Goal: Task Accomplishment & Management: Manage account settings

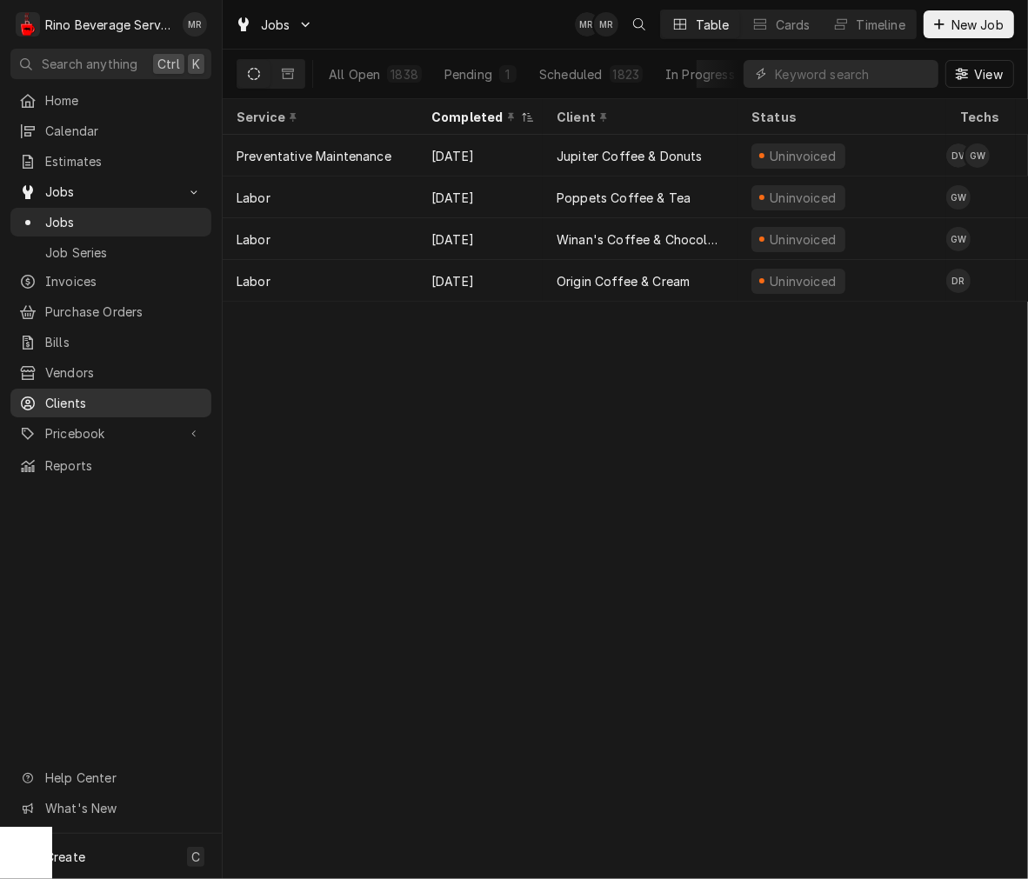
click at [80, 394] on span "Clients" at bounding box center [123, 403] width 157 height 18
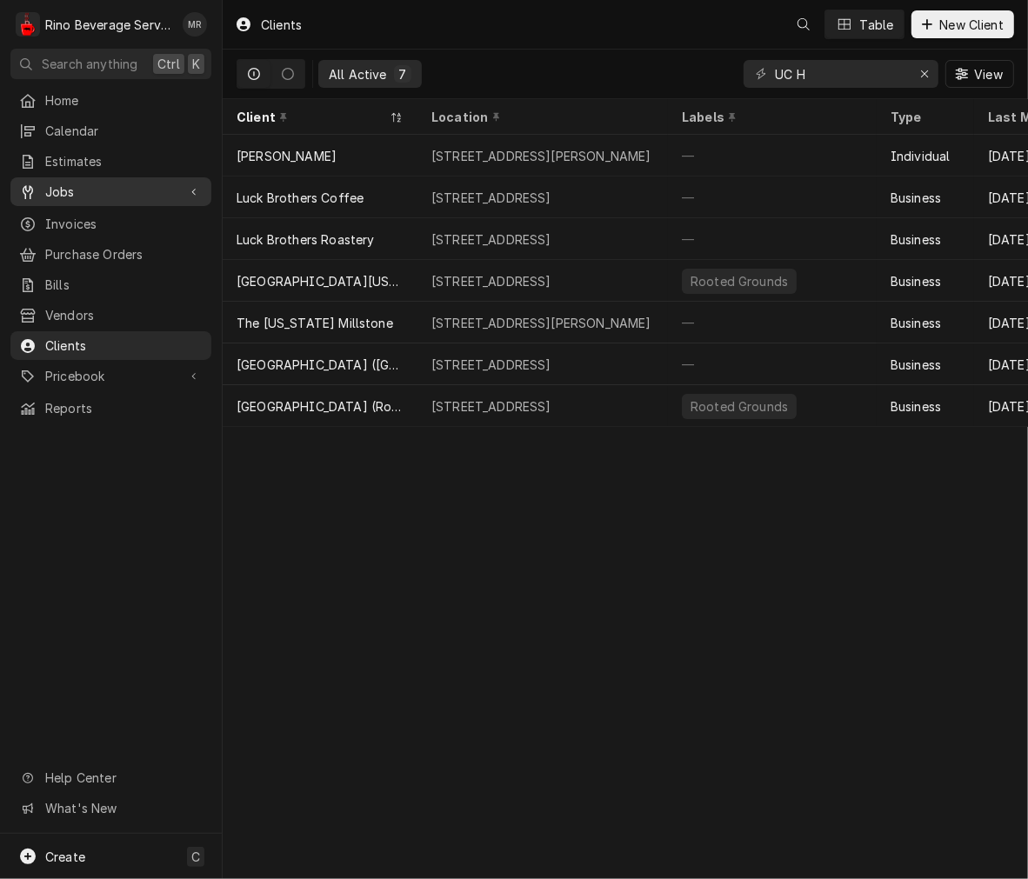
drag, startPoint x: 0, startPoint y: 0, endPoint x: 75, endPoint y: 197, distance: 211.1
click at [75, 197] on link "Jobs" at bounding box center [110, 191] width 201 height 29
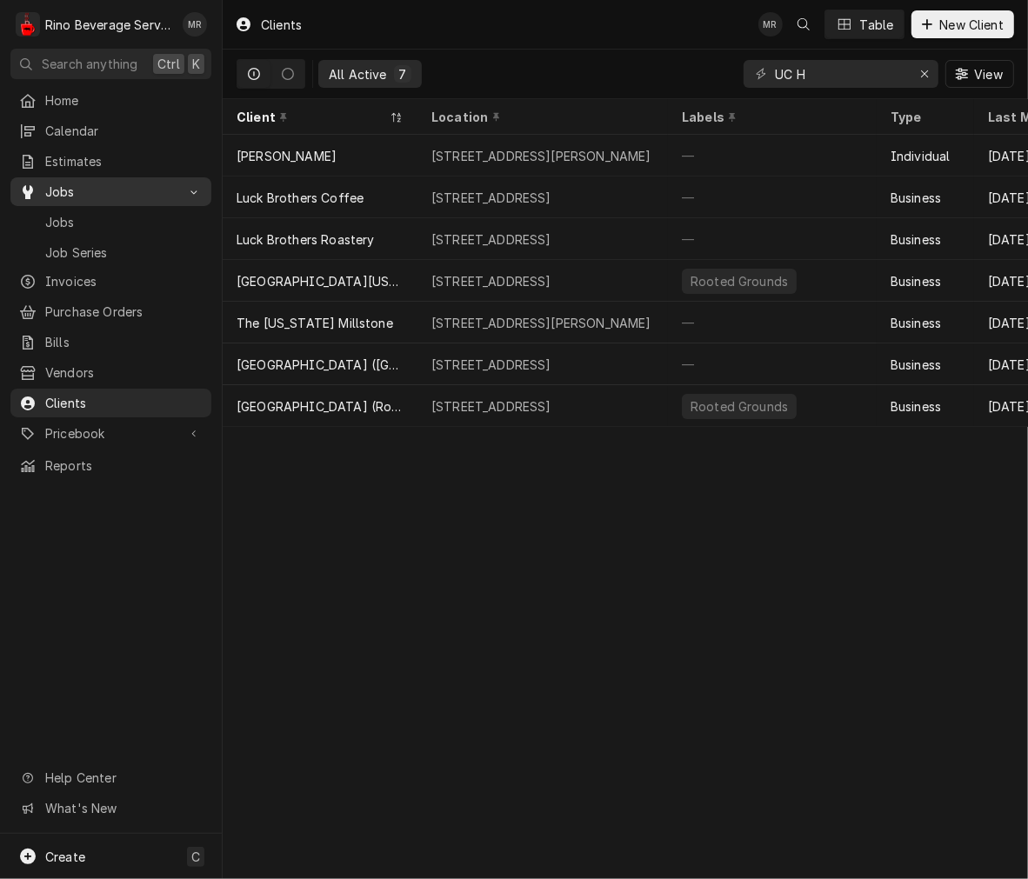
click at [75, 197] on link "Jobs" at bounding box center [110, 191] width 201 height 29
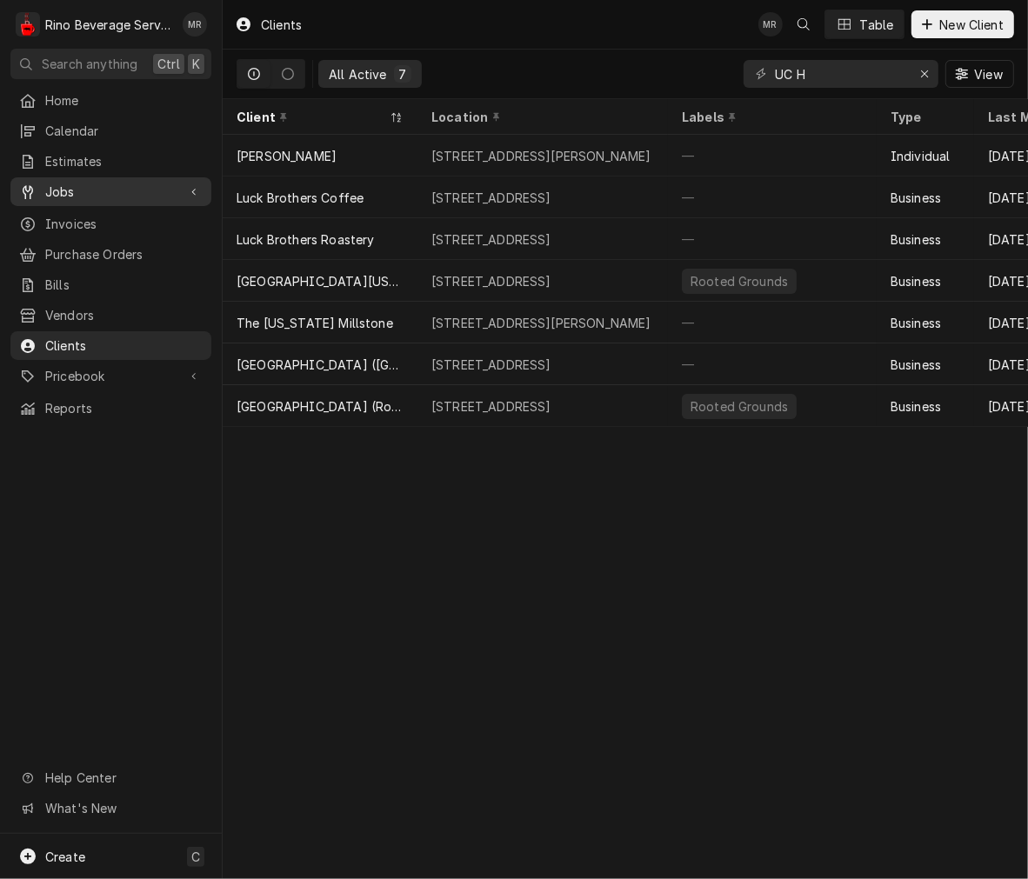
click at [75, 197] on link "Jobs" at bounding box center [110, 191] width 201 height 29
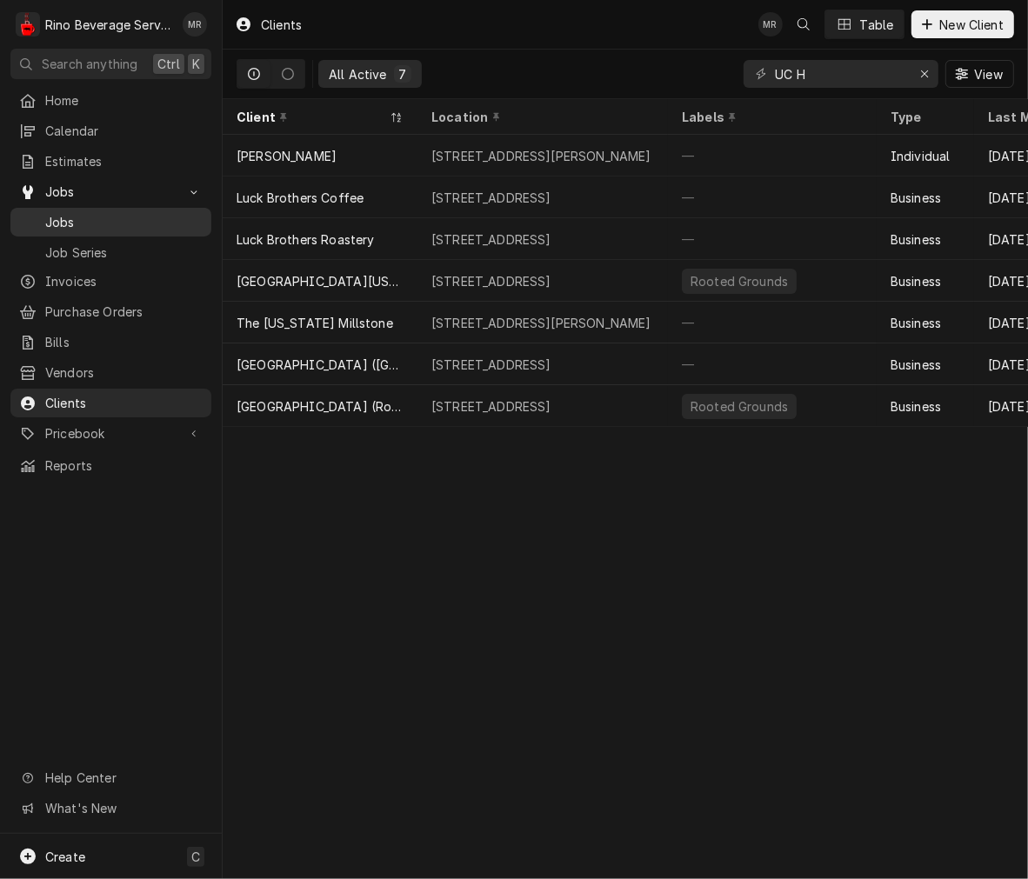
click at [70, 213] on span "Jobs" at bounding box center [123, 222] width 157 height 18
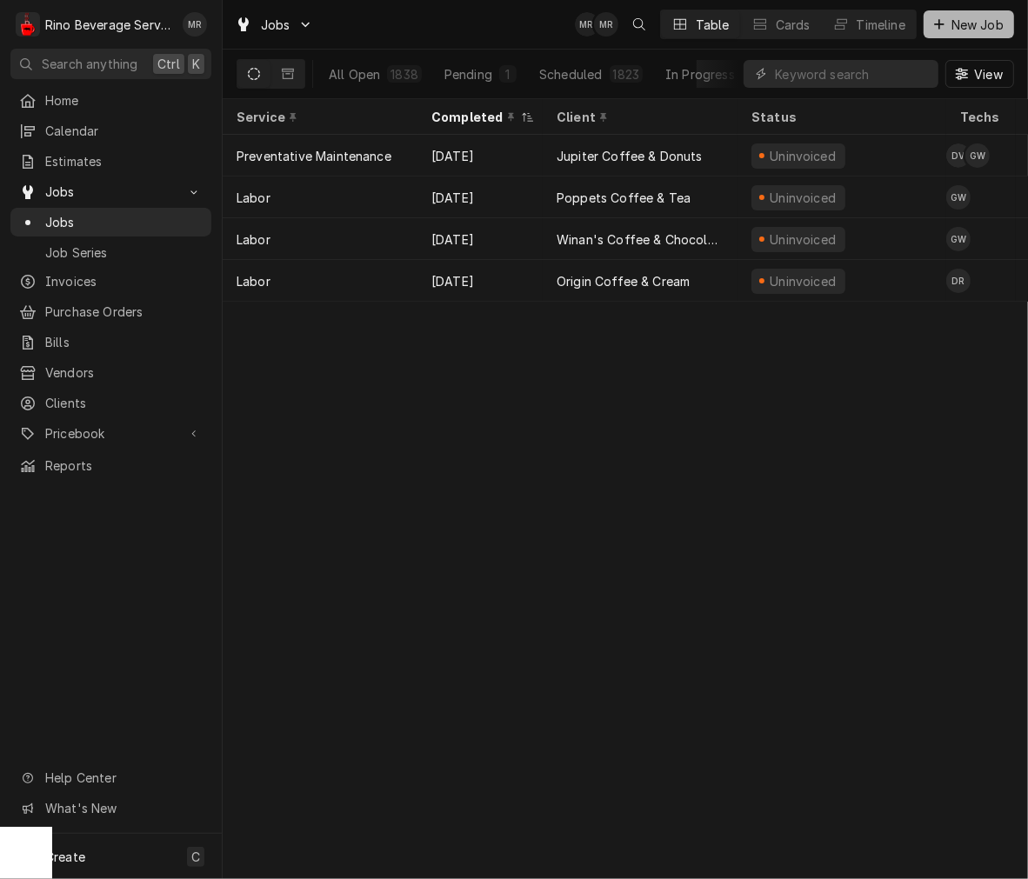
click at [989, 23] on span "New Job" at bounding box center [977, 25] width 59 height 18
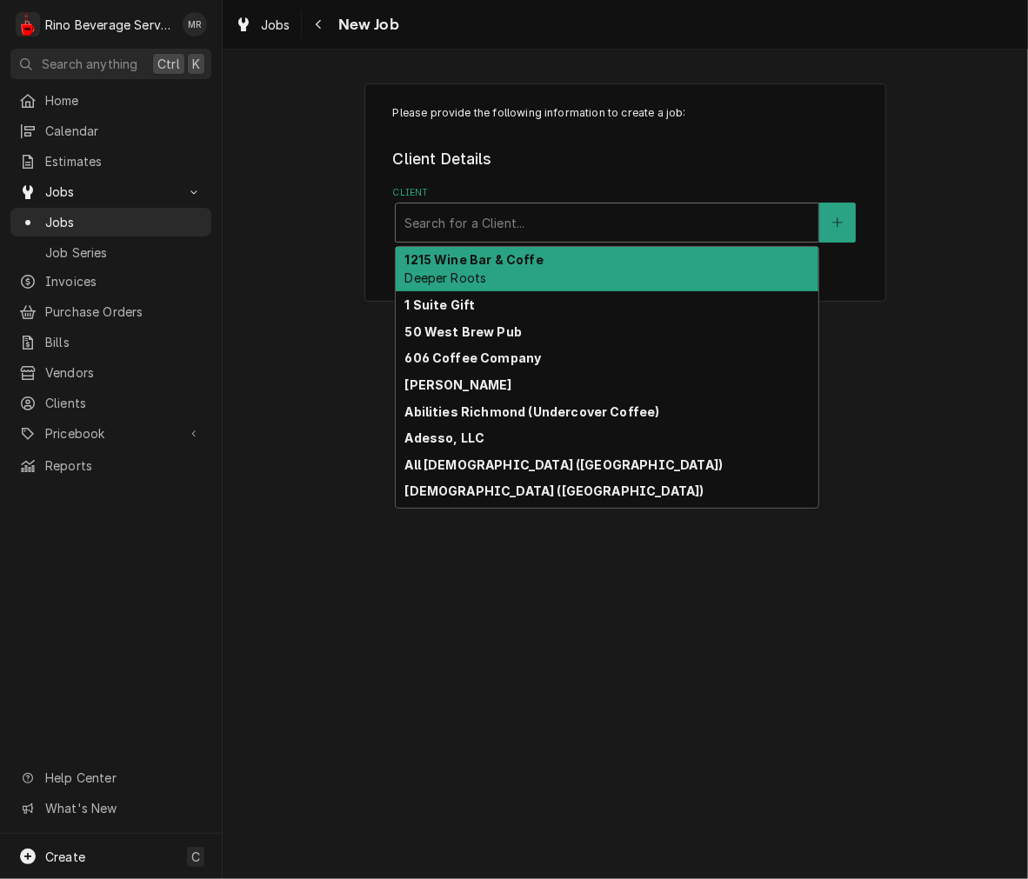
click at [444, 217] on div "Client" at bounding box center [606, 222] width 405 height 31
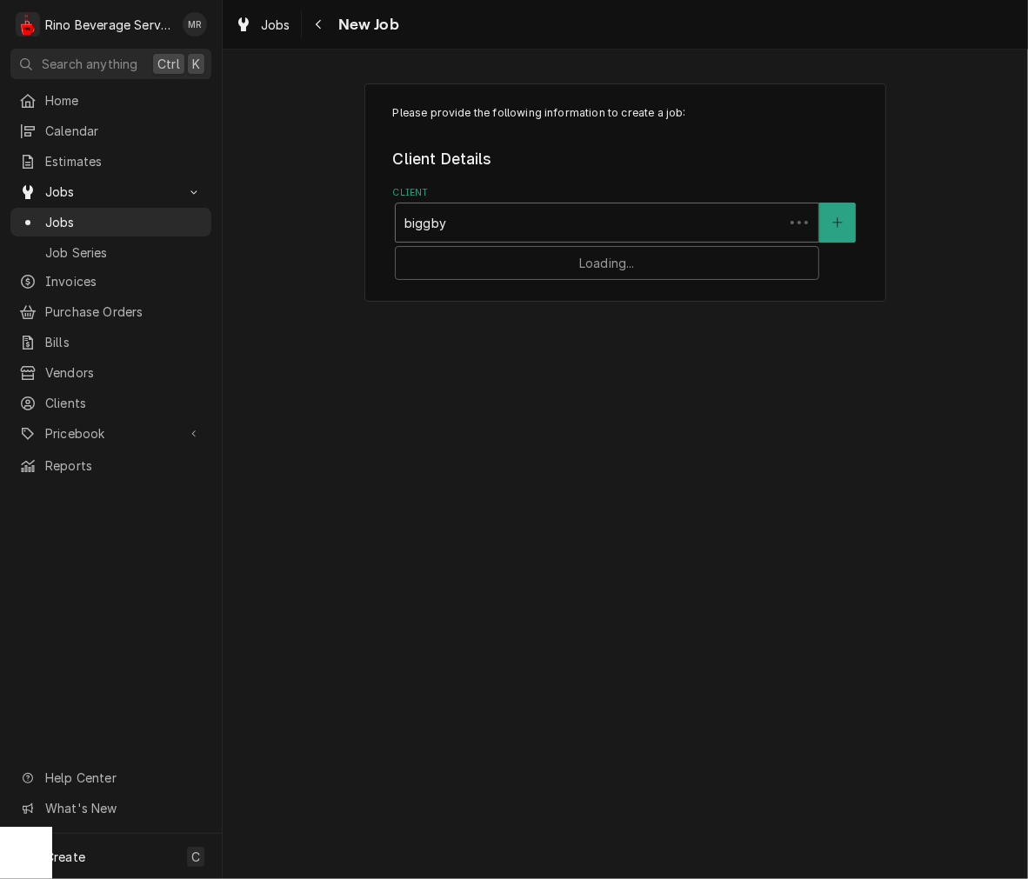
type input "biggby h"
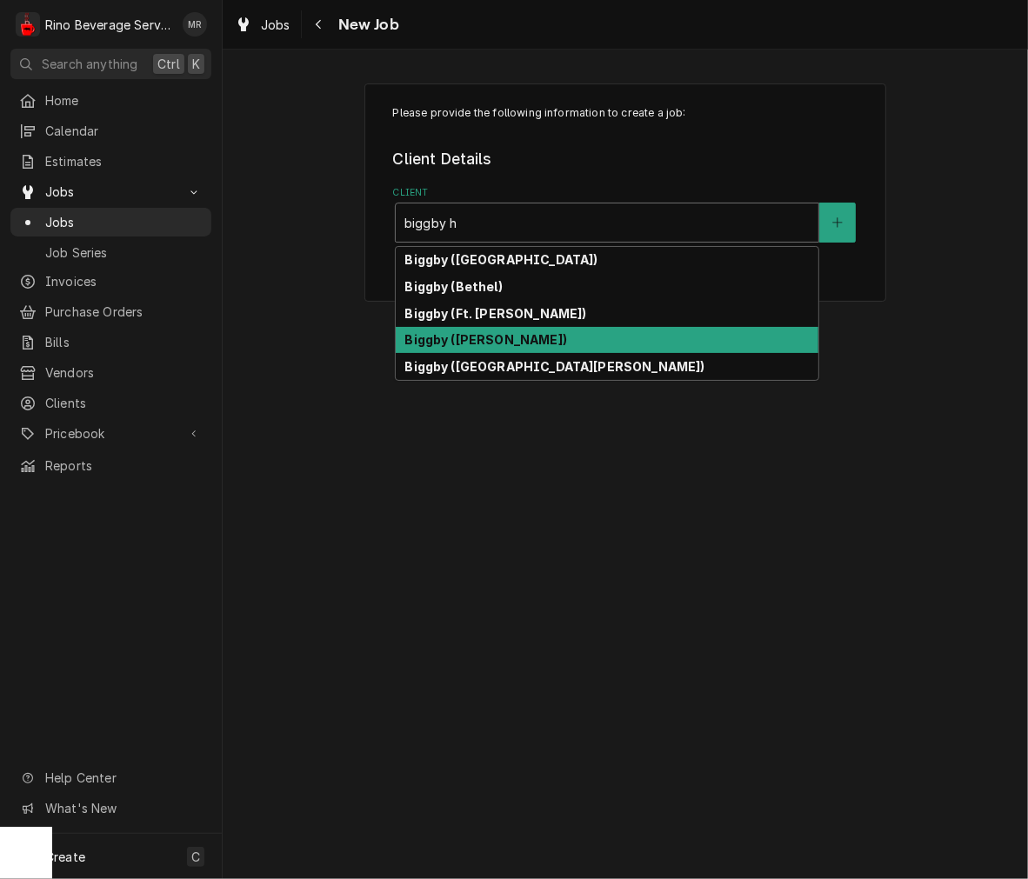
click at [454, 341] on strong "Biggby (Harrison)" at bounding box center [485, 339] width 163 height 15
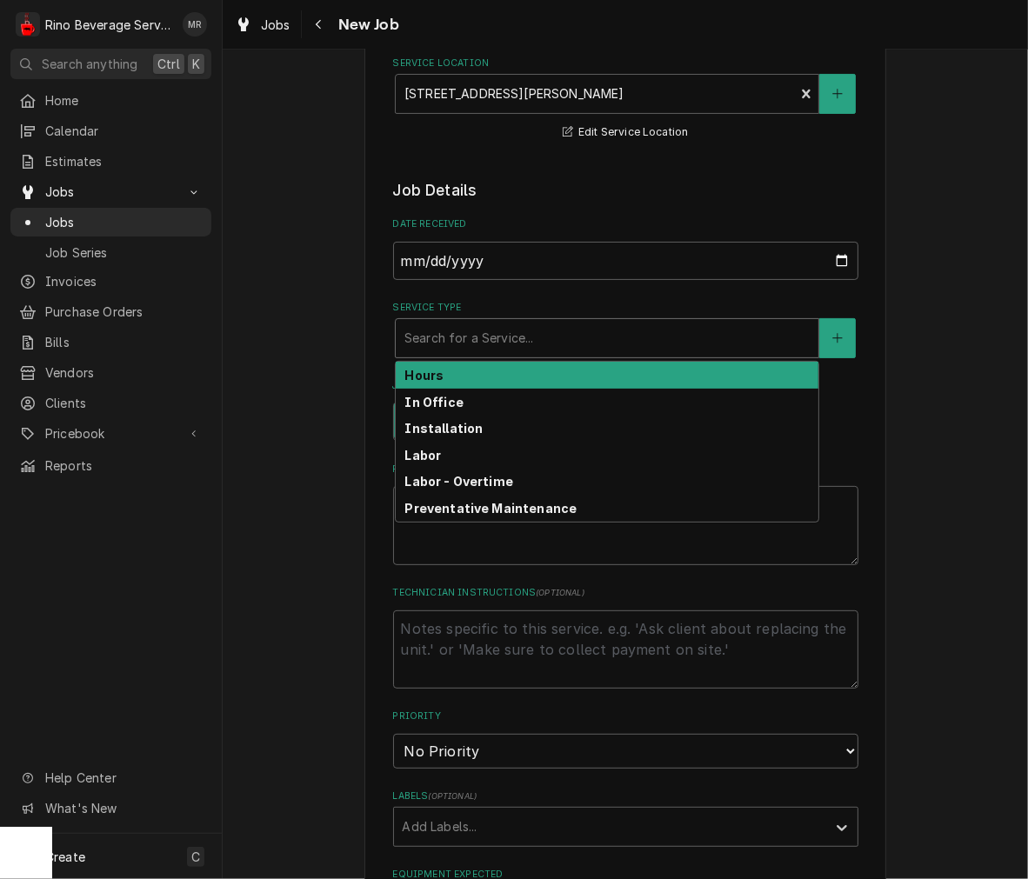
scroll to position [245, 0]
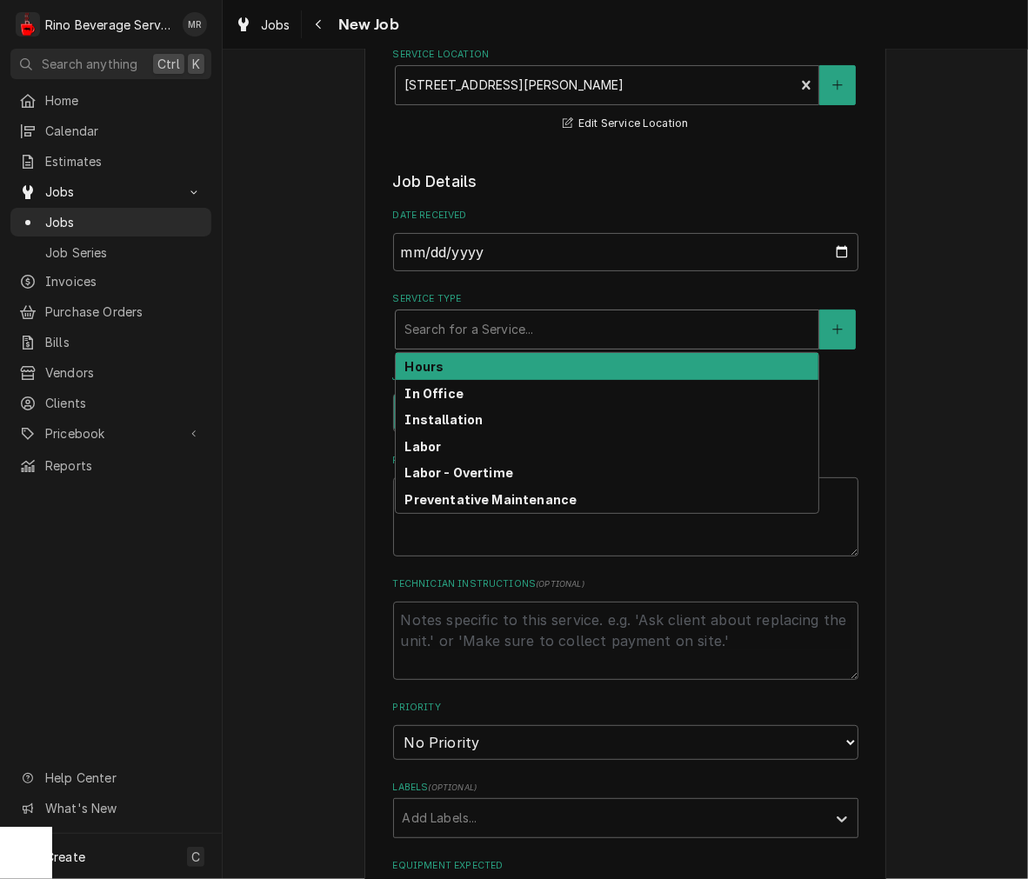
click at [440, 439] on div "Labor" at bounding box center [607, 446] width 423 height 27
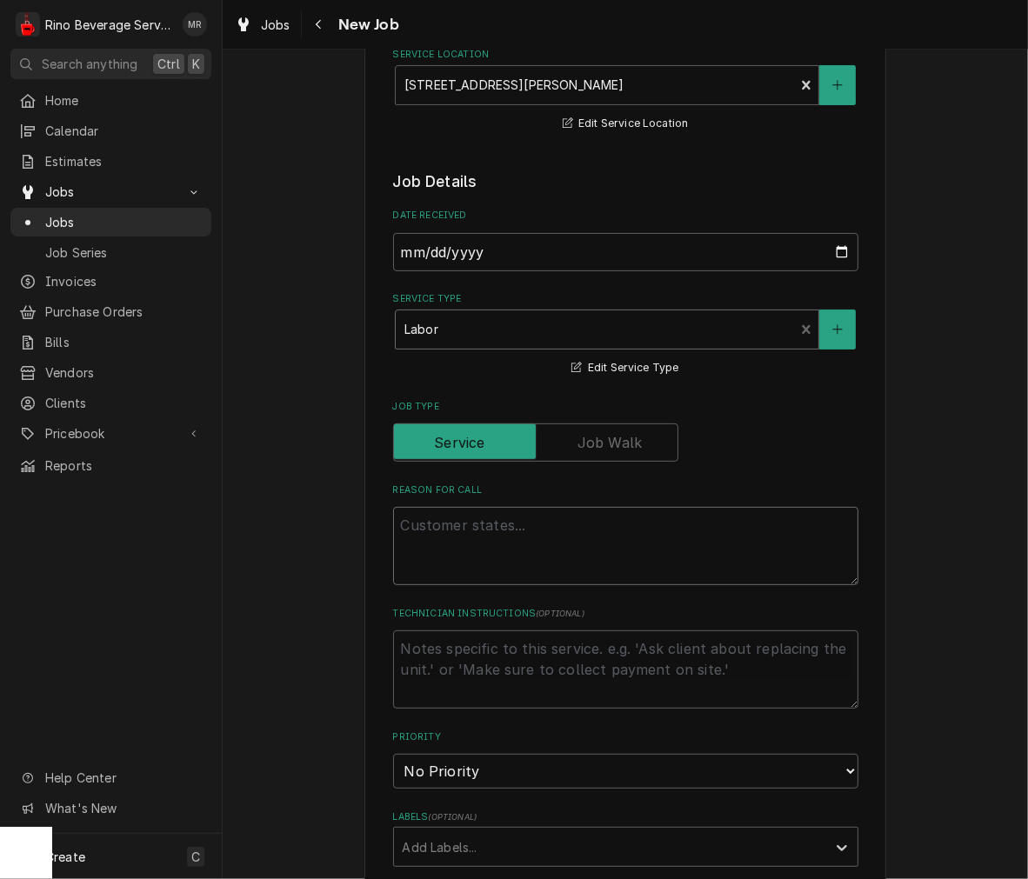
click at [531, 531] on textarea "Reason For Call" at bounding box center [625, 546] width 465 height 78
type textarea "x"
type textarea "E"
type textarea "x"
type textarea "Es"
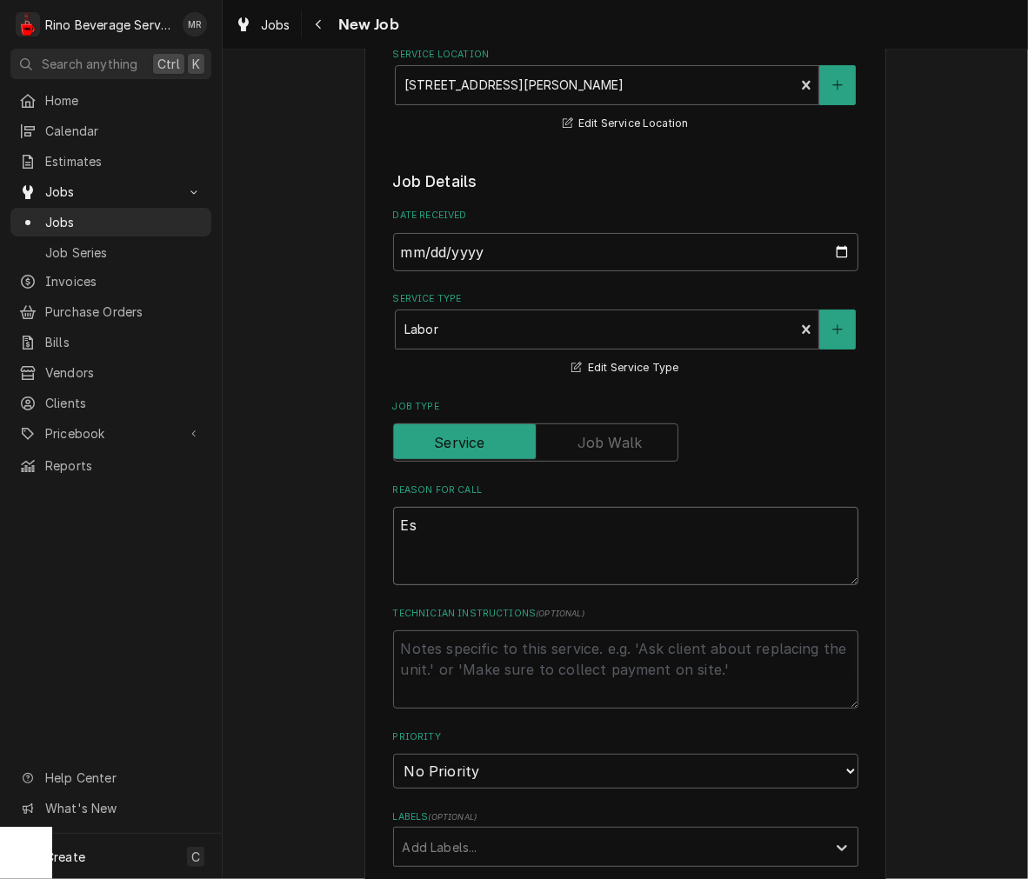
type textarea "x"
type textarea "Esp"
type textarea "x"
type textarea "Espr"
type textarea "x"
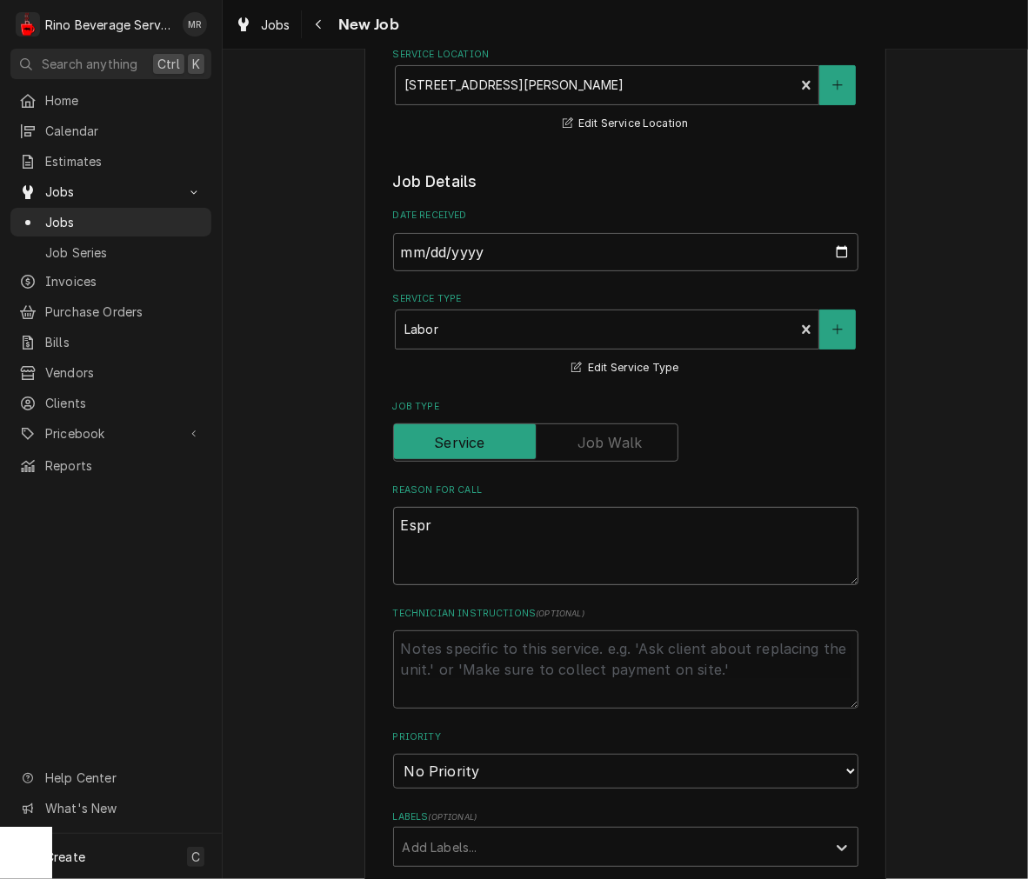
type textarea "Espre"
type textarea "x"
type textarea "Espres"
type textarea "x"
type textarea "Espress"
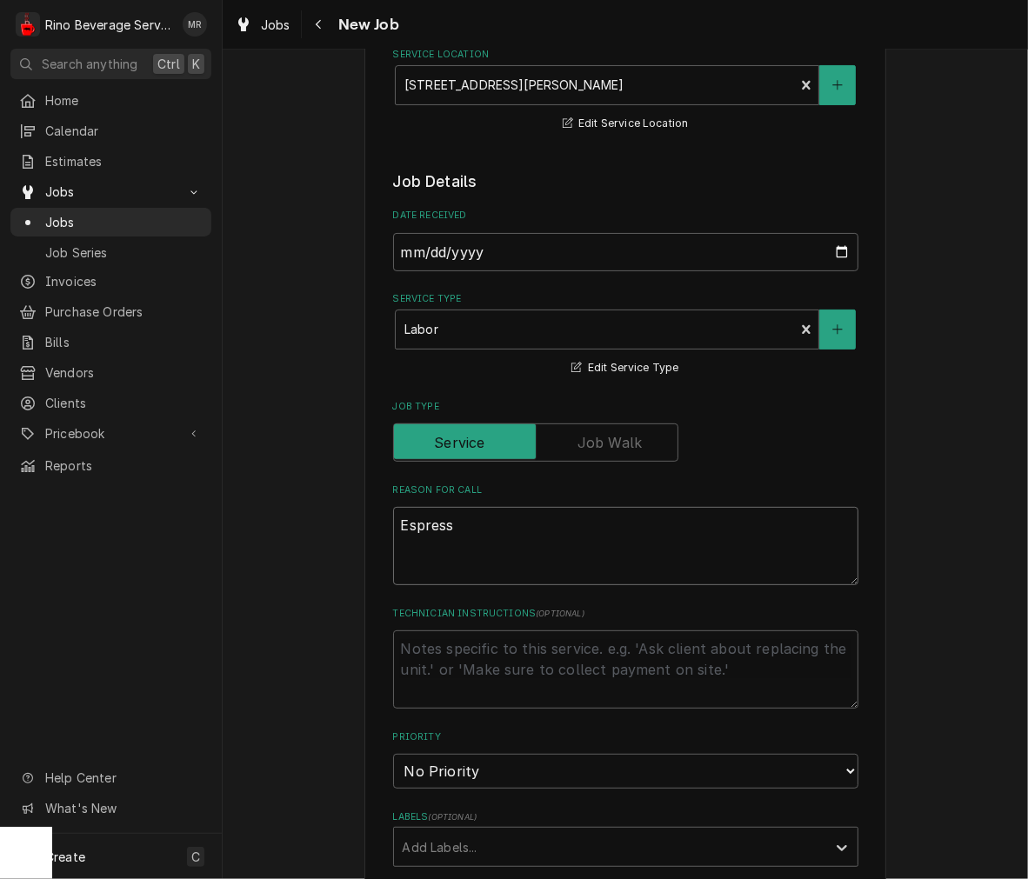
type textarea "x"
type textarea "Espresso"
type textarea "x"
type textarea "Espresso"
type textarea "x"
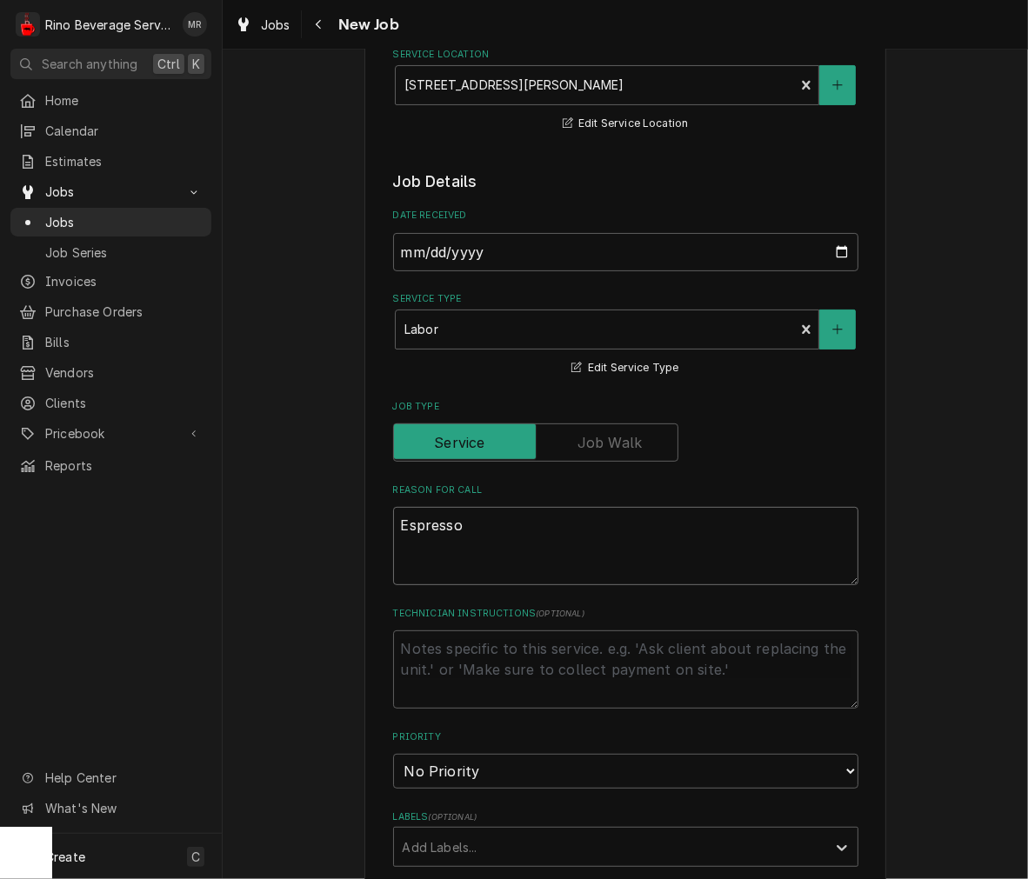
type textarea "Espresso M"
type textarea "x"
type textarea "Espresso Ma"
type textarea "x"
type textarea "Espresso Mac"
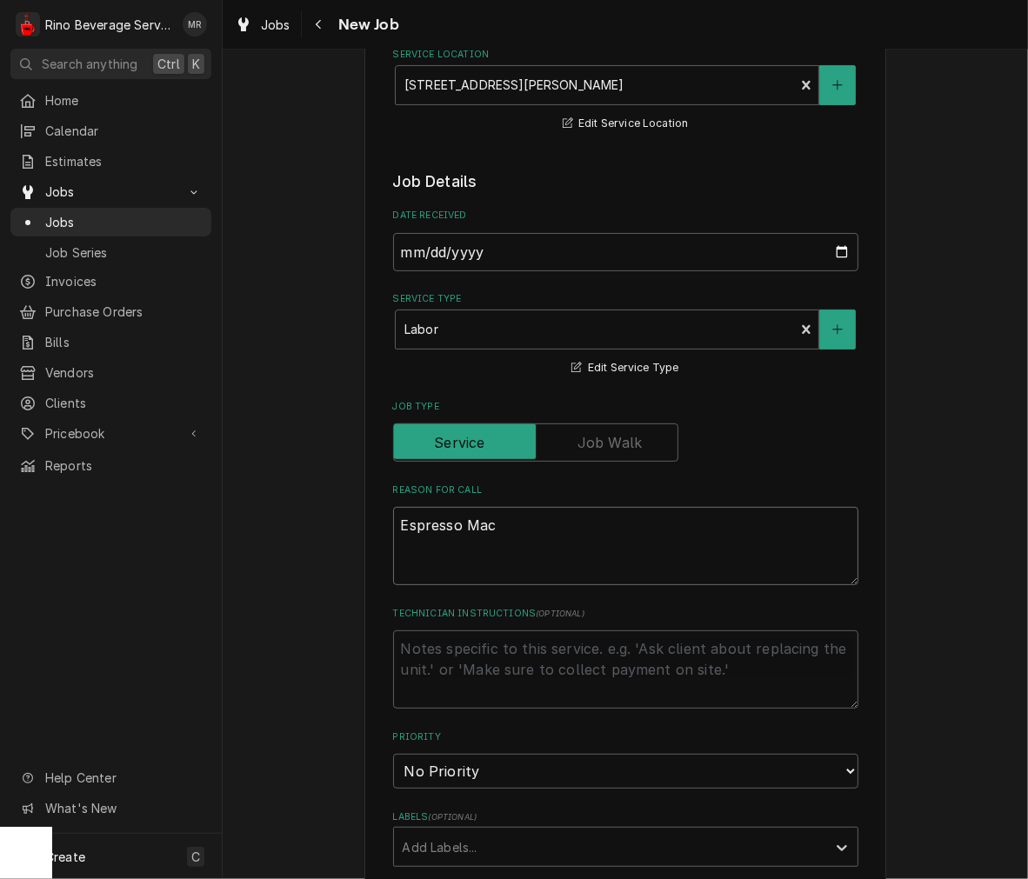
type textarea "x"
type textarea "Espresso Mach"
type textarea "x"
type textarea "Espresso Machi"
type textarea "x"
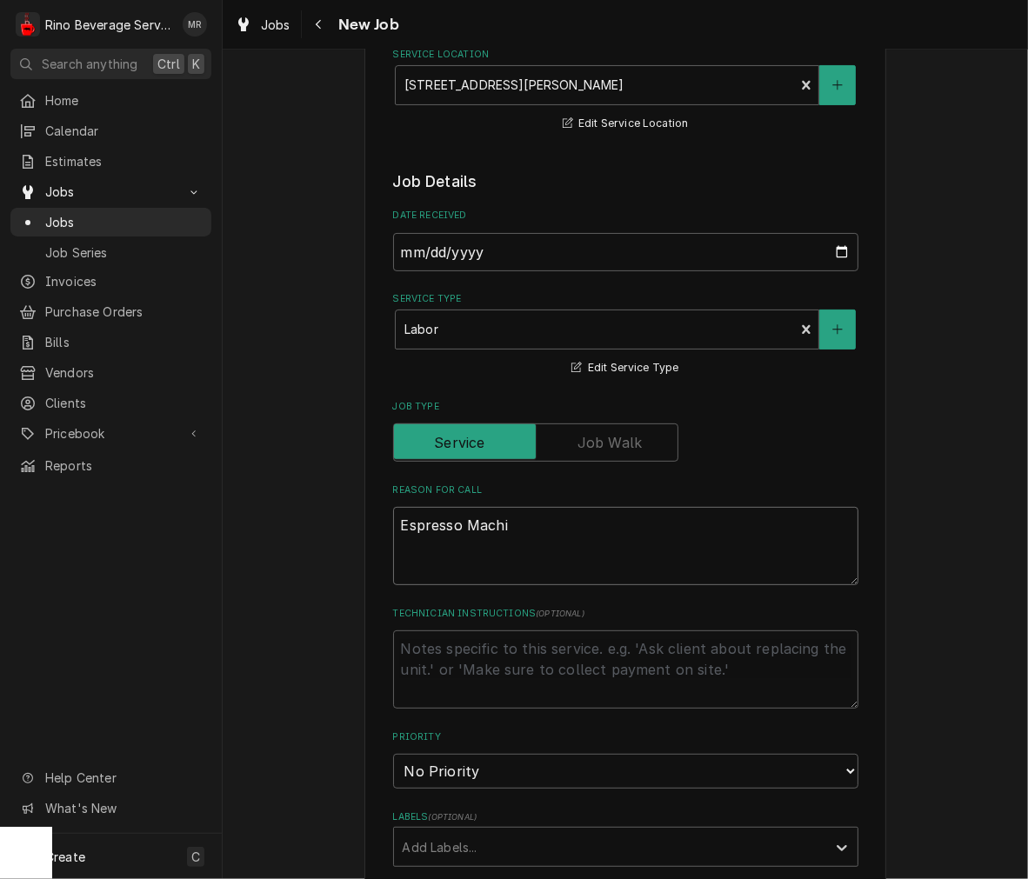
type textarea "Espresso Machin"
type textarea "x"
type textarea "Espresso Machine"
type textarea "x"
type textarea "Espresso Machine"
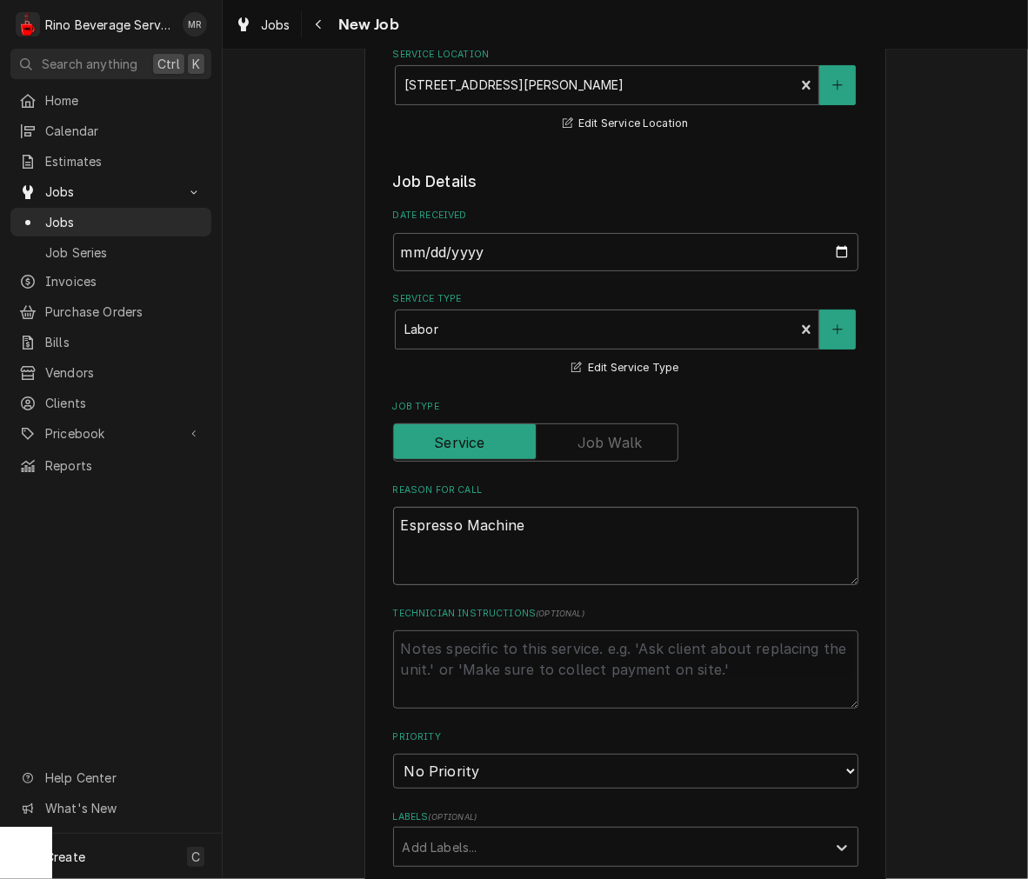
type textarea "x"
type textarea "Espresso Machine P"
type textarea "x"
type textarea "Espresso Machine PM"
type textarea "x"
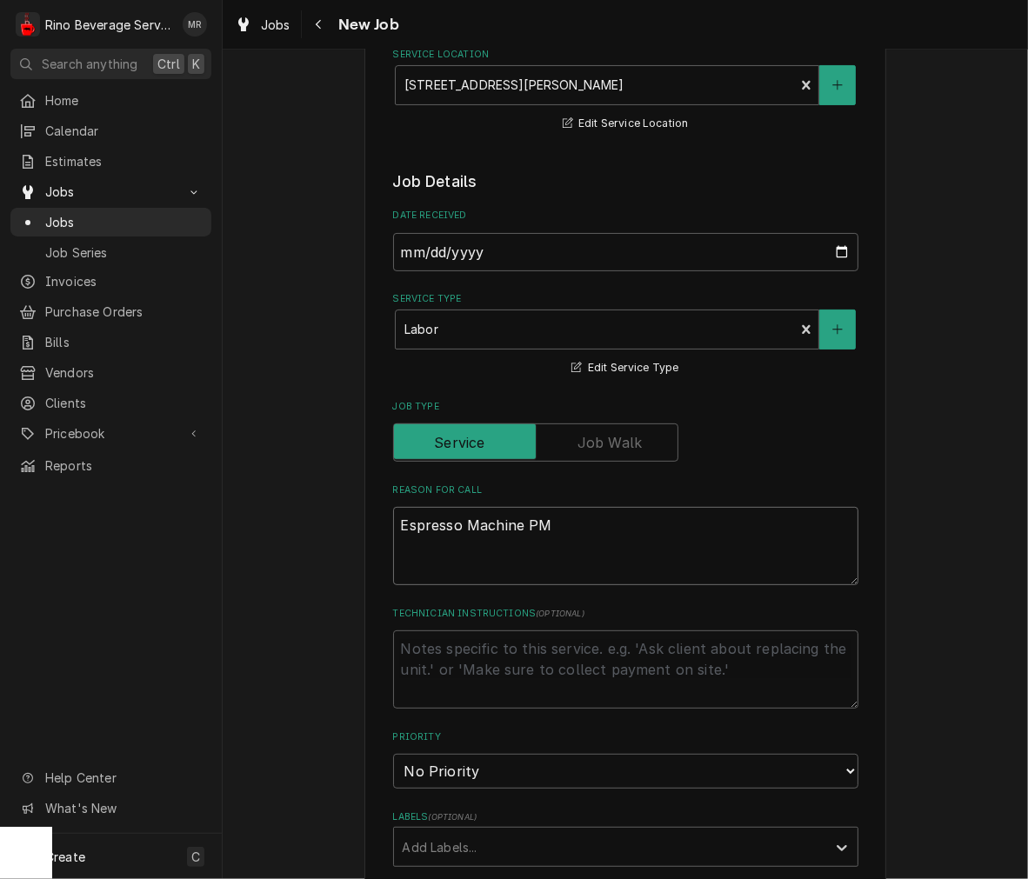
type textarea "Espresso Machine PM,"
type textarea "x"
type textarea "Espresso Machine PM,"
type textarea "x"
type textarea "Espresso Machine PM, i"
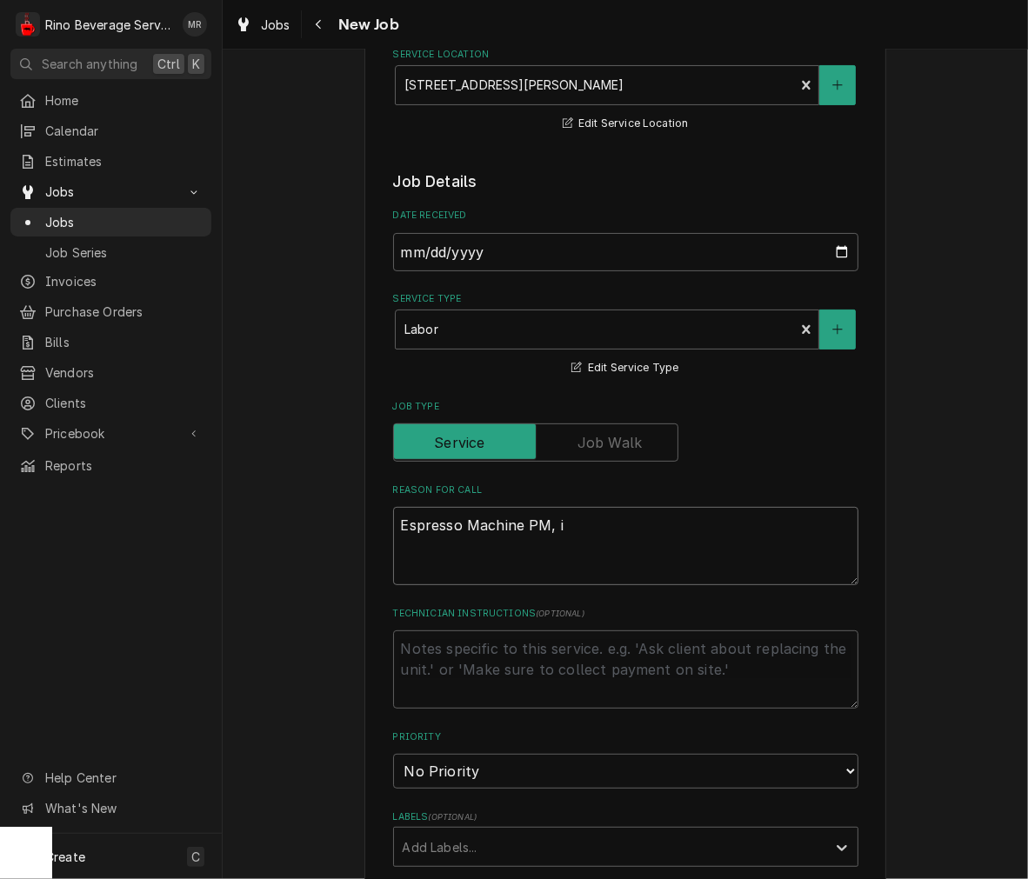
type textarea "x"
type textarea "Espresso Machine PM, it"
type textarea "x"
type textarea "Espresso Machine PM, its"
type textarea "x"
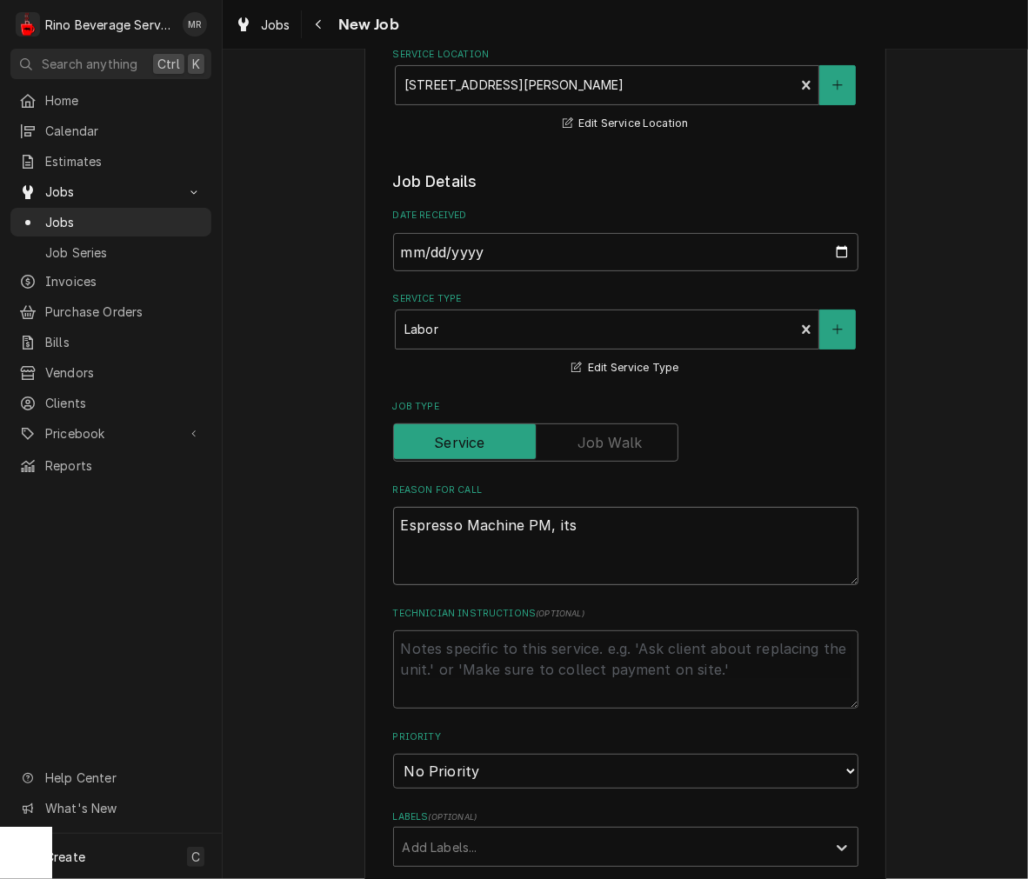
type textarea "Espresso Machine PM, its"
type textarea "x"
type textarea "Espresso Machine PM, its ma"
type textarea "x"
type textarea "Espresso Machine PM, its mak"
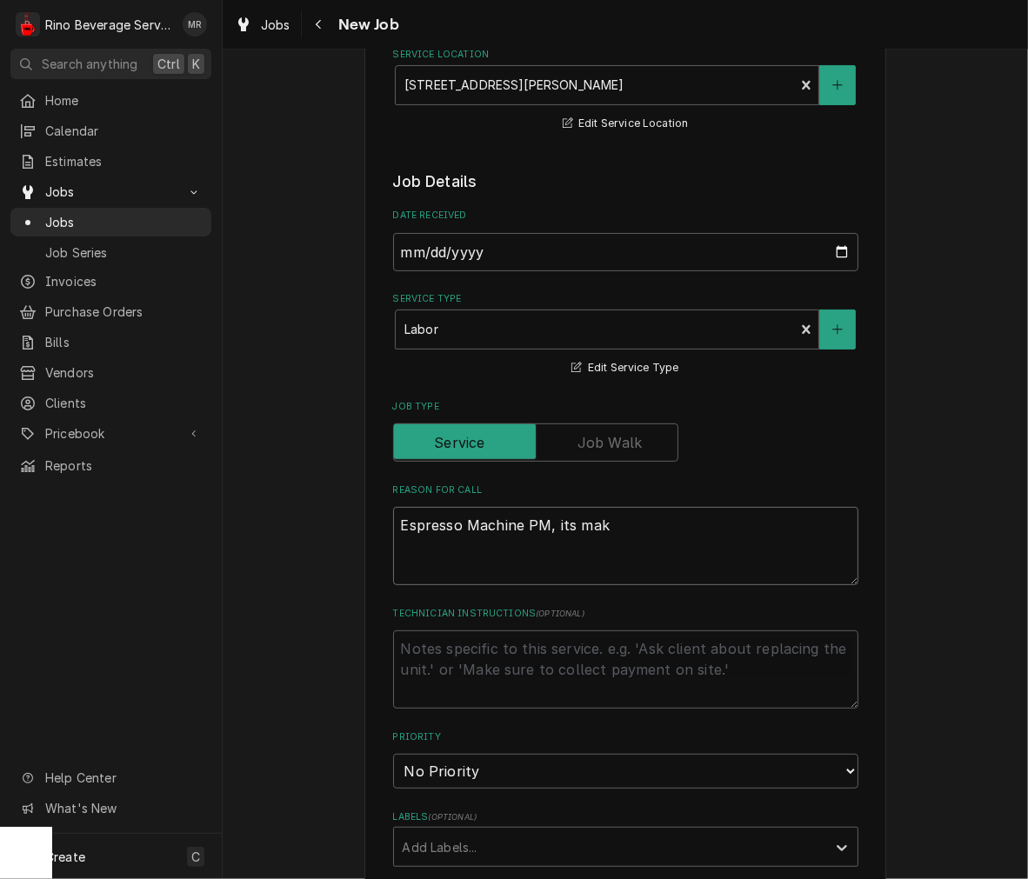
type textarea "x"
type textarea "Espresso Machine PM, its maki"
type textarea "x"
type textarea "Espresso Machine PM, its makin"
type textarea "x"
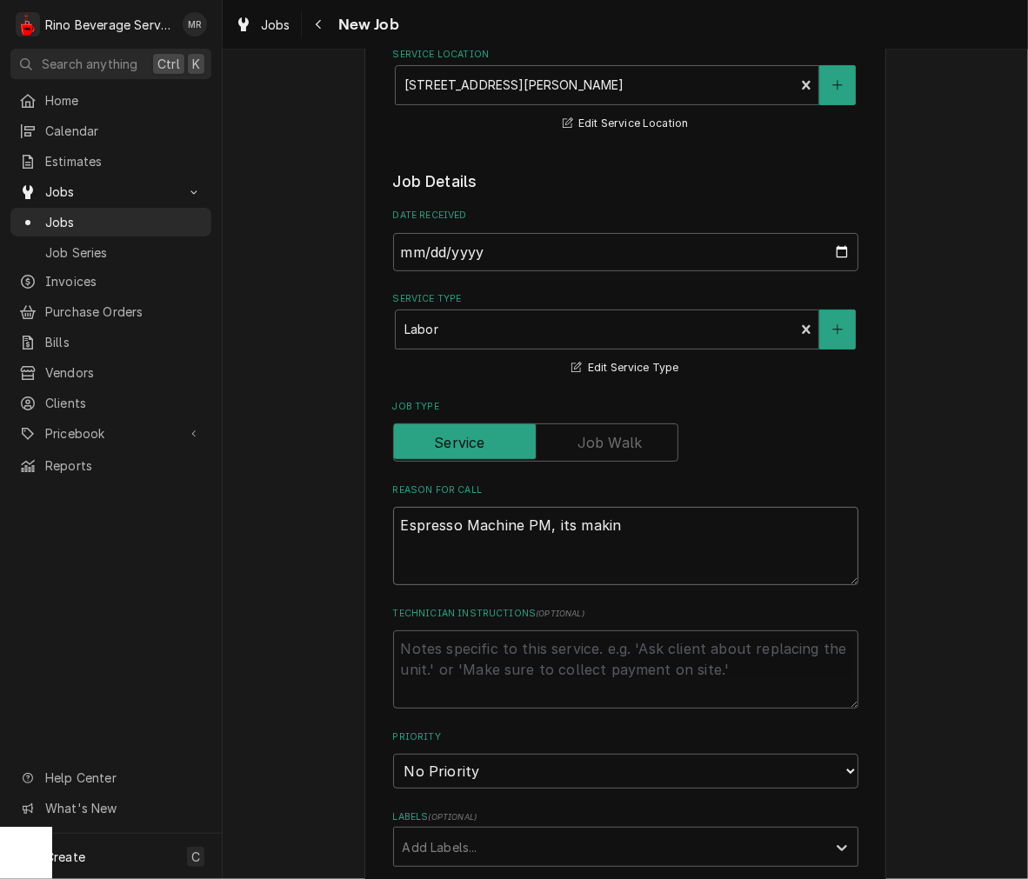
type textarea "Espresso Machine PM, its making"
type textarea "x"
type textarea "Espresso Machine PM, its making"
type textarea "x"
type textarea "Espresso Machine PM, its making w"
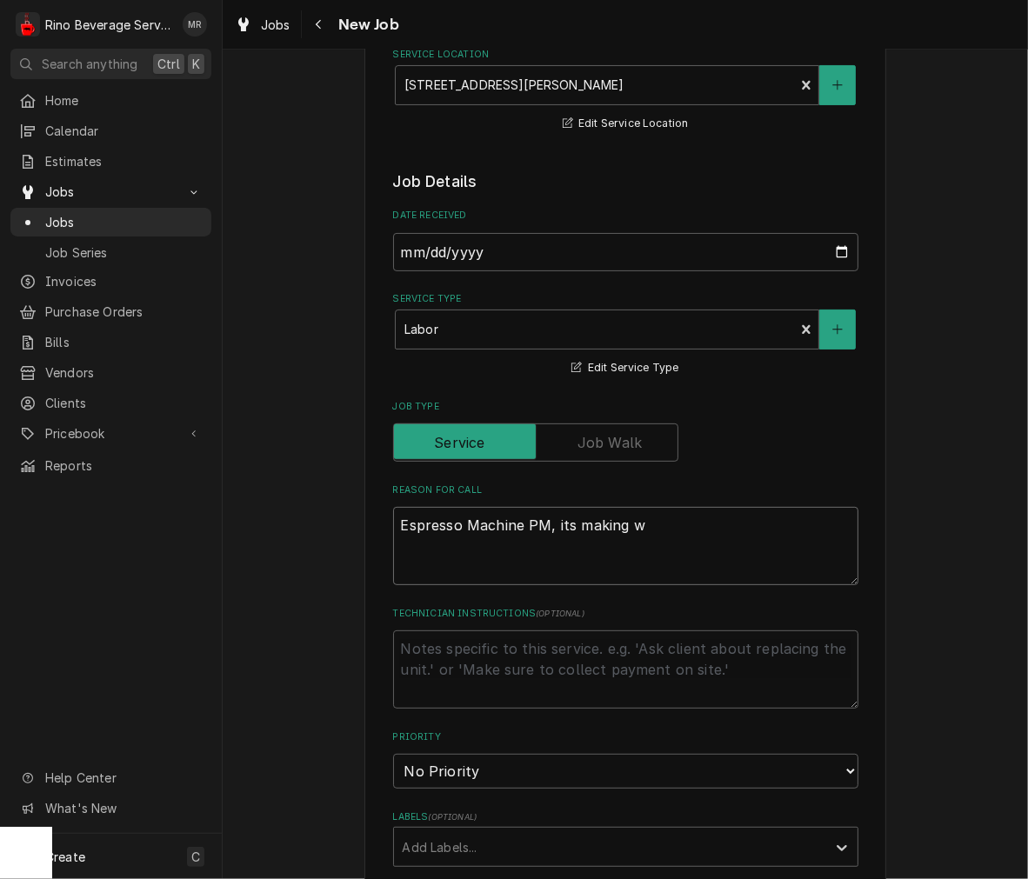
type textarea "x"
type textarea "Espresso Machine PM, its making we"
type textarea "x"
type textarea "Espresso Machine PM, its making wei"
type textarea "x"
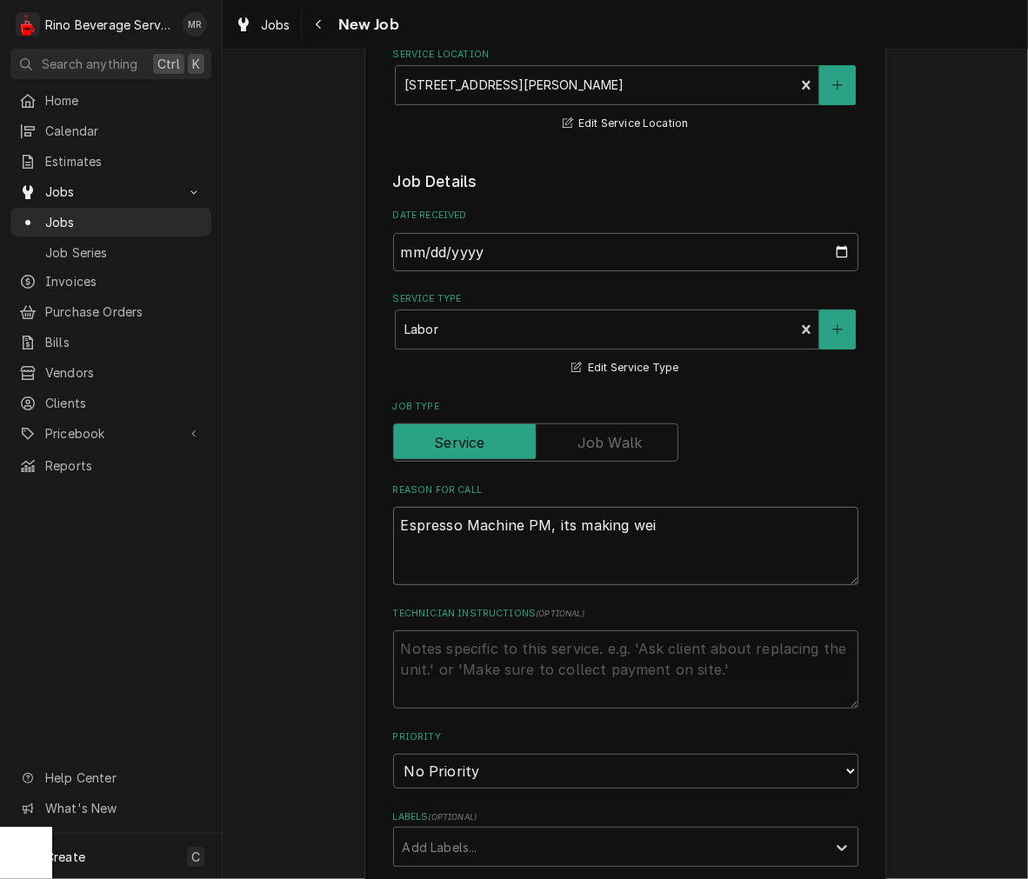
type textarea "Espresso Machine PM, its making weir"
type textarea "x"
type textarea "Espresso Machine PM, its making weird"
type textarea "x"
type textarea "Espresso Machine PM, its making weird"
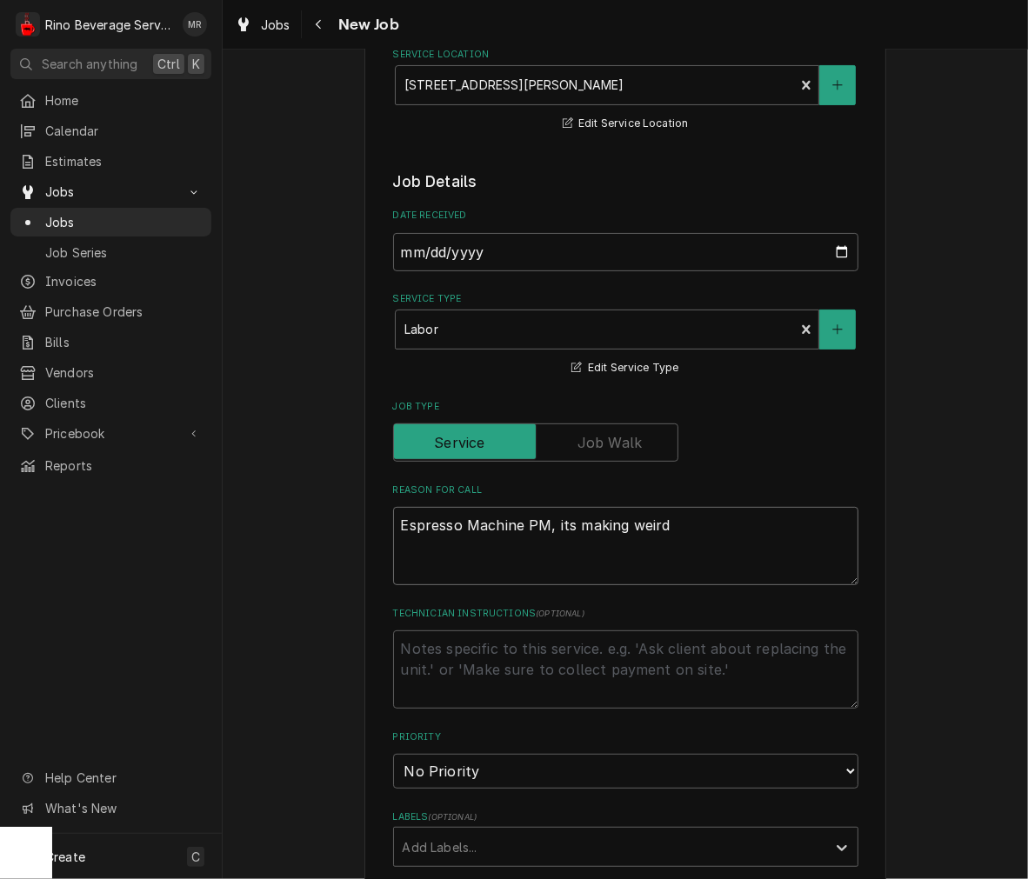
type textarea "x"
type textarea "Espresso Machine PM, its making weird n"
type textarea "x"
type textarea "Espresso Machine PM, its making weird no"
type textarea "x"
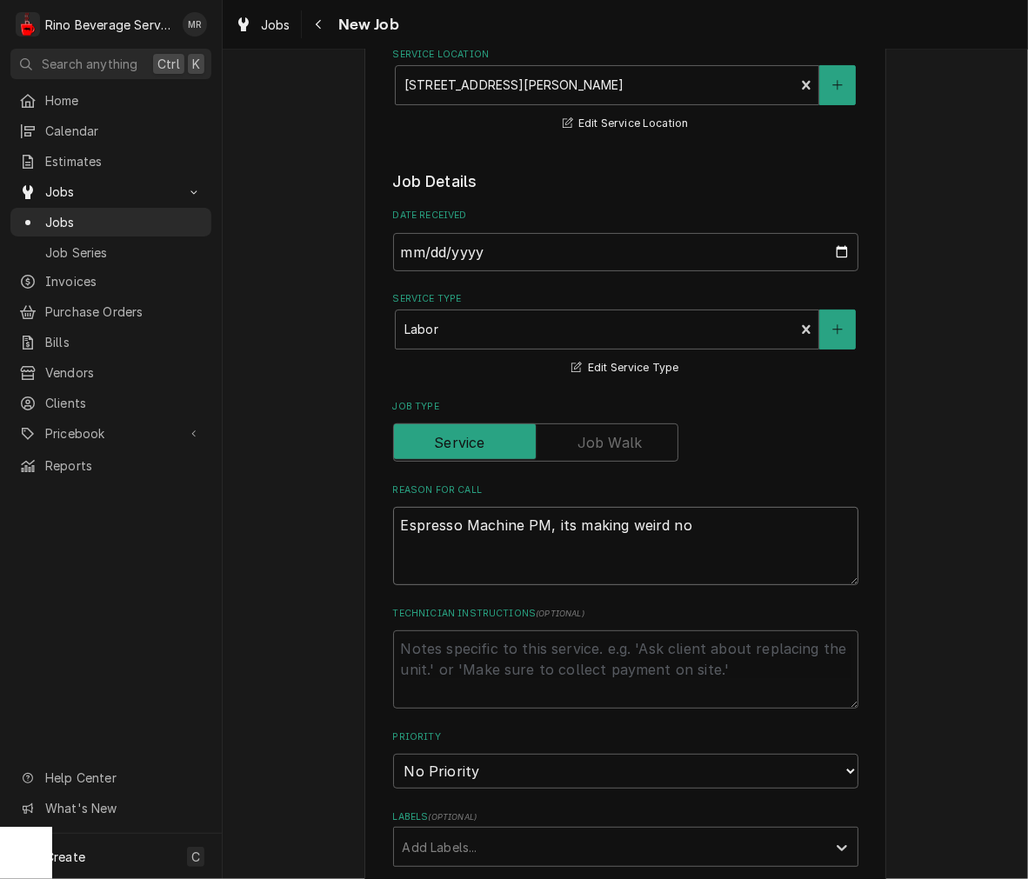
type textarea "Espresso Machine PM, its making weird noi"
type textarea "x"
type textarea "Espresso Machine PM, its making weird nois"
type textarea "x"
type textarea "Espresso Machine PM, its making weird noise"
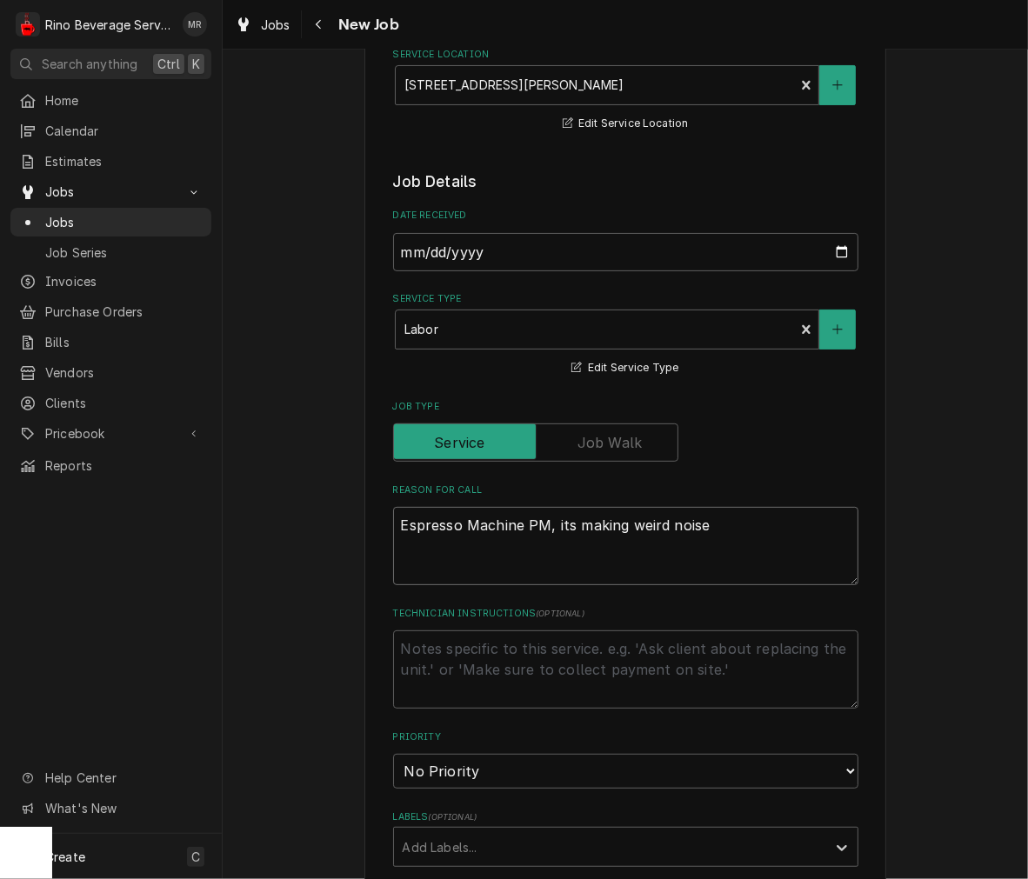
type textarea "x"
type textarea "Espresso Machine PM, its making weird noise."
type textarea "x"
type textarea "Espresso Machine PM, its making weird noise."
type textarea "x"
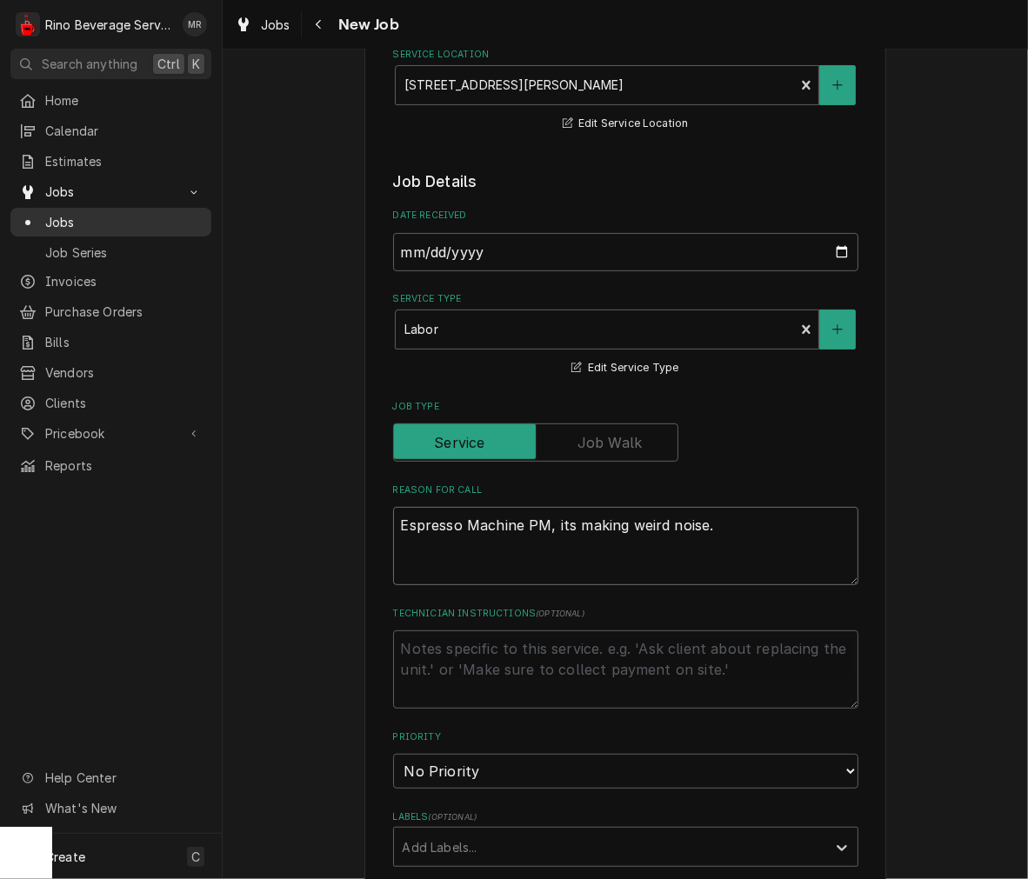
type textarea "Espresso Machine PM, its making weird noise. o"
type textarea "x"
type textarea "Espresso Machine PM, its making weird noise. ov"
type textarea "x"
type textarea "Espresso Machine PM, its making weird noise. ove"
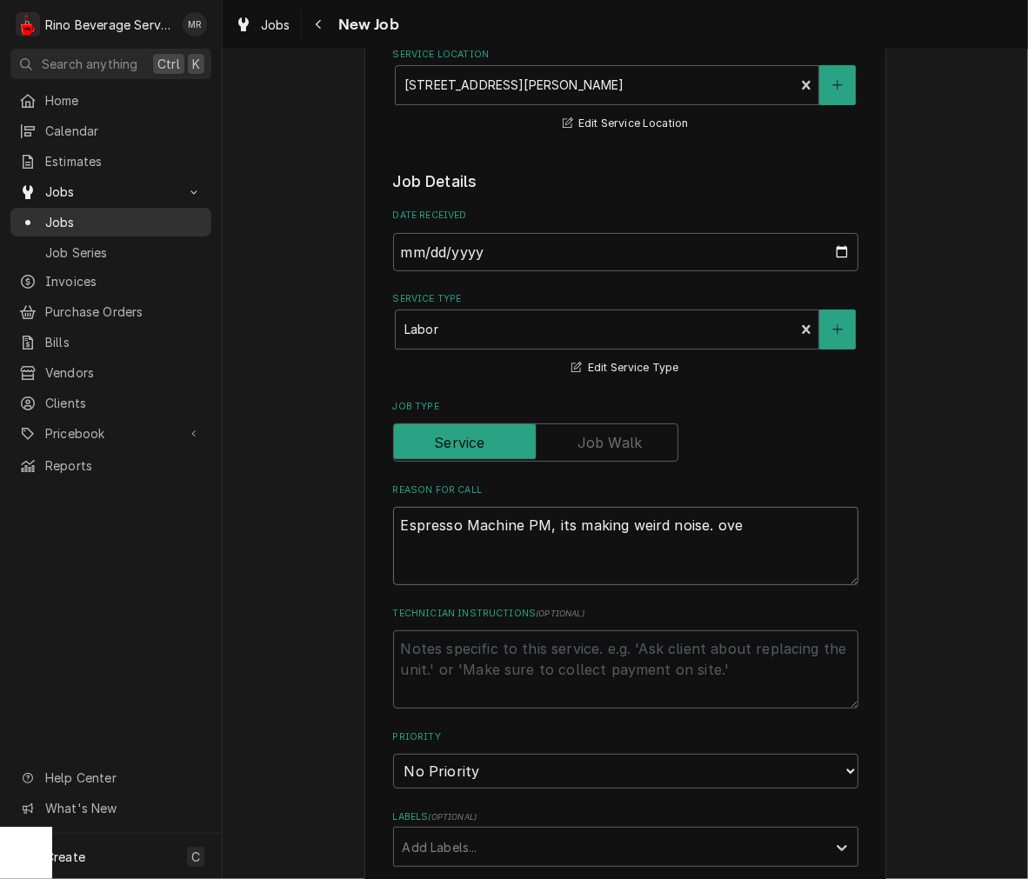
type textarea "x"
type textarea "Espresso Machine PM, its making weird noise. over"
type textarea "x"
type textarea "Espresso Machine PM, its making weird noise. overa"
type textarea "x"
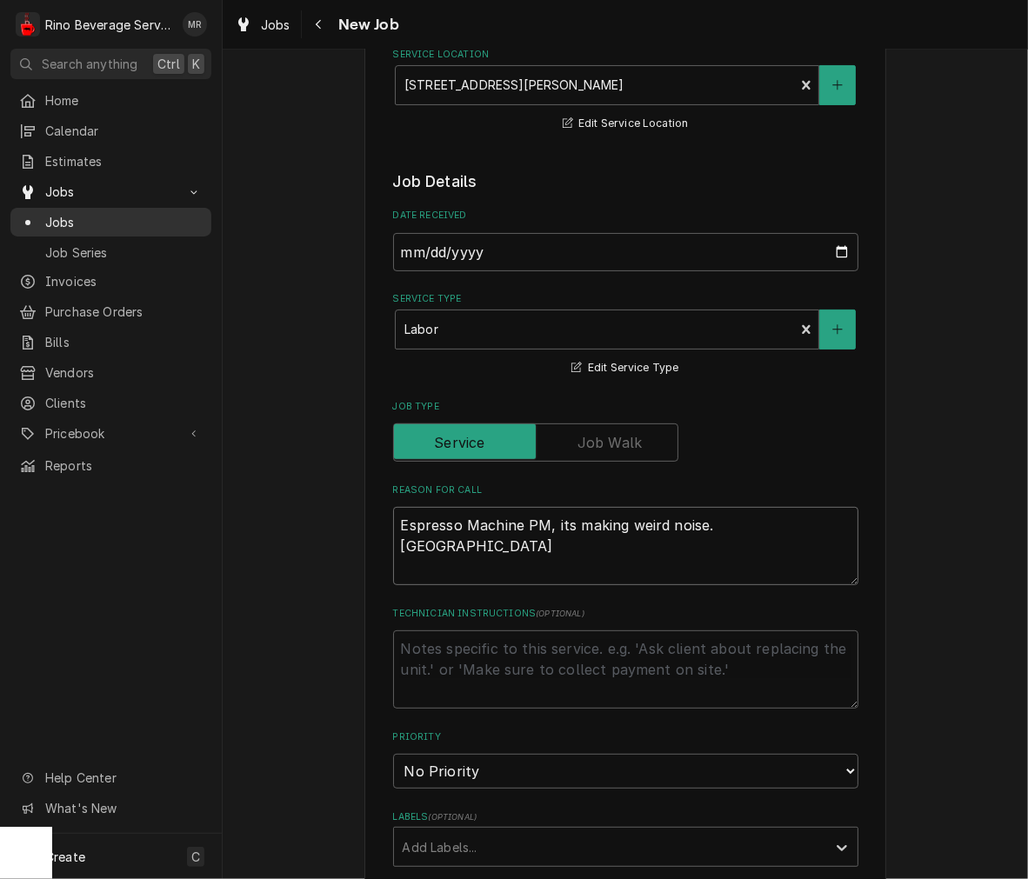
type textarea "Espresso Machine PM, its making weird noise. over"
type textarea "x"
type textarea "Espresso Machine PM, its making weird noise. ove"
type textarea "x"
type textarea "Espresso Machine PM, its making weird noise. ov"
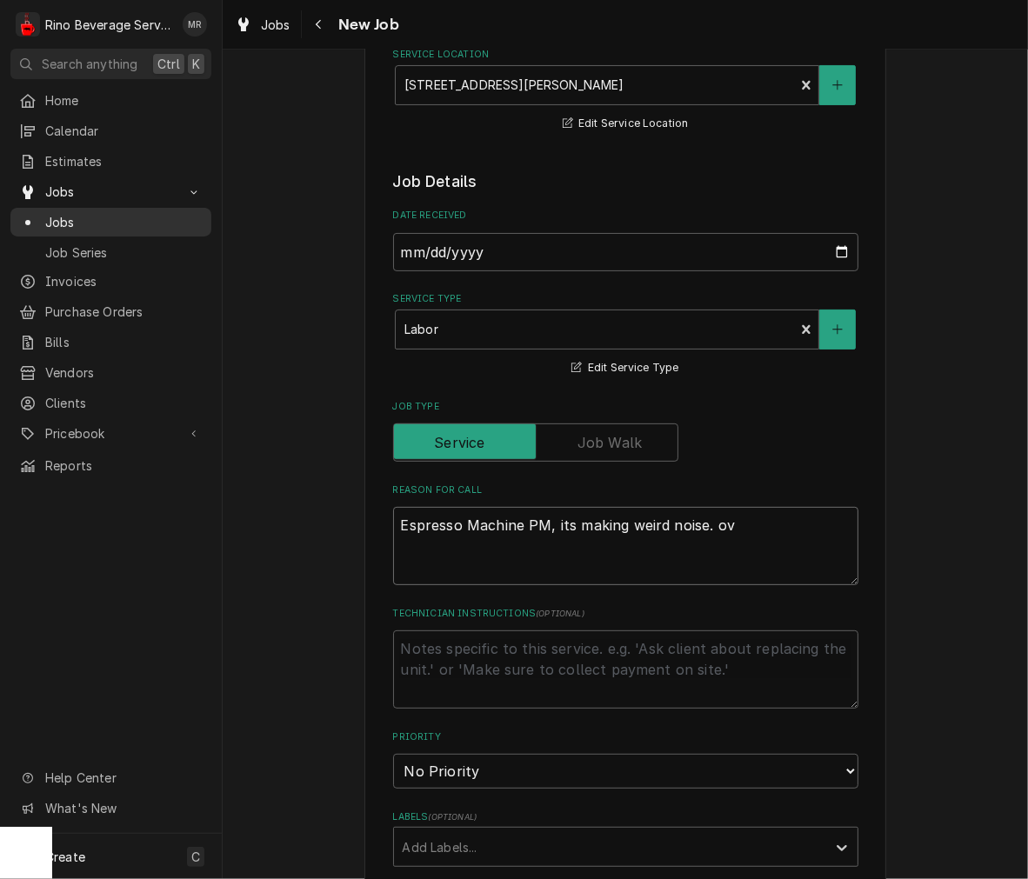
type textarea "x"
type textarea "Espresso Machine PM, its making weird noise. o"
type textarea "x"
type textarea "Espresso Machine PM, its making weird noise."
type textarea "x"
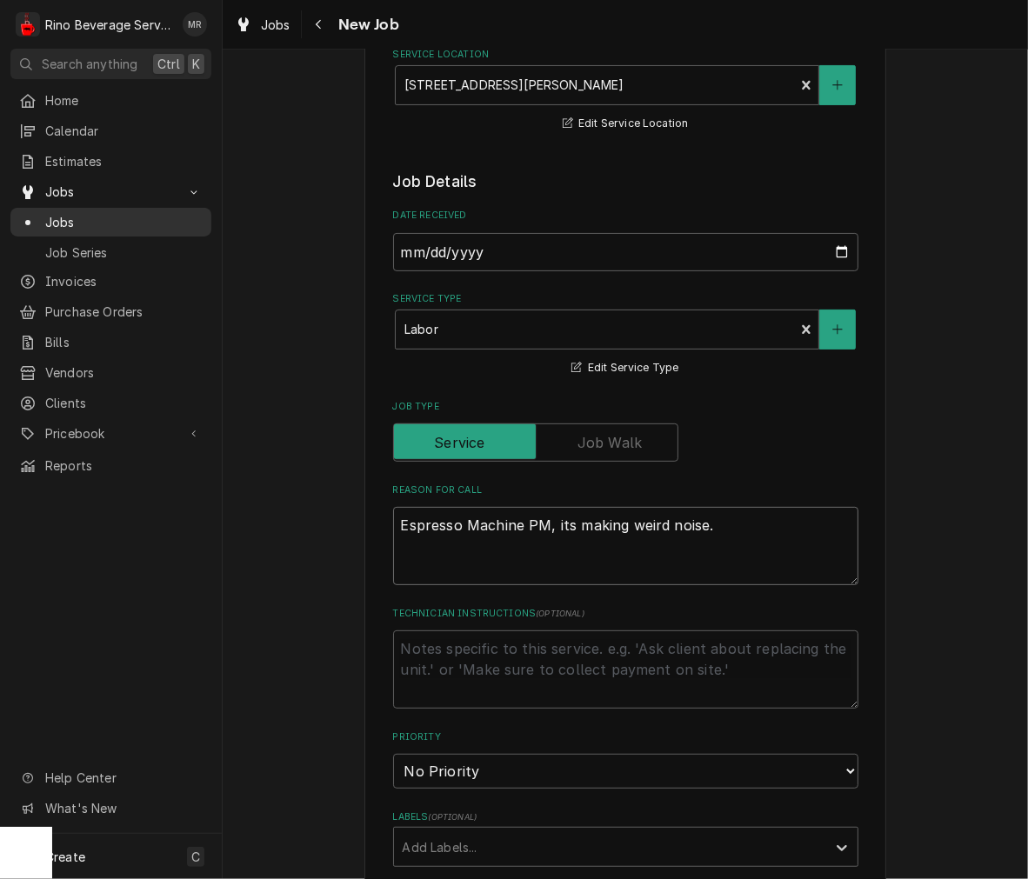
type textarea "Espresso Machine PM, its making weird noise. g"
type textarea "x"
type textarea "Espresso Machine PM, its making weird noise. gr"
type textarea "x"
type textarea "Espresso Machine PM, its making weird noise. gri"
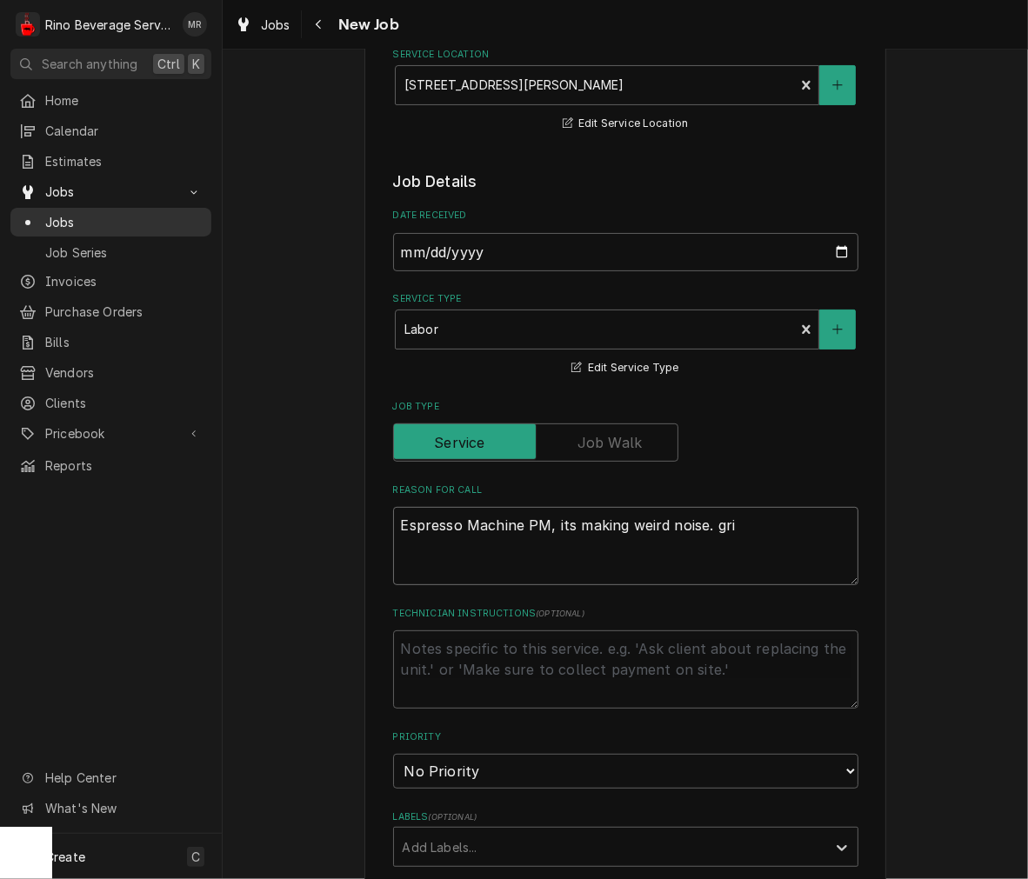
type textarea "x"
type textarea "Espresso Machine PM, its making weird noise. grin"
type textarea "x"
type textarea "Espresso Machine PM, its making weird noise. grind"
type textarea "x"
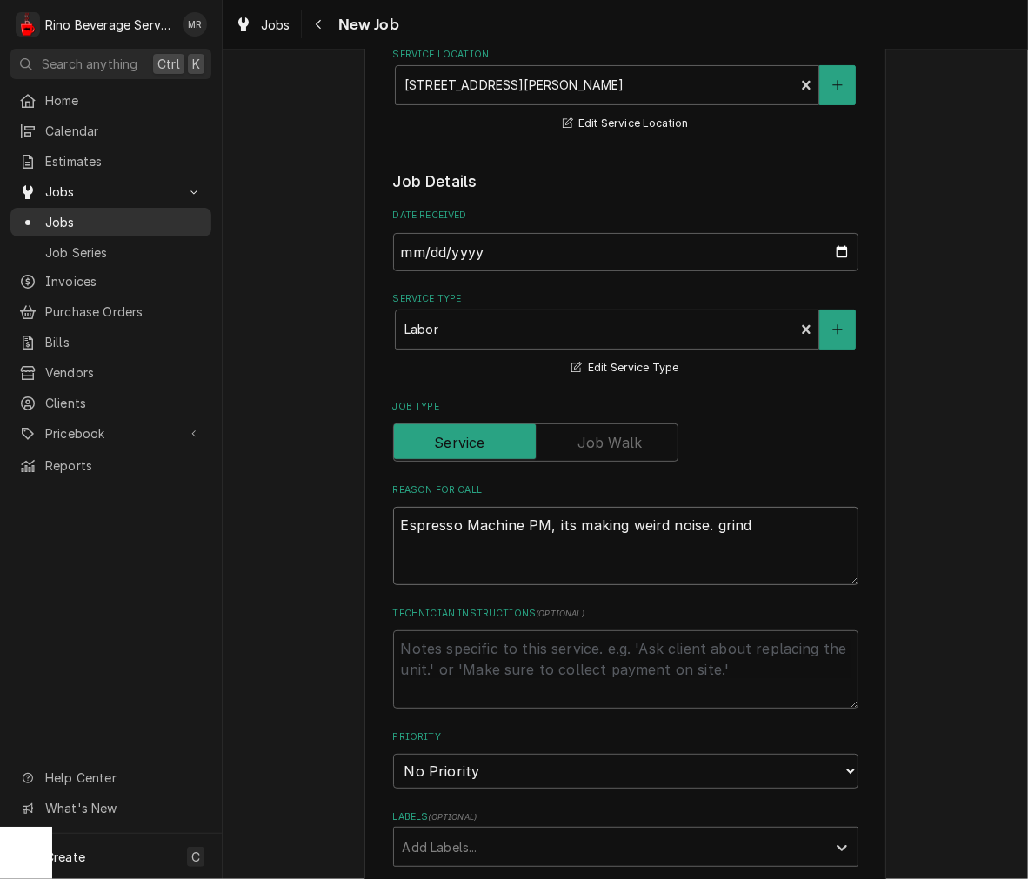
type textarea "Espresso Machine PM, its making weird noise. grinde"
type textarea "x"
type textarea "Espresso Machine PM, its making weird noise. grinder"
type textarea "x"
type textarea "Espresso Machine PM, its making weird noise. grinder"
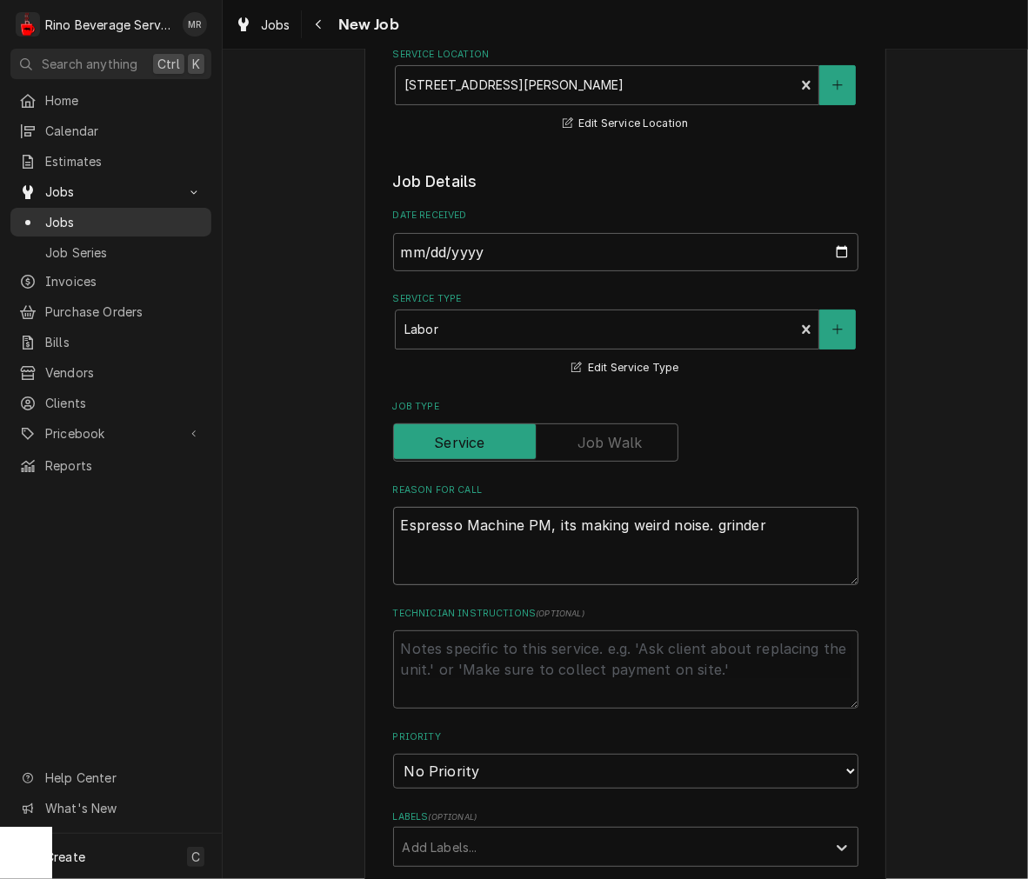
type textarea "x"
type textarea "Espresso Machine PM, its making weird noise. grinder ne"
type textarea "x"
type textarea "Espresso Machine PM, its making weird noise. grinder nee"
type textarea "x"
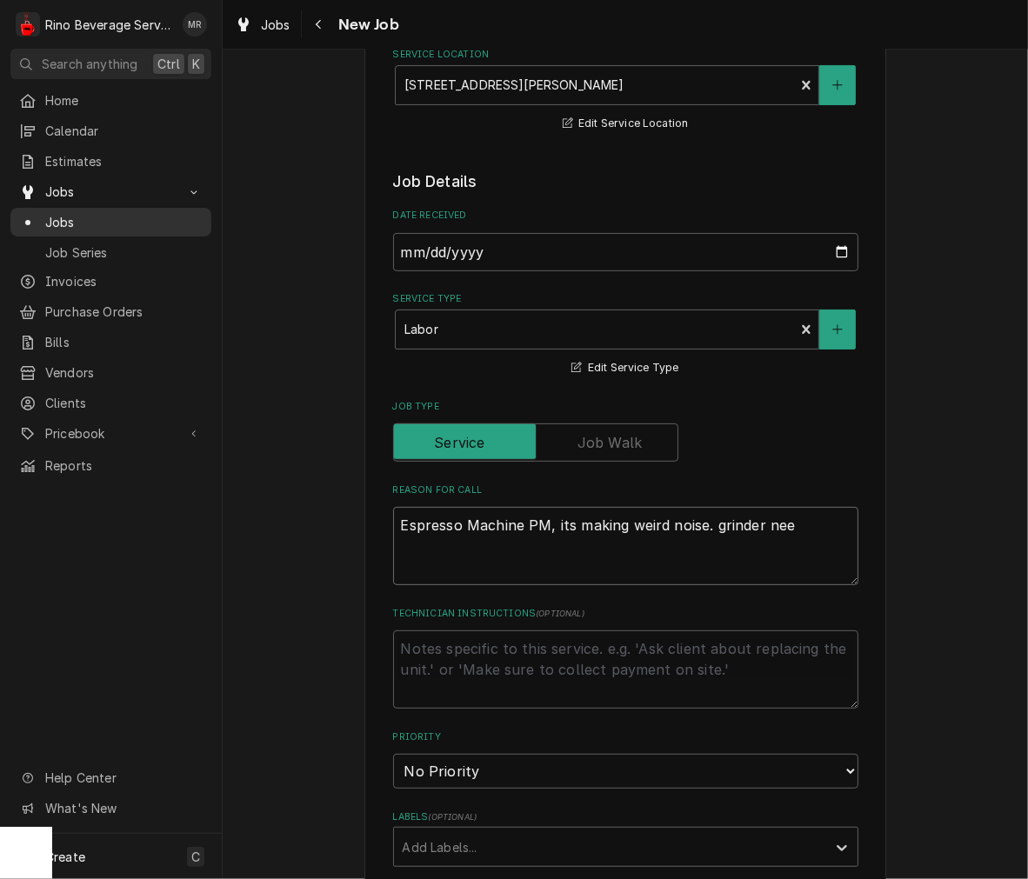
type textarea "Espresso Machine PM, its making weird noise. grinder need"
type textarea "x"
type textarea "Espresso Machine PM, its making weird noise. grinder needs"
type textarea "x"
type textarea "Espresso Machine PM, its making weird noise. grinder needs"
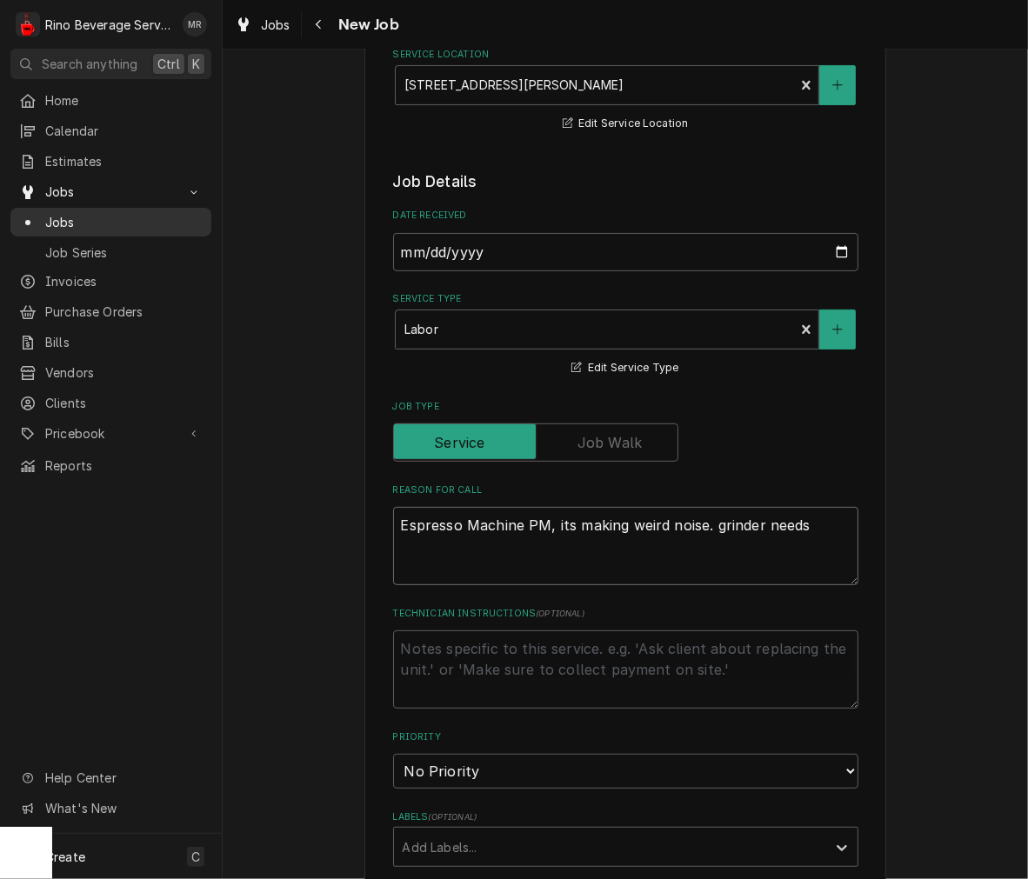
type textarea "x"
type textarea "Espresso Machine PM, its making weird noise. grinder needs ne"
type textarea "x"
type textarea "Espresso Machine PM, its making weird noise. grinder needs new"
type textarea "x"
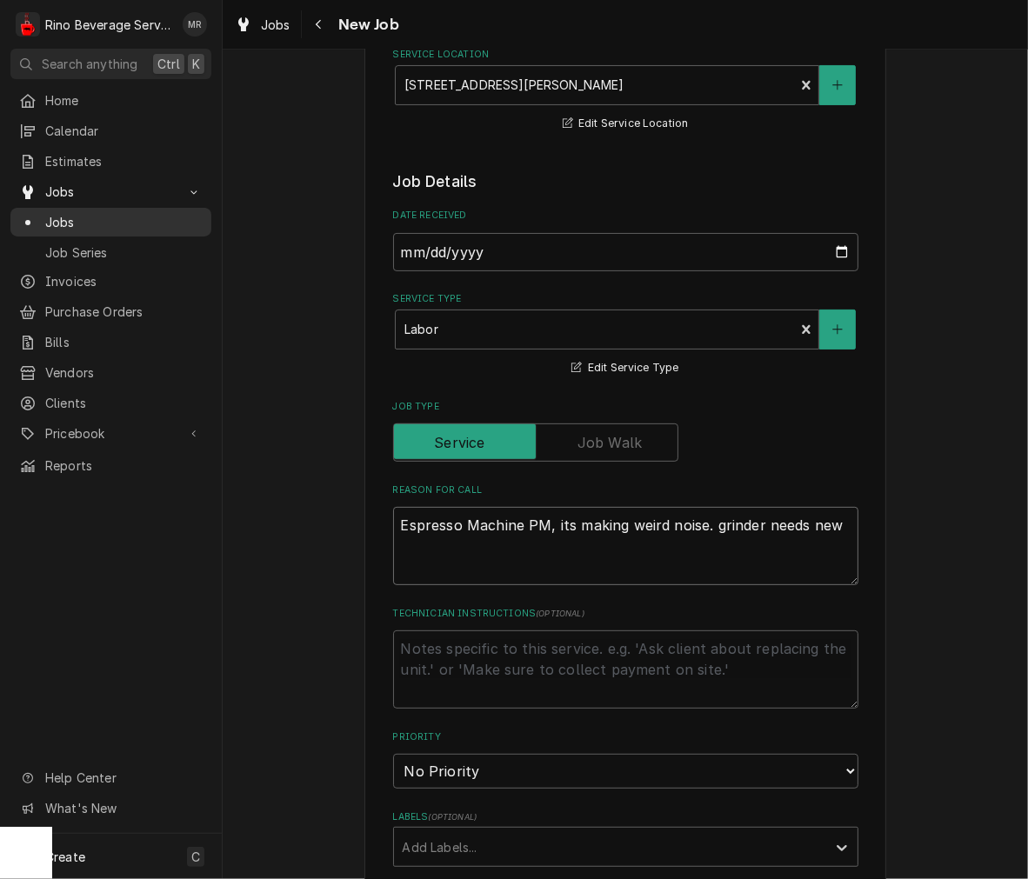
type textarea "Espresso Machine PM, its making weird noise. grinder needs new"
type textarea "x"
type textarea "Espresso Machine PM, its making weird noise. grinder needs new s"
type textarea "x"
type textarea "Espresso Machine PM, its making weird noise. grinder needs new sp"
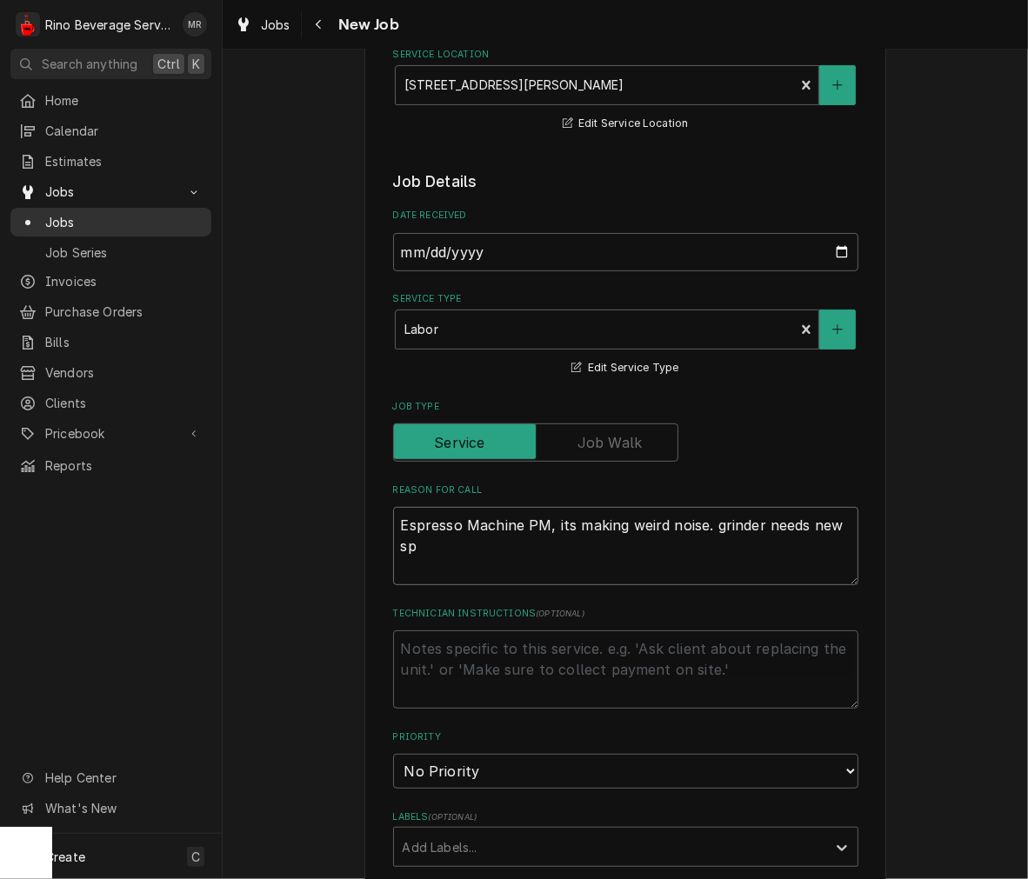
type textarea "x"
type textarea "Espresso Machine PM, its making weird noise. grinder needs new spr"
type textarea "x"
type textarea "Espresso Machine PM, its making weird noise. grinder needs new spri"
type textarea "x"
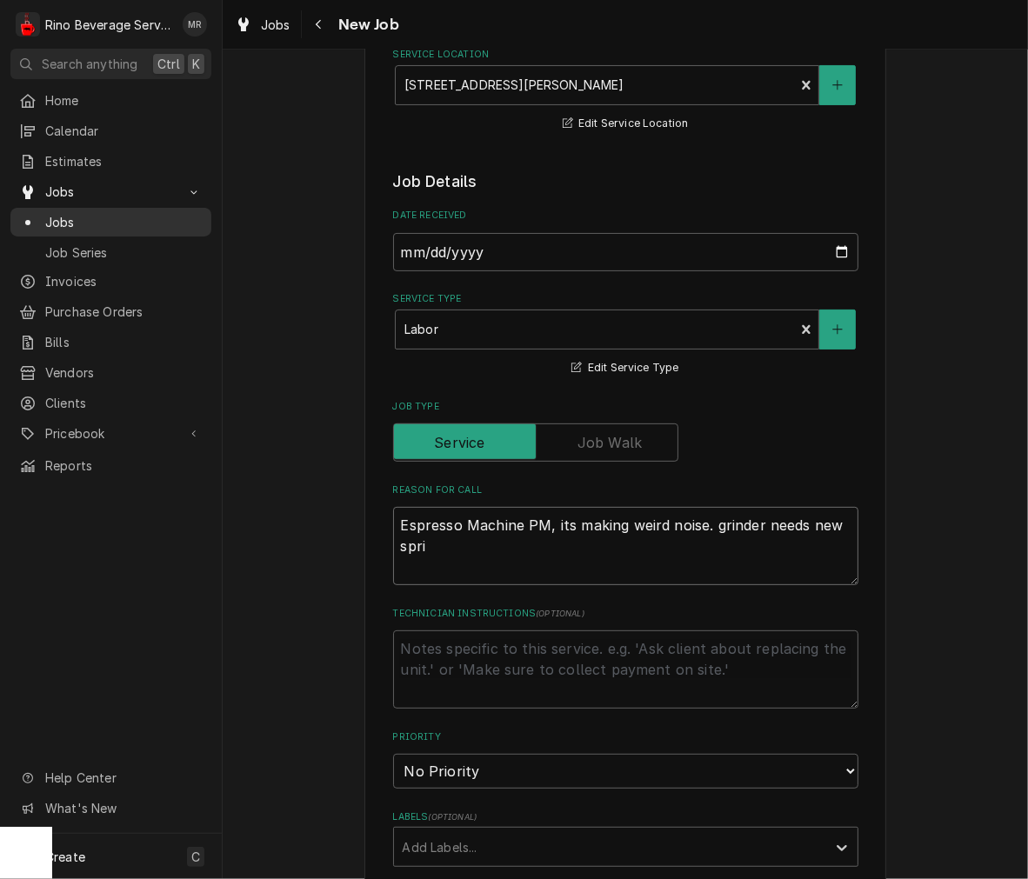
type textarea "Espresso Machine PM, its making weird noise. grinder needs new sprin"
type textarea "x"
type textarea "Espresso Machine PM, its making weird noise. grinder needs new spring"
type textarea "x"
type textarea "Espresso Machine PM, its making weird noise. grinder needs new spring"
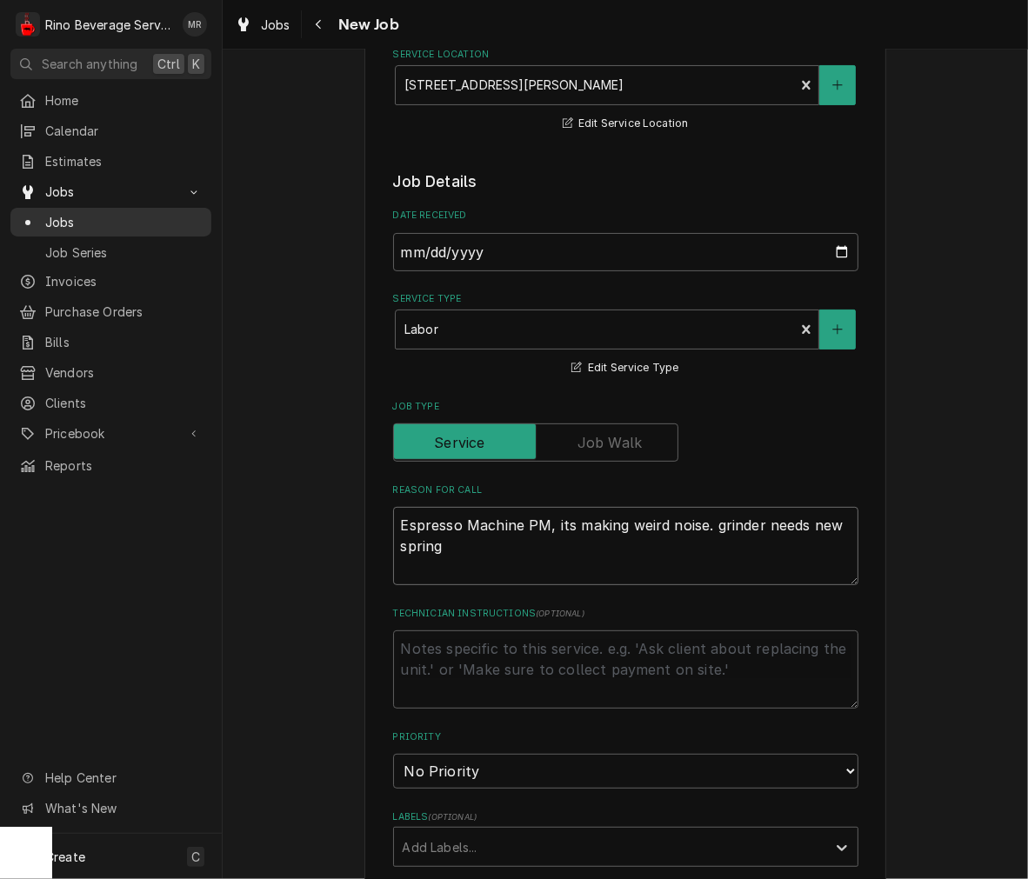
type textarea "x"
type textarea "Espresso Machine PM, its making weird noise. grinder needs new spring"
type textarea "x"
type textarea "Espresso Machine PM, its making weird noise. grinder needs new spring"
type textarea "x"
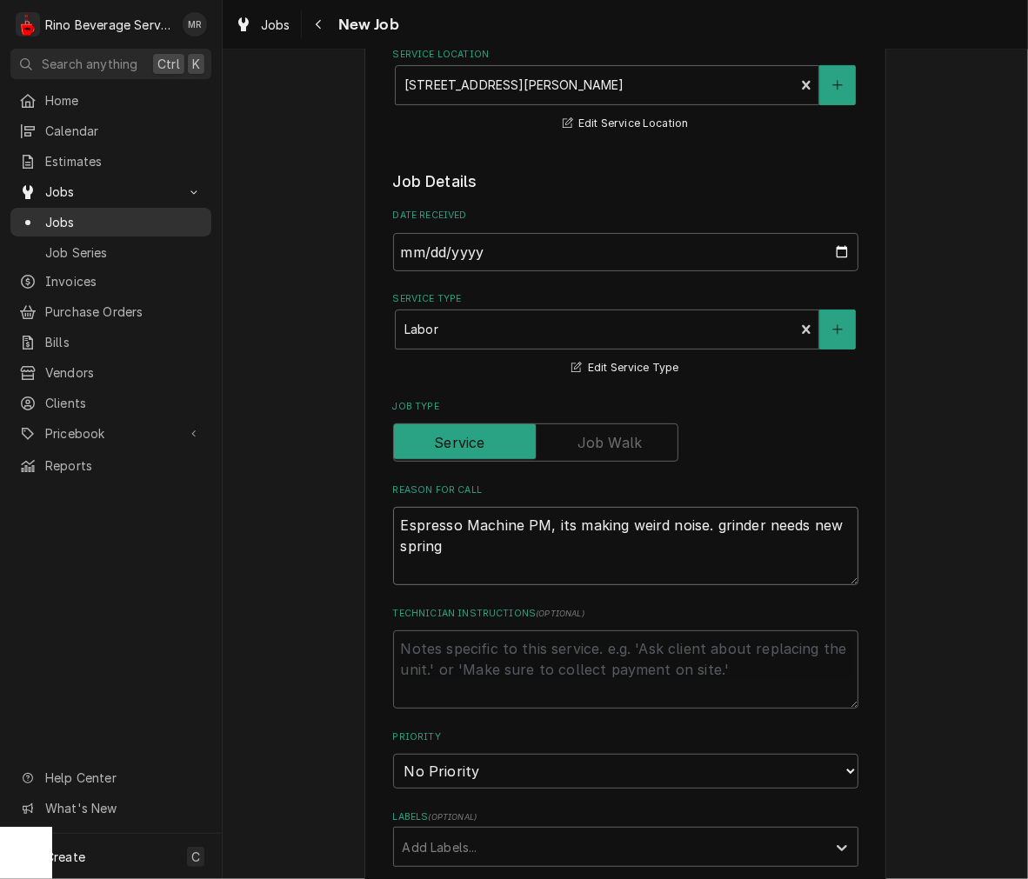
type textarea "Espresso Machine PM, its making weird noise. grinder needs new spring a"
type textarea "x"
type textarea "Espresso Machine PM, its making weird noise. grinder needs new spring an"
type textarea "x"
type textarea "Espresso Machine PM, its making weird noise. grinder needs new spring and"
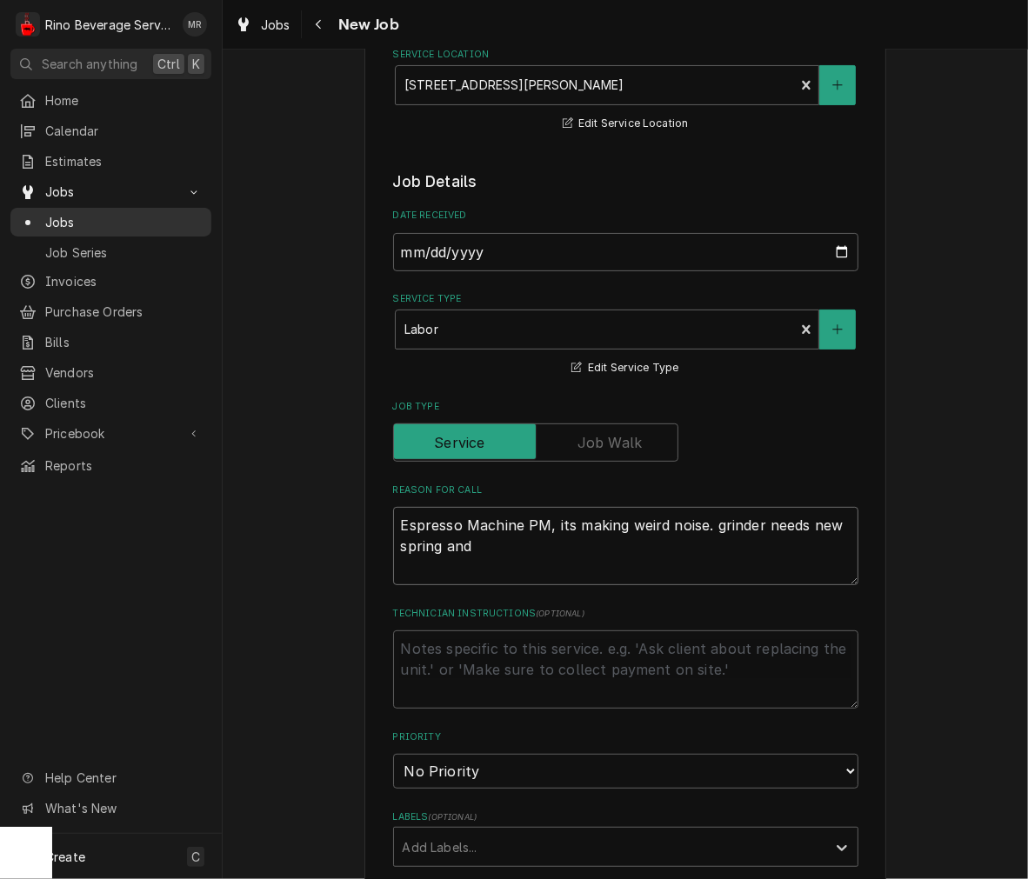
type textarea "x"
type textarea "Espresso Machine PM, its making weird noise. grinder needs new spring and"
type textarea "x"
type textarea "Espresso Machine PM, its making weird noise. grinder needs new spring and o"
type textarea "x"
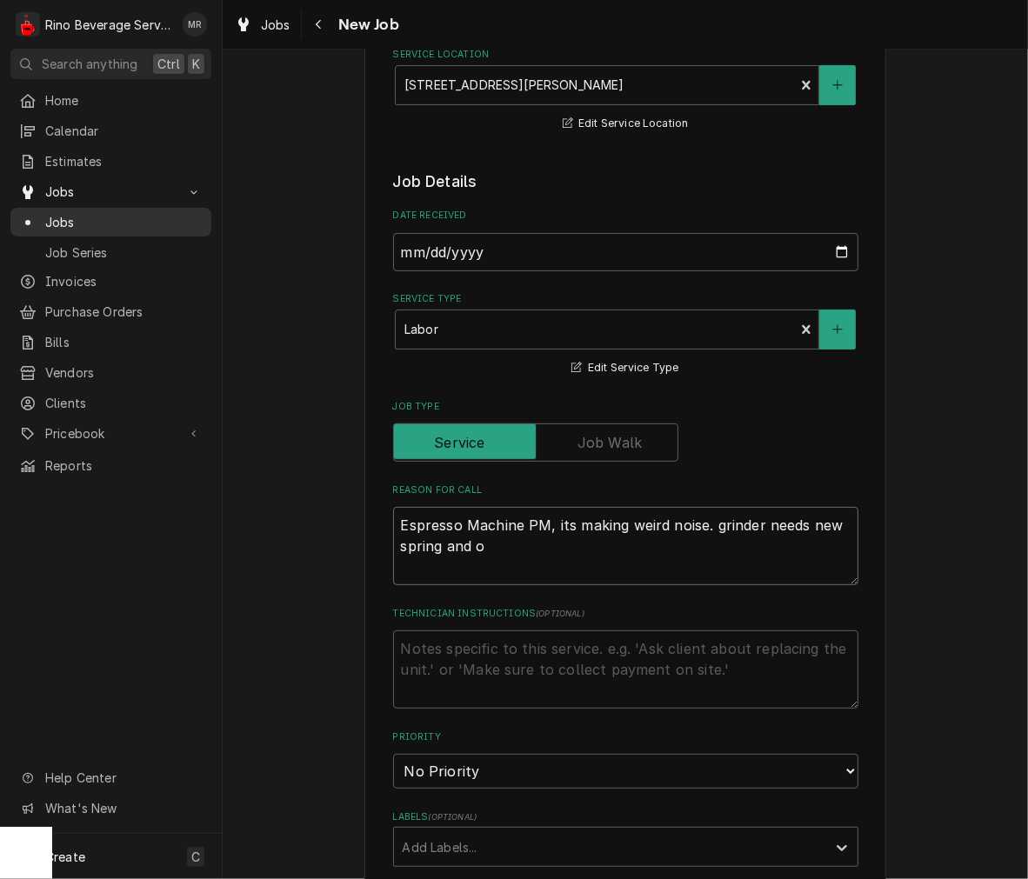
type textarea "Espresso Machine PM, its making weird noise. grinder needs new spring and ov"
type textarea "x"
type textarea "Espresso Machine PM, its making weird noise. grinder needs new spring and ove"
type textarea "x"
type textarea "Espresso Machine PM, its making weird noise. grinder needs new spring and over"
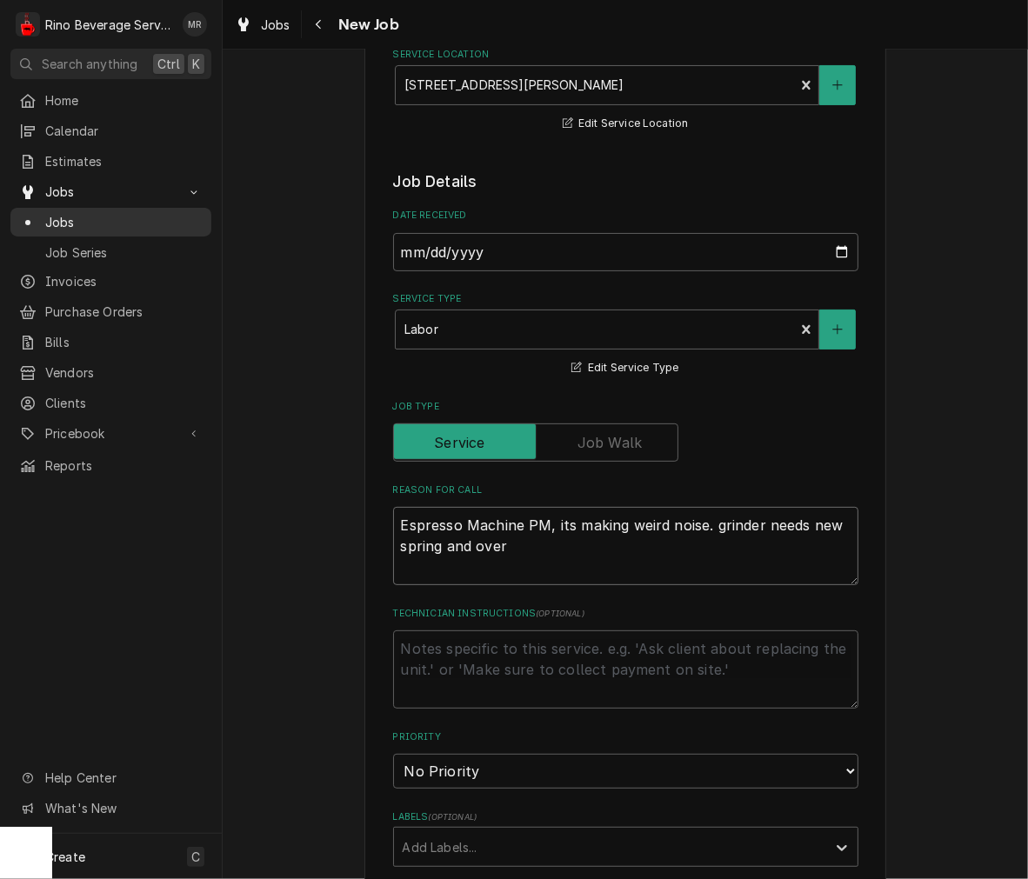
type textarea "x"
type textarea "Espresso Machine PM, its making weird noise. grinder needs new spring and overa"
type textarea "x"
type textarea "Espresso Machine PM, its making weird noise. grinder needs new spring and overal"
type textarea "x"
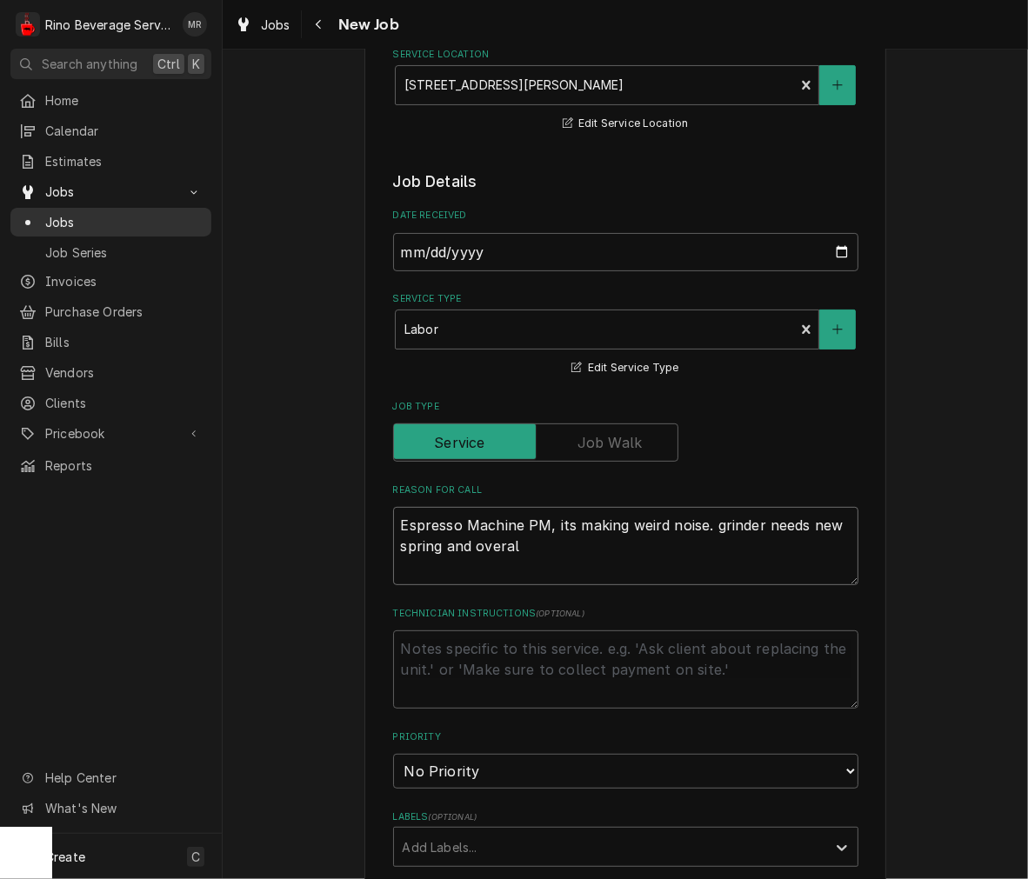
type textarea "Espresso Machine PM, its making weird noise. grinder needs new spring and overa…"
type textarea "x"
type textarea "Espresso Machine PM, its making weird noise. grinder needs new spring and overa…"
type textarea "x"
type textarea "Espresso Machine PM, its making weird noise. grinder needs new spring and overa…"
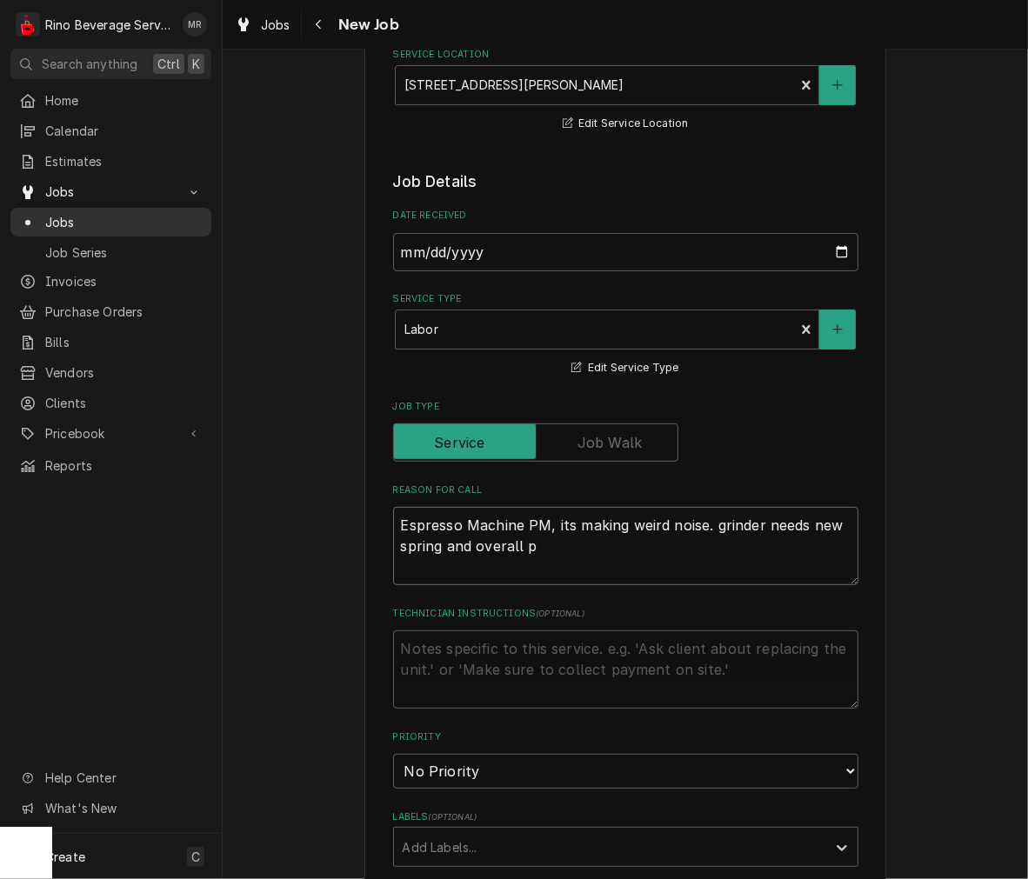
type textarea "x"
type textarea "Espresso Machine PM, its making weird noise. grinder needs new spring and overa…"
type textarea "x"
type textarea "Espresso Machine PM, its making weird noise. grinder needs new spring and overa…"
type textarea "x"
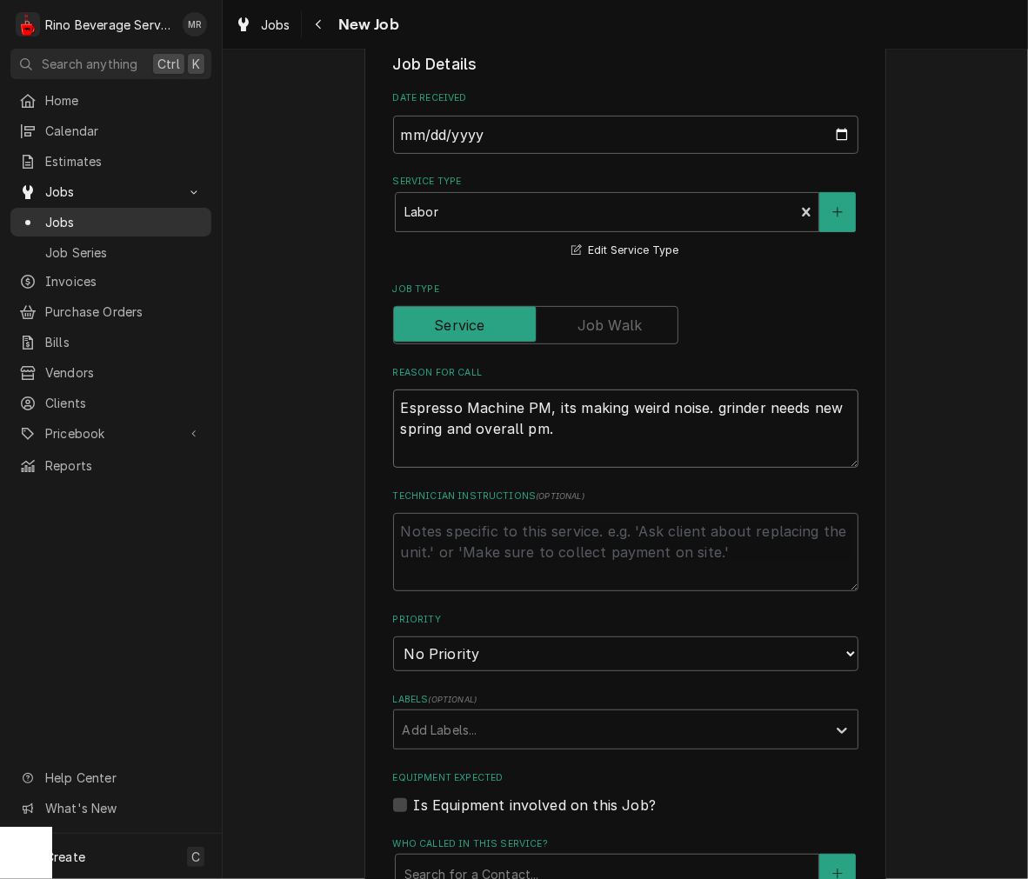
scroll to position [364, 0]
type textarea "Espresso Machine PM, its making weird noise. grinder needs new spring and overa…"
click at [762, 667] on select "No Priority Urgent High Medium Low" at bounding box center [625, 653] width 465 height 35
select select "3"
click at [393, 636] on select "No Priority Urgent High Medium Low" at bounding box center [625, 653] width 465 height 35
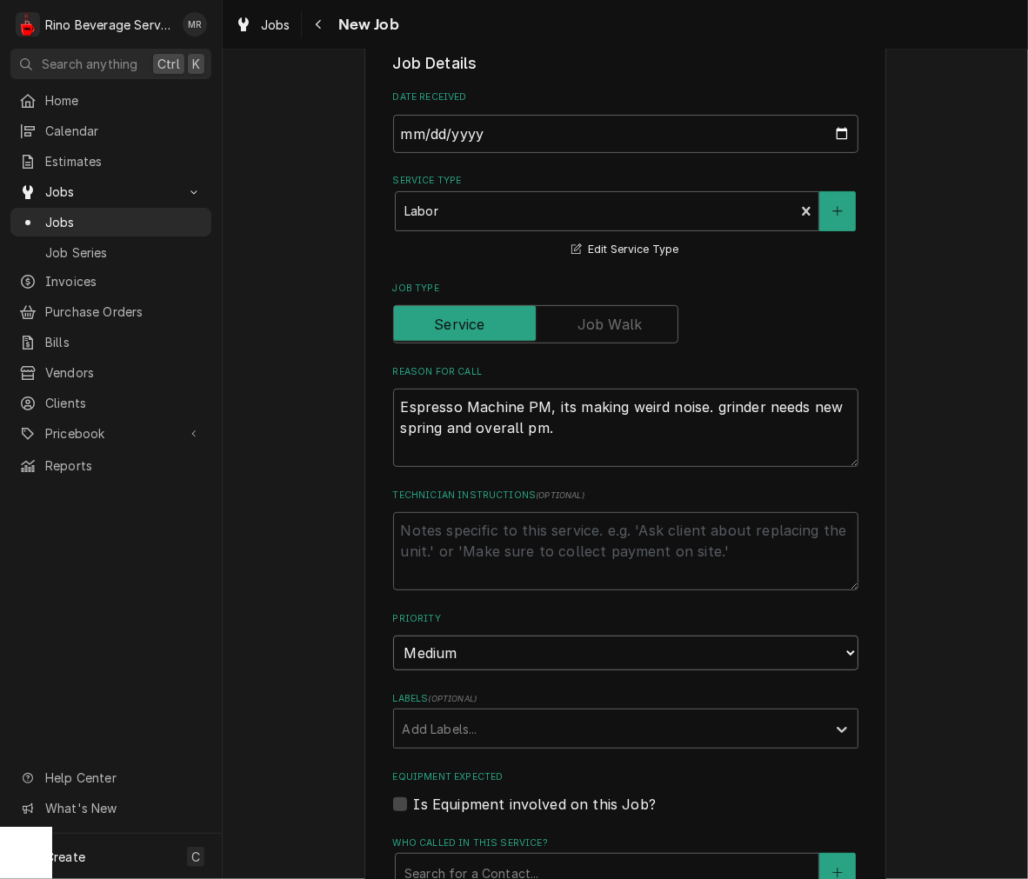
type textarea "x"
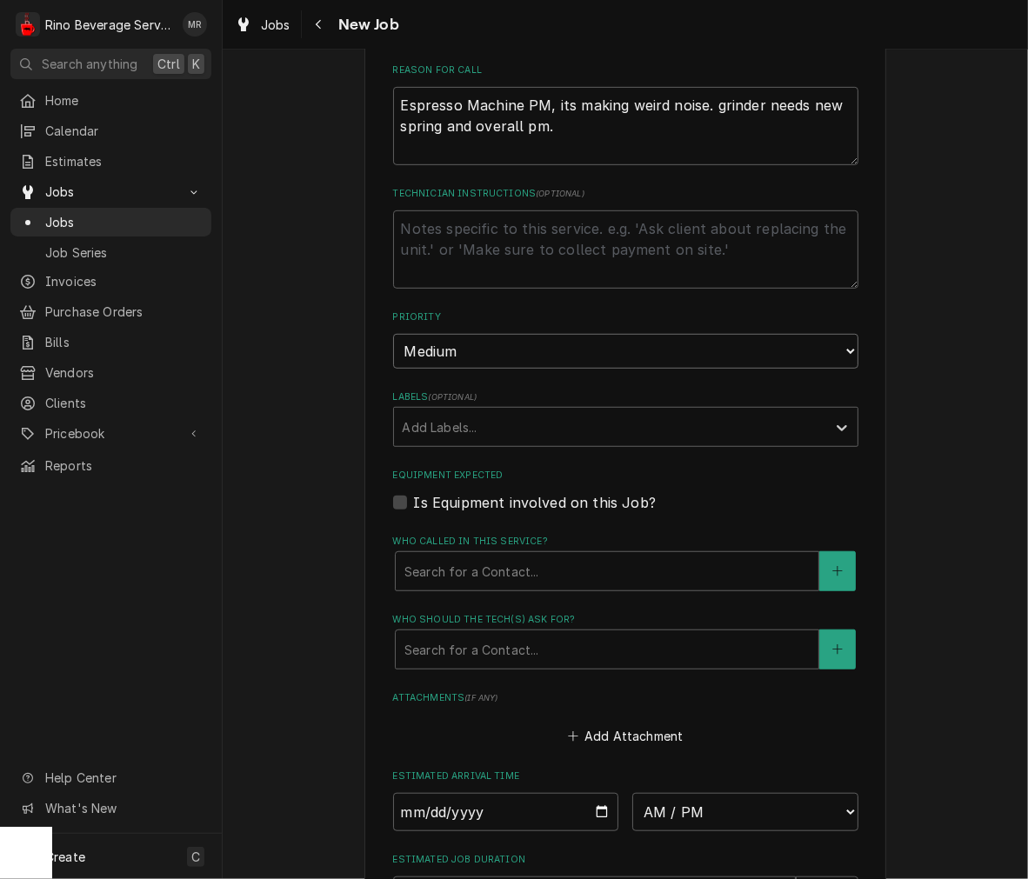
scroll to position [687, 0]
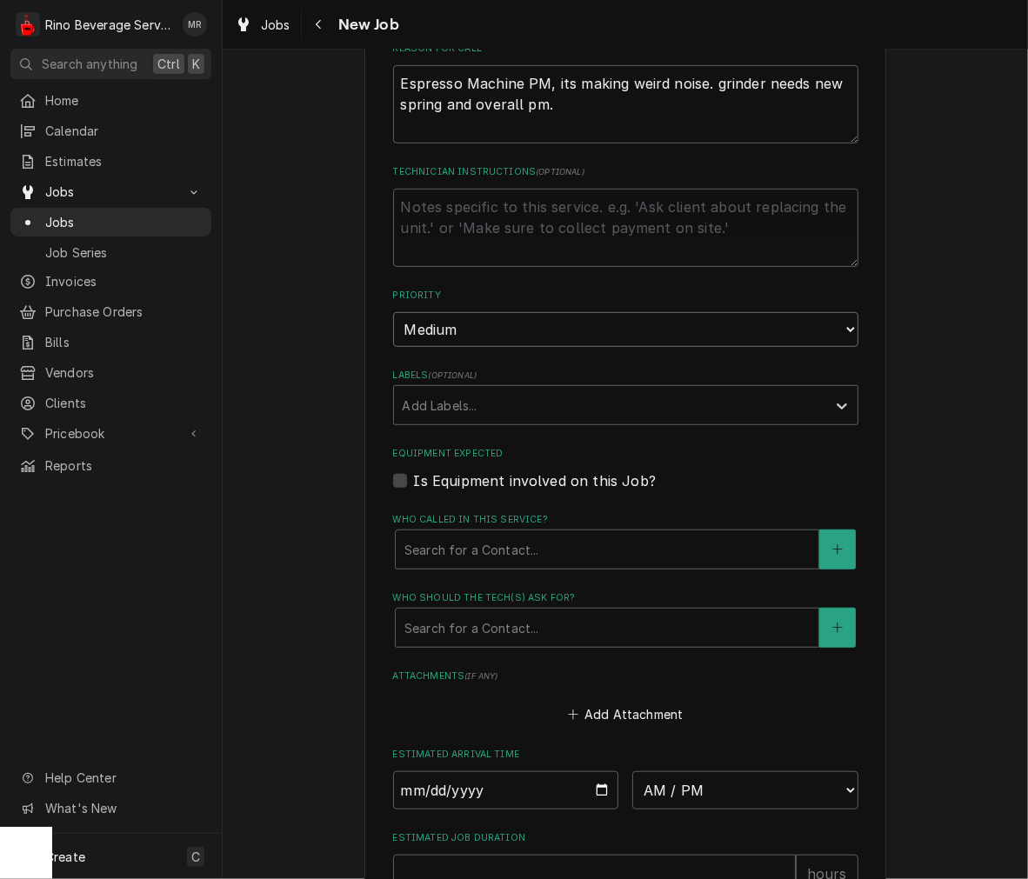
click at [612, 487] on label "Is Equipment involved on this Job?" at bounding box center [535, 480] width 242 height 21
click at [612, 487] on input "Equipment Expected" at bounding box center [646, 489] width 465 height 38
checkbox input "true"
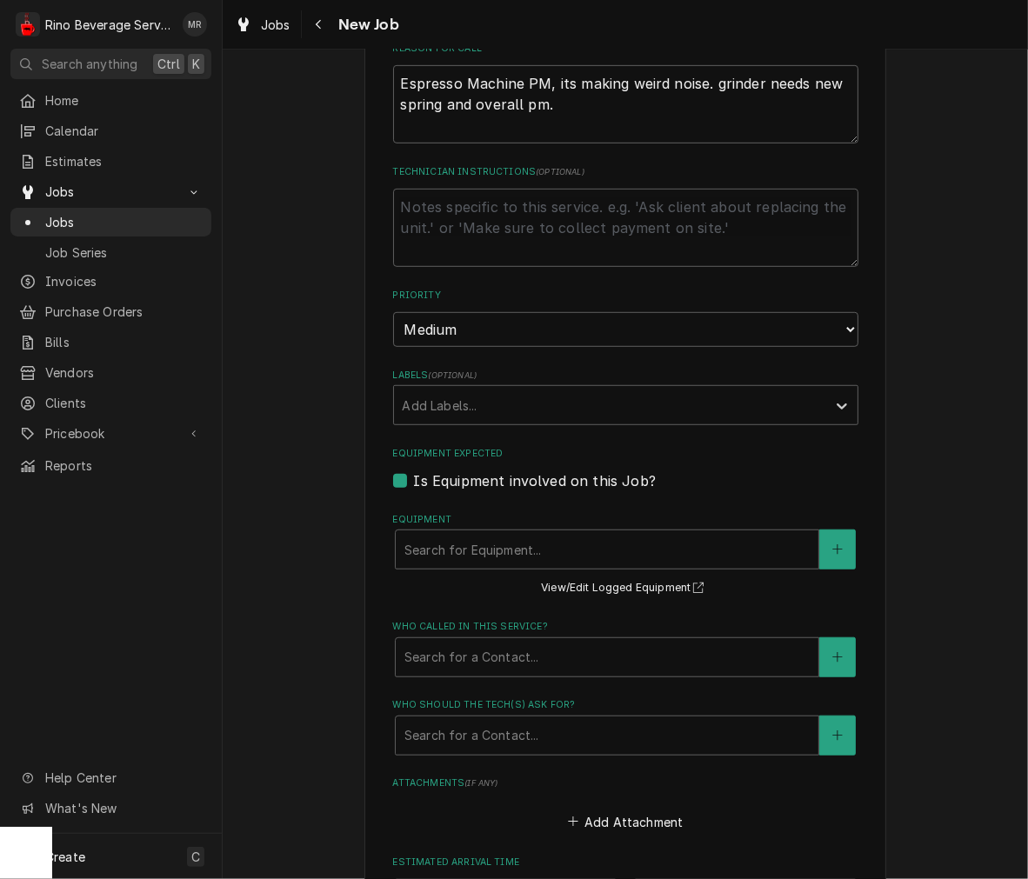
click at [518, 577] on div "Equipment Search for Equipment... View/Edit Logged Equipment" at bounding box center [625, 556] width 465 height 86
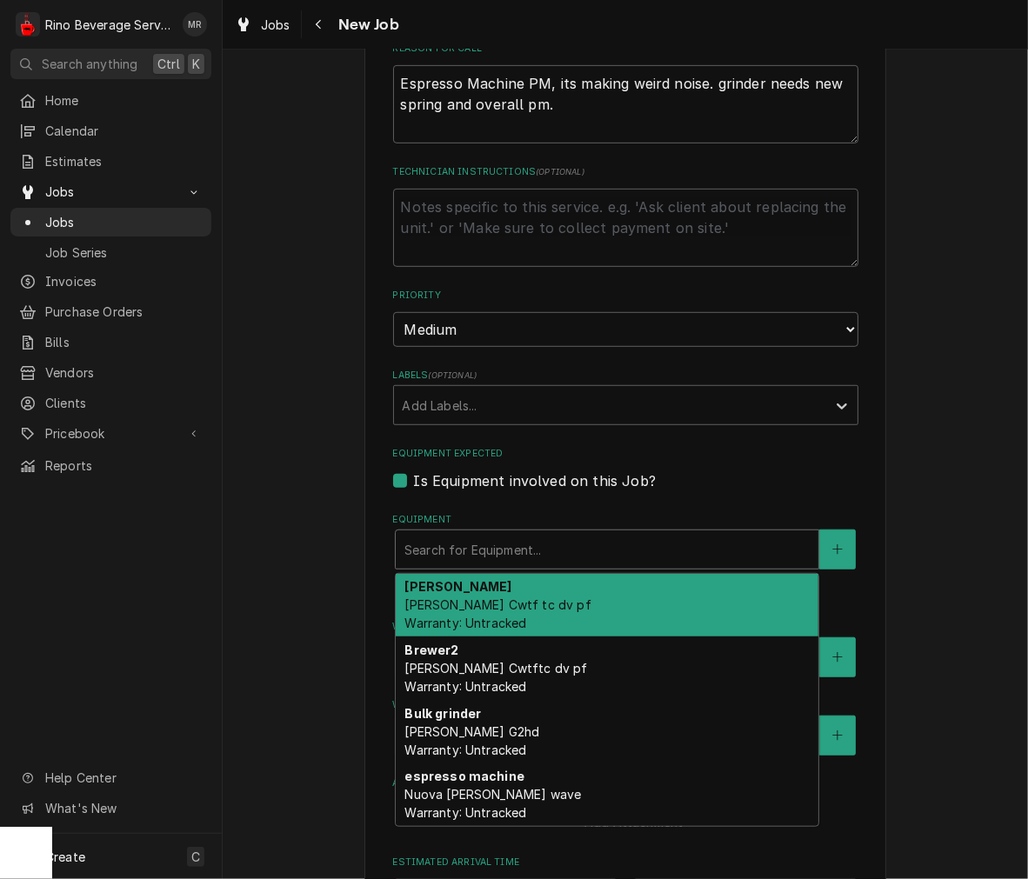
click at [565, 597] on div "Brewer Bunn Cwtf tc dv pf Warranty: Untracked" at bounding box center [607, 605] width 423 height 63
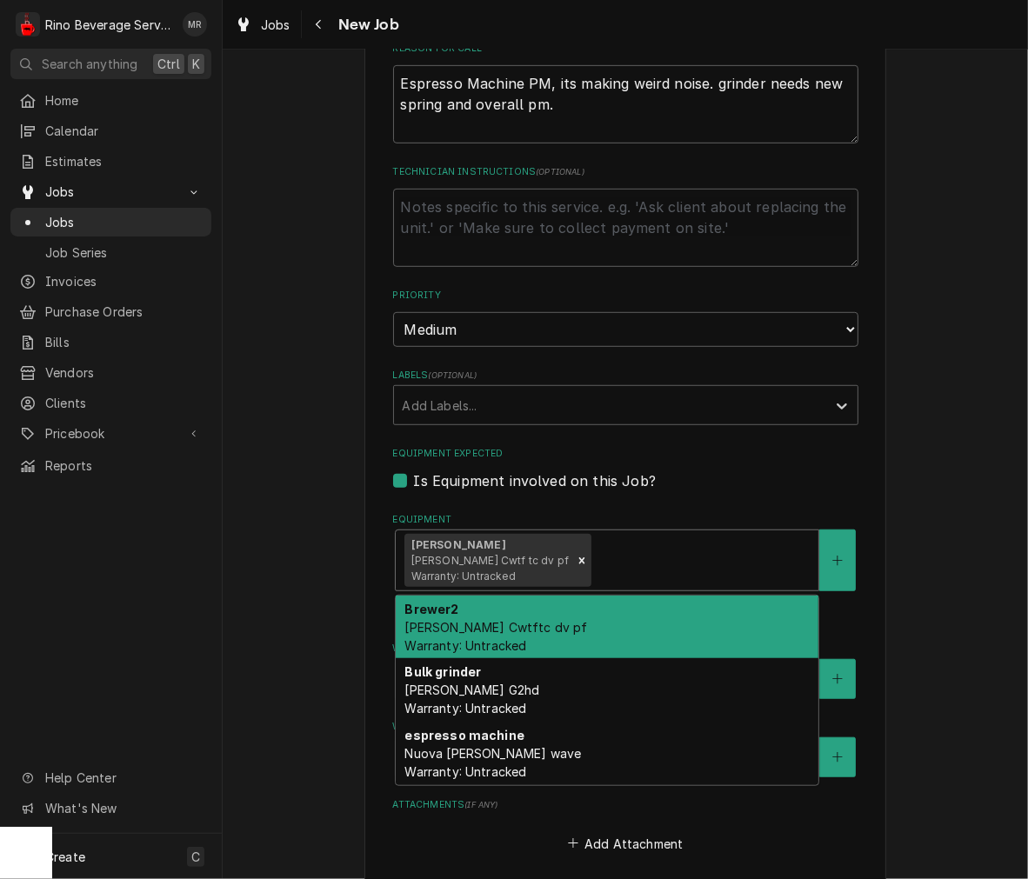
click at [584, 640] on div "Brewer2 Bunn Cwtftc dv pf Warranty: Untracked" at bounding box center [607, 627] width 423 height 63
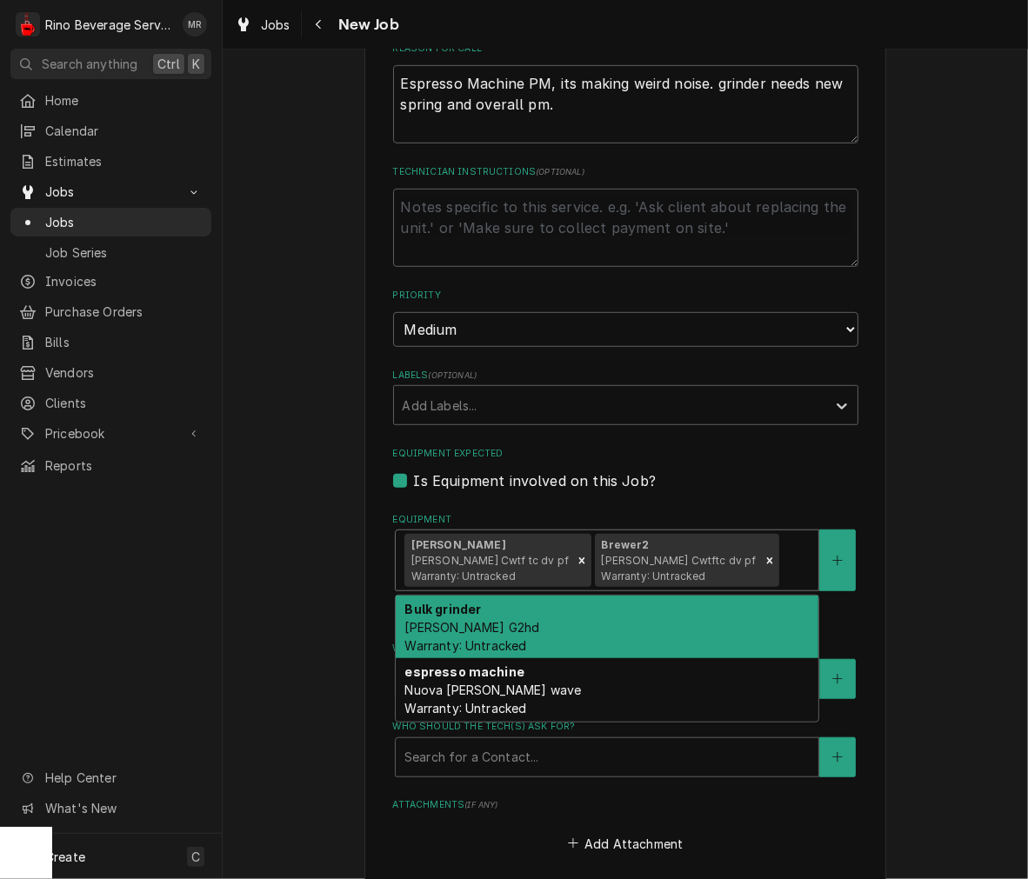
click at [661, 623] on div "Bulk grinder Bunn G2hd Warranty: Untracked" at bounding box center [607, 627] width 423 height 63
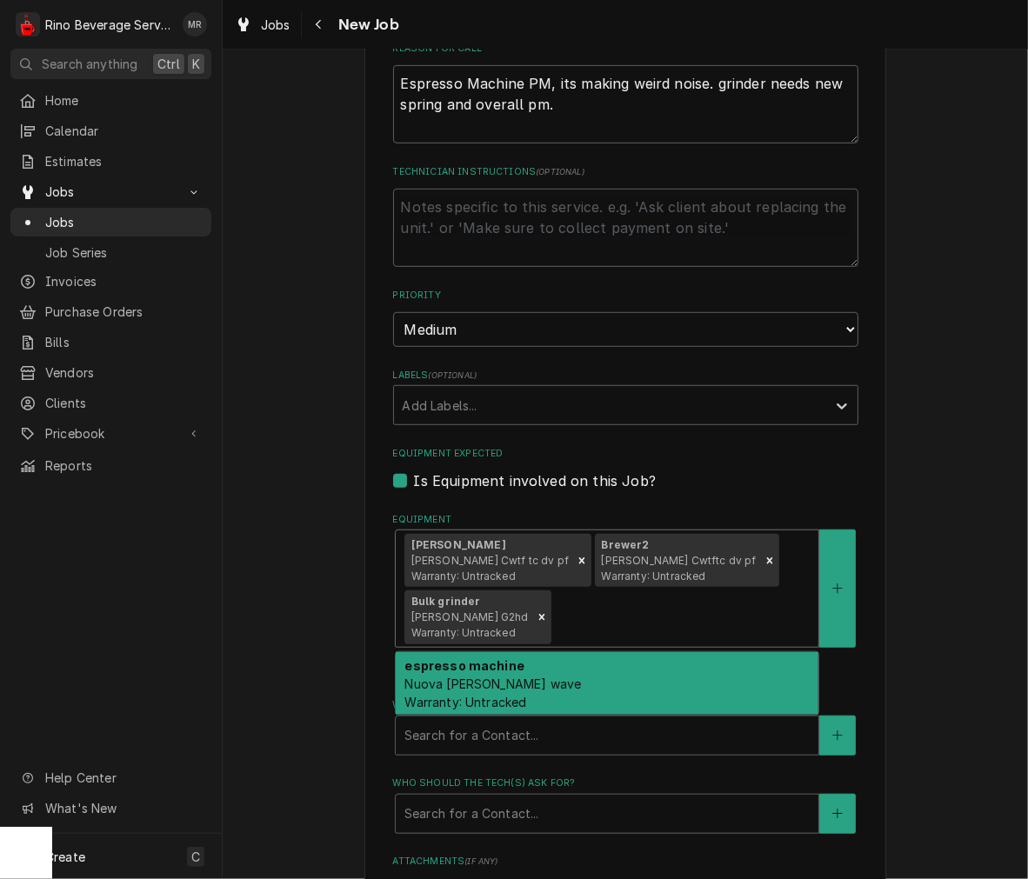
click at [641, 694] on div "espresso machine Nuova simonelli Aurellia wave Warranty: Untracked" at bounding box center [607, 683] width 423 height 63
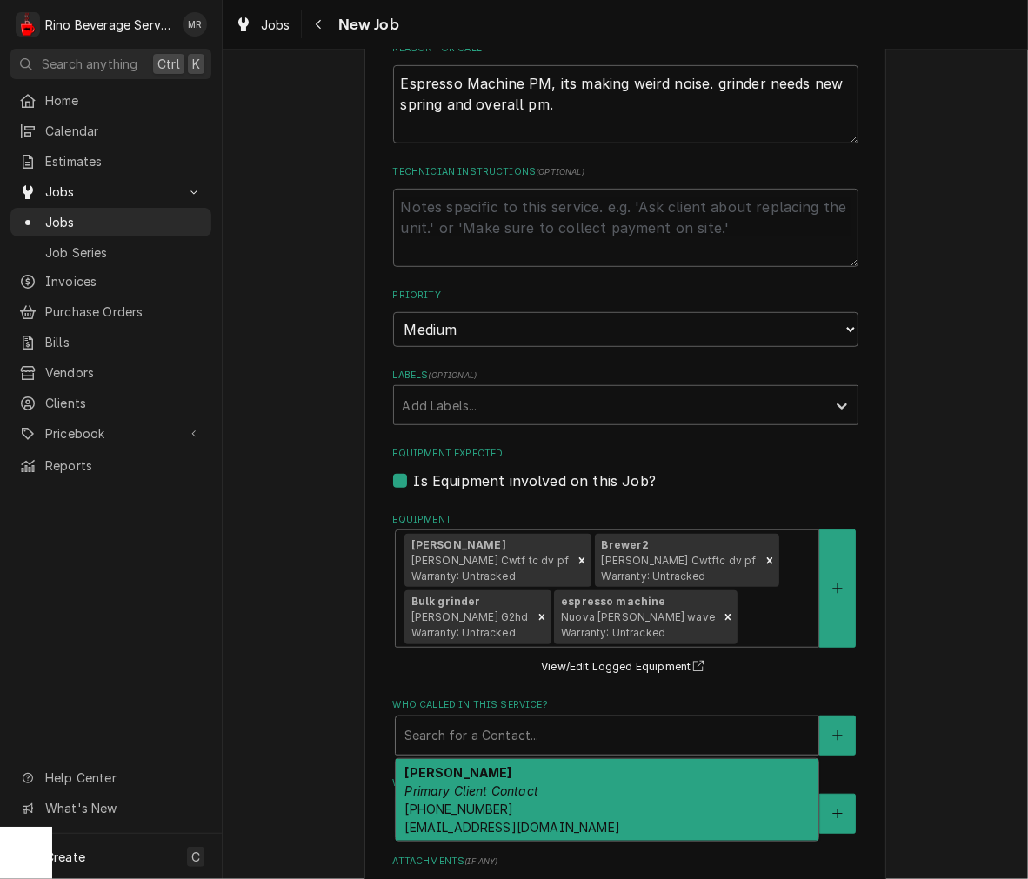
click at [567, 797] on div "Amanda Ward Primary Client Contact (859) 992-7331 award@biggby.com" at bounding box center [607, 800] width 423 height 82
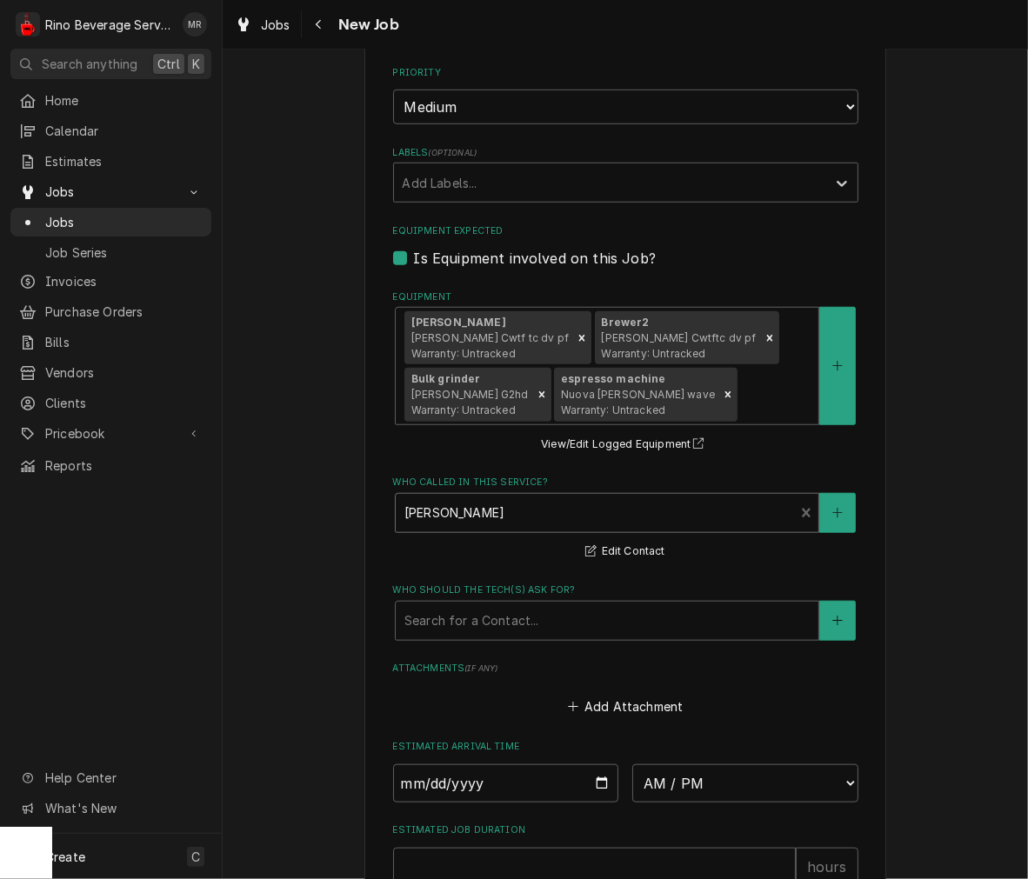
scroll to position [915, 0]
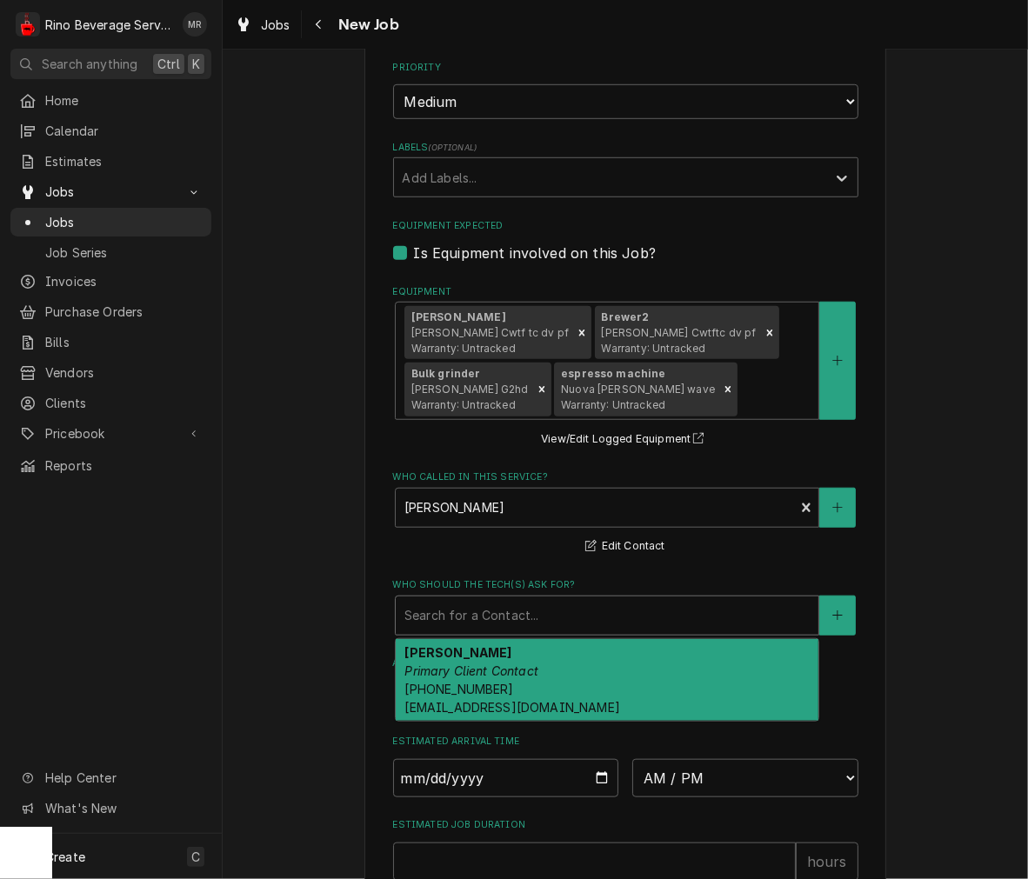
click at [606, 677] on div "Amanda Ward Primary Client Contact (859) 992-7331 award@biggby.com" at bounding box center [607, 680] width 423 height 82
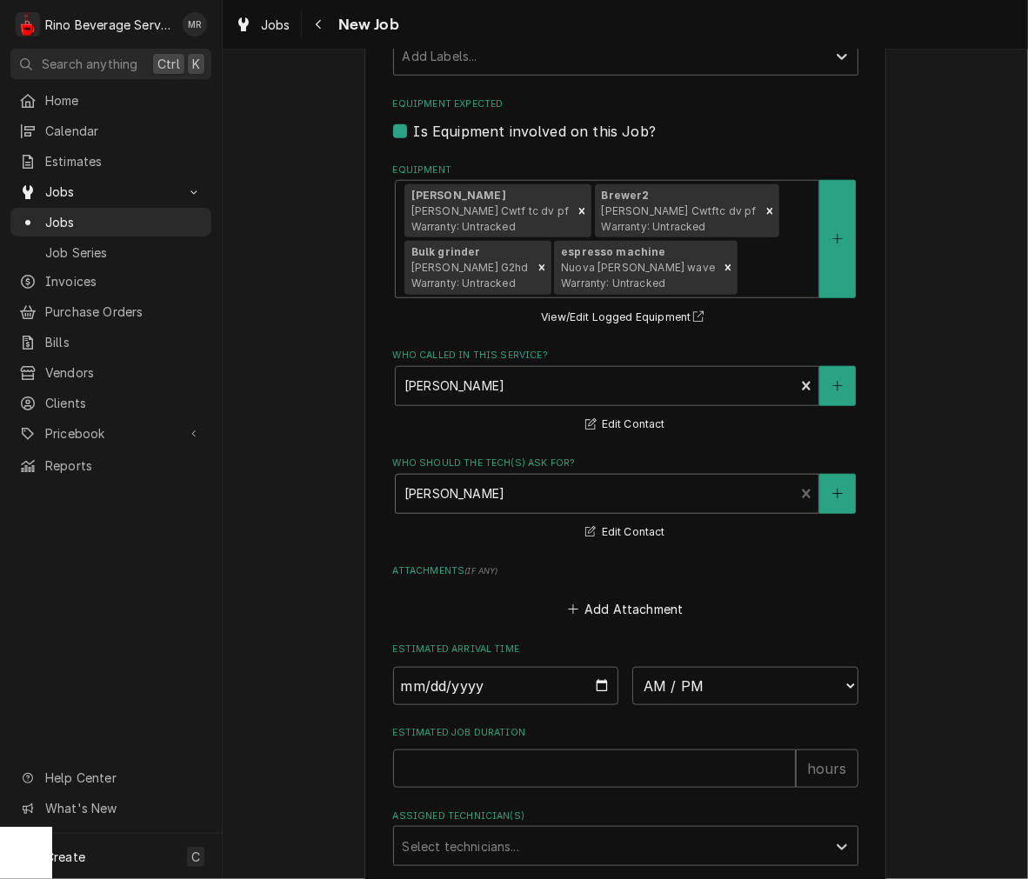
scroll to position [1151, 0]
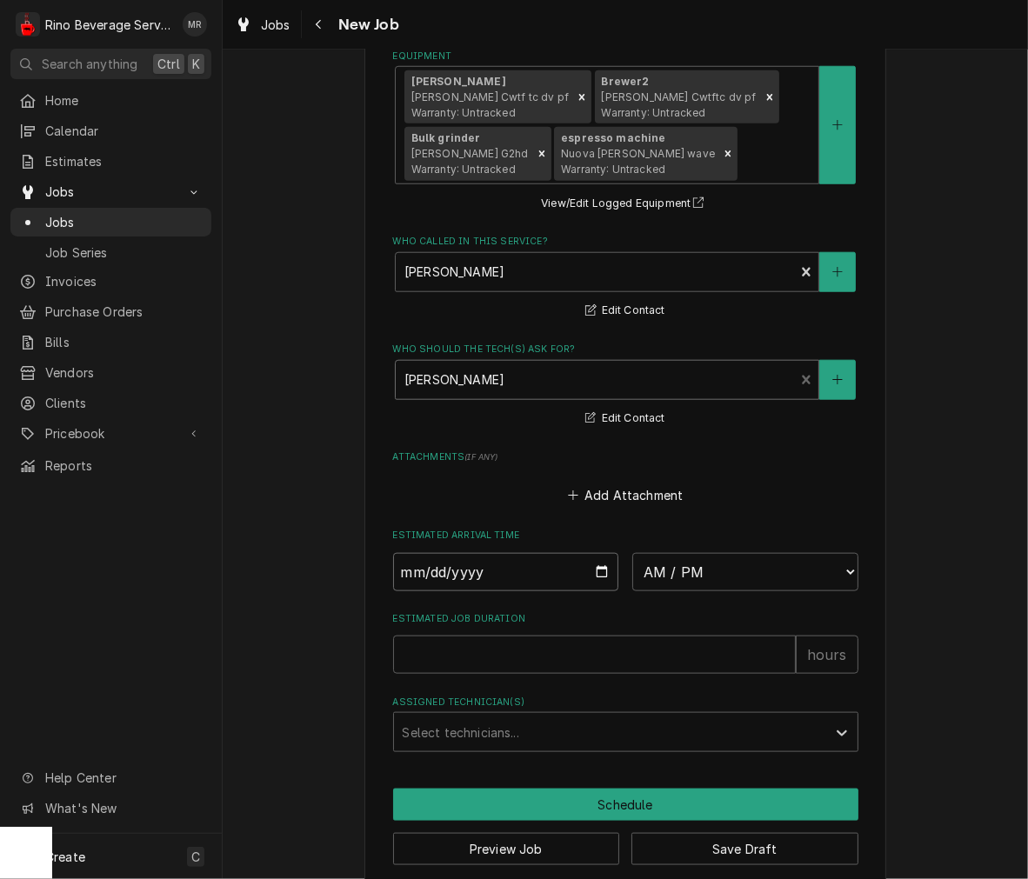
click at [592, 570] on input "Date" at bounding box center [506, 572] width 226 height 38
click at [630, 484] on button "Add Attachment" at bounding box center [625, 496] width 122 height 24
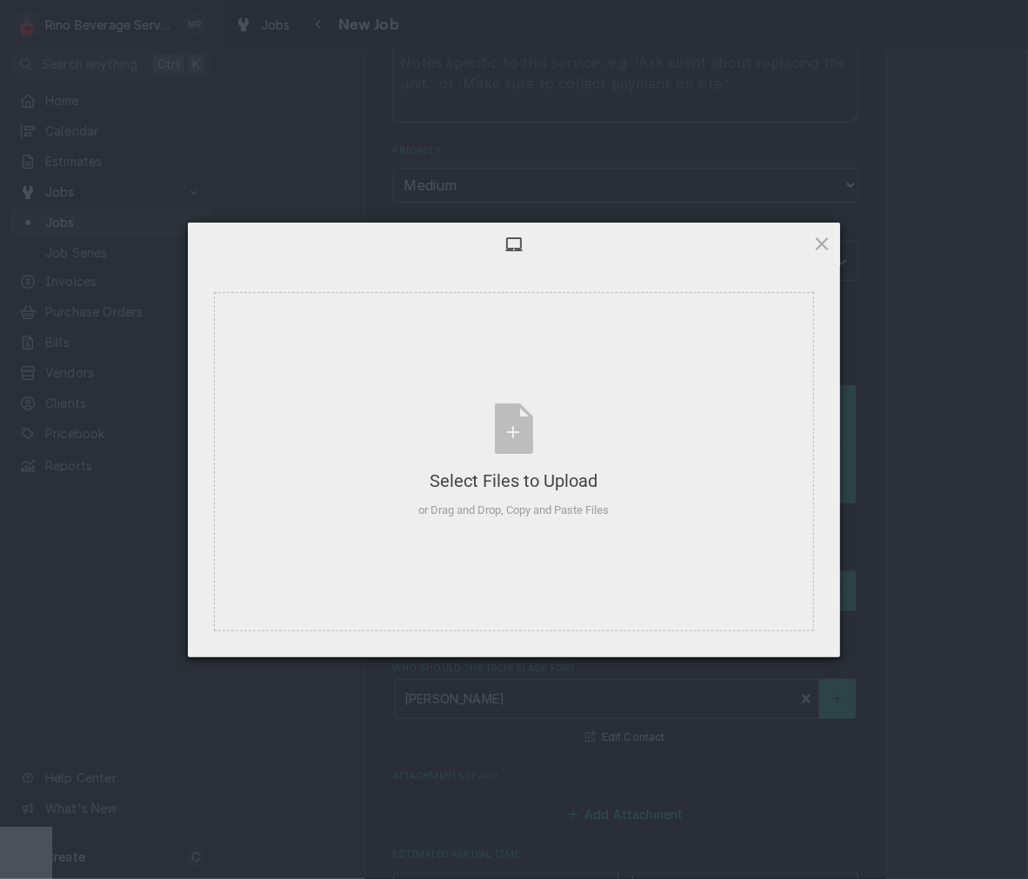
scroll to position [818, 0]
click at [824, 237] on span at bounding box center [821, 243] width 19 height 19
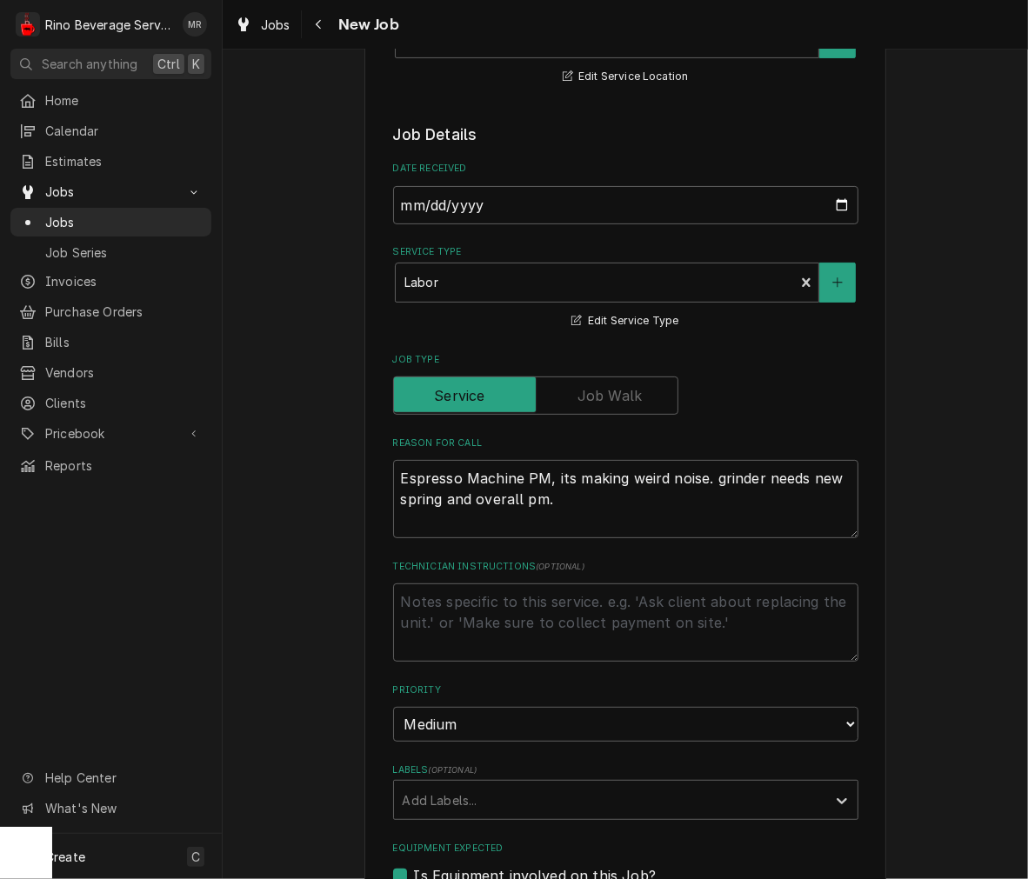
scroll to position [305, 0]
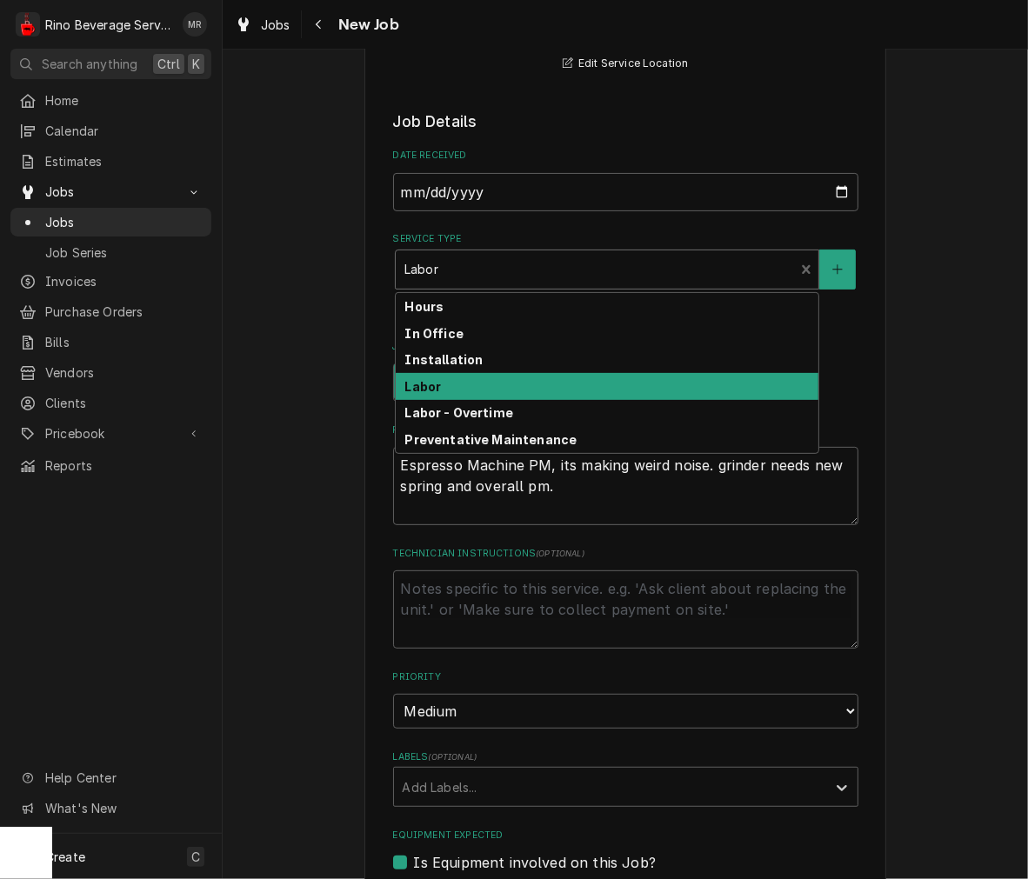
click at [637, 430] on div "Preventative Maintenance" at bounding box center [607, 439] width 423 height 27
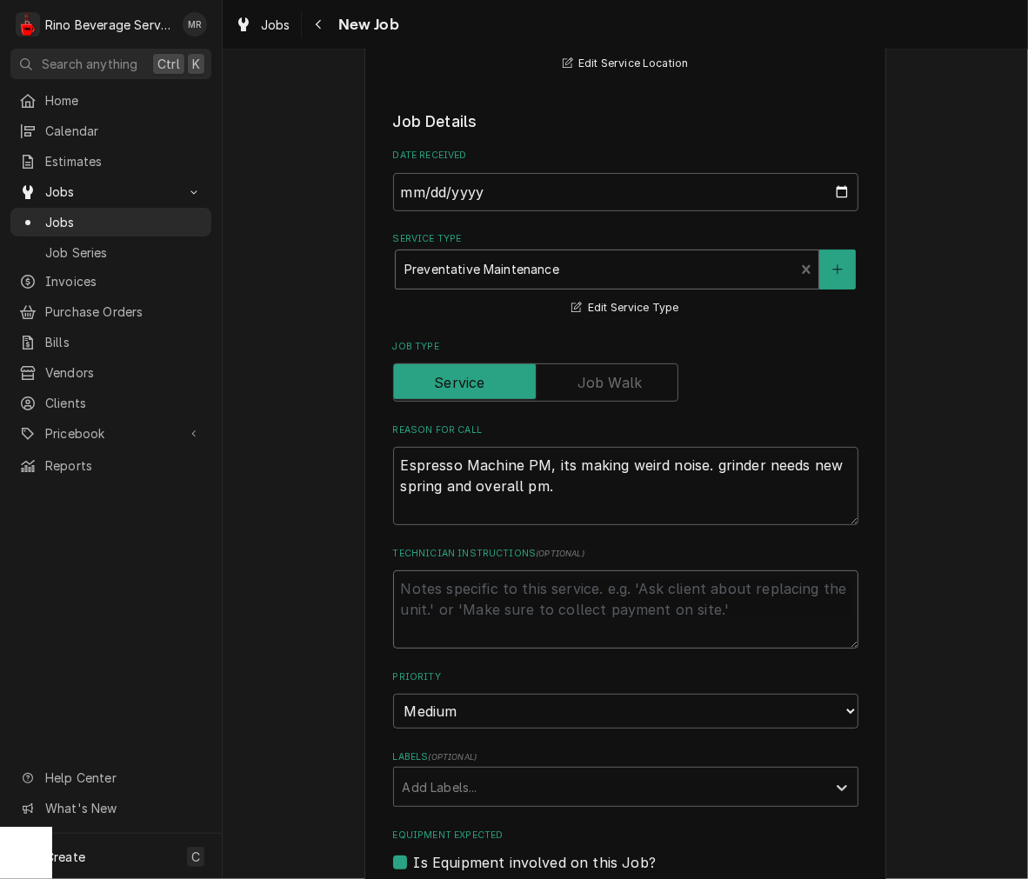
click at [785, 593] on textarea "Technician Instructions ( optional )" at bounding box center [625, 609] width 465 height 78
type textarea "x"
type textarea "a"
type textarea "x"
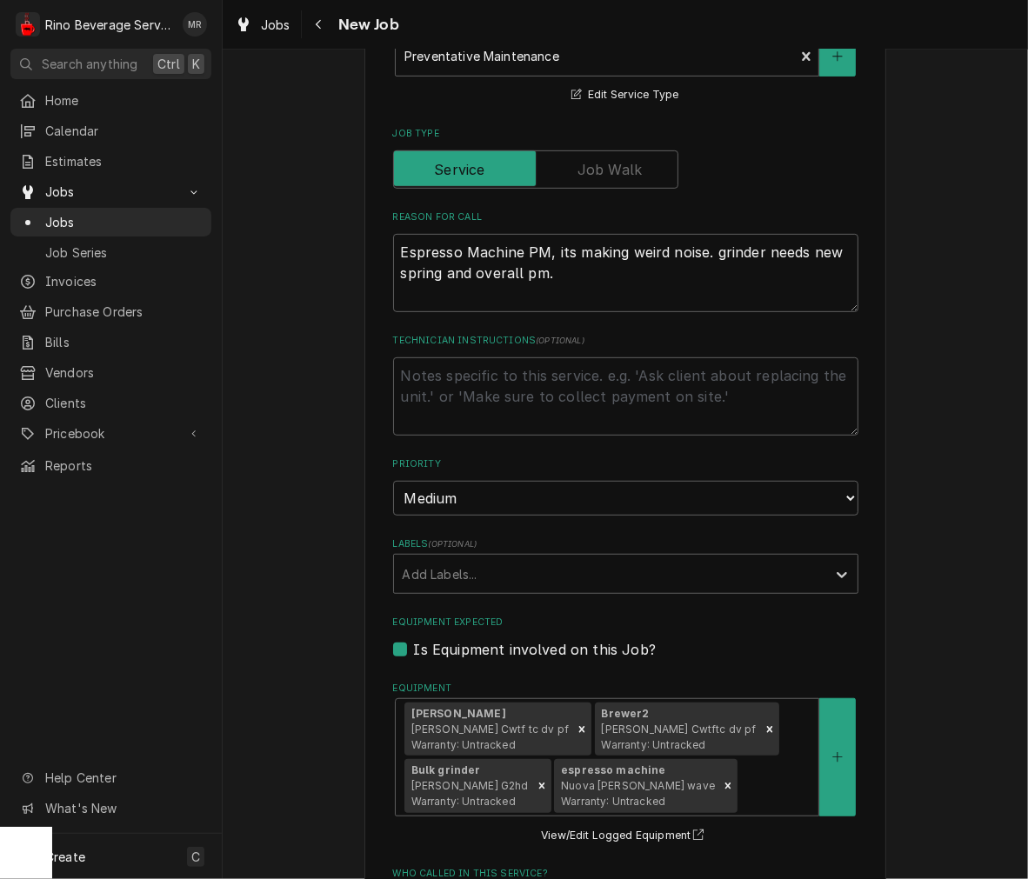
scroll to position [526, 0]
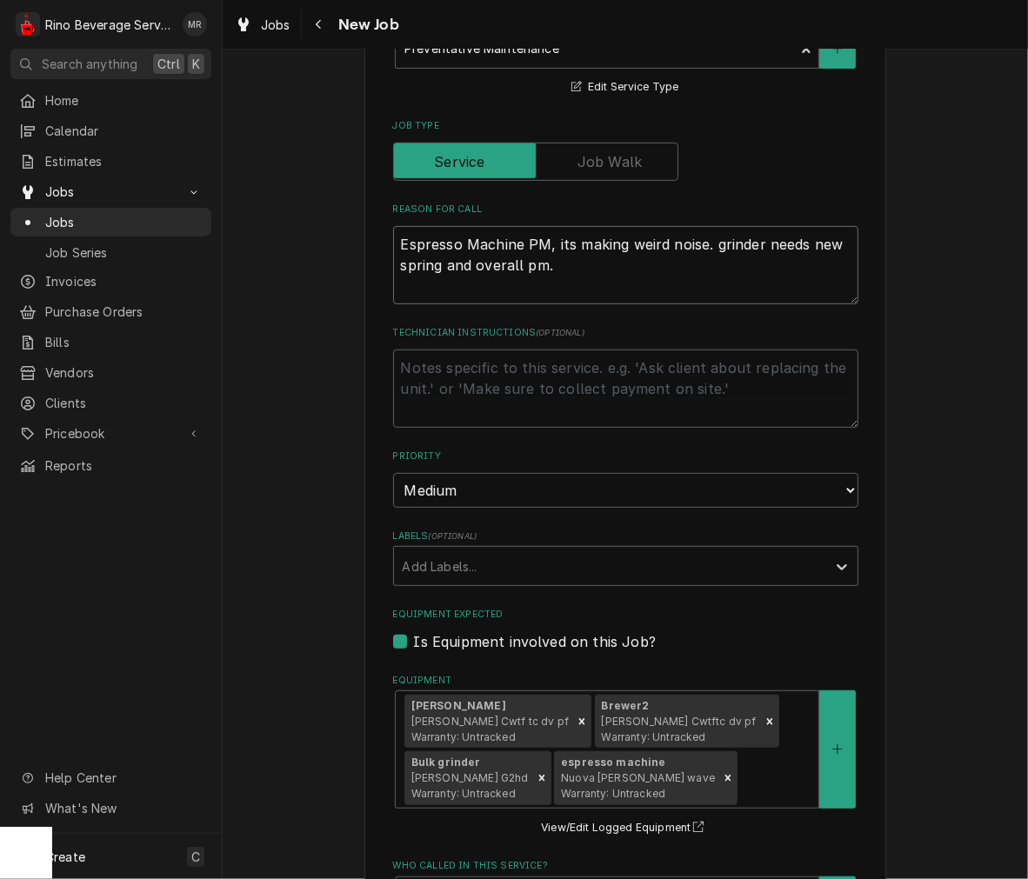
click at [611, 273] on textarea "Espresso Machine PM, its making weird noise. grinder needs new spring and overa…" at bounding box center [625, 265] width 465 height 78
drag, startPoint x: 551, startPoint y: 271, endPoint x: 343, endPoint y: 218, distance: 215.4
click at [343, 218] on div "Please provide the following information to create a job: Client Details Client…" at bounding box center [625, 534] width 805 height 1985
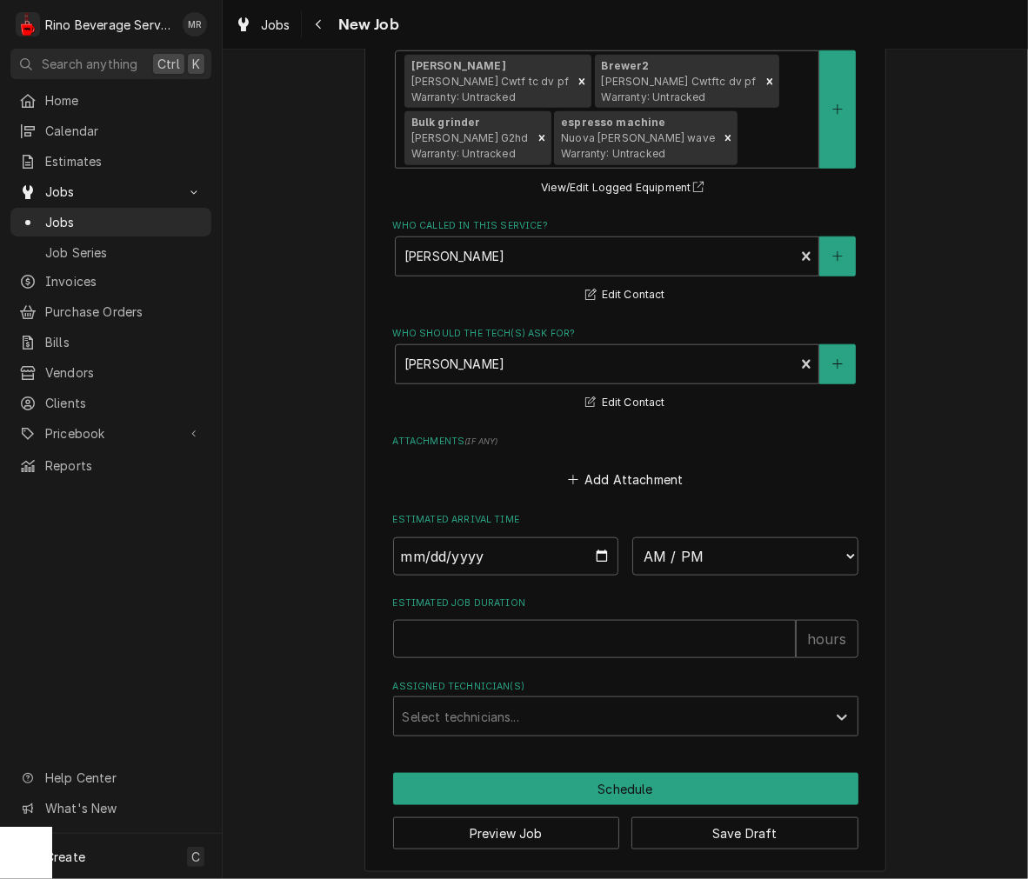
scroll to position [1172, 0]
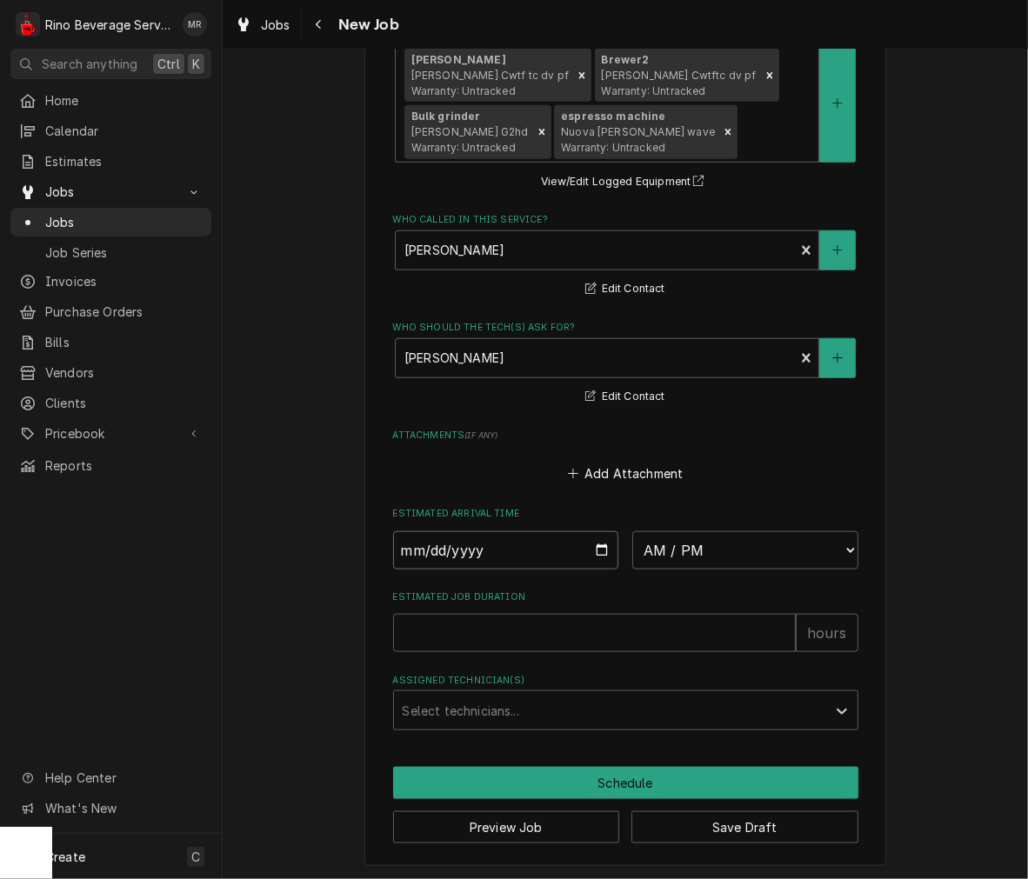
click at [598, 539] on input "Date" at bounding box center [506, 550] width 226 height 38
click at [739, 539] on select "AM / PM 6:00 AM 6:15 AM 6:30 AM 6:45 AM 7:00 AM 7:15 AM 7:30 AM 7:45 AM 8:00 AM…" at bounding box center [745, 550] width 226 height 38
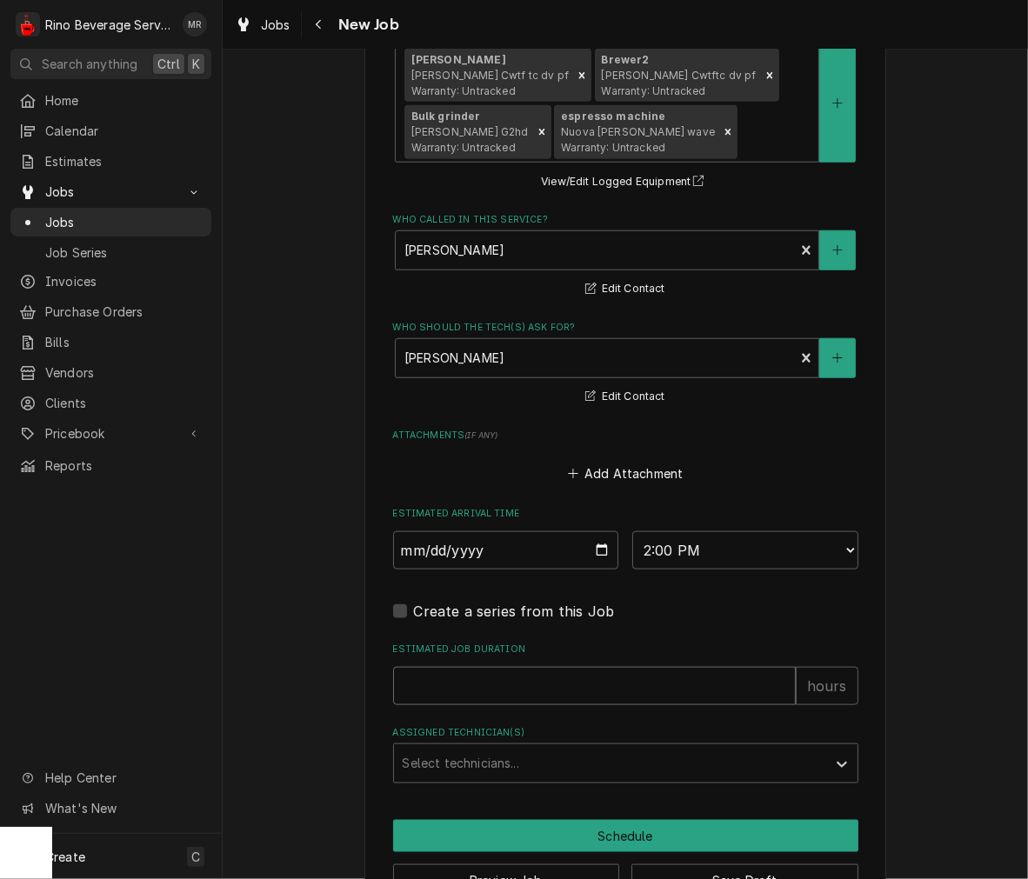
click at [448, 689] on input "Estimated Job Duration" at bounding box center [594, 686] width 403 height 38
click at [456, 758] on div "Assigned Technician(s)" at bounding box center [610, 763] width 415 height 31
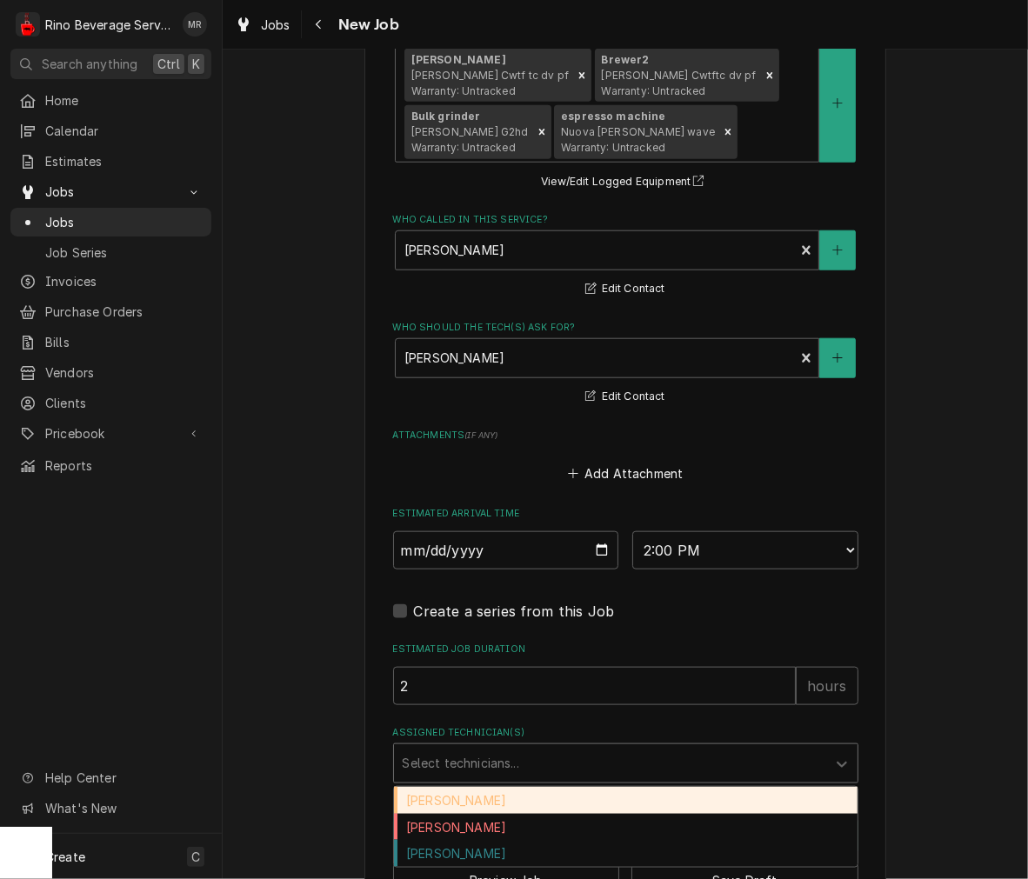
click at [450, 792] on div "Damon Rinehart" at bounding box center [626, 800] width 464 height 27
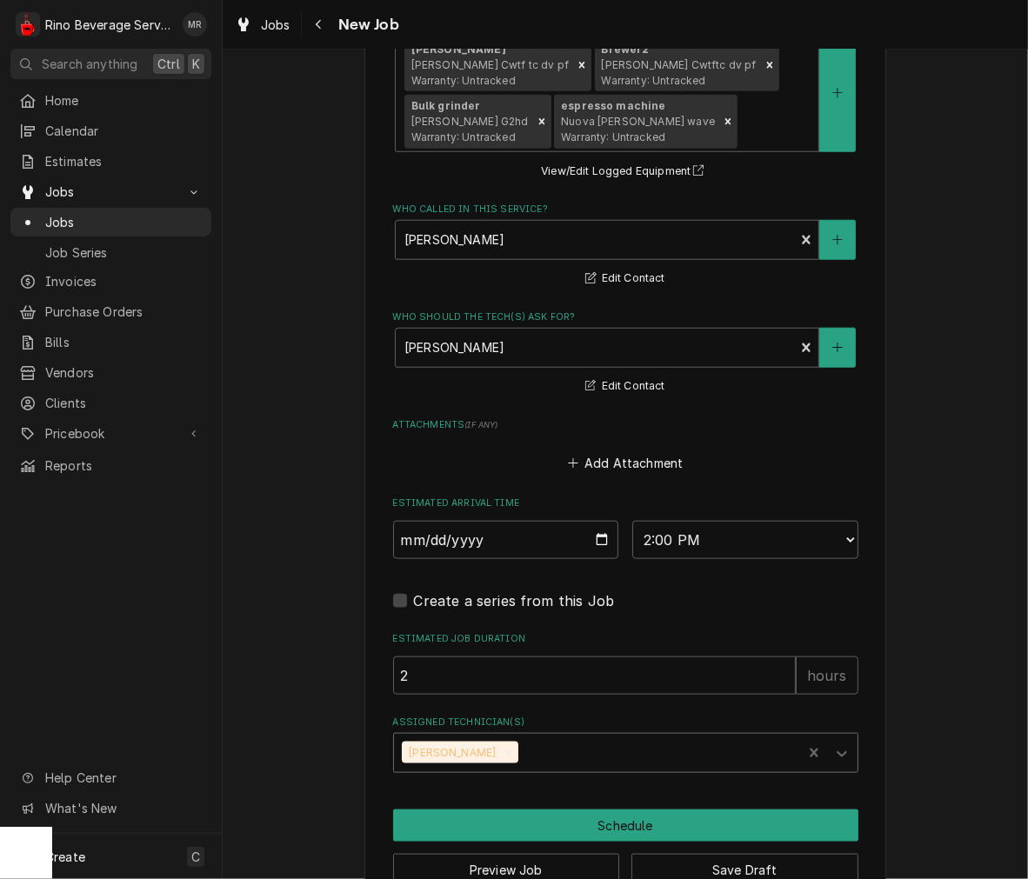
scroll to position [1224, 0]
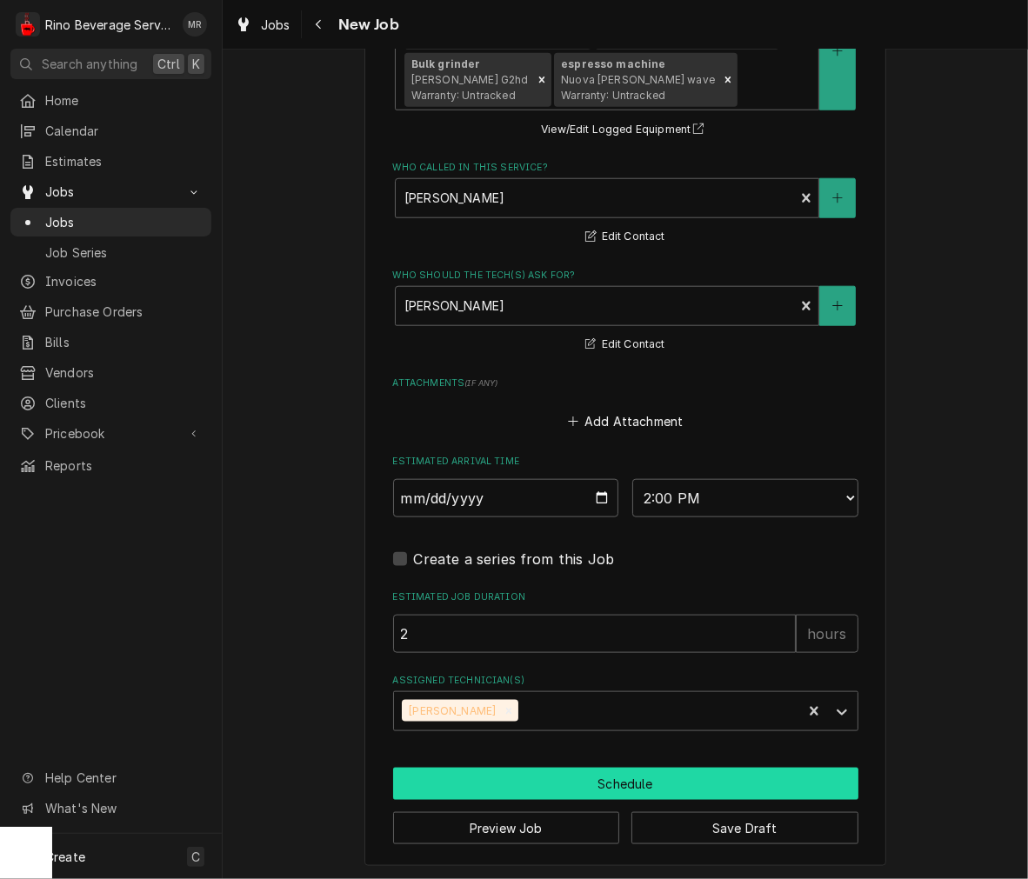
click at [798, 777] on button "Schedule" at bounding box center [625, 784] width 465 height 32
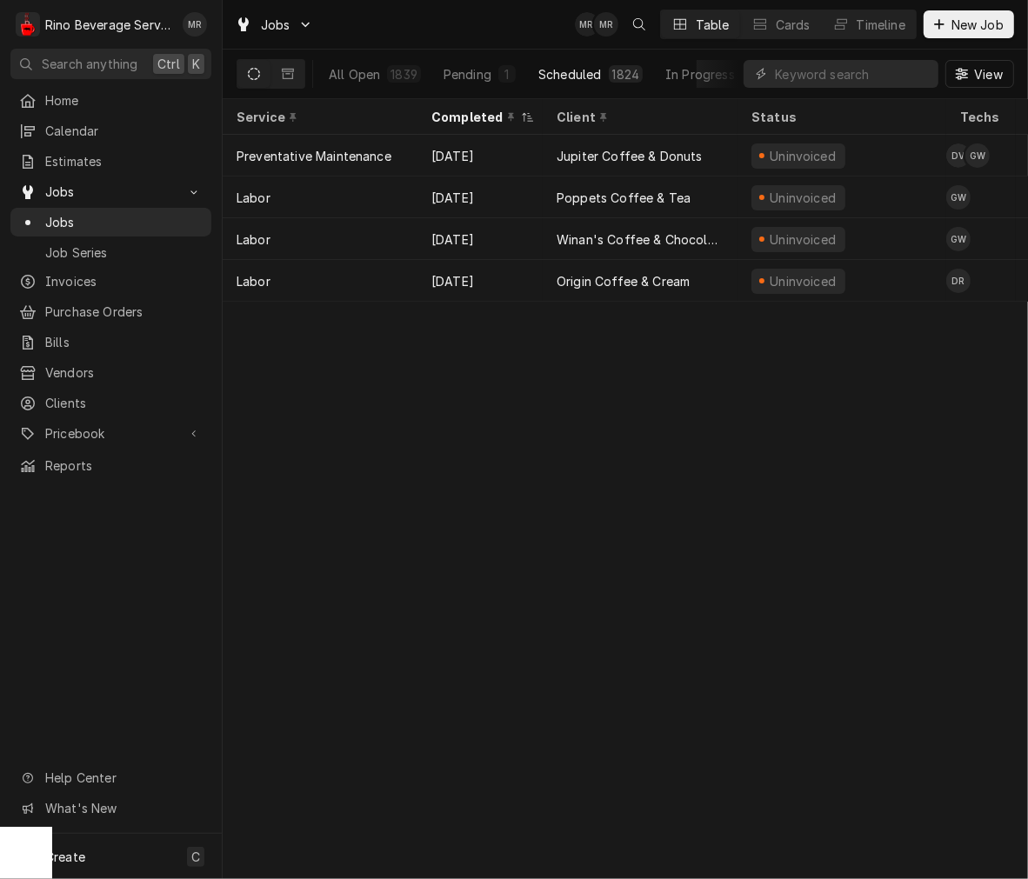
click at [564, 63] on button "Scheduled 1824" at bounding box center [590, 74] width 125 height 28
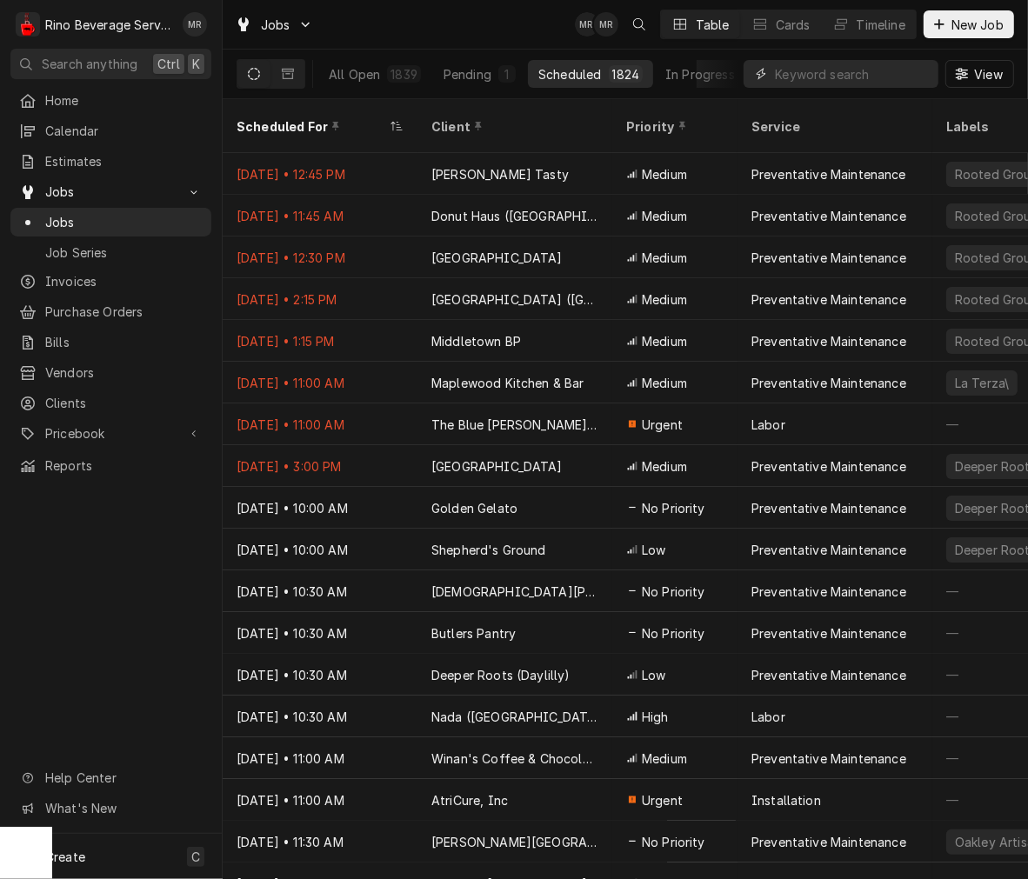
click at [833, 71] on input "Dynamic Content Wrapper" at bounding box center [852, 74] width 155 height 28
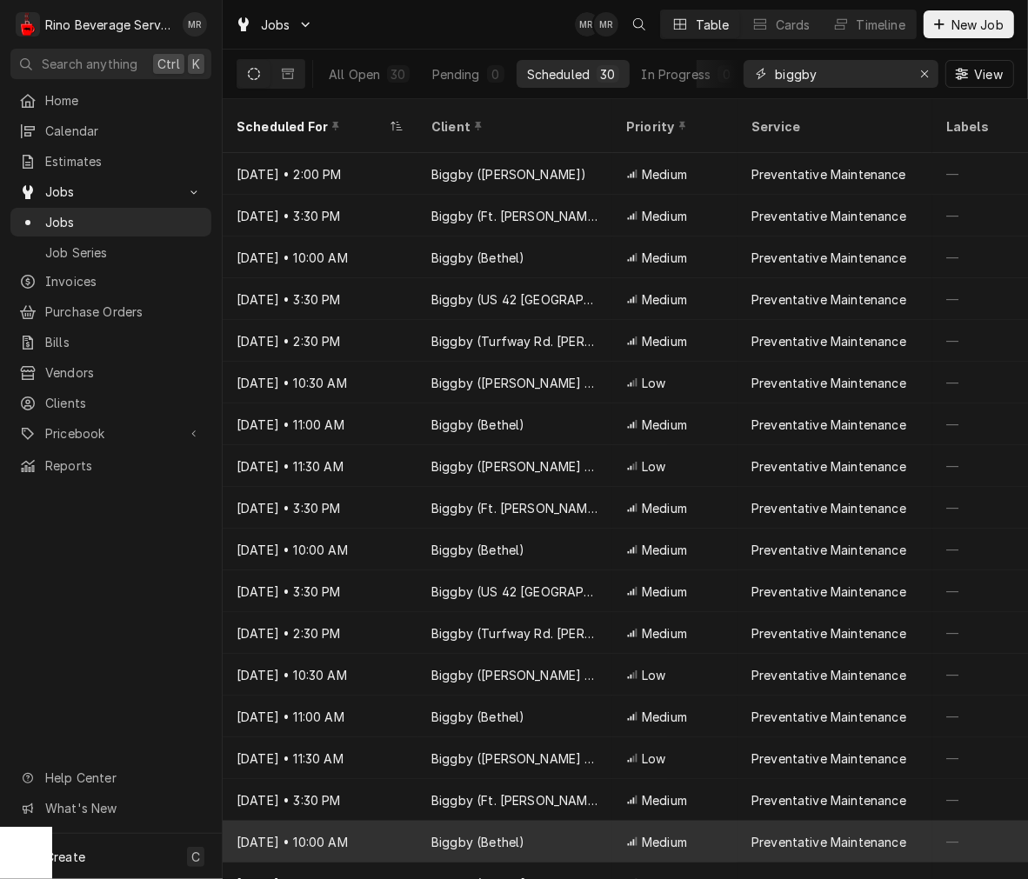
type input "biggby"
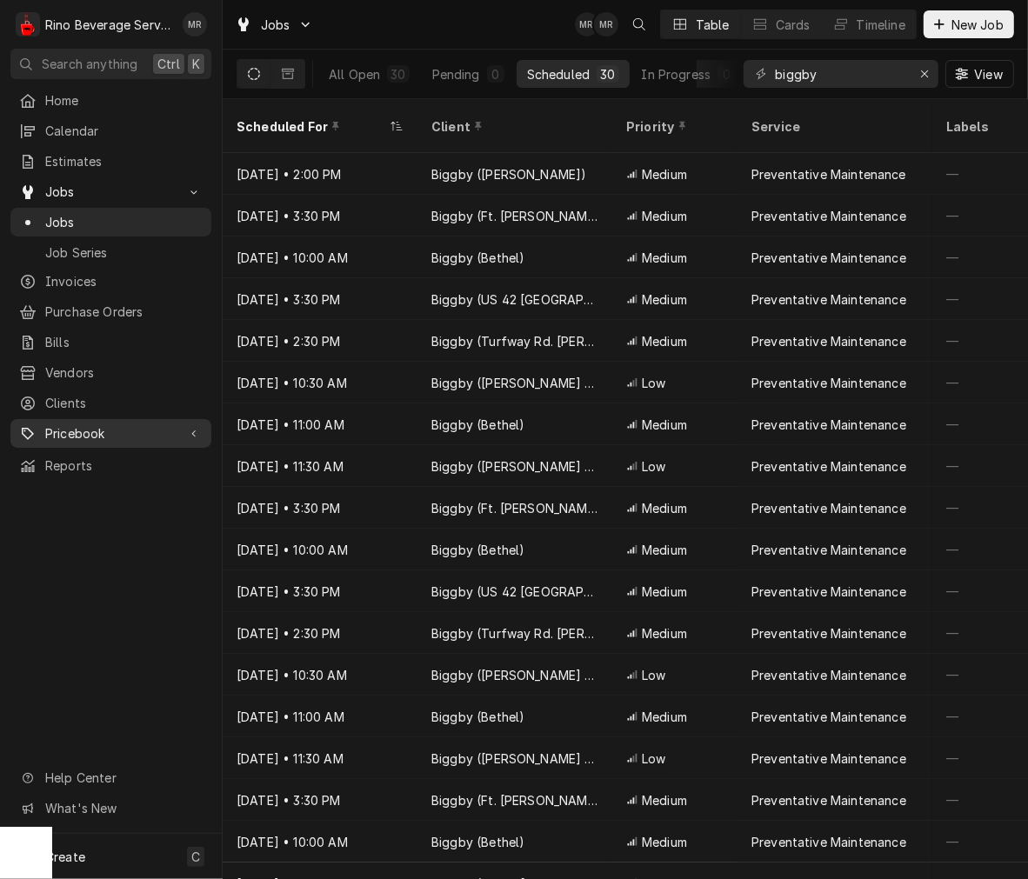
click at [85, 424] on span "Pricebook" at bounding box center [110, 433] width 131 height 18
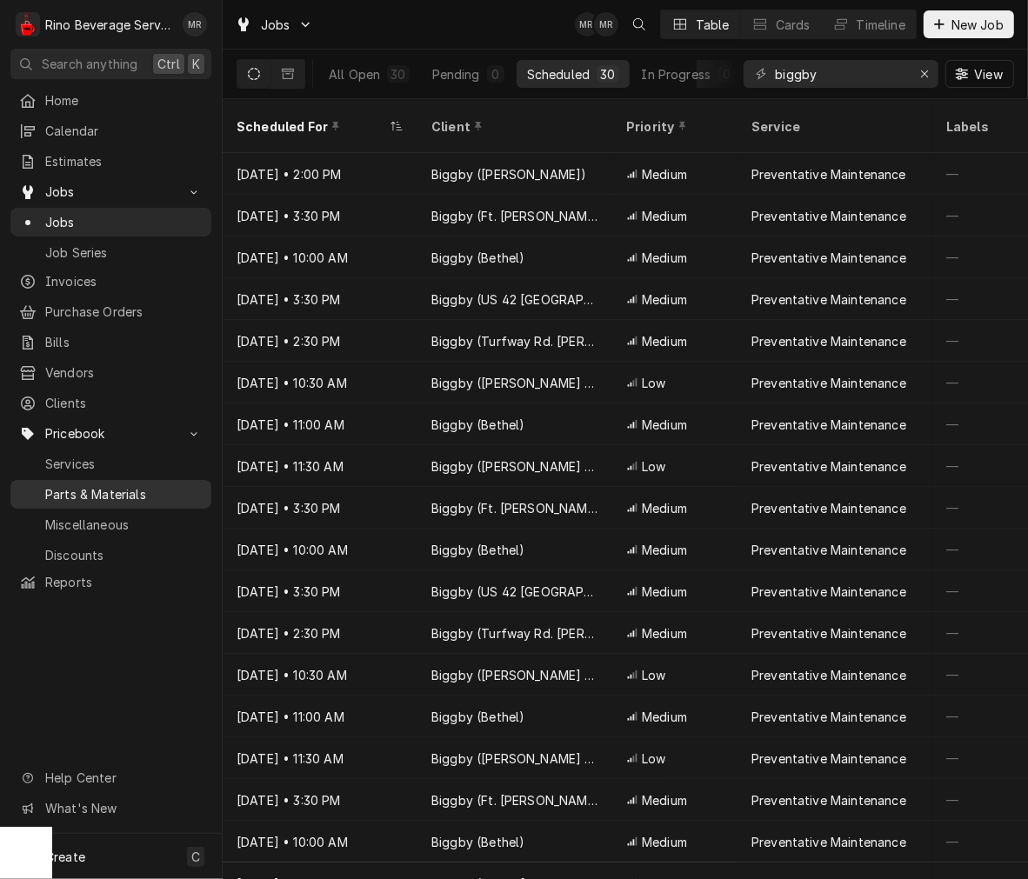
click at [103, 485] on span "Parts & Materials" at bounding box center [123, 494] width 157 height 18
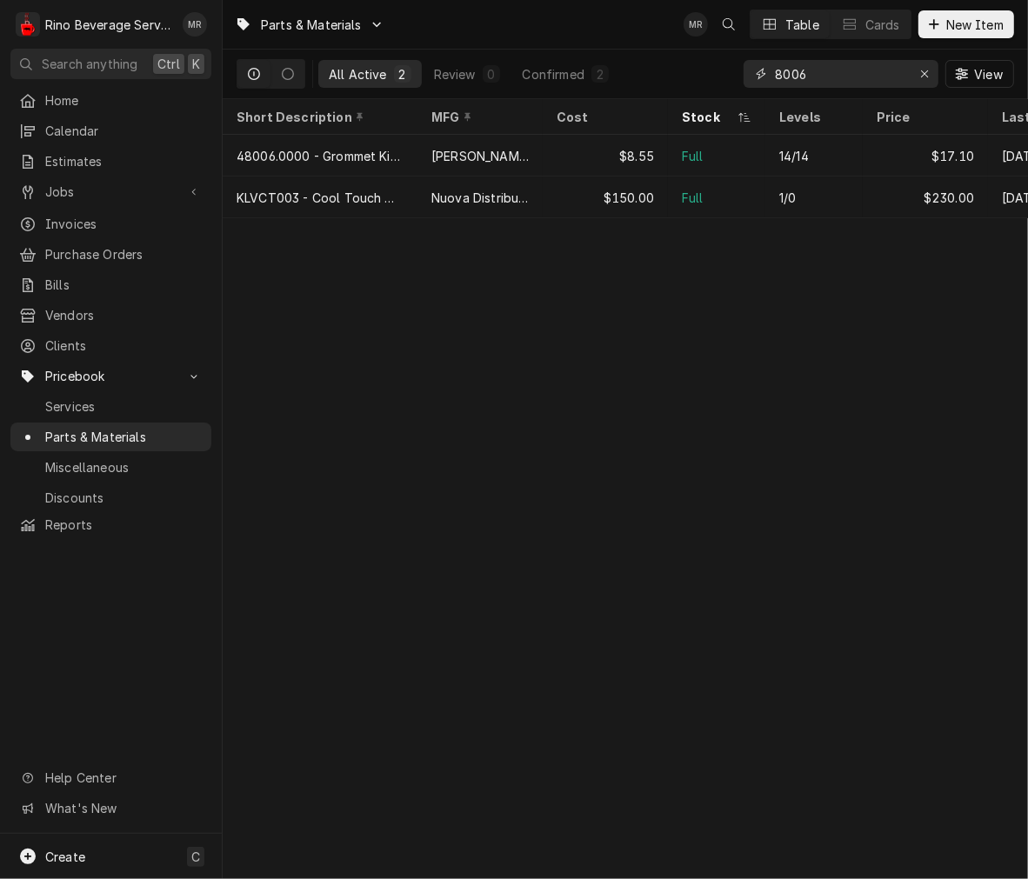
click at [813, 72] on input "8006" at bounding box center [840, 74] width 130 height 28
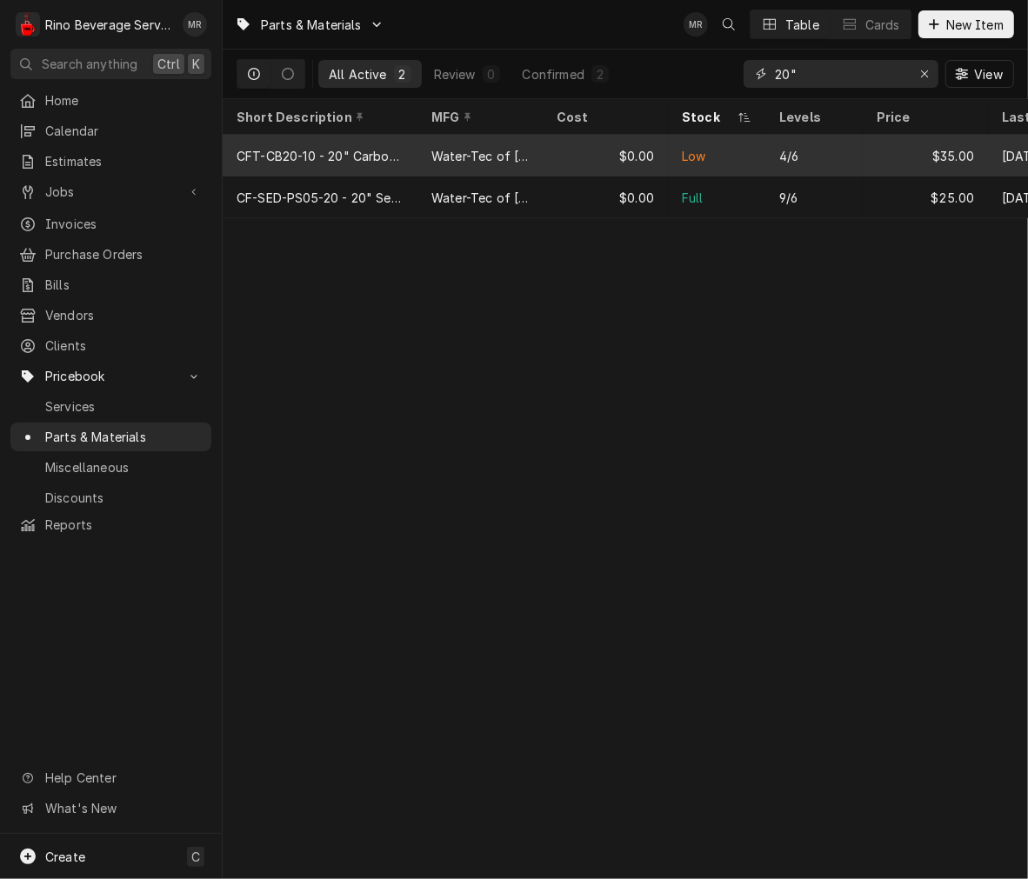
type input "20""
click at [577, 145] on div "$0.00" at bounding box center [605, 156] width 125 height 42
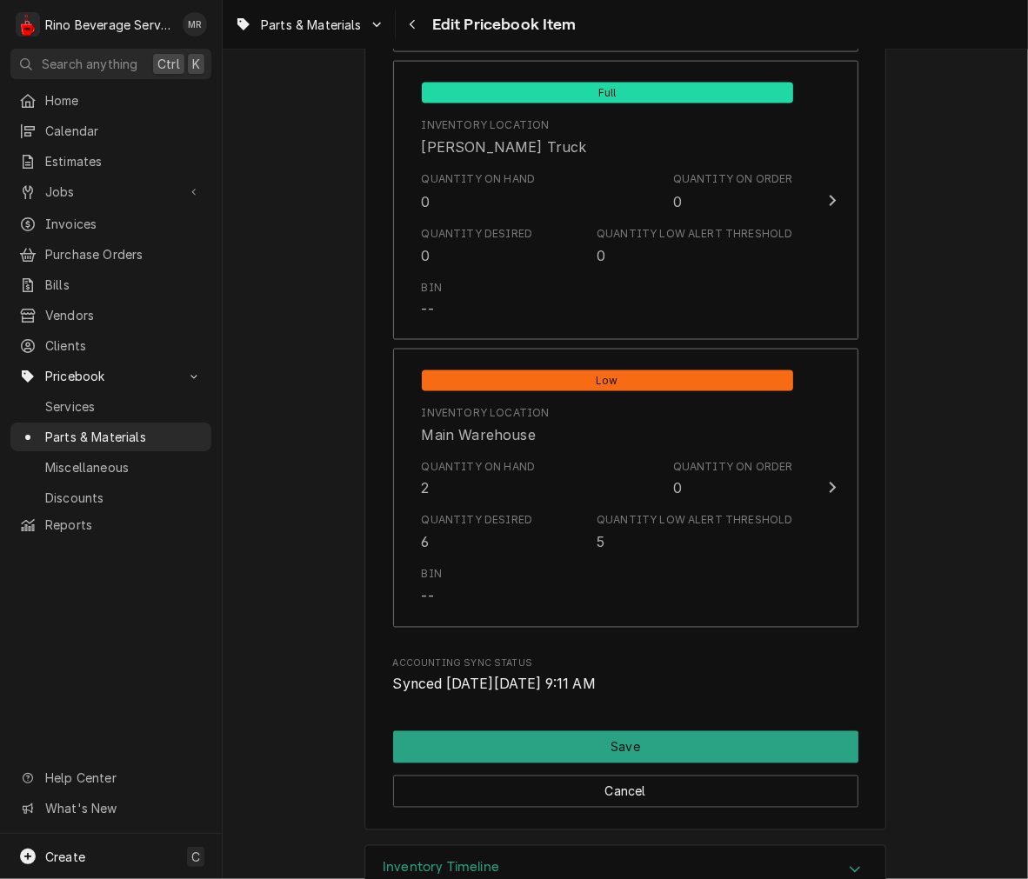
scroll to position [1902, 0]
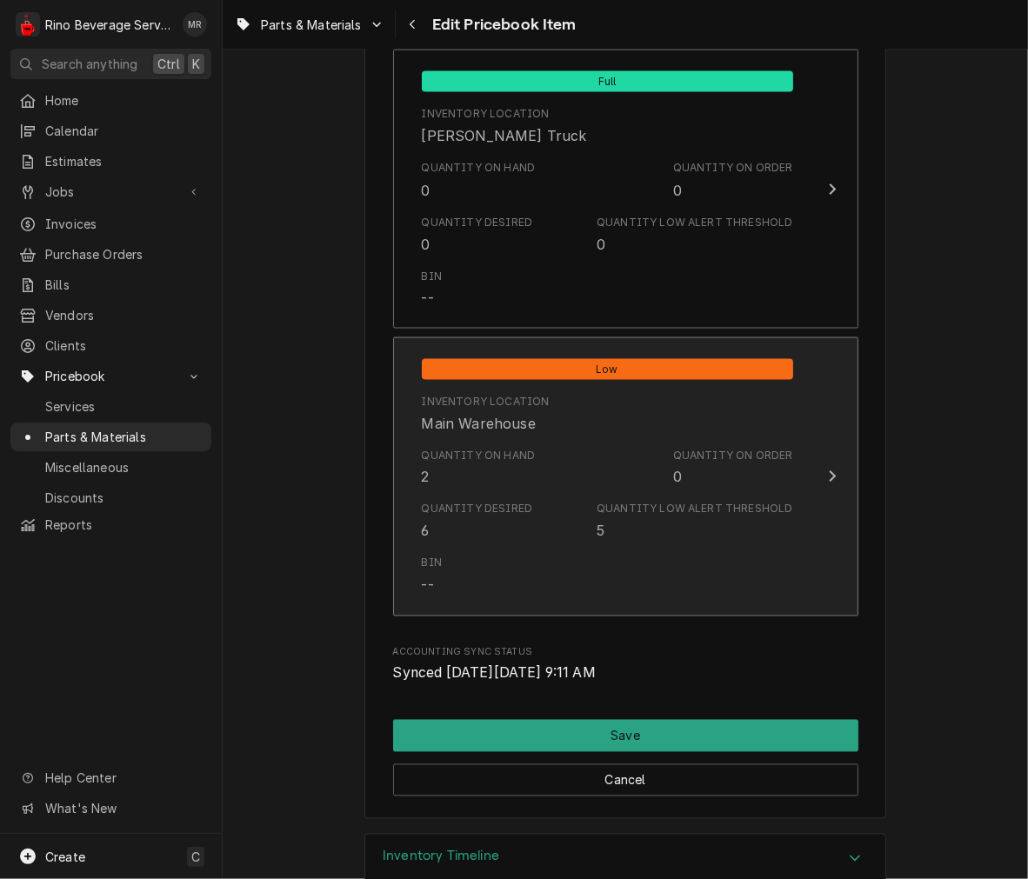
click at [493, 502] on div "Quantity Desired" at bounding box center [477, 510] width 111 height 16
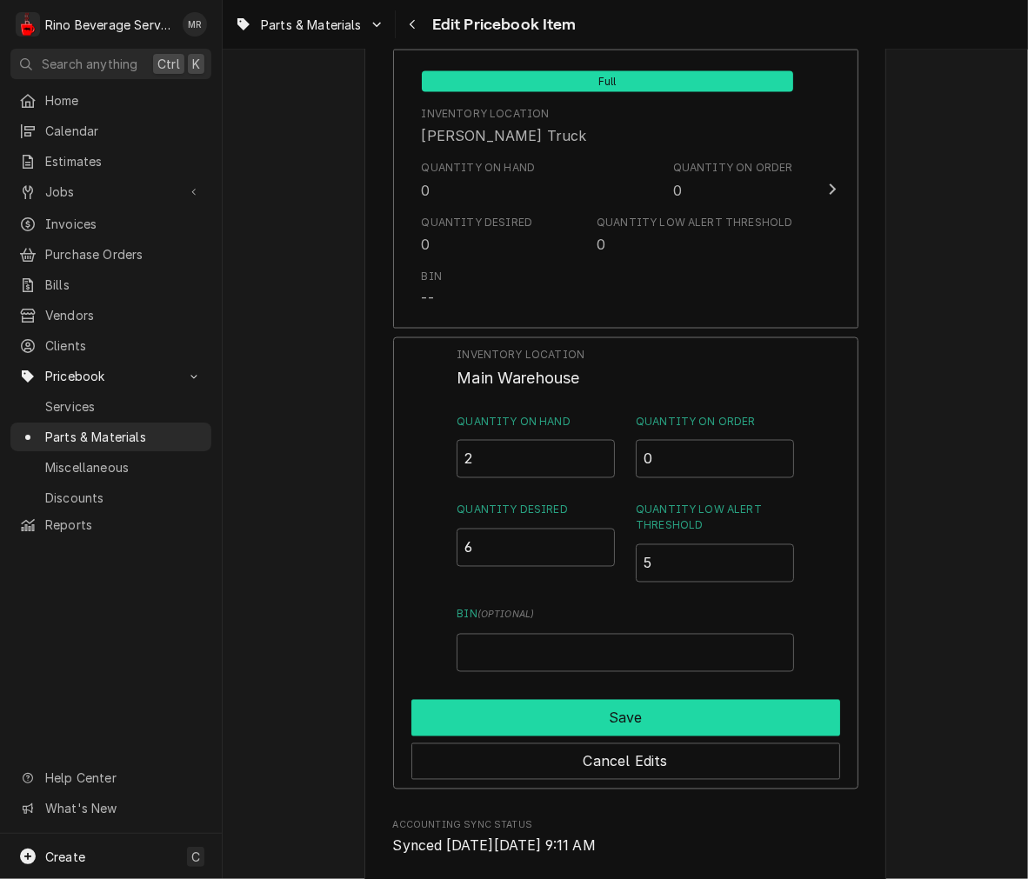
click at [607, 708] on button "Save" at bounding box center [625, 718] width 429 height 37
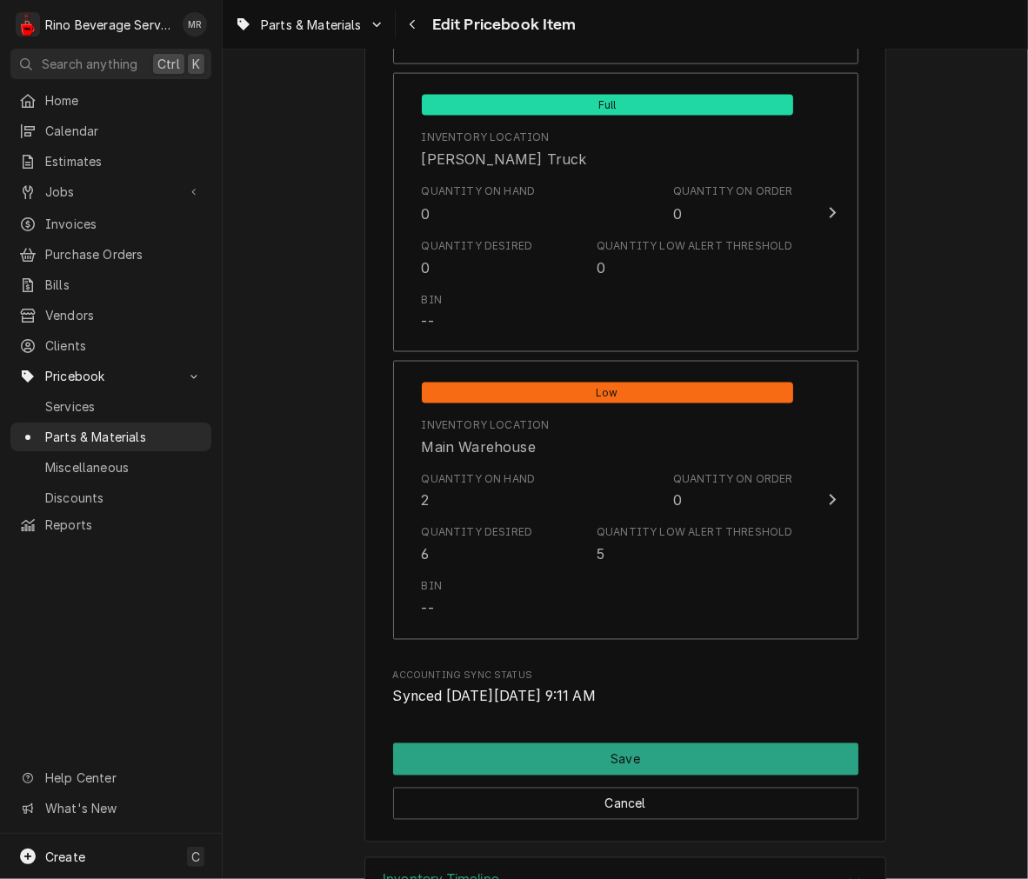
scroll to position [2020, 0]
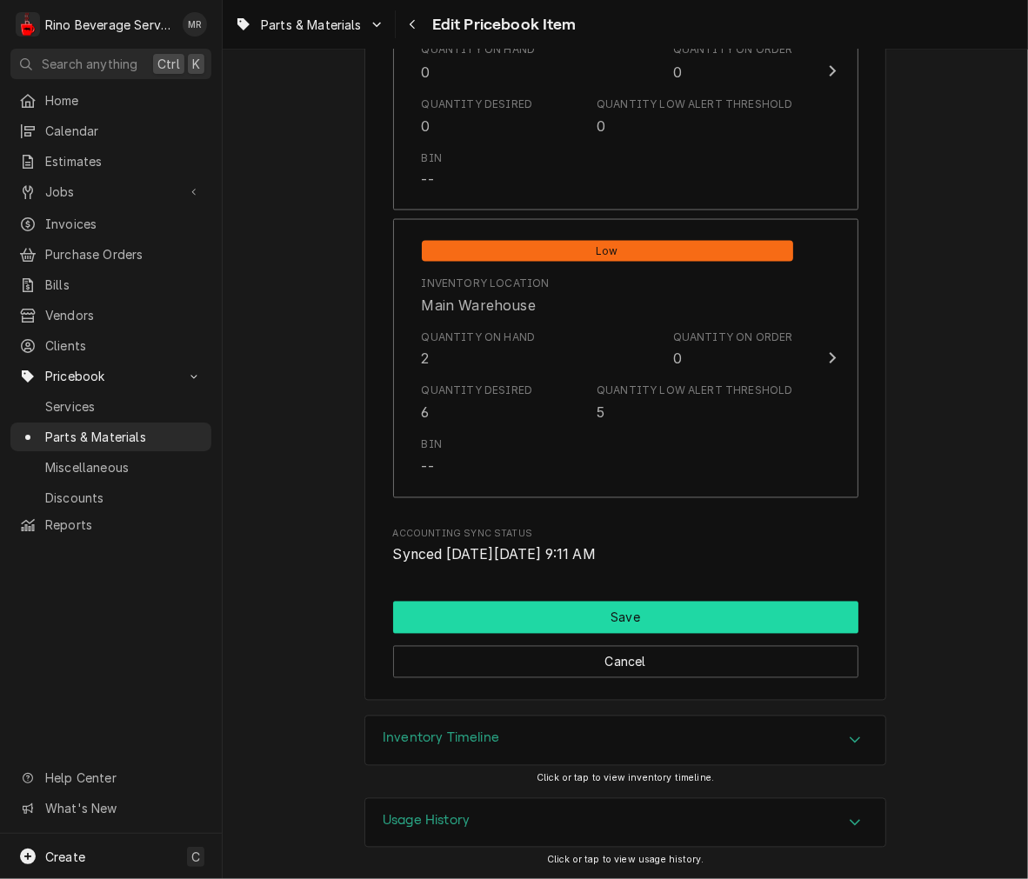
click at [633, 611] on button "Save" at bounding box center [625, 618] width 465 height 32
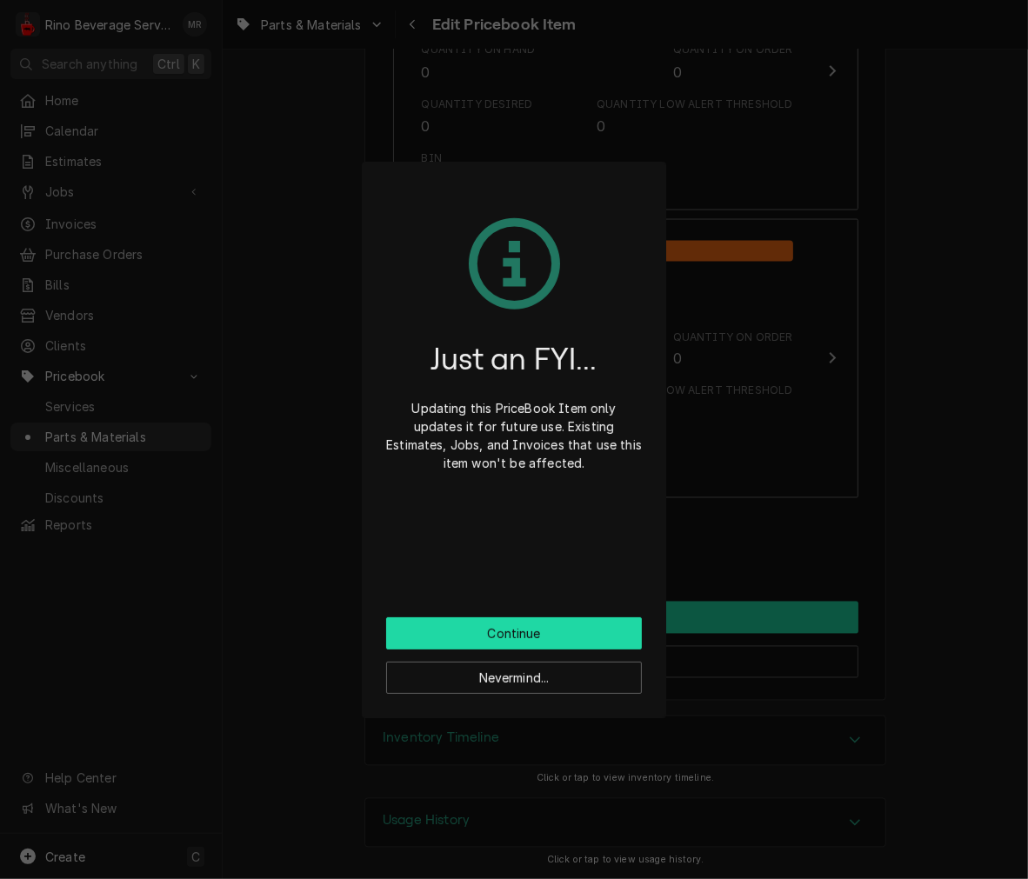
click at [529, 632] on button "Continue" at bounding box center [514, 633] width 256 height 32
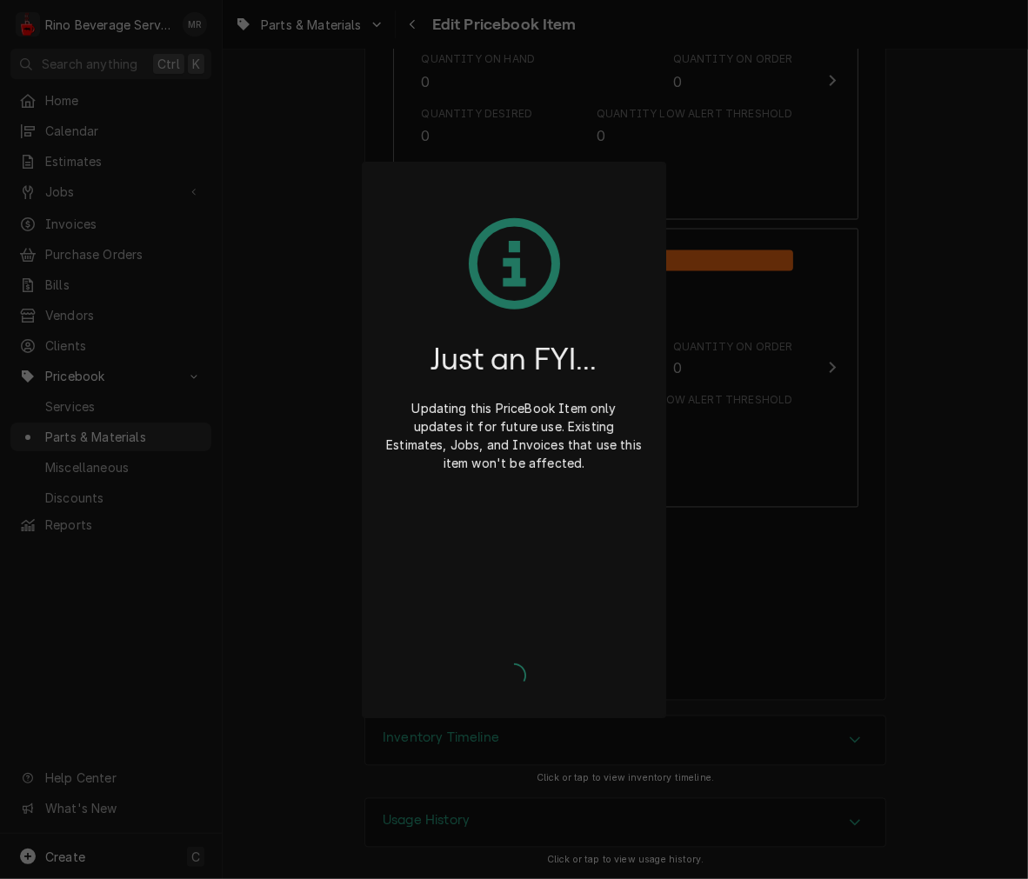
type textarea "x"
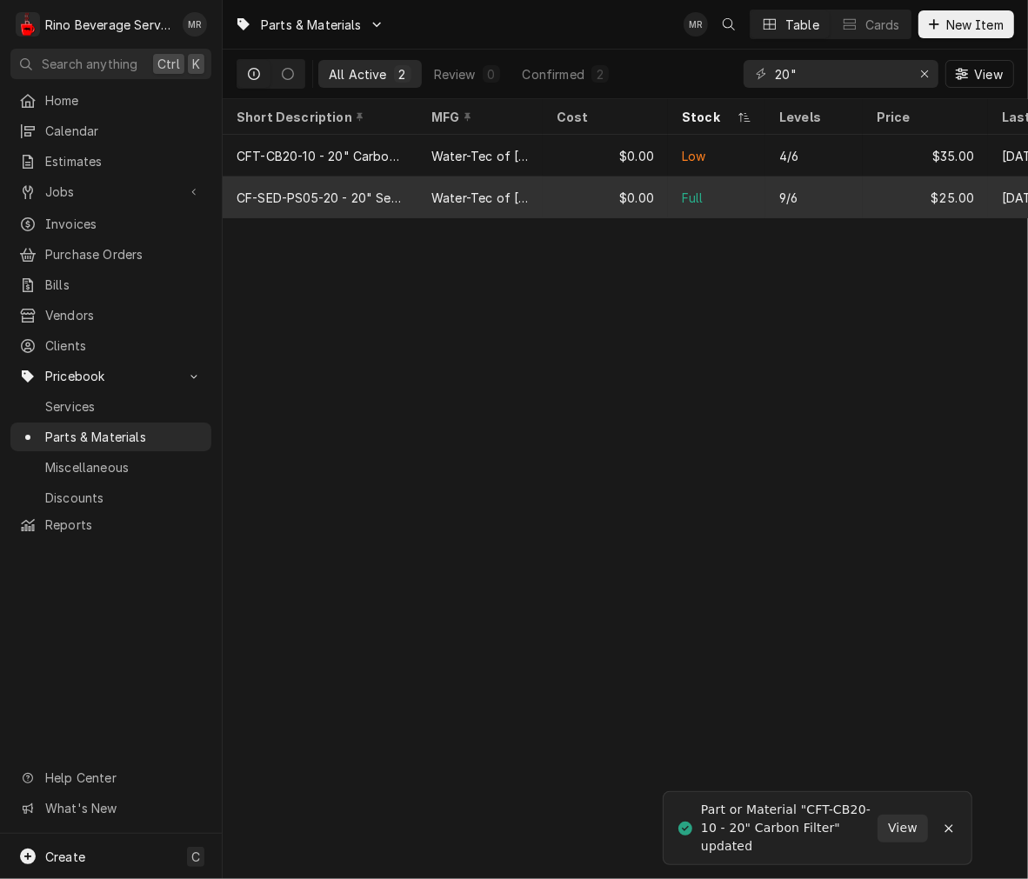
click at [493, 189] on div "Water-Tec of [GEOGRAPHIC_DATA]" at bounding box center [479, 198] width 97 height 18
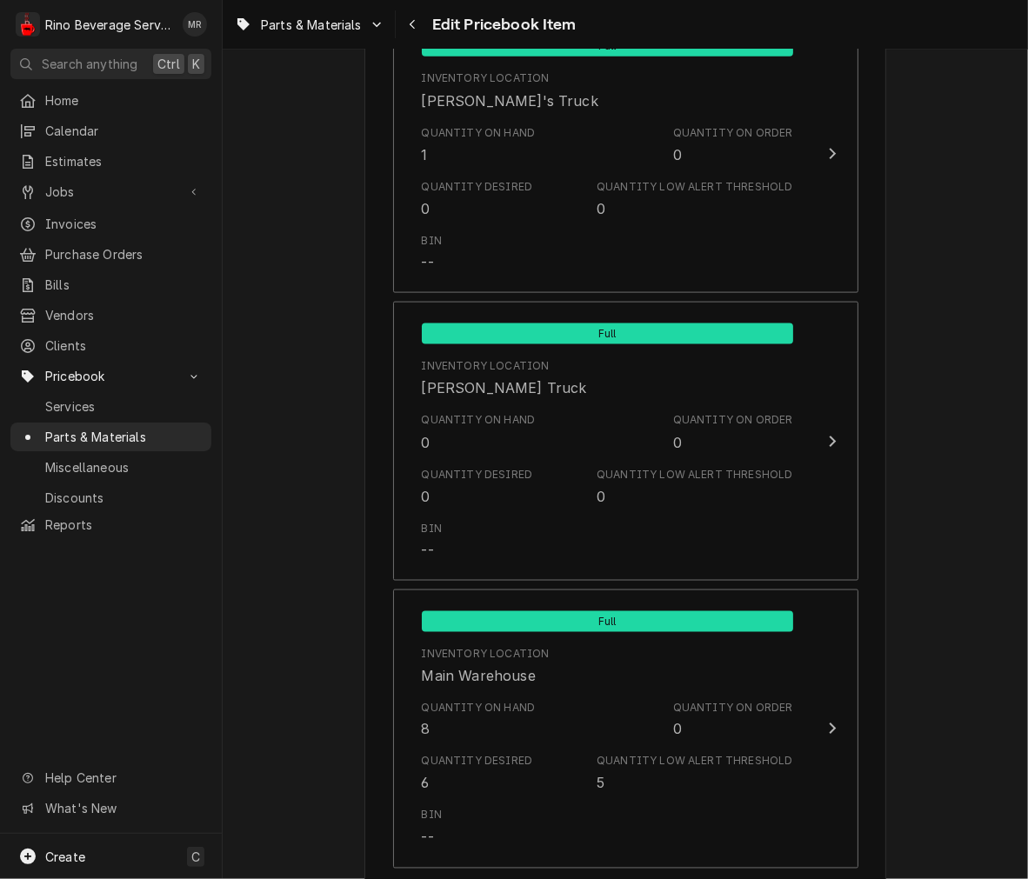
scroll to position [1654, 0]
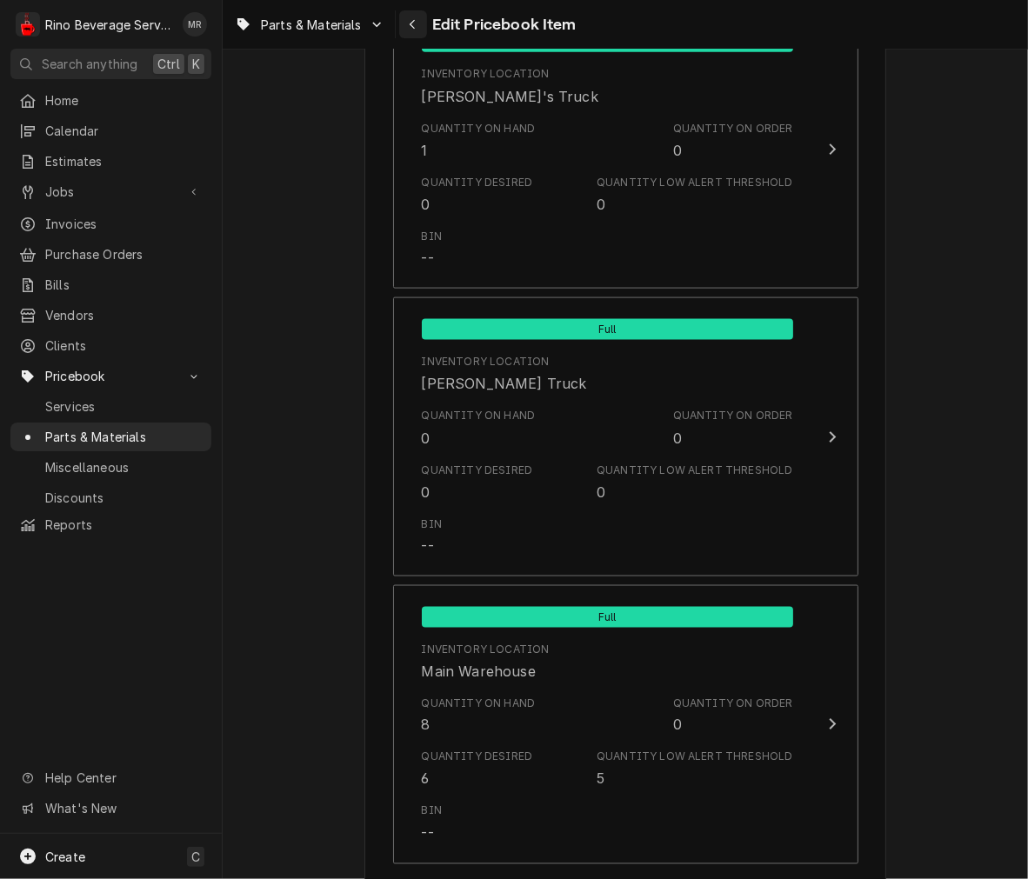
click at [423, 31] on button "Navigate back" at bounding box center [413, 24] width 28 height 28
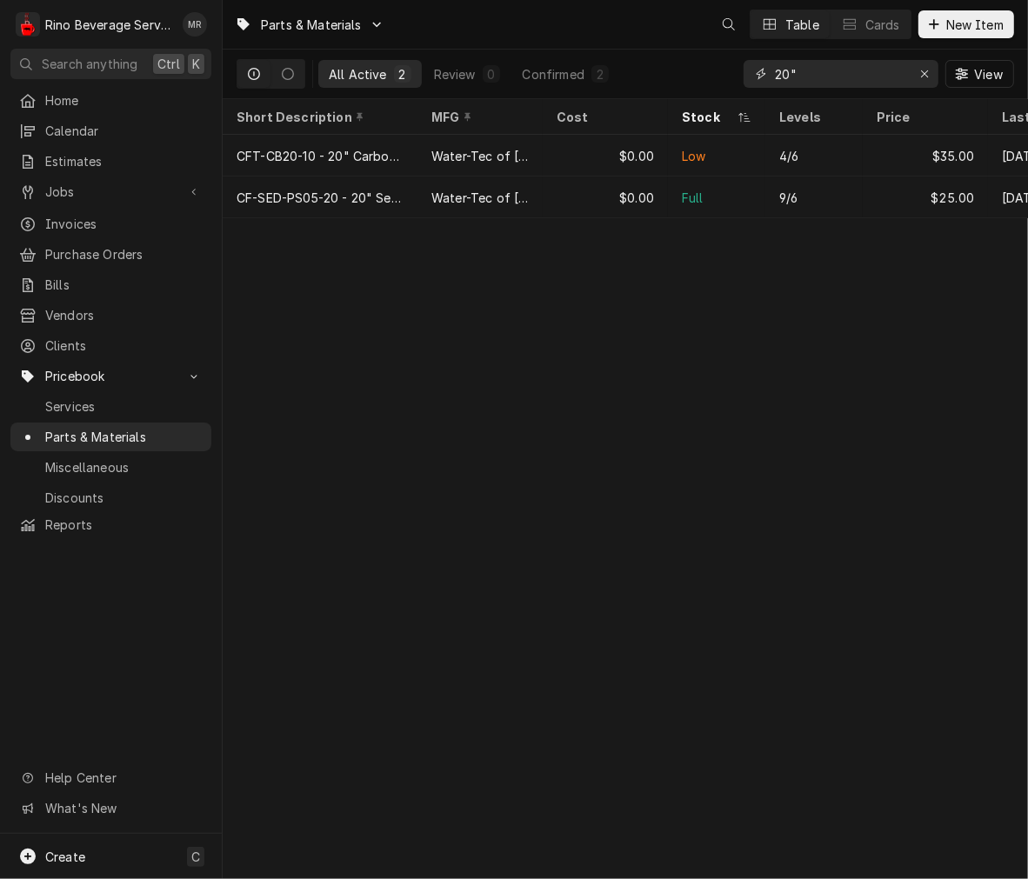
click at [841, 81] on input "20"" at bounding box center [840, 74] width 130 height 28
type input "2"
type input "mc2"
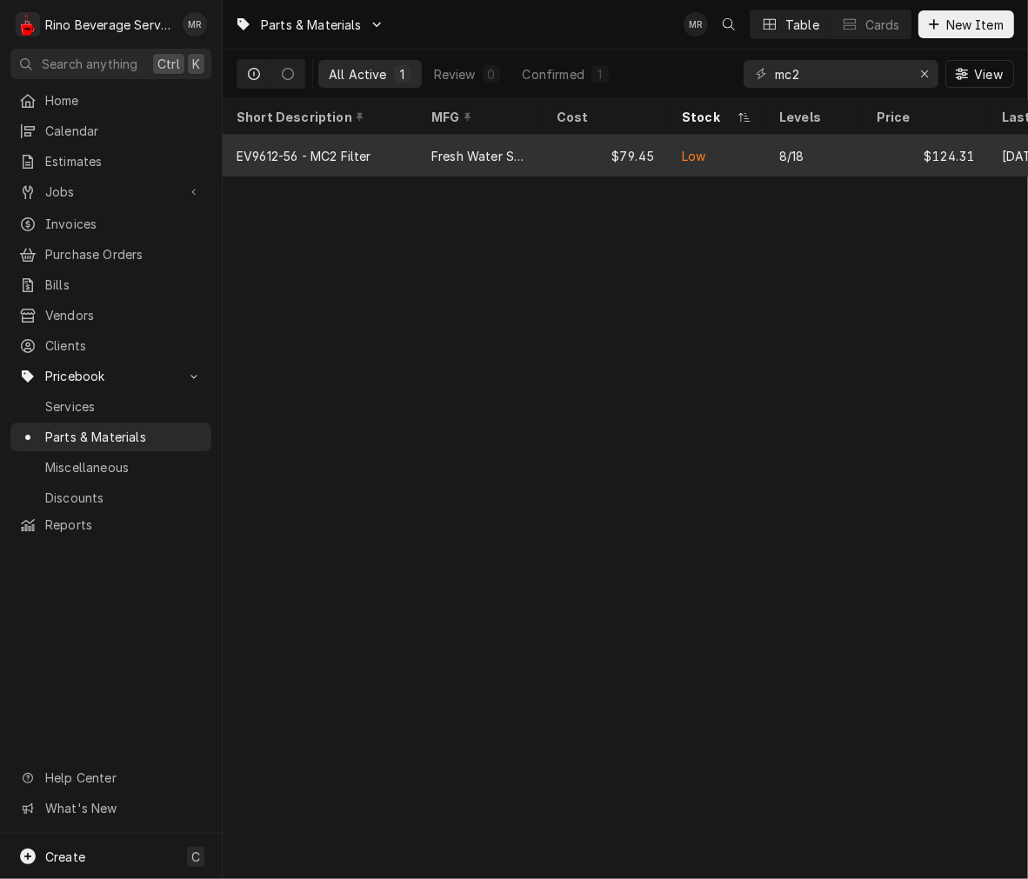
click at [571, 174] on tr "EV9612-56 - MC2 Filter Fresh Water Systems $79.45 Low 8/18 $124.31 Aug 19" at bounding box center [668, 156] width 891 height 42
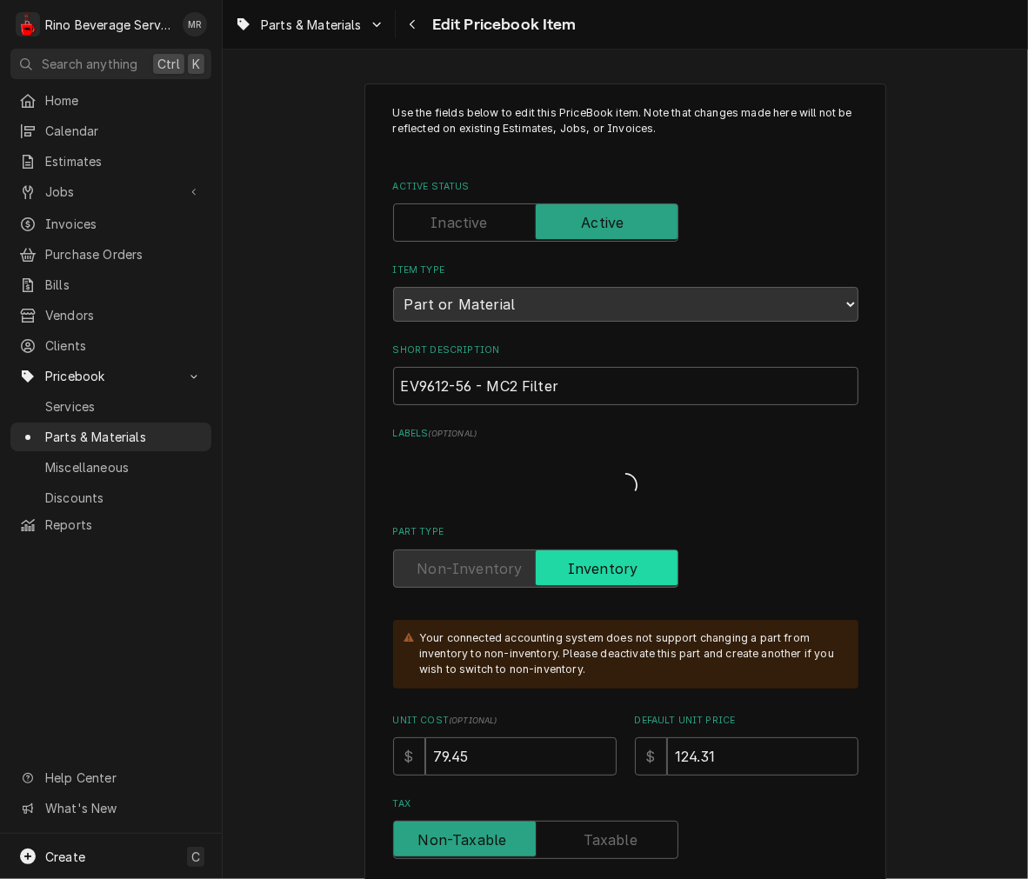
type textarea "x"
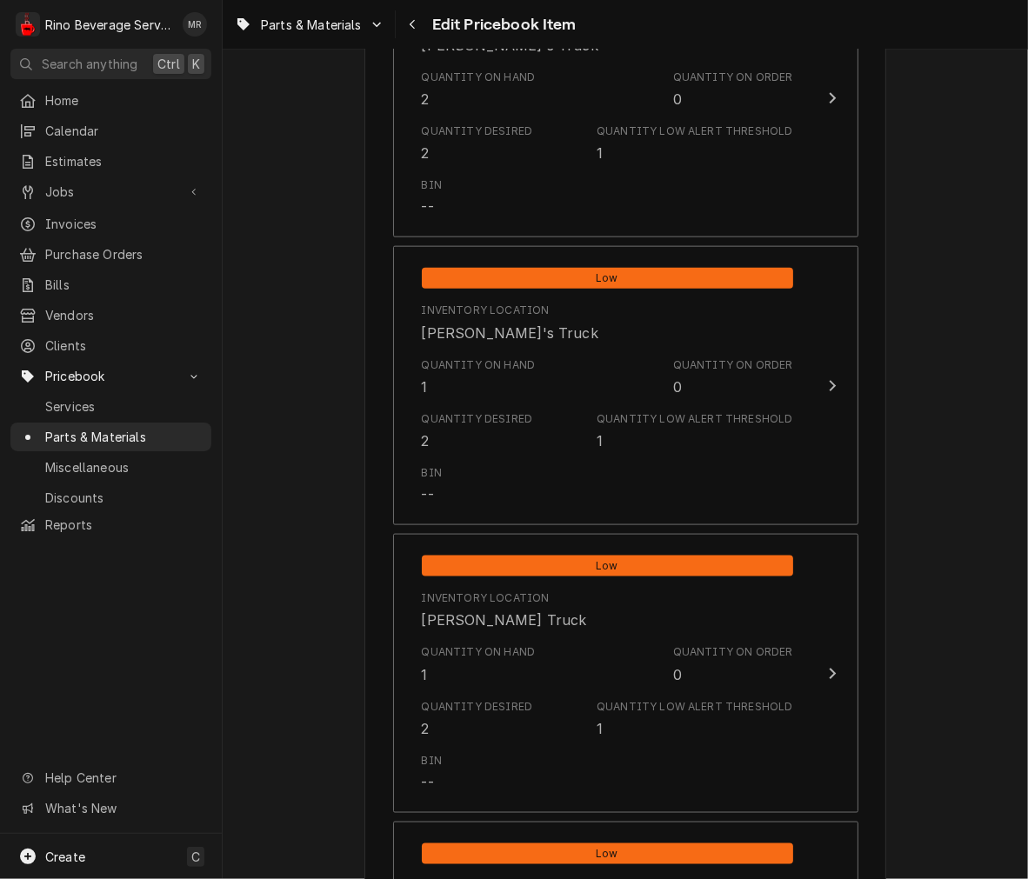
scroll to position [1419, 0]
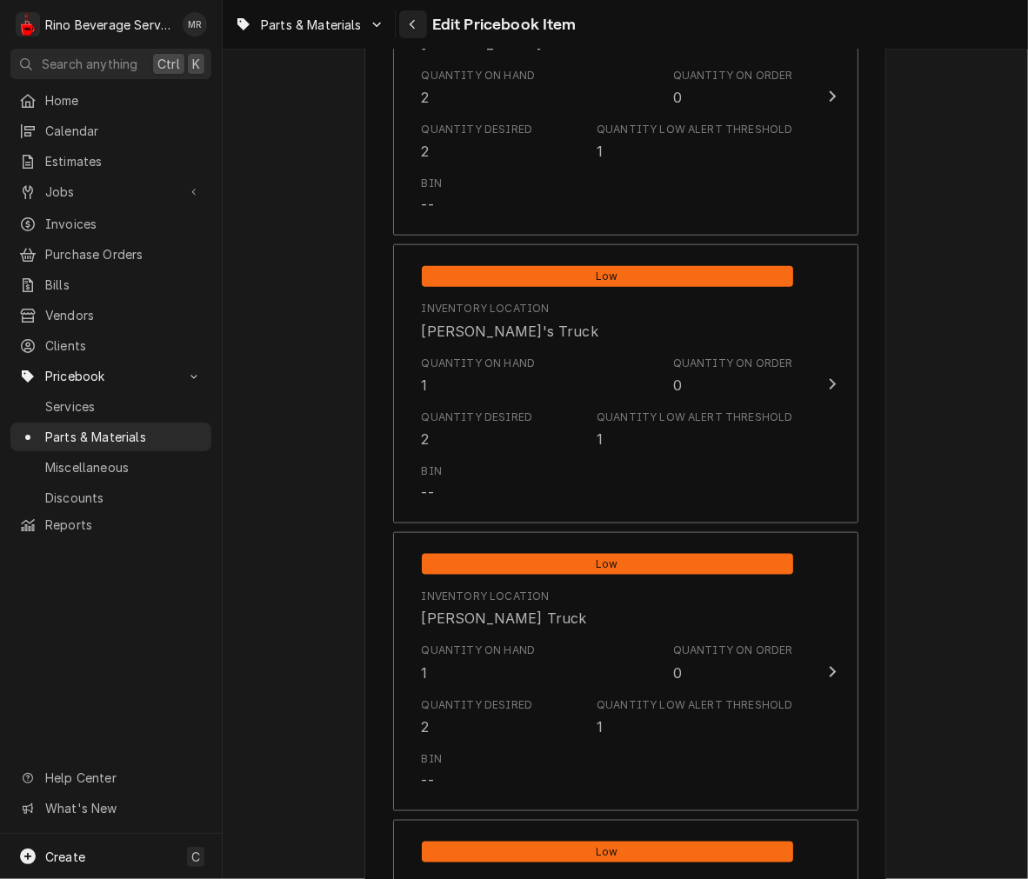
click at [419, 18] on div "Navigate back" at bounding box center [412, 24] width 17 height 17
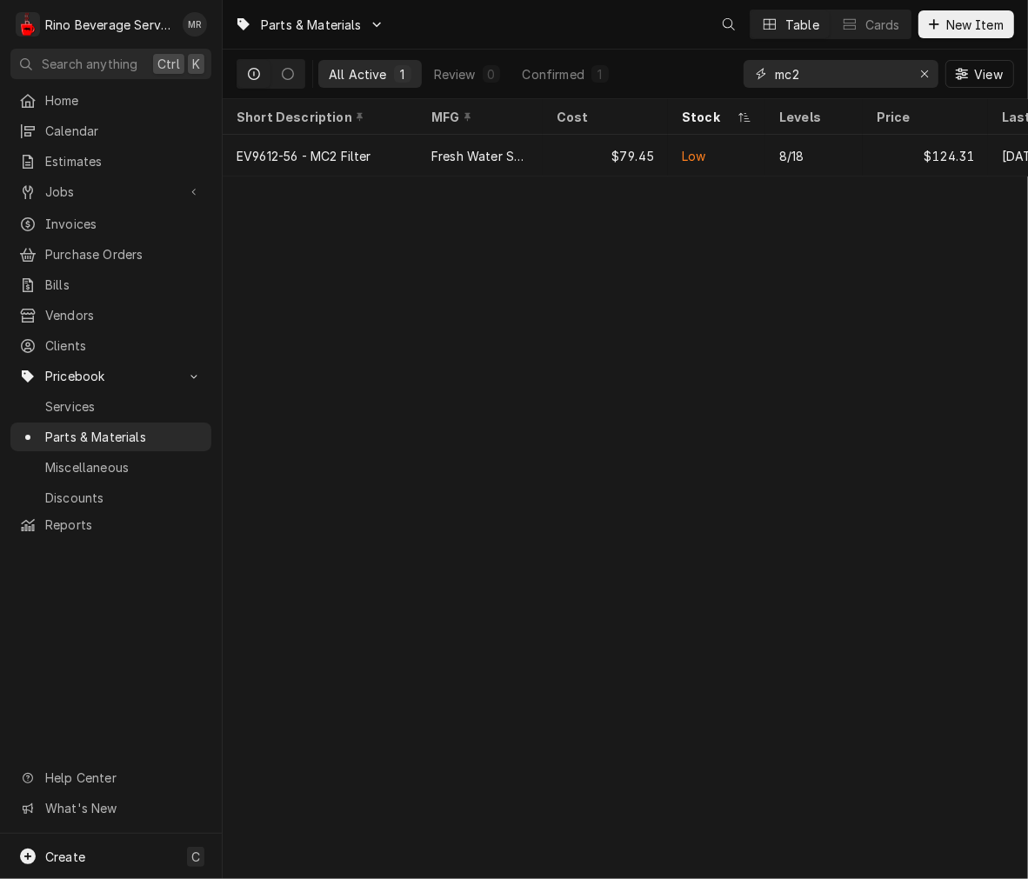
click at [828, 72] on input "mc2" at bounding box center [840, 74] width 130 height 28
type input "mh2"
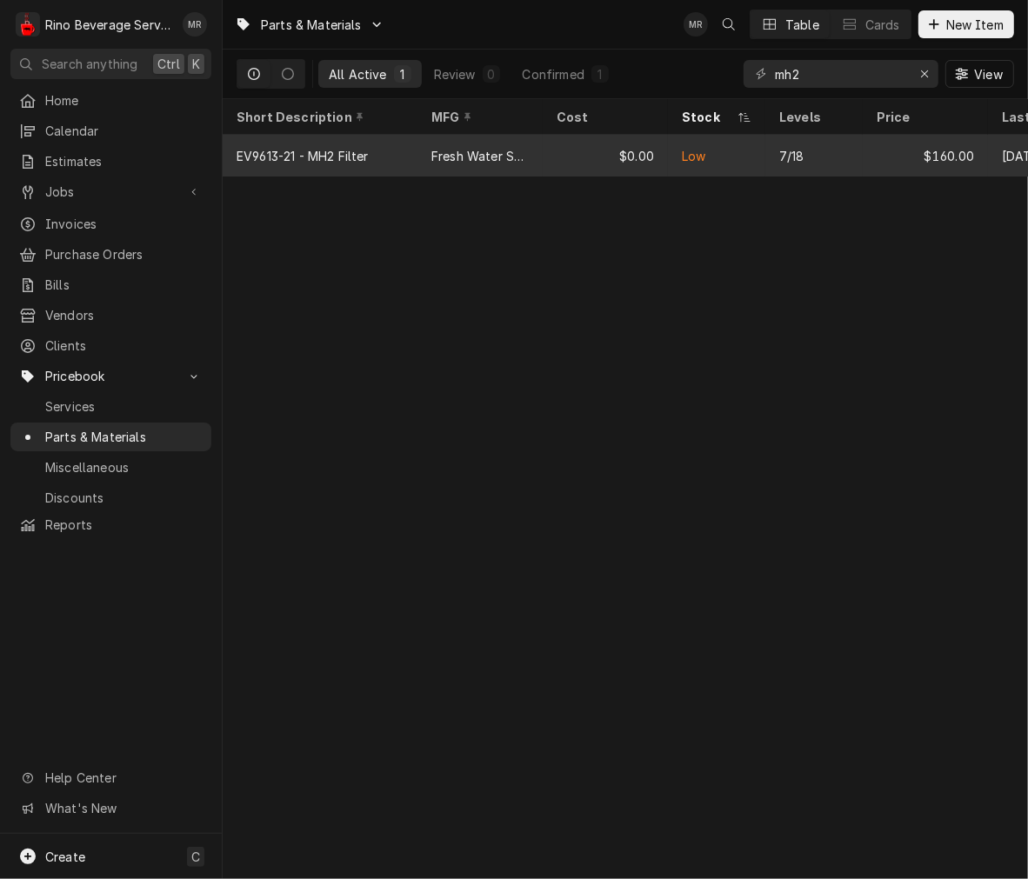
click at [454, 150] on div "Fresh Water Systems" at bounding box center [479, 156] width 97 height 18
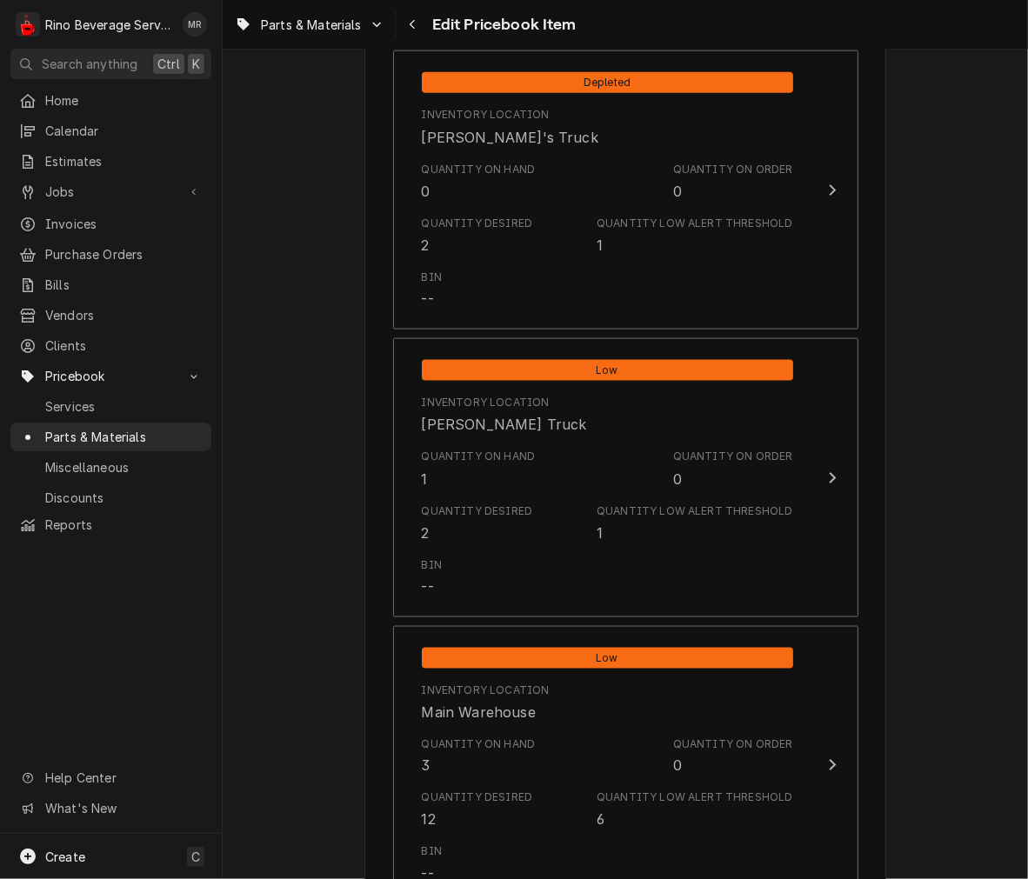
scroll to position [1615, 0]
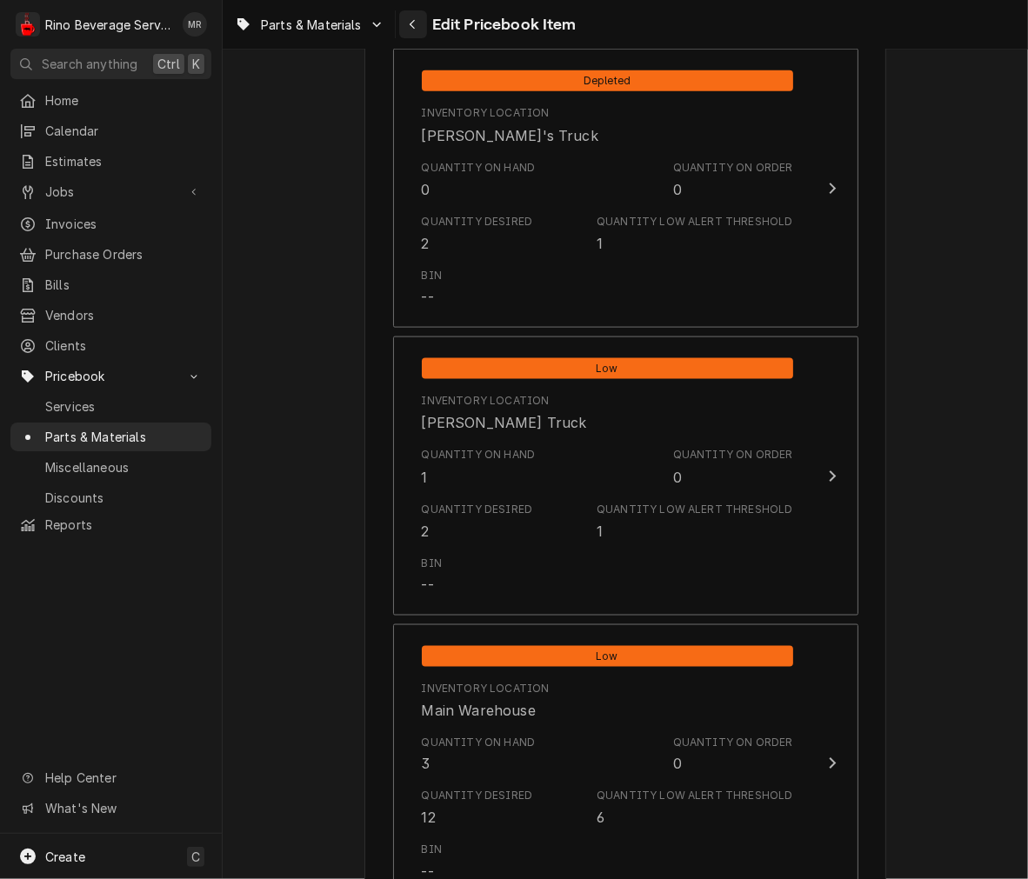
click at [410, 23] on icon "Navigate back" at bounding box center [413, 24] width 8 height 12
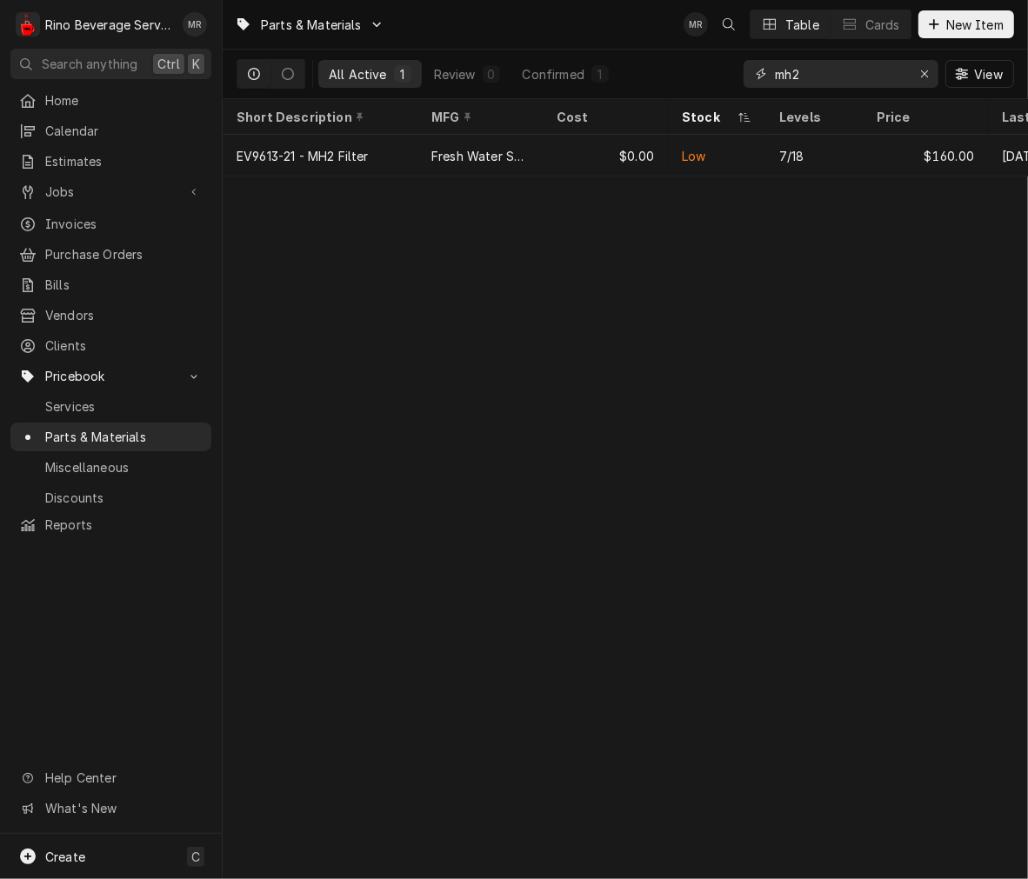
click at [821, 76] on input "mh2" at bounding box center [840, 74] width 130 height 28
click at [839, 78] on input "mh2" at bounding box center [840, 74] width 130 height 28
type input "m"
type input "bh2"
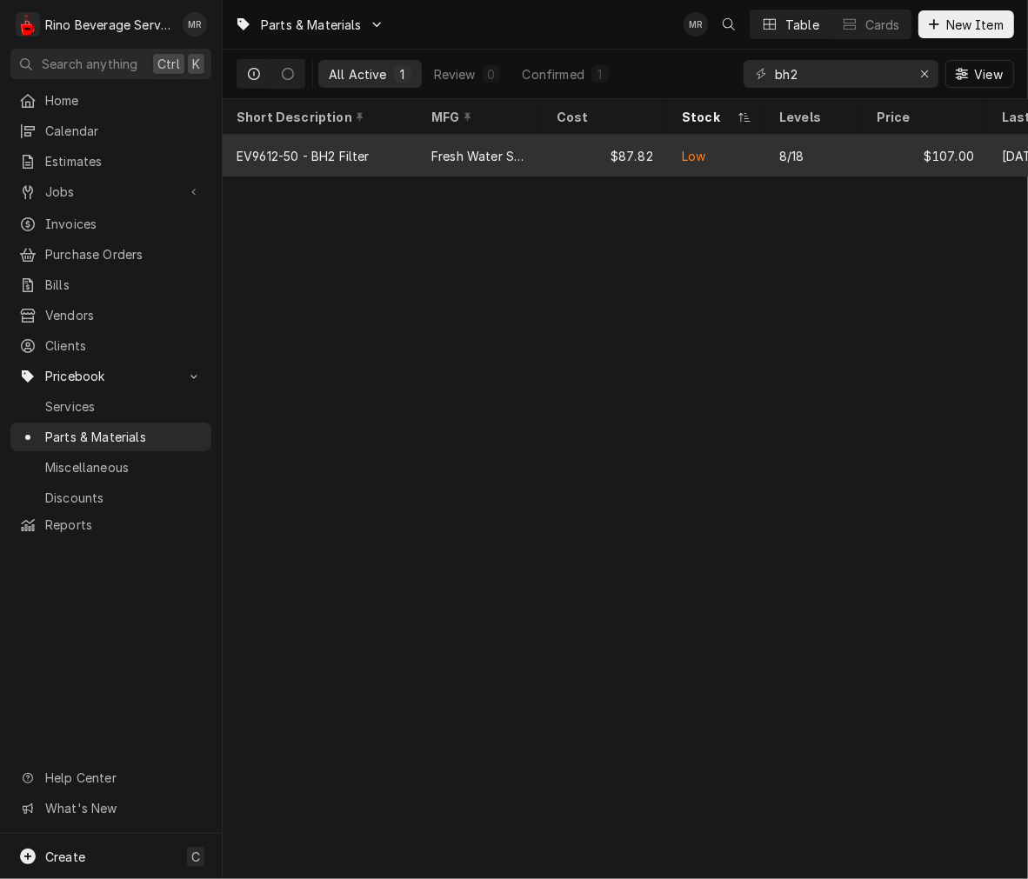
click at [432, 158] on div "Fresh Water Systems" at bounding box center [479, 156] width 97 height 18
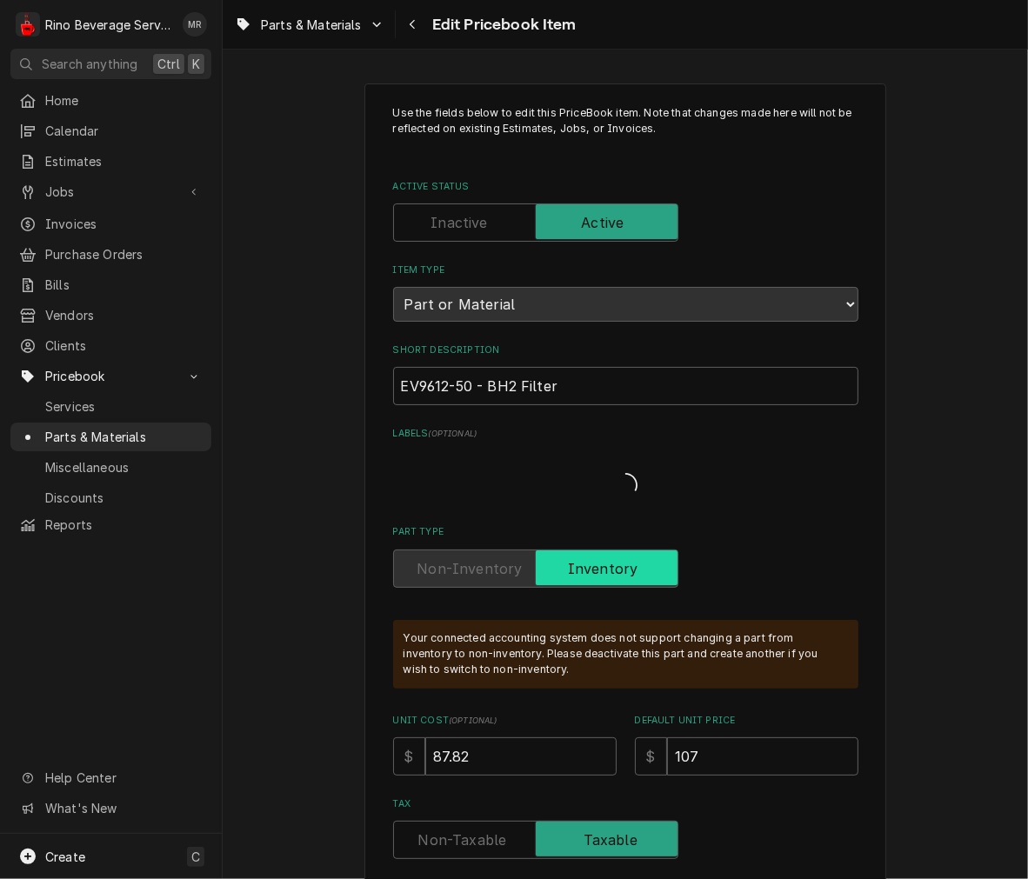
type textarea "x"
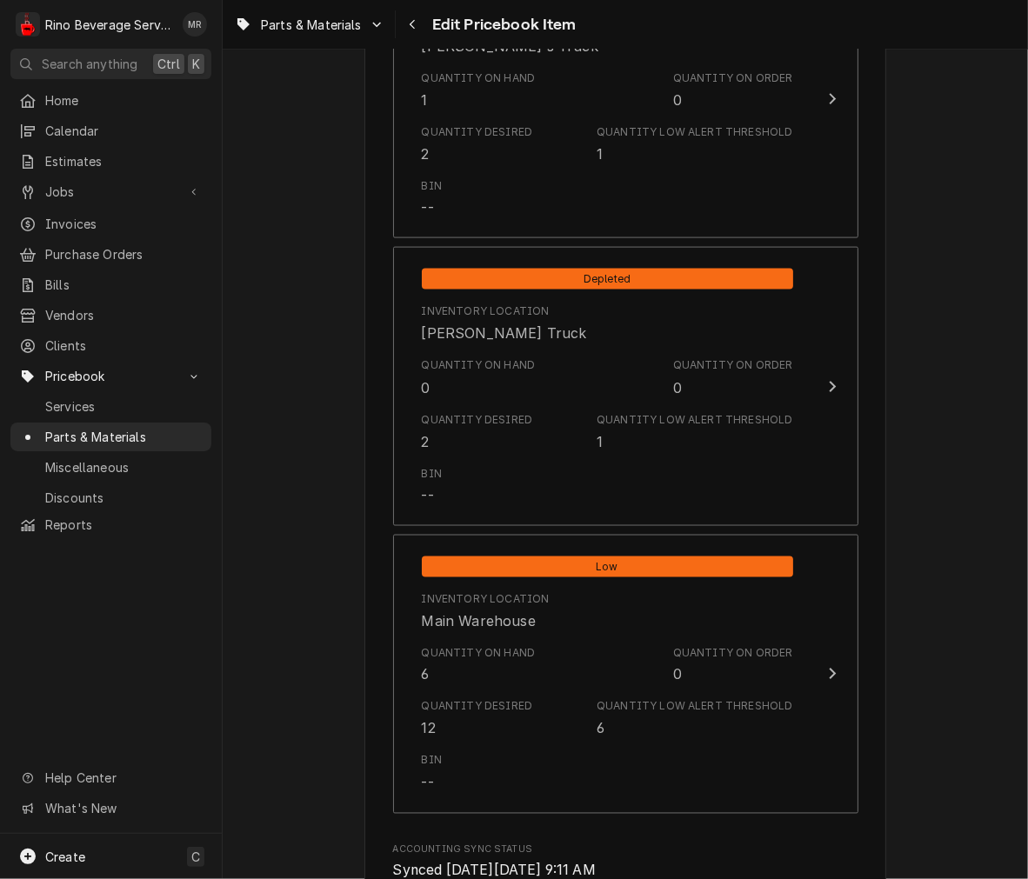
scroll to position [1724, 0]
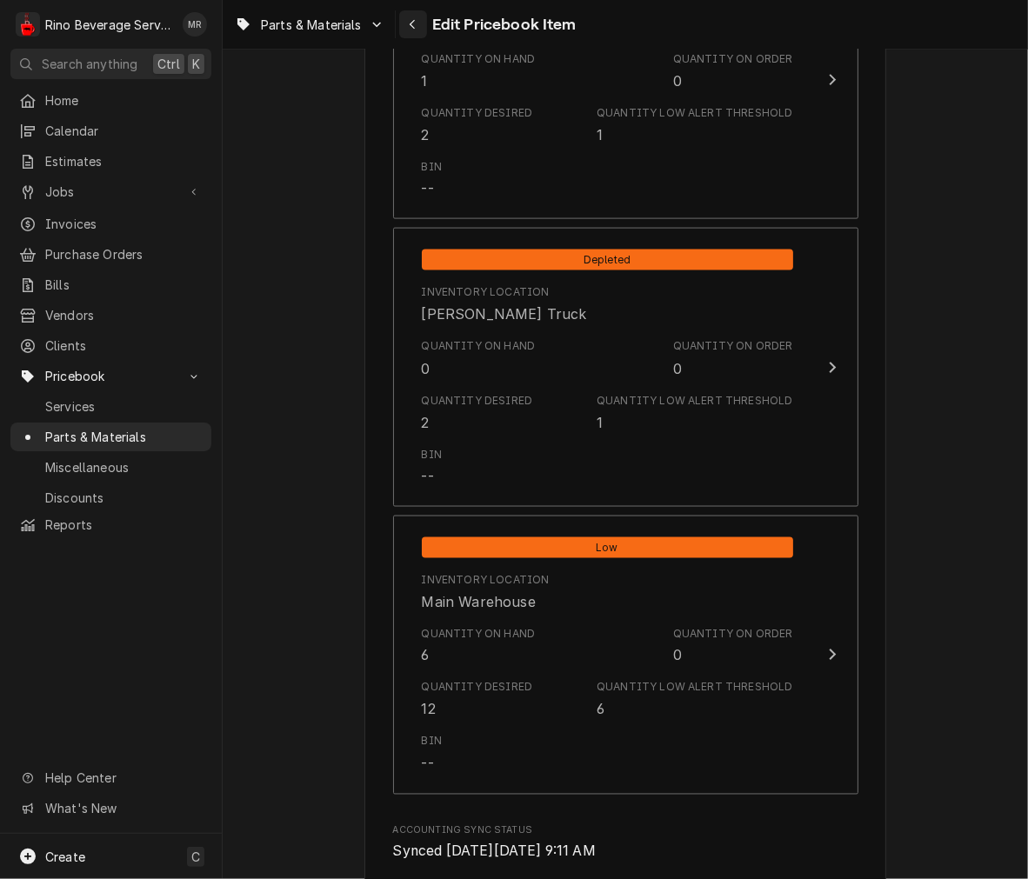
click at [414, 23] on icon "Navigate back" at bounding box center [413, 24] width 8 height 12
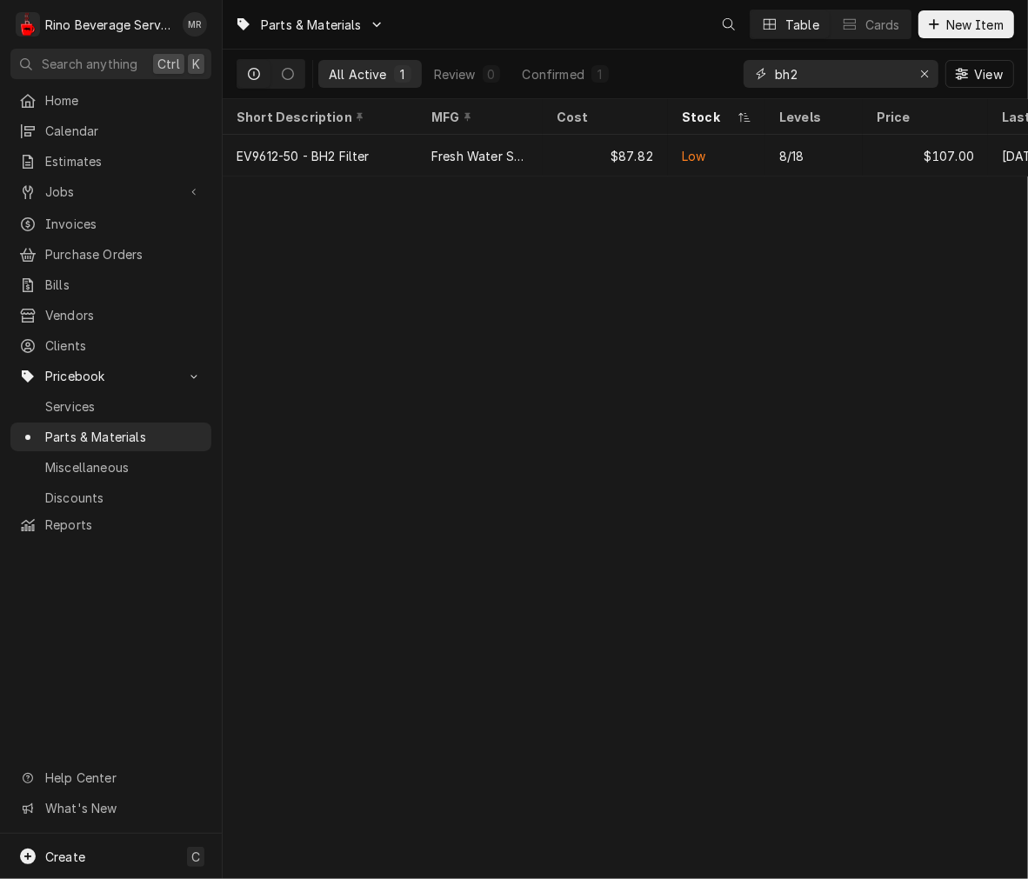
click at [878, 76] on input "bh2" at bounding box center [840, 74] width 130 height 28
click at [872, 77] on input "bh2" at bounding box center [840, 74] width 130 height 28
type input "b"
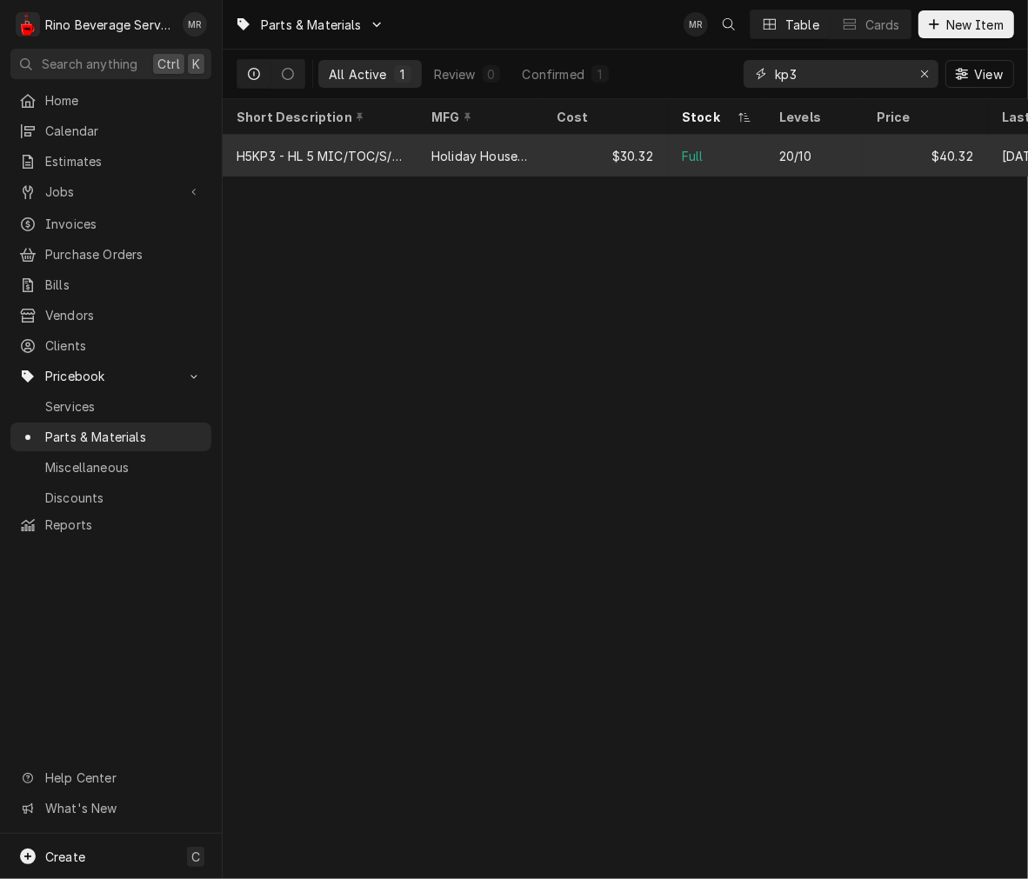
type input "kp3"
click at [501, 148] on div "Holiday House Distributing" at bounding box center [479, 156] width 97 height 18
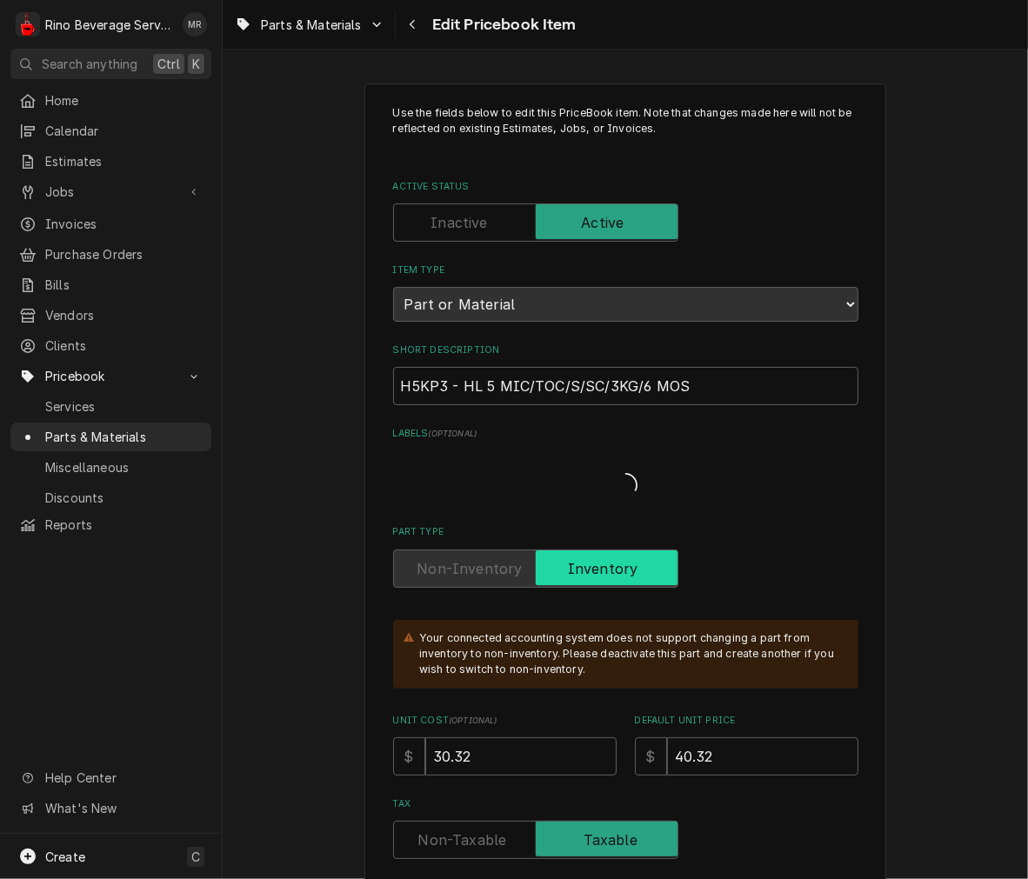
type textarea "x"
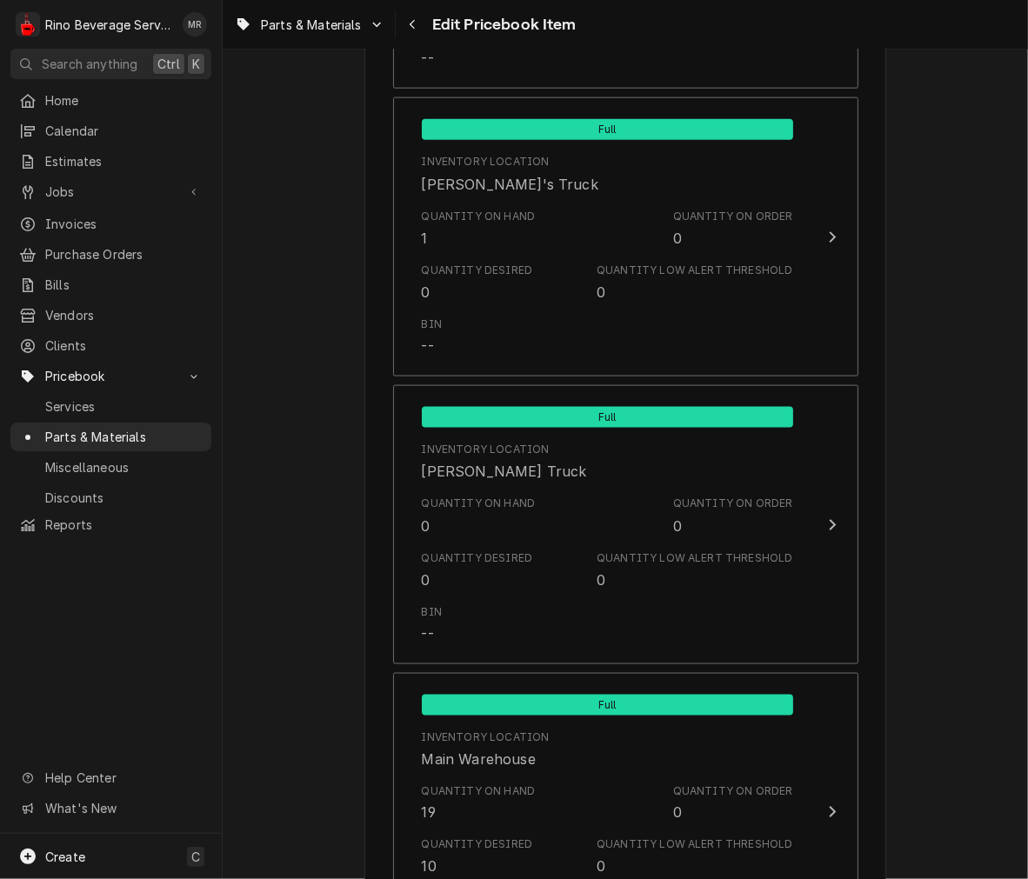
scroll to position [1622, 0]
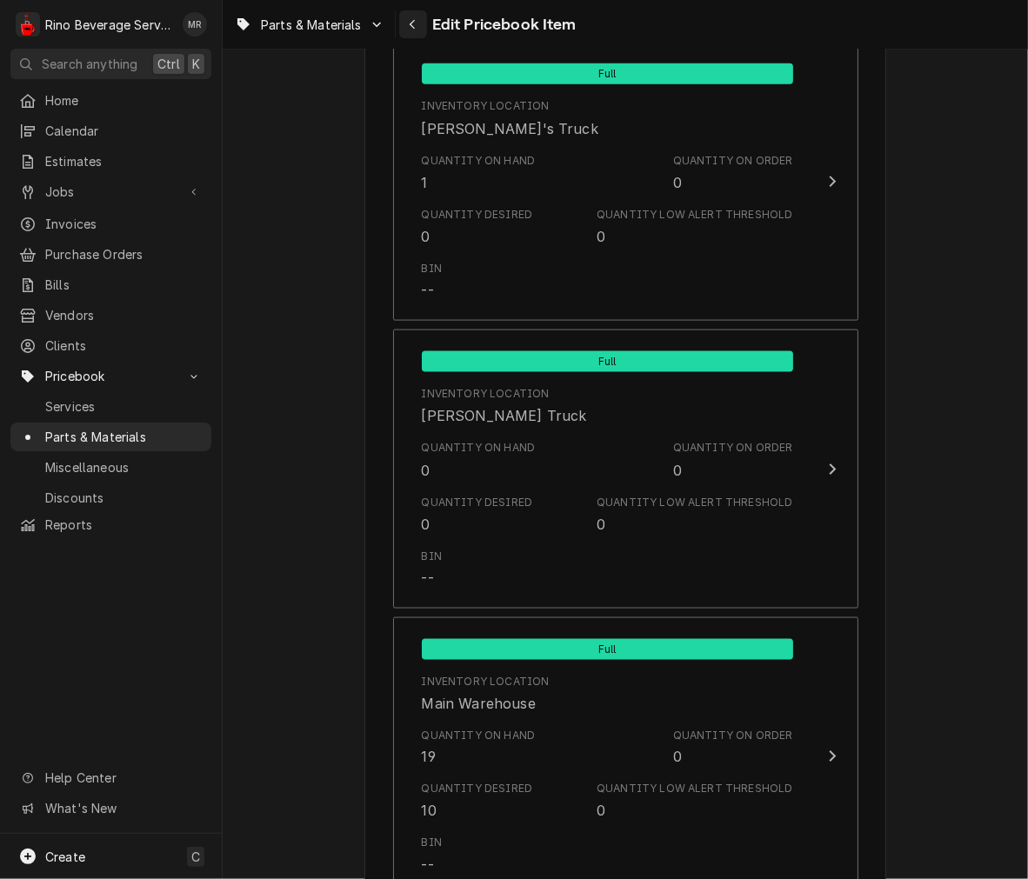
click at [424, 28] on button "Navigate back" at bounding box center [413, 24] width 28 height 28
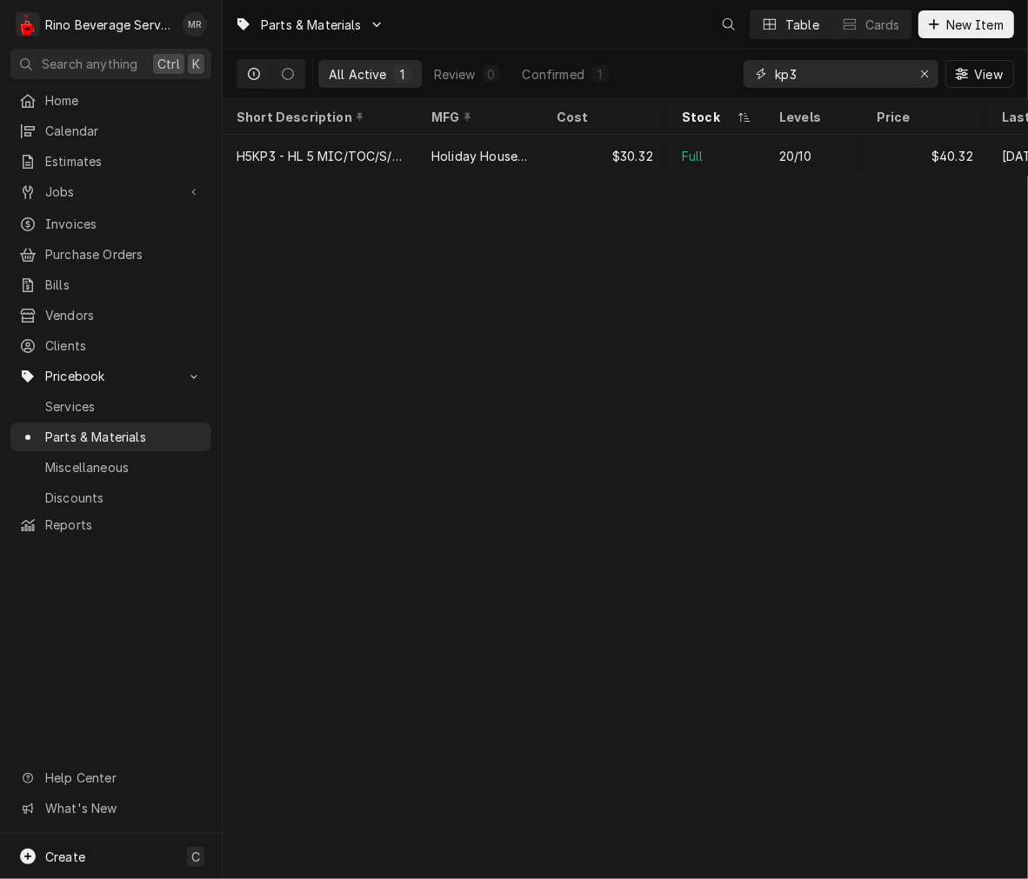
click at [854, 76] on input "kp3" at bounding box center [840, 74] width 130 height 28
type input "kp2"
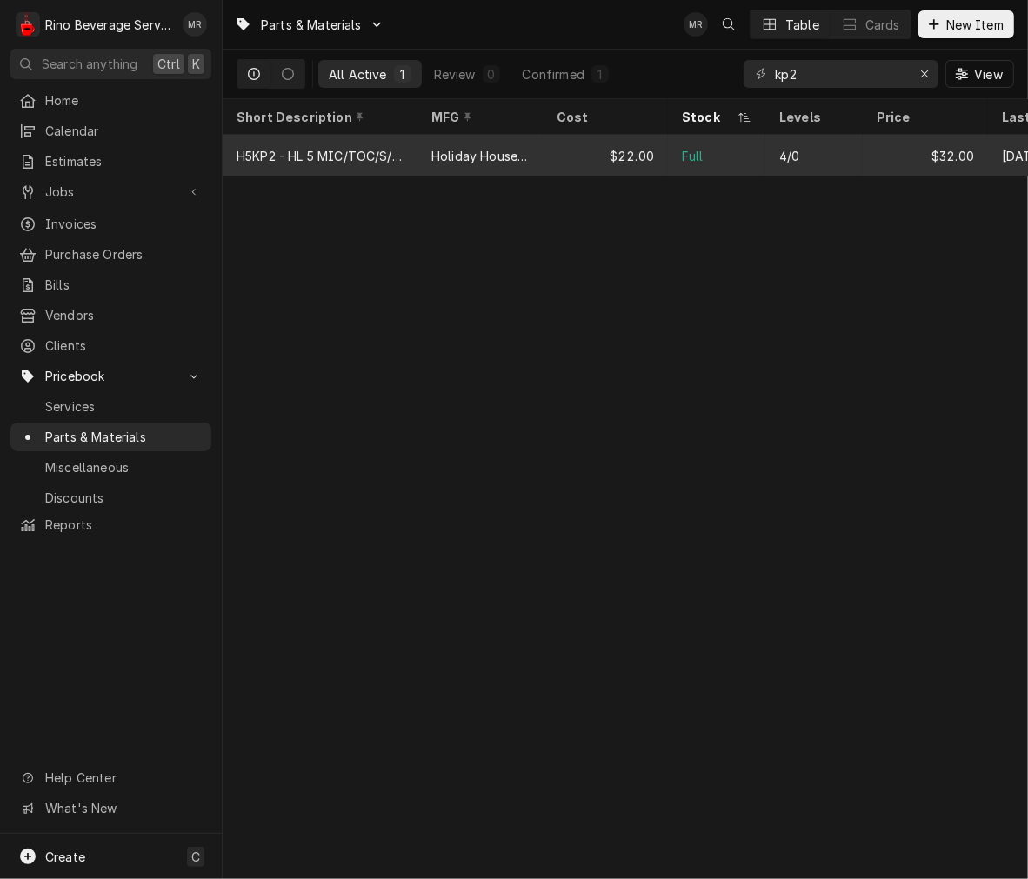
click at [662, 150] on div "$22.00" at bounding box center [605, 156] width 125 height 42
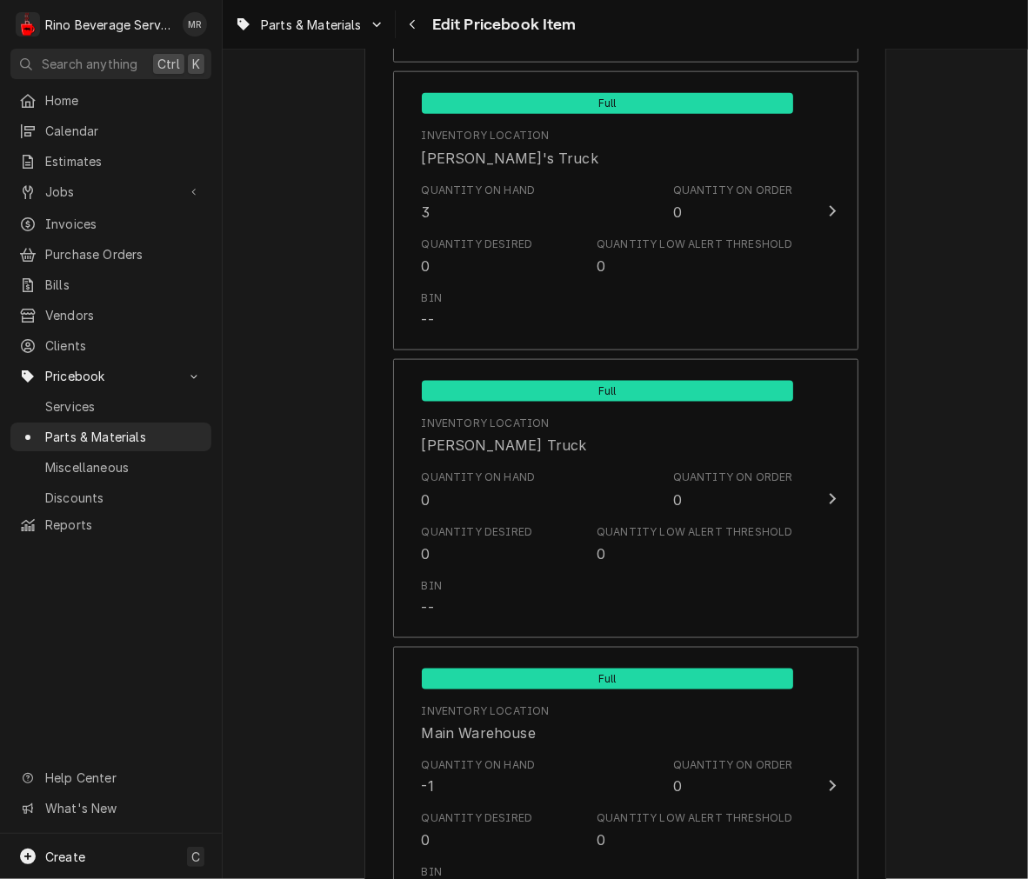
scroll to position [1597, 0]
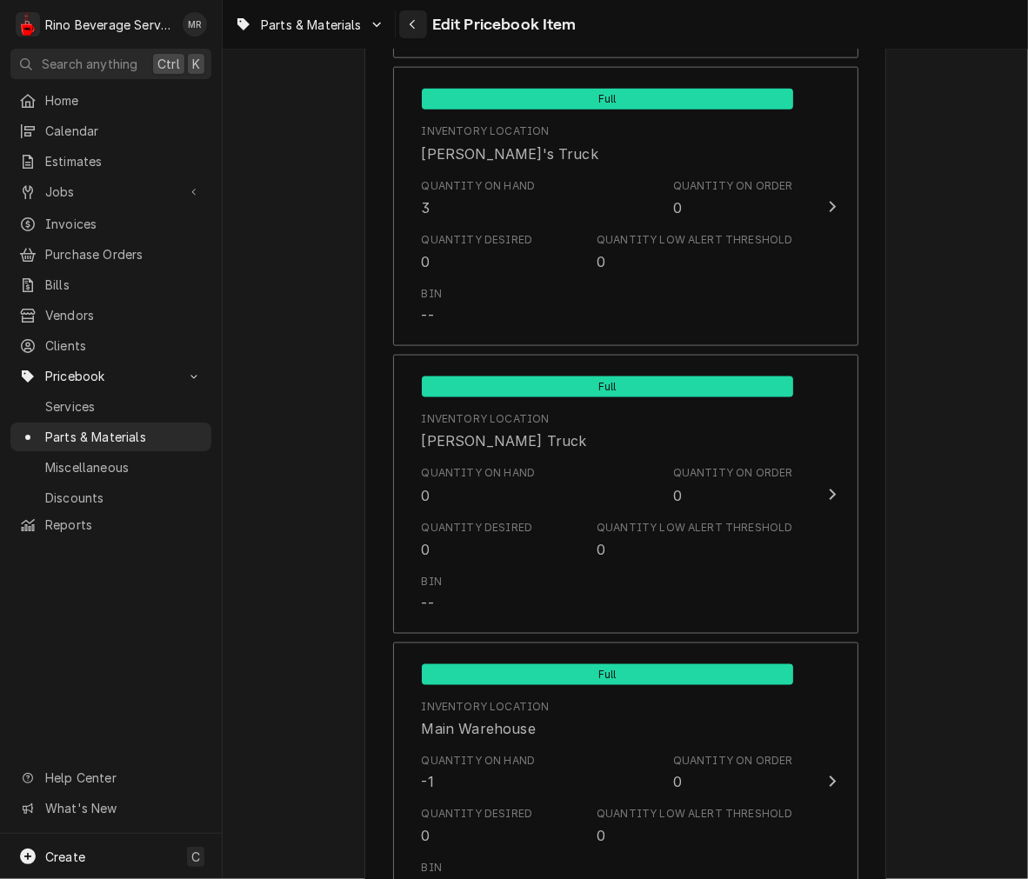
click at [421, 19] on div "Navigate back" at bounding box center [412, 24] width 17 height 17
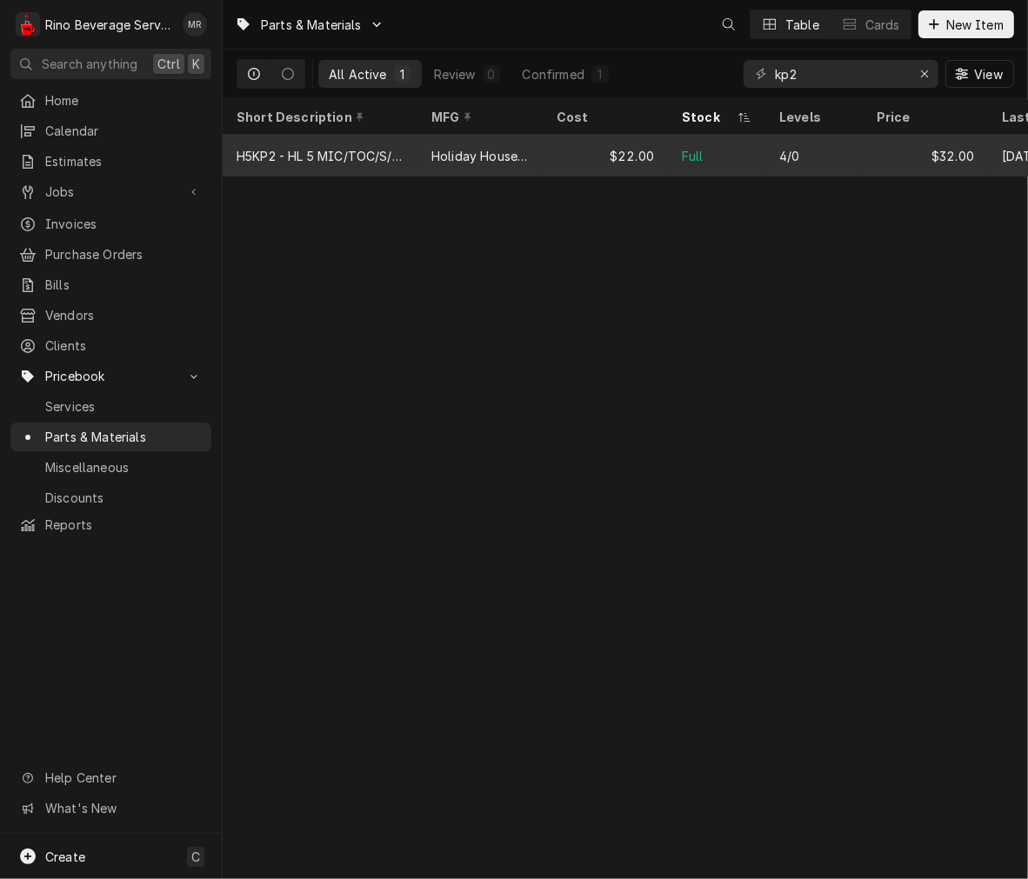
click at [609, 174] on tr "H5KP2 - HL 5 MIC/TOC/S/SC/2KG/6 MOS Holiday House Distributing $22.00 Full 4/0 …" at bounding box center [668, 156] width 891 height 42
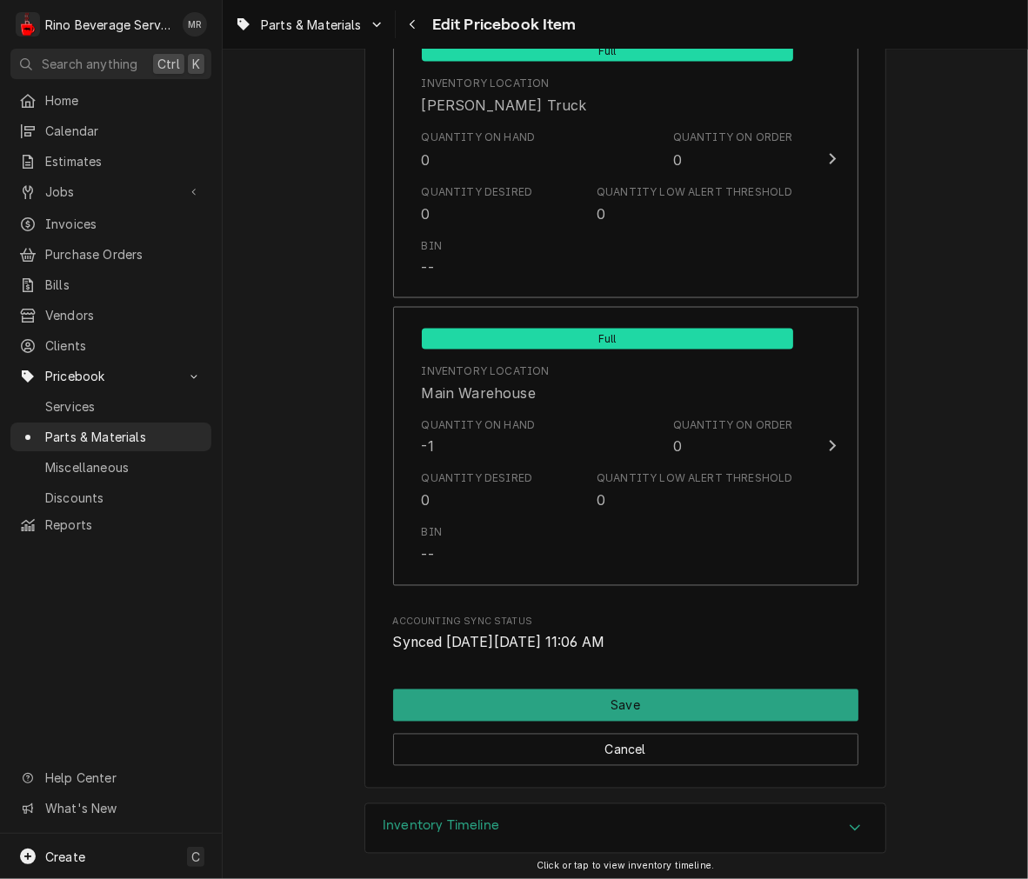
scroll to position [1936, 0]
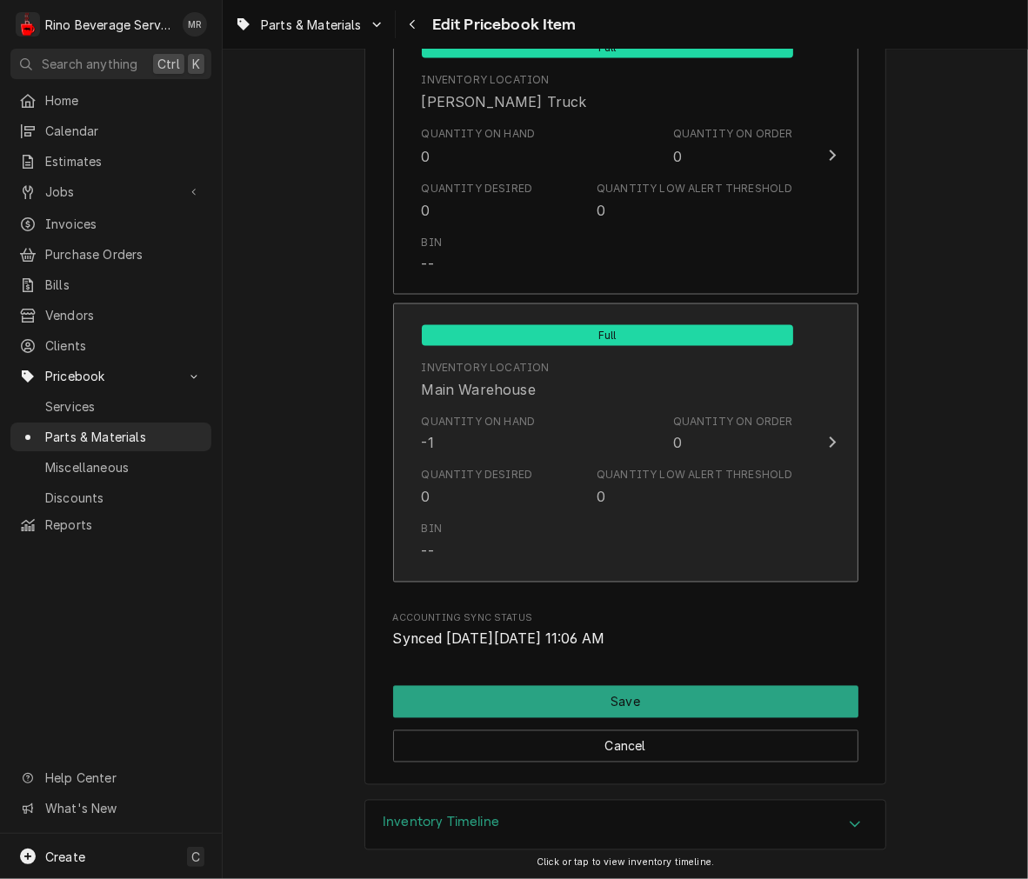
click at [604, 474] on div "Quantity Low Alert Threshold" at bounding box center [695, 476] width 196 height 16
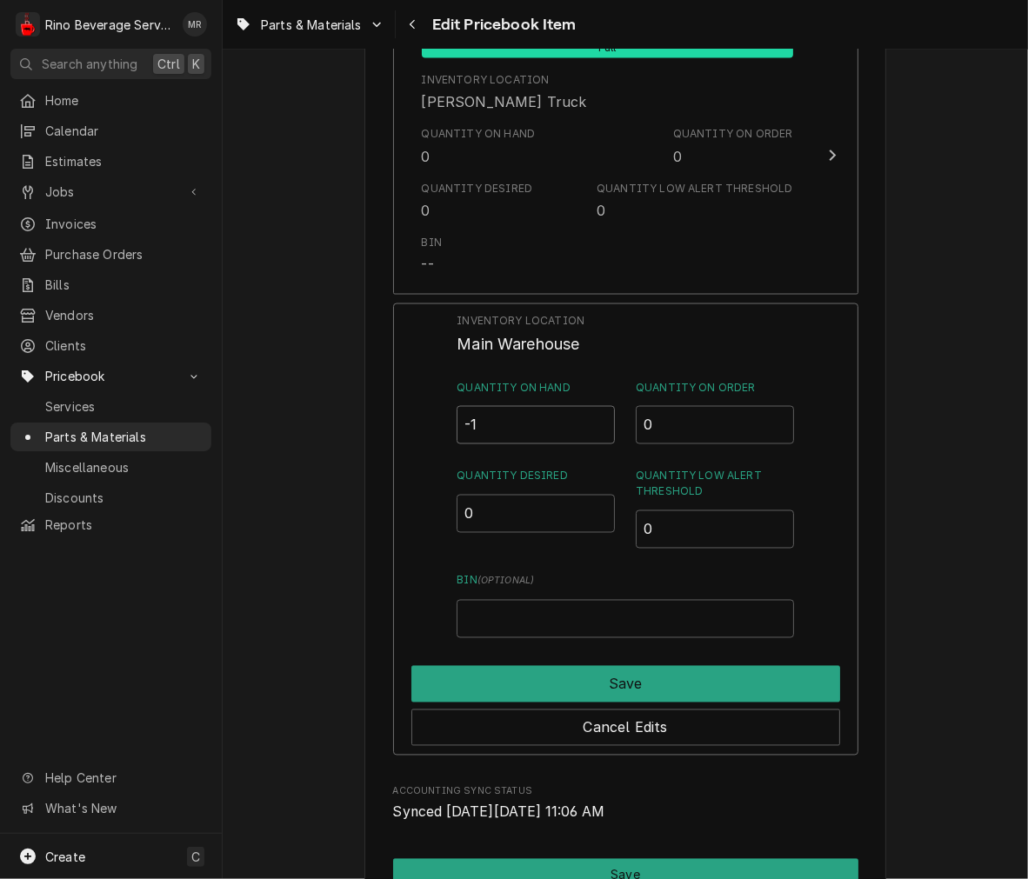
click at [557, 428] on input "-1" at bounding box center [536, 425] width 158 height 38
type input "1"
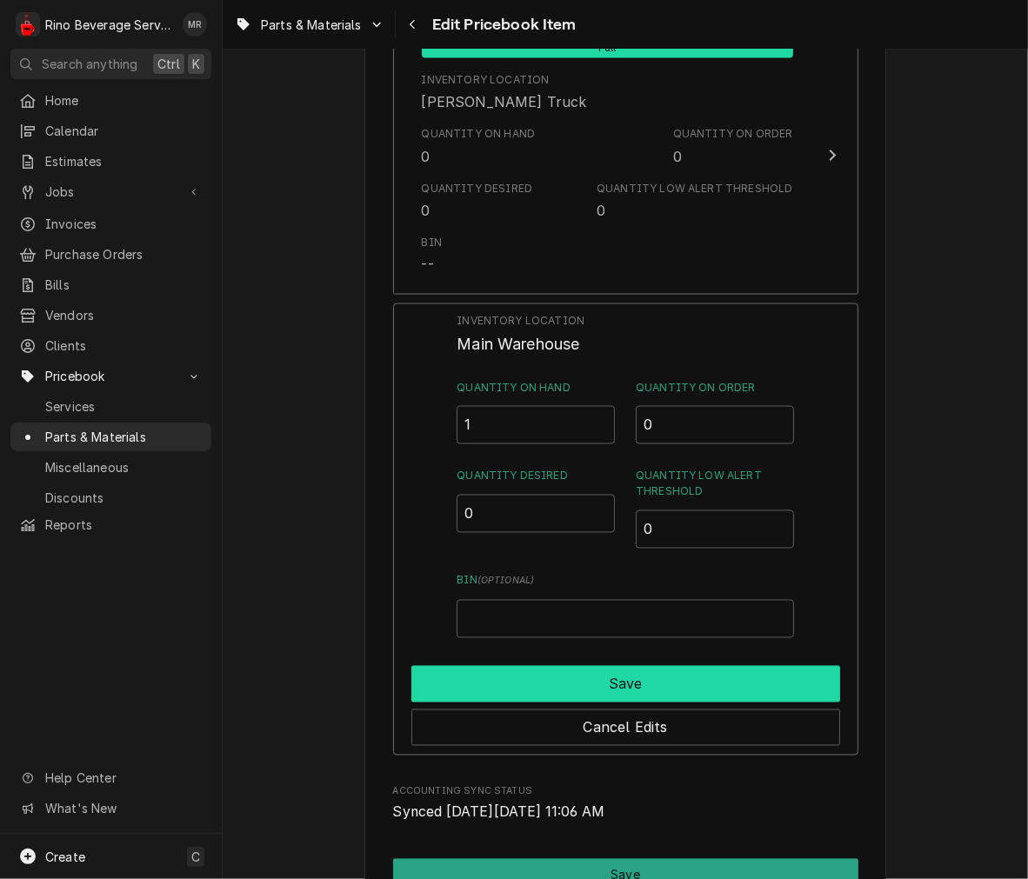
click at [650, 690] on button "Save" at bounding box center [625, 684] width 429 height 37
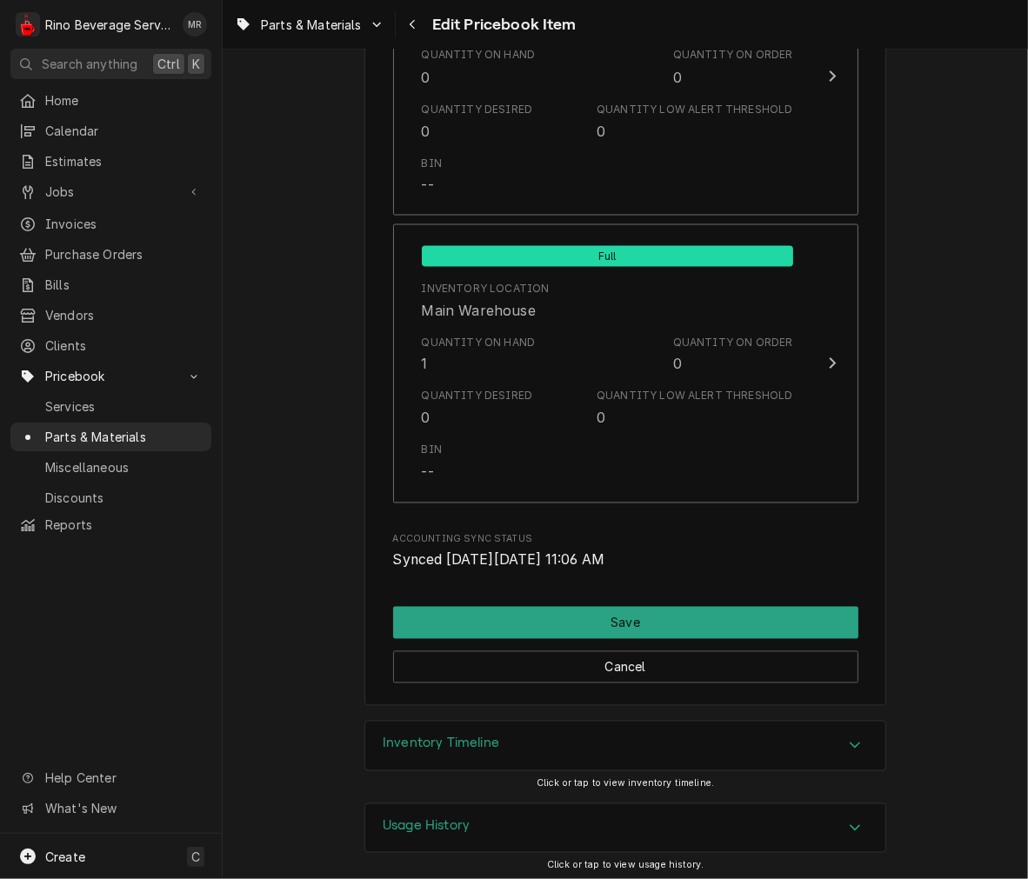
scroll to position [2020, 0]
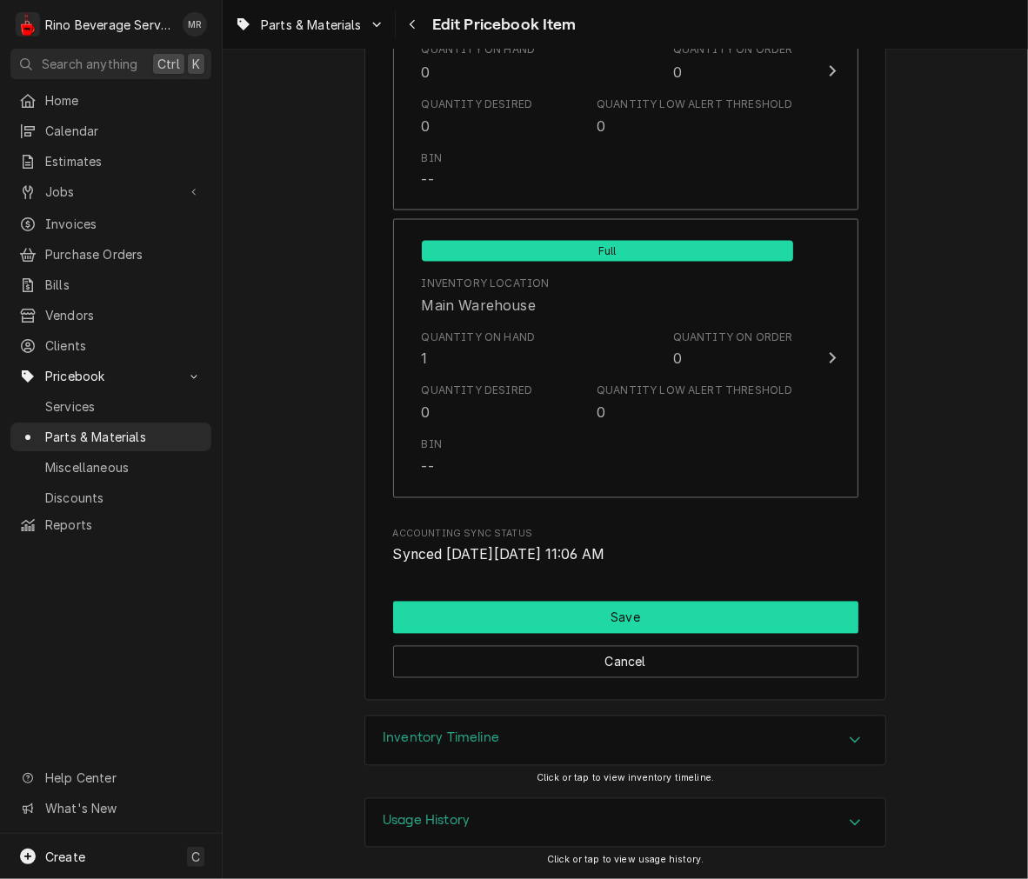
click at [687, 630] on button "Save" at bounding box center [625, 618] width 465 height 32
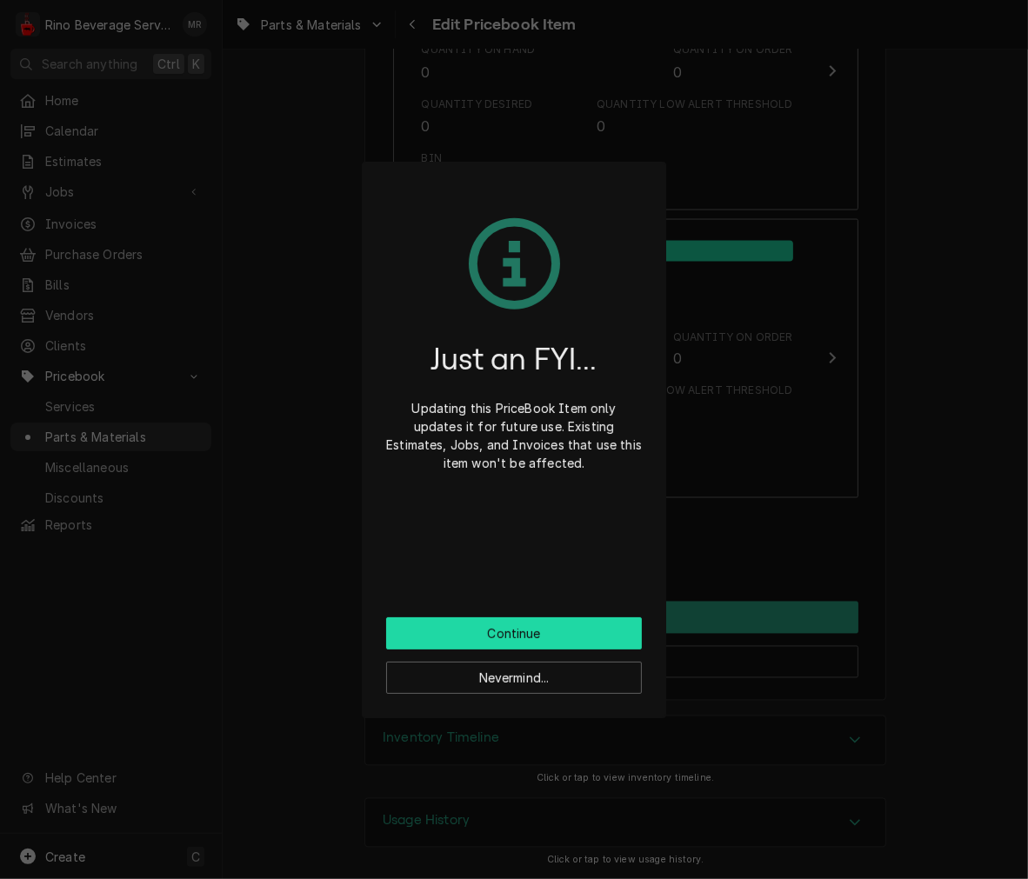
click at [610, 636] on button "Continue" at bounding box center [514, 633] width 256 height 32
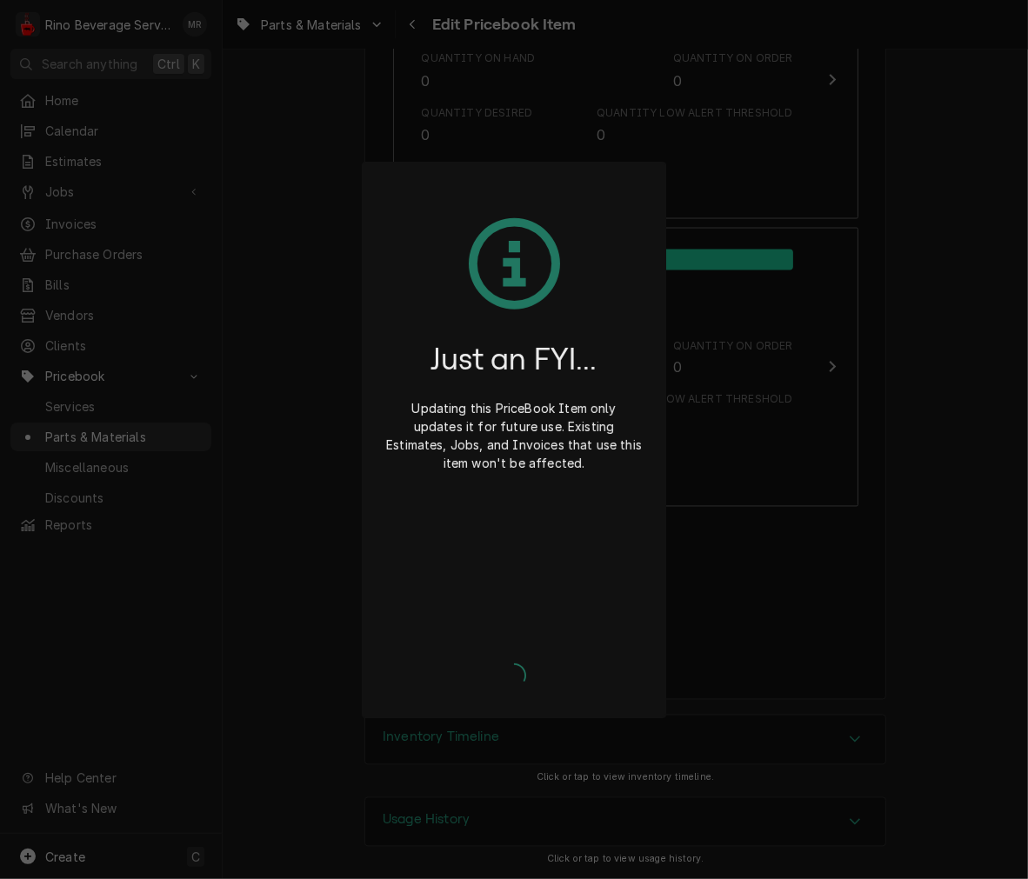
scroll to position [2011, 0]
type textarea "x"
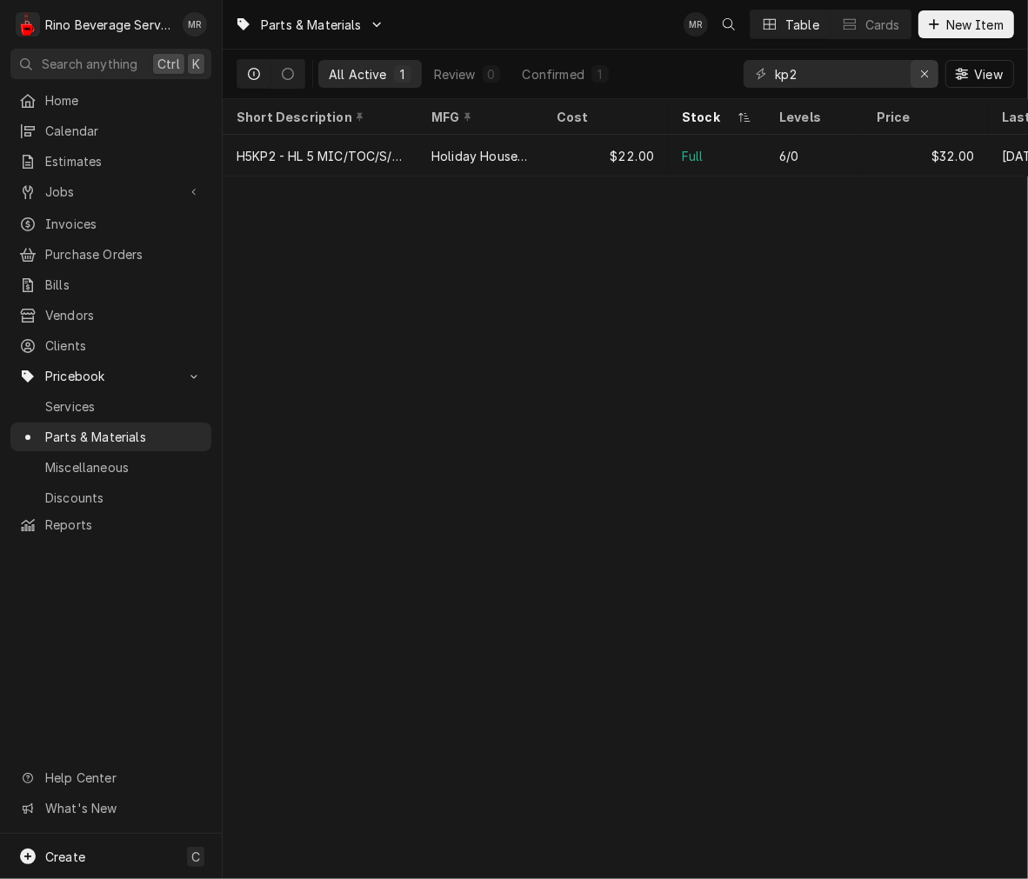
click at [918, 82] on div "Erase input" at bounding box center [924, 73] width 17 height 17
type input "2501"
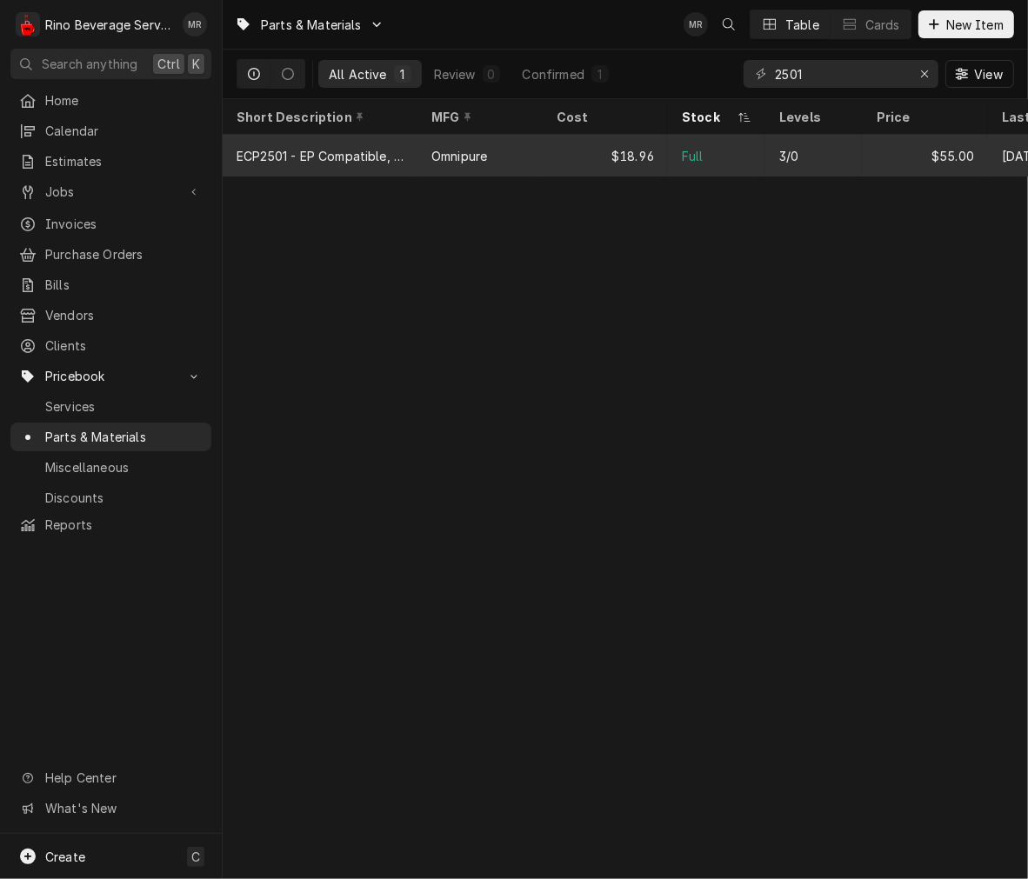
click at [397, 152] on div "ECP2501 - EP Compatible, FILT 1 MIC T/O/C SC, with Scale Inhib." at bounding box center [320, 156] width 167 height 18
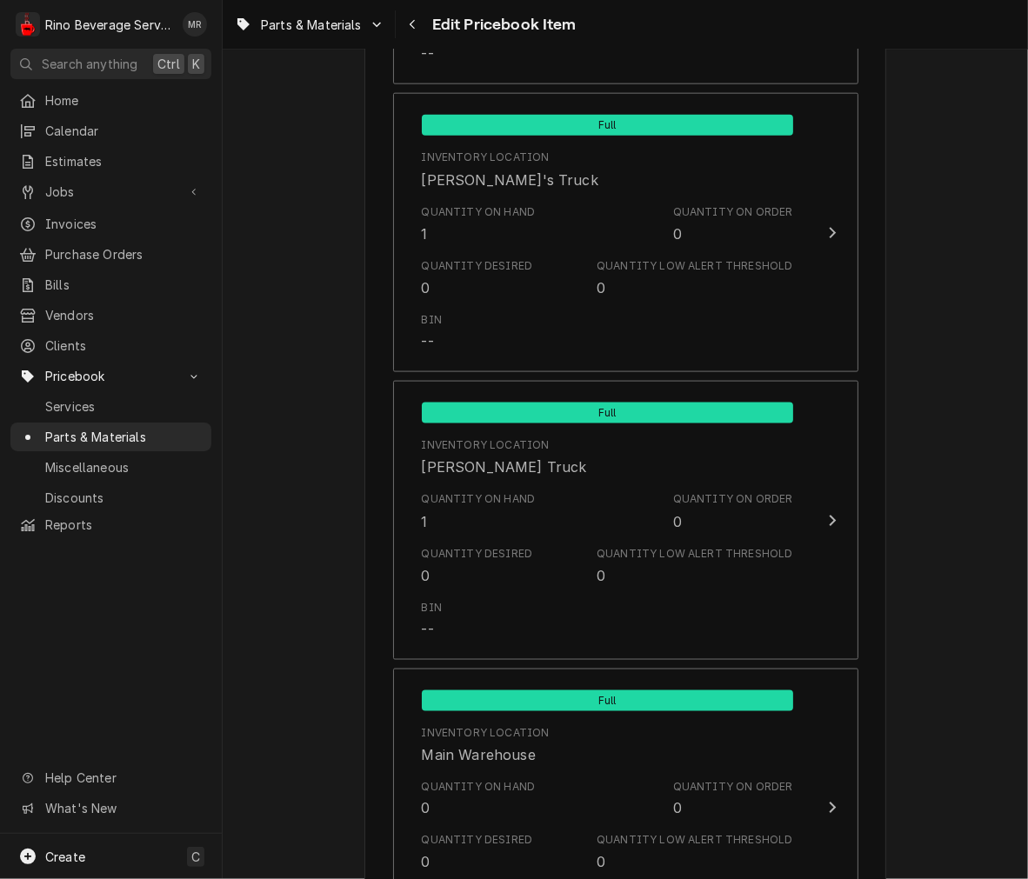
scroll to position [1584, 0]
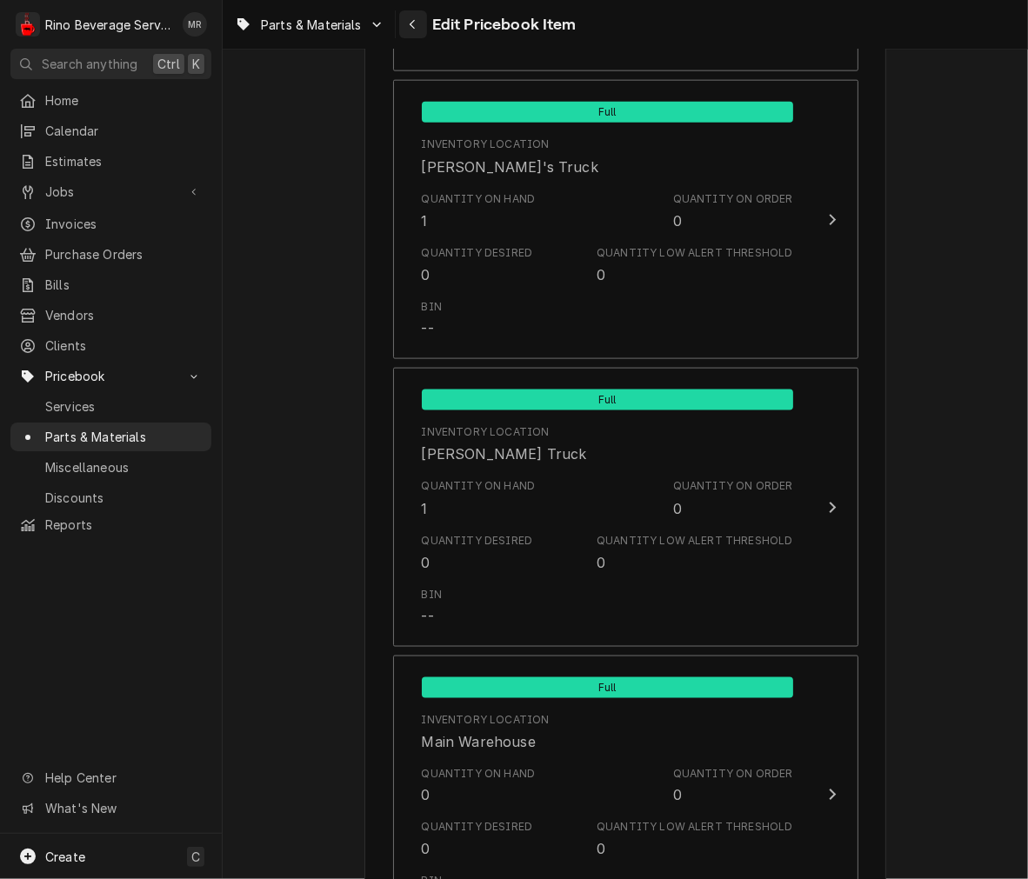
click at [415, 18] on icon "Navigate back" at bounding box center [413, 24] width 8 height 12
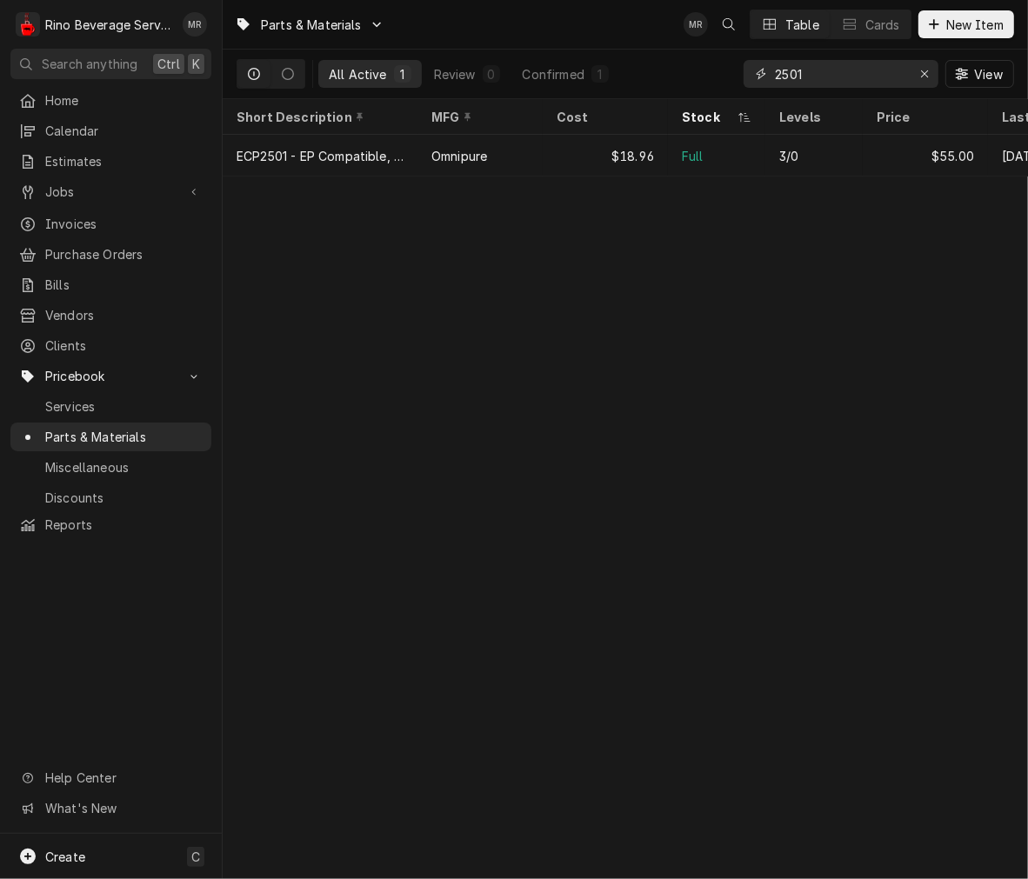
click at [846, 68] on input "2501" at bounding box center [840, 74] width 130 height 28
type input "2"
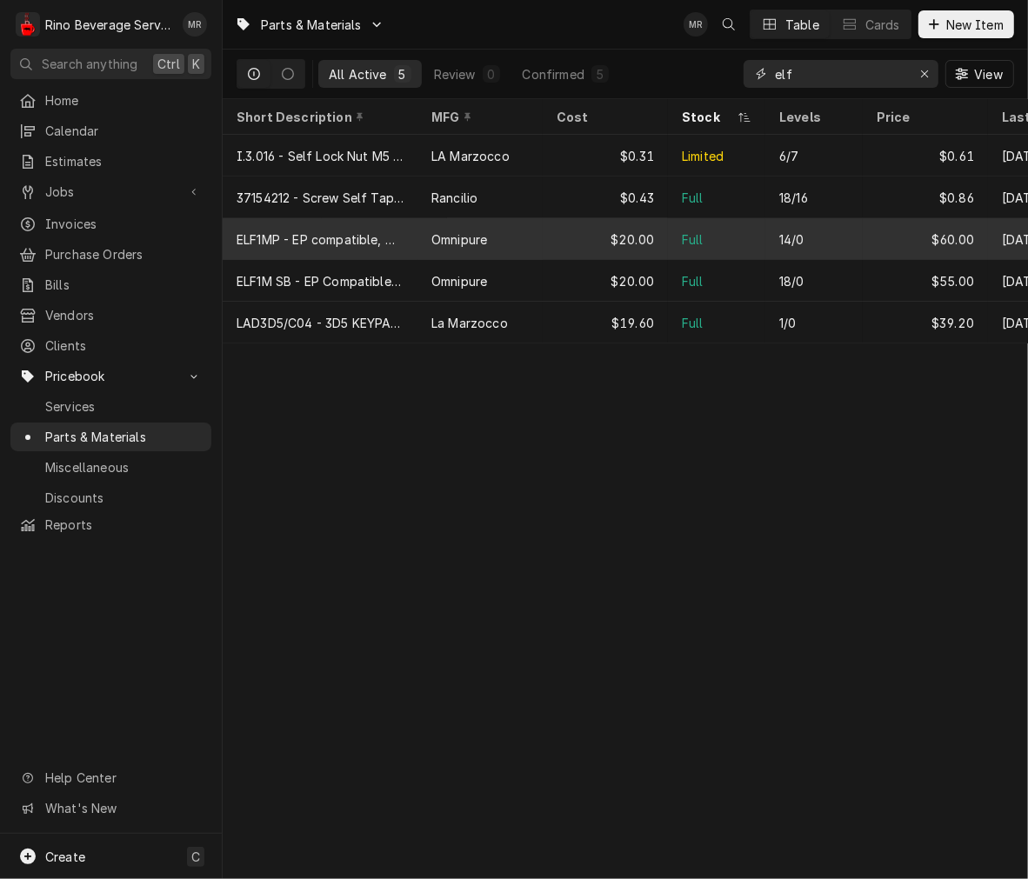
type input "elf"
click at [415, 237] on div "ELF1MP - EP compatible, with Scale Inhibitor, Omnipure" at bounding box center [320, 239] width 195 height 42
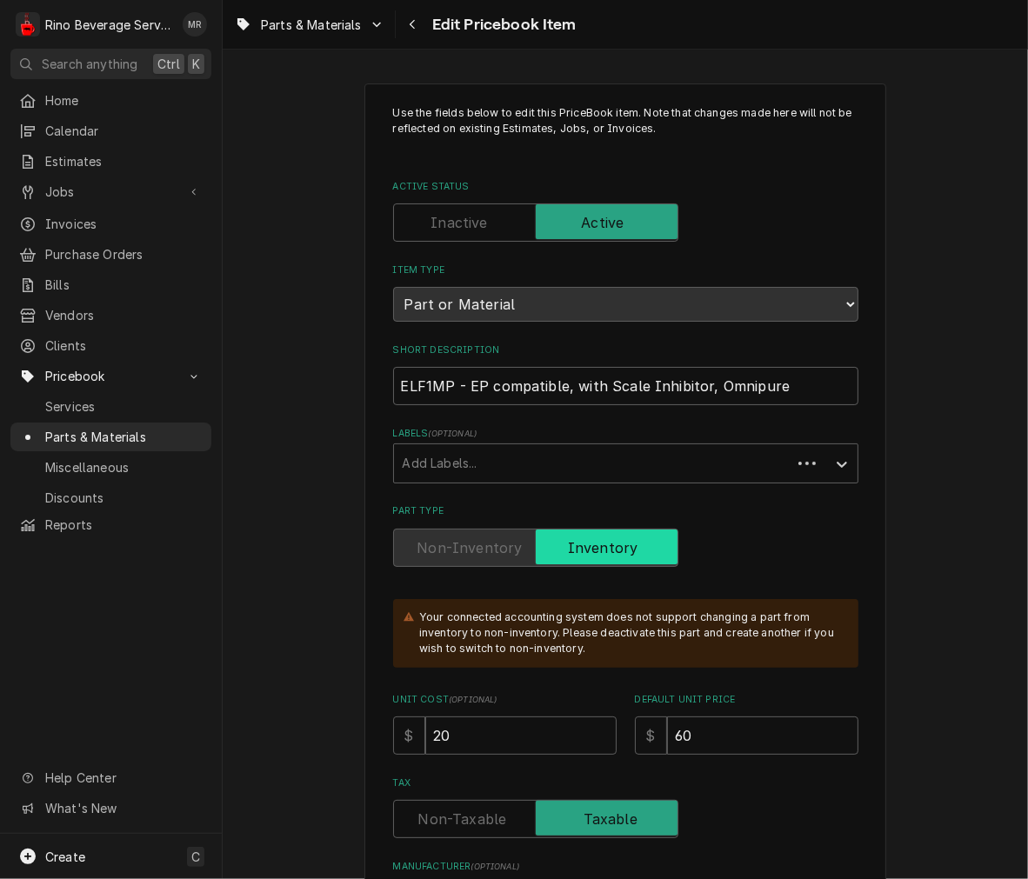
type textarea "x"
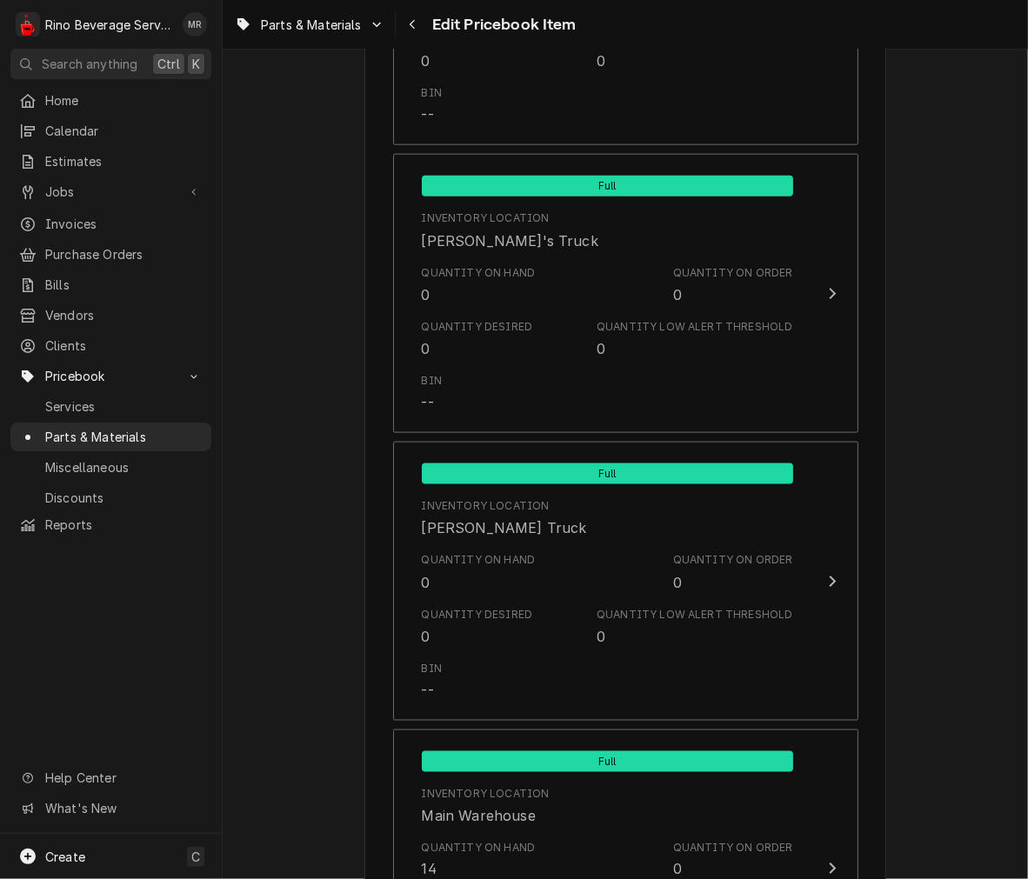
scroll to position [1509, 0]
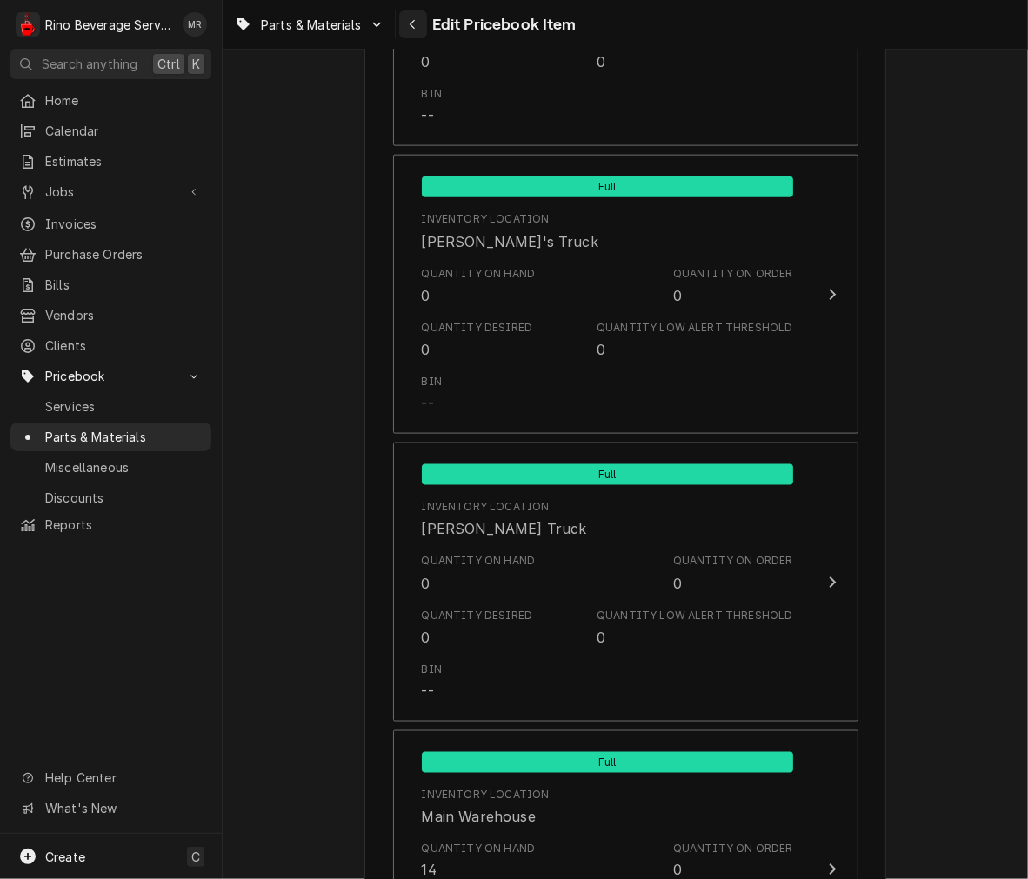
click at [410, 18] on icon "Navigate back" at bounding box center [413, 24] width 8 height 12
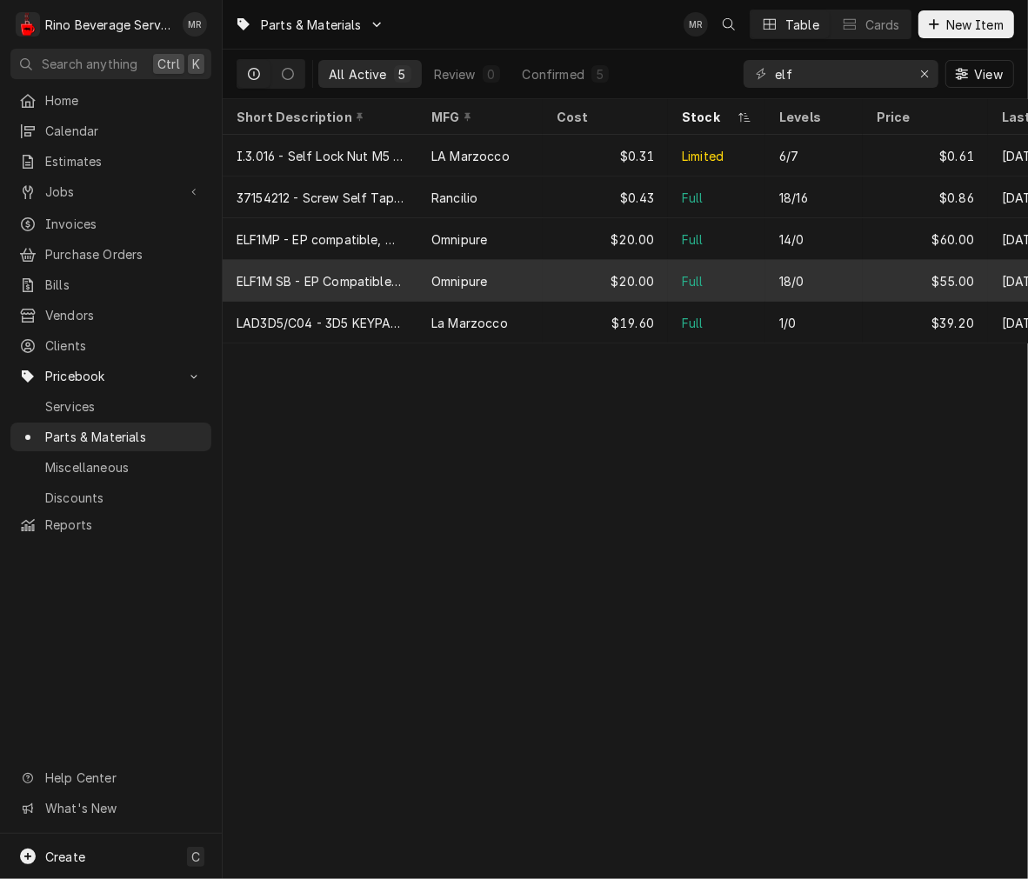
click at [496, 297] on tr "ELF1M SB - EP Compatible without Scale Inhibator, Omnipure Omnipure $20.00 Full…" at bounding box center [668, 281] width 891 height 42
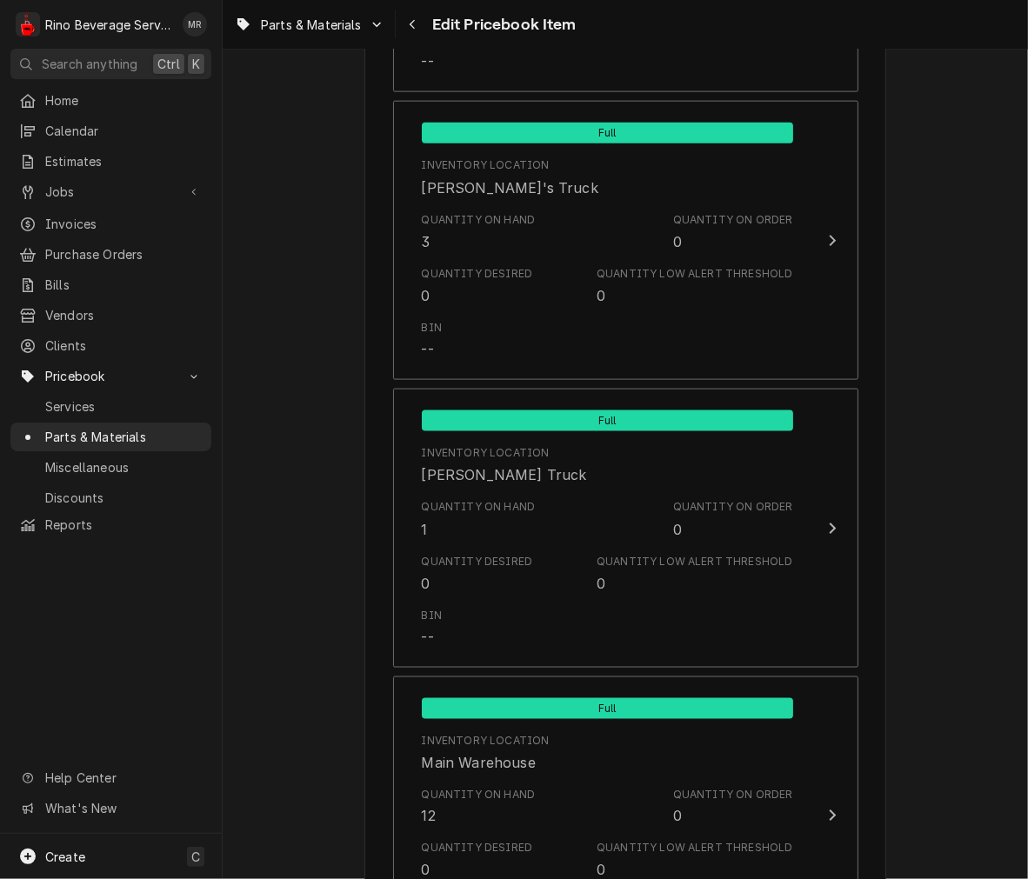
scroll to position [1560, 0]
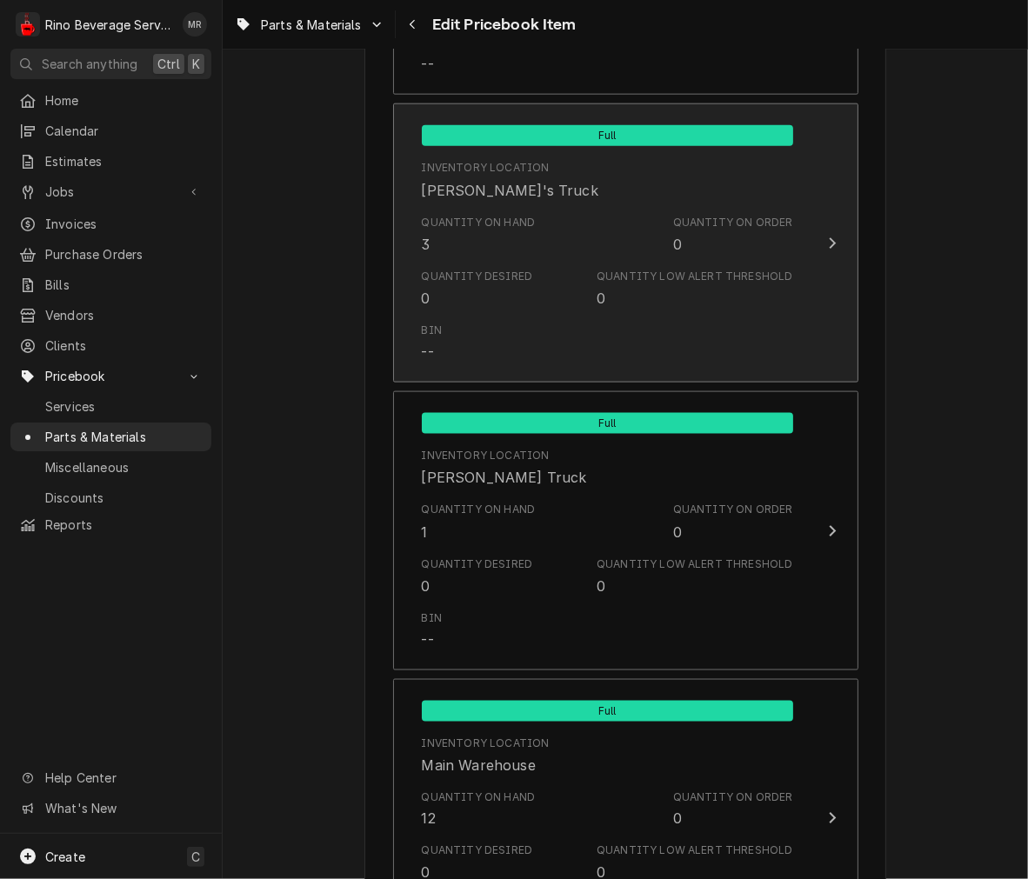
click at [650, 252] on div "Quantity on Hand 3 Quantity on Order 0" at bounding box center [607, 235] width 371 height 54
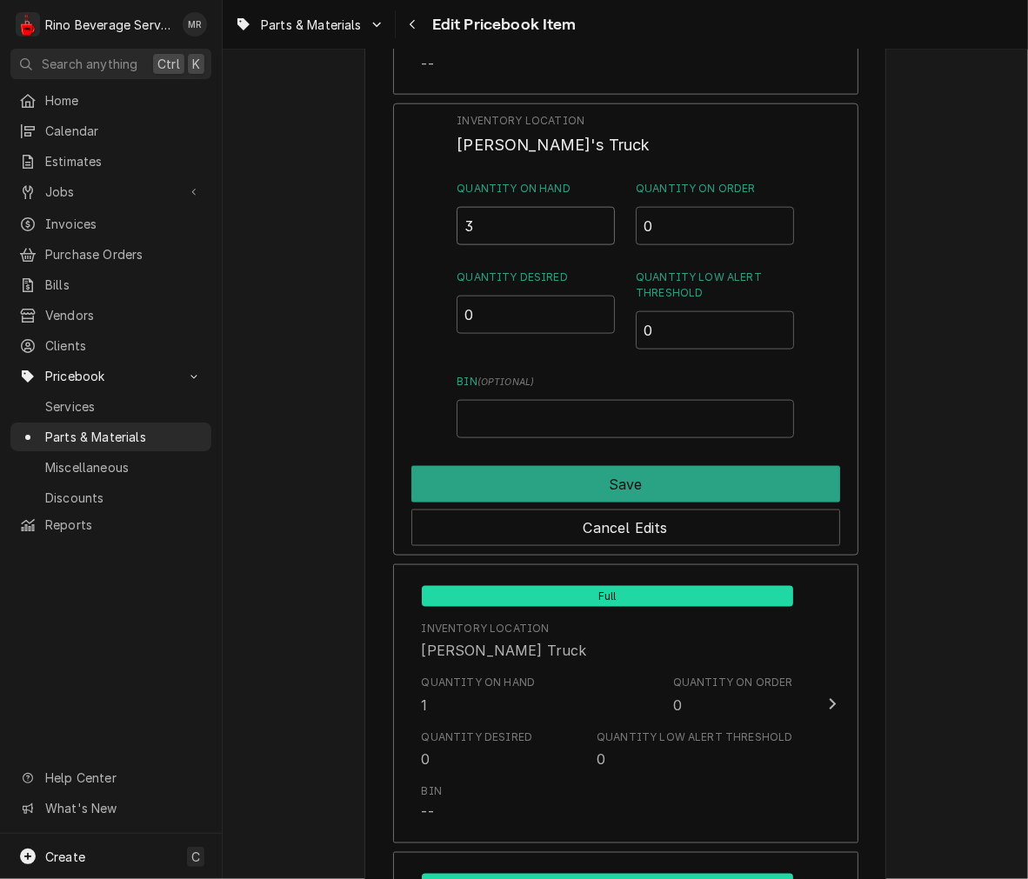
click at [525, 223] on input "3" at bounding box center [536, 226] width 158 height 38
type input "4"
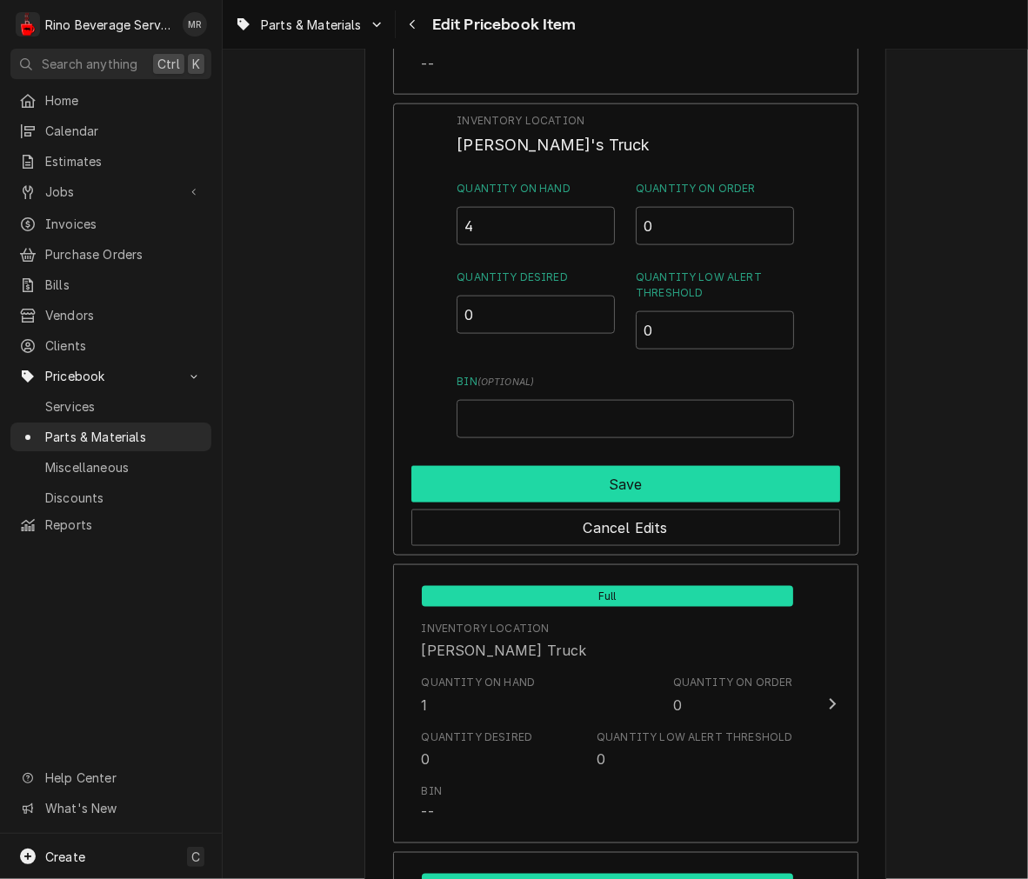
click at [597, 484] on button "Save" at bounding box center [625, 484] width 429 height 37
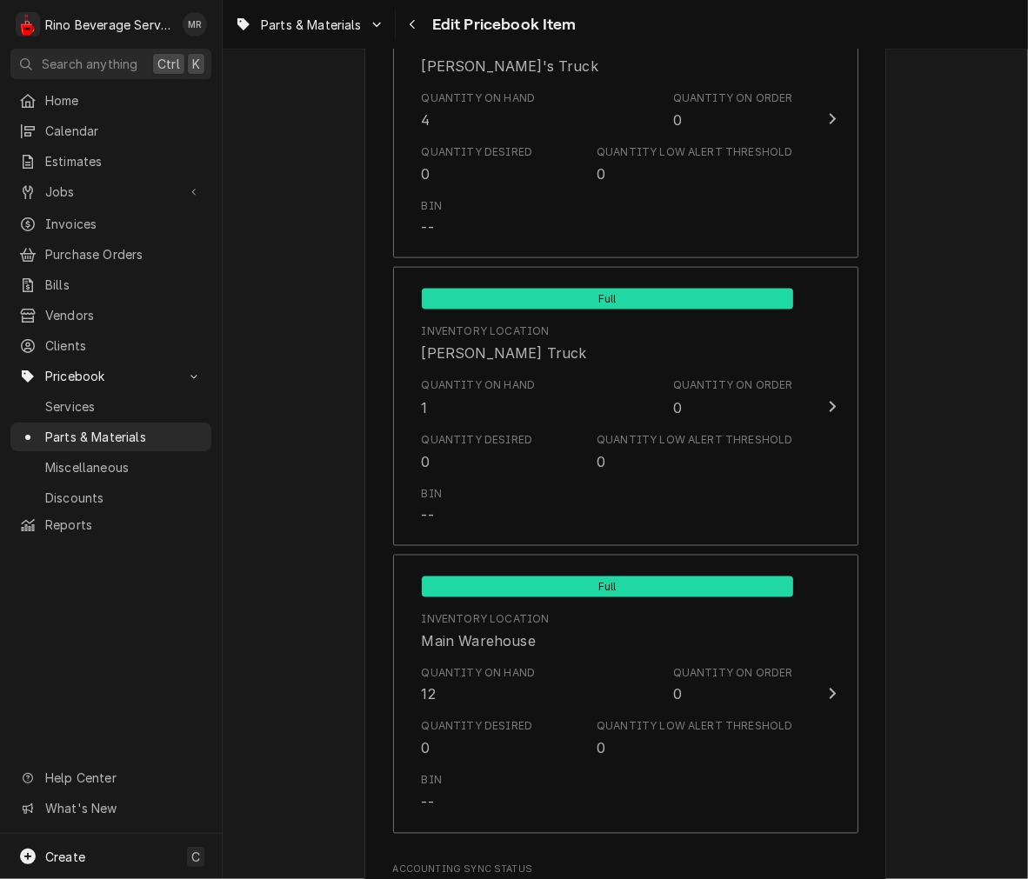
scroll to position [1795, 0]
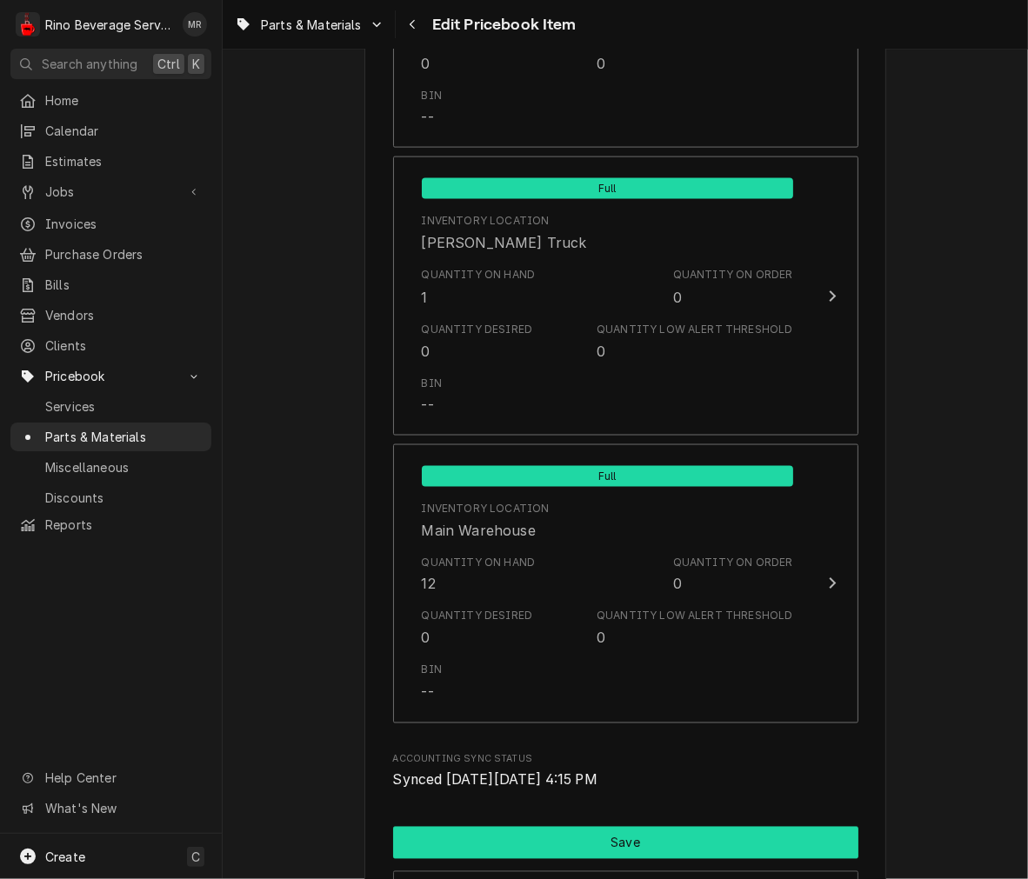
click at [628, 827] on button "Save" at bounding box center [625, 843] width 465 height 32
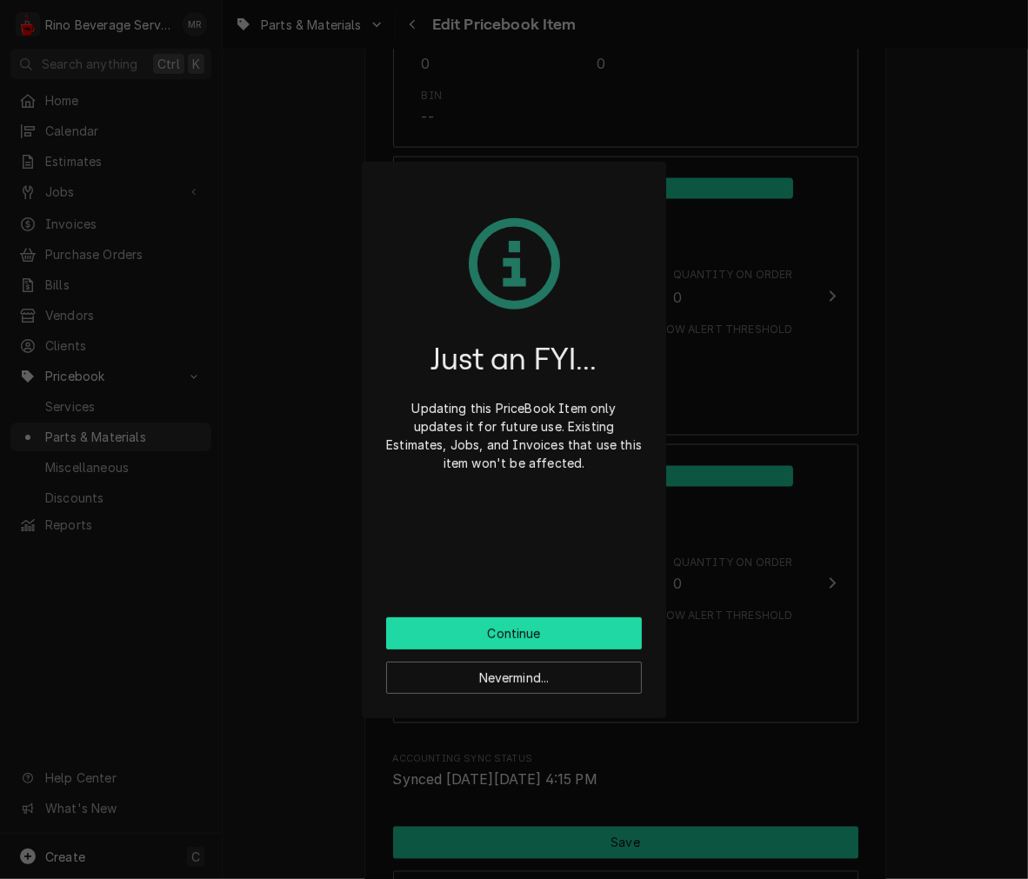
click at [588, 620] on button "Continue" at bounding box center [514, 633] width 256 height 32
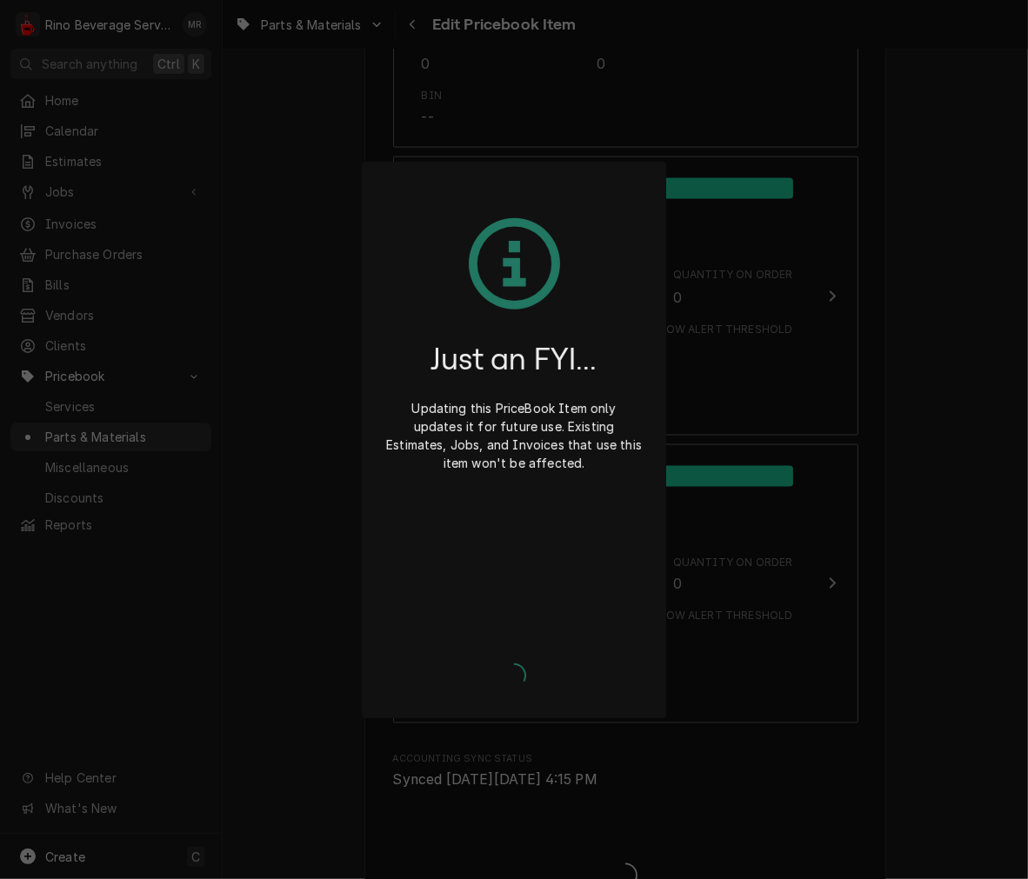
type textarea "x"
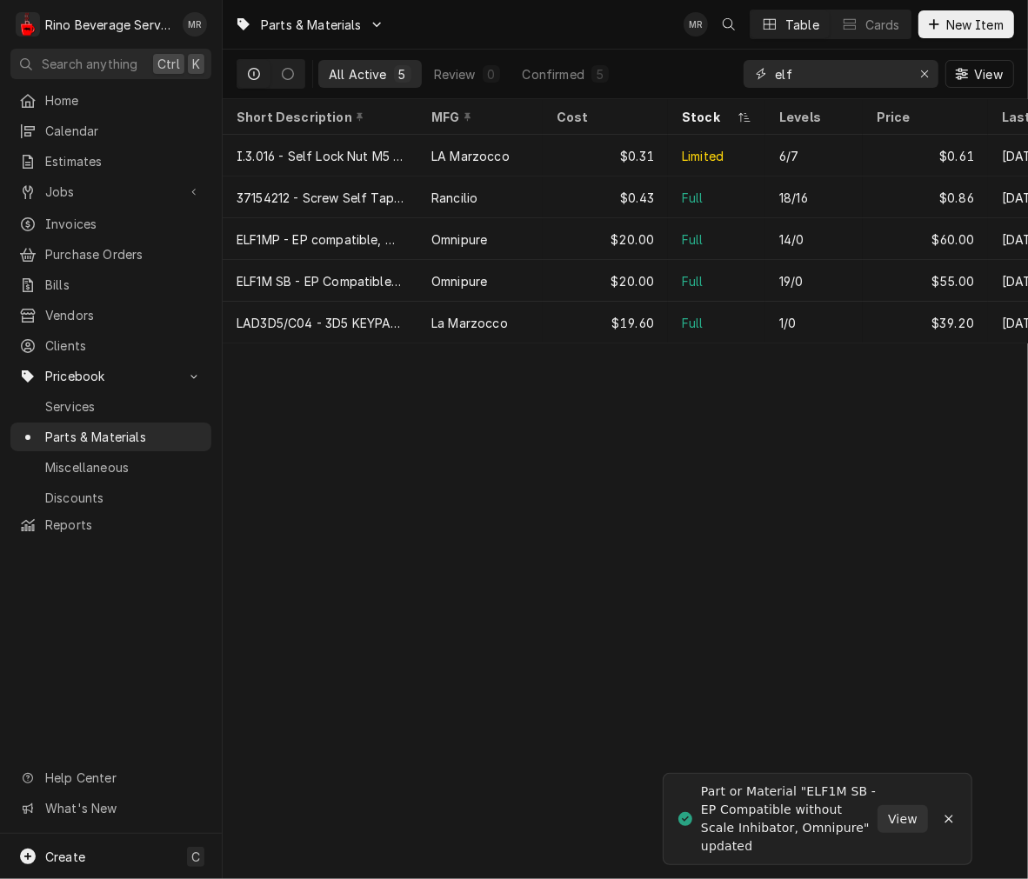
click at [833, 75] on input "elf" at bounding box center [840, 74] width 130 height 28
type input "e"
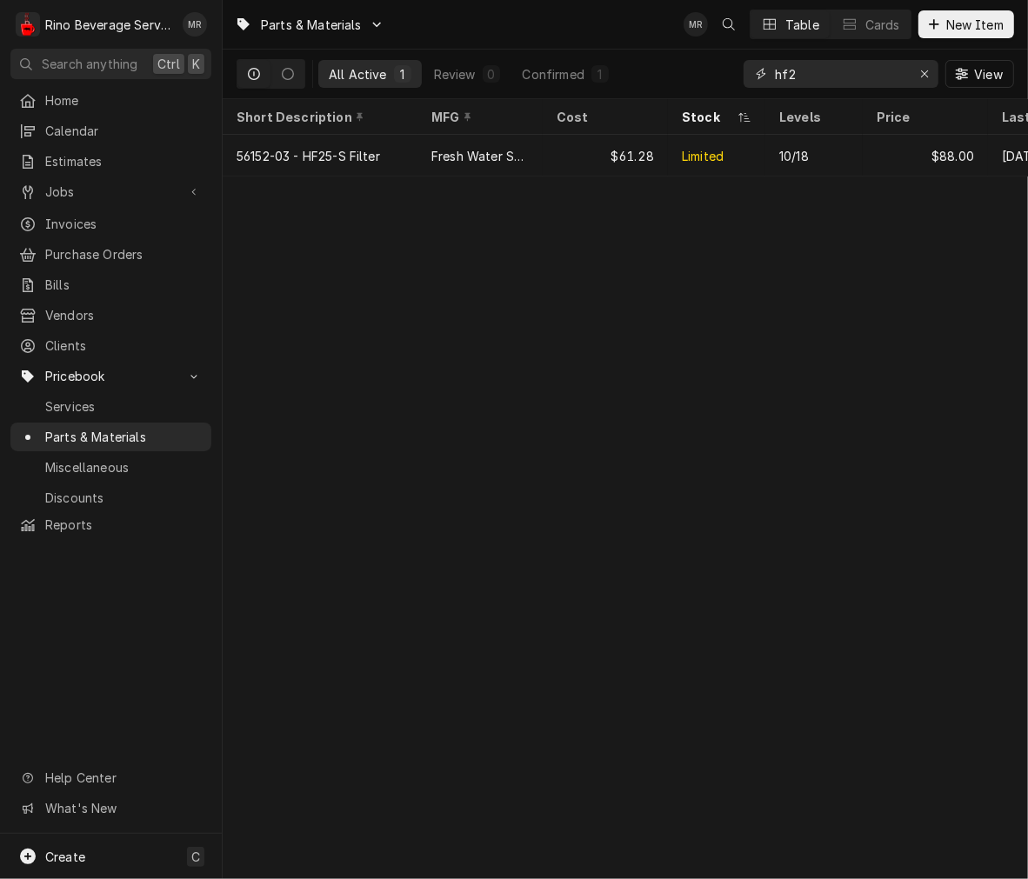
type input "hf2"
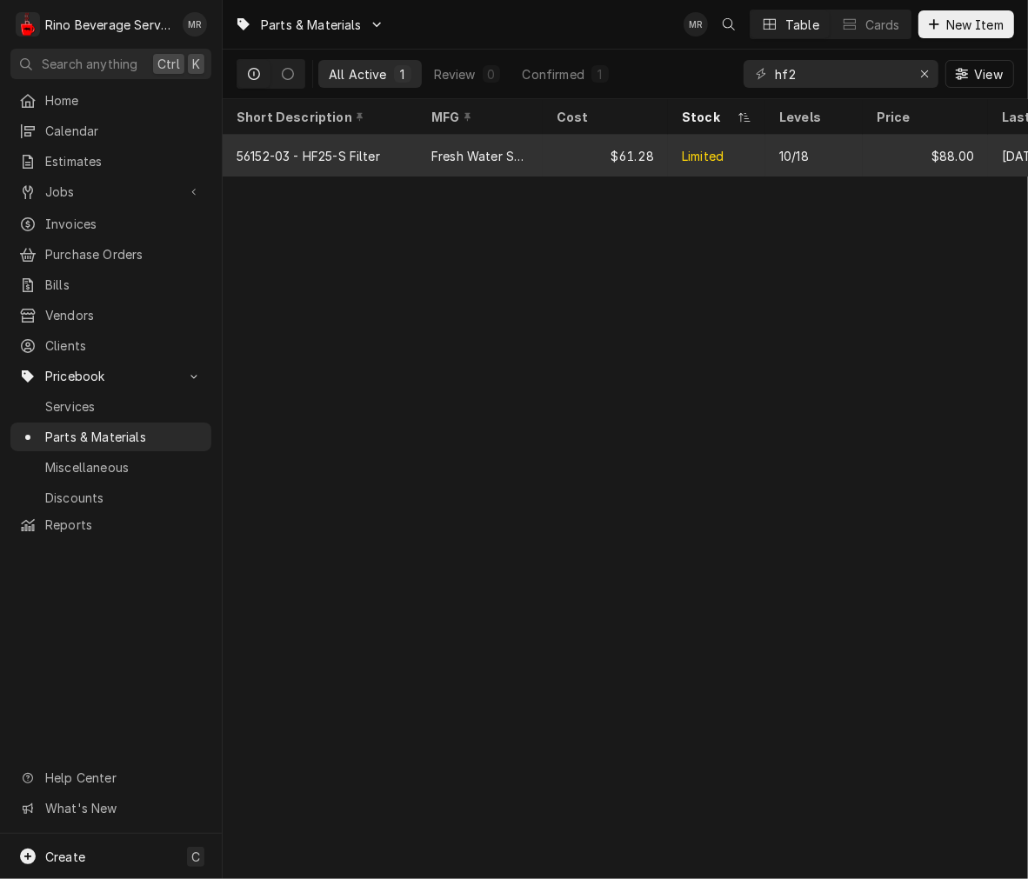
click at [462, 174] on tr "56152-03 - HF25-S Filter Fresh Water Systems $61.28 Limited 10/18 $88.00 Aug 26" at bounding box center [668, 156] width 891 height 42
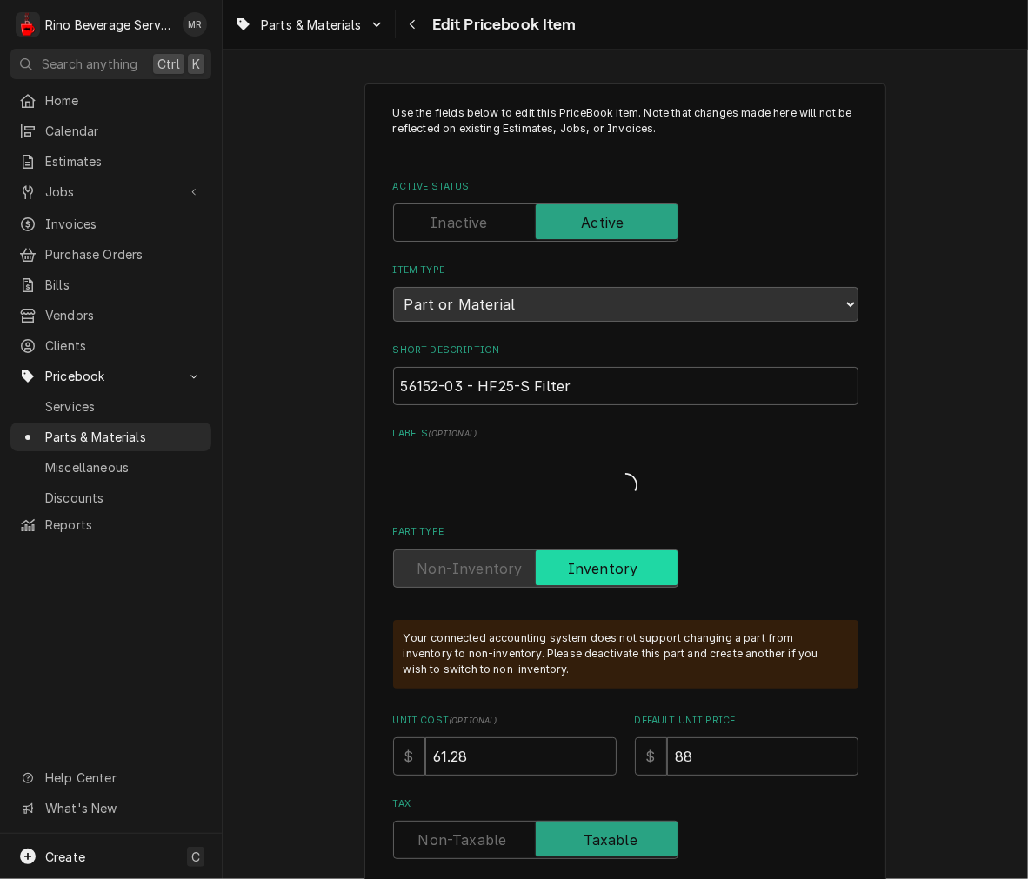
type textarea "x"
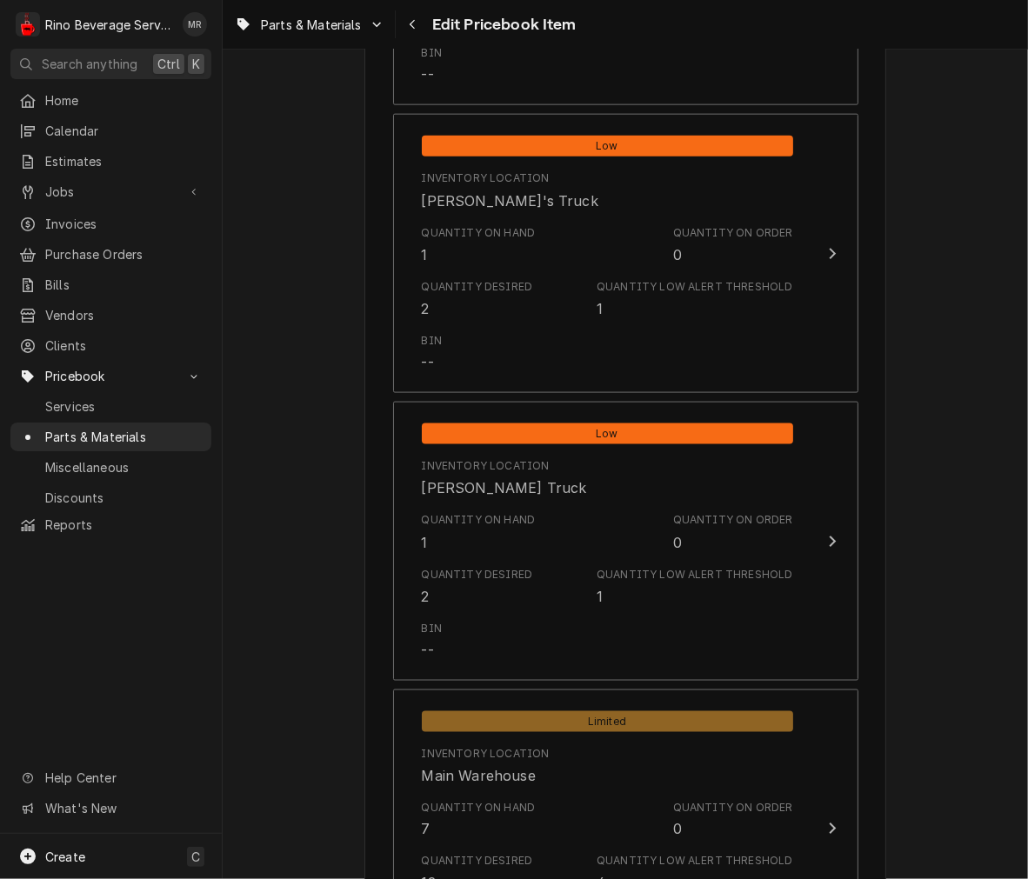
scroll to position [1540, 0]
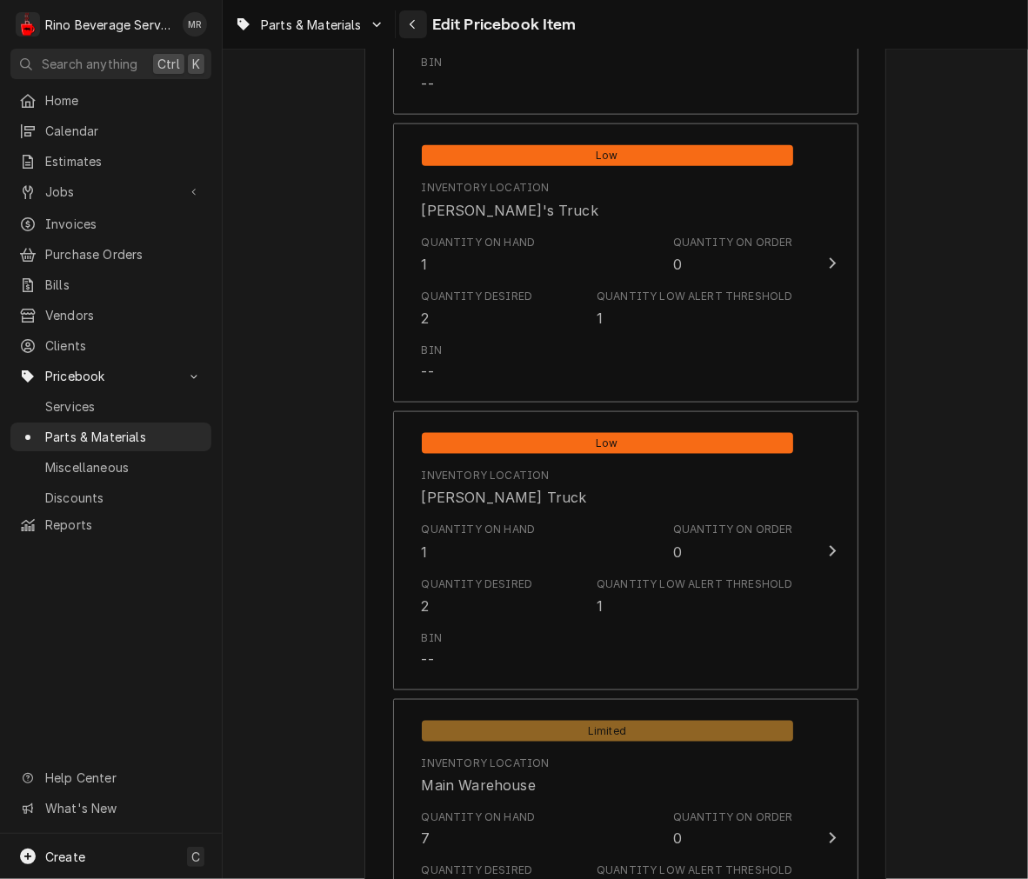
click at [422, 21] on button "Navigate back" at bounding box center [413, 24] width 28 height 28
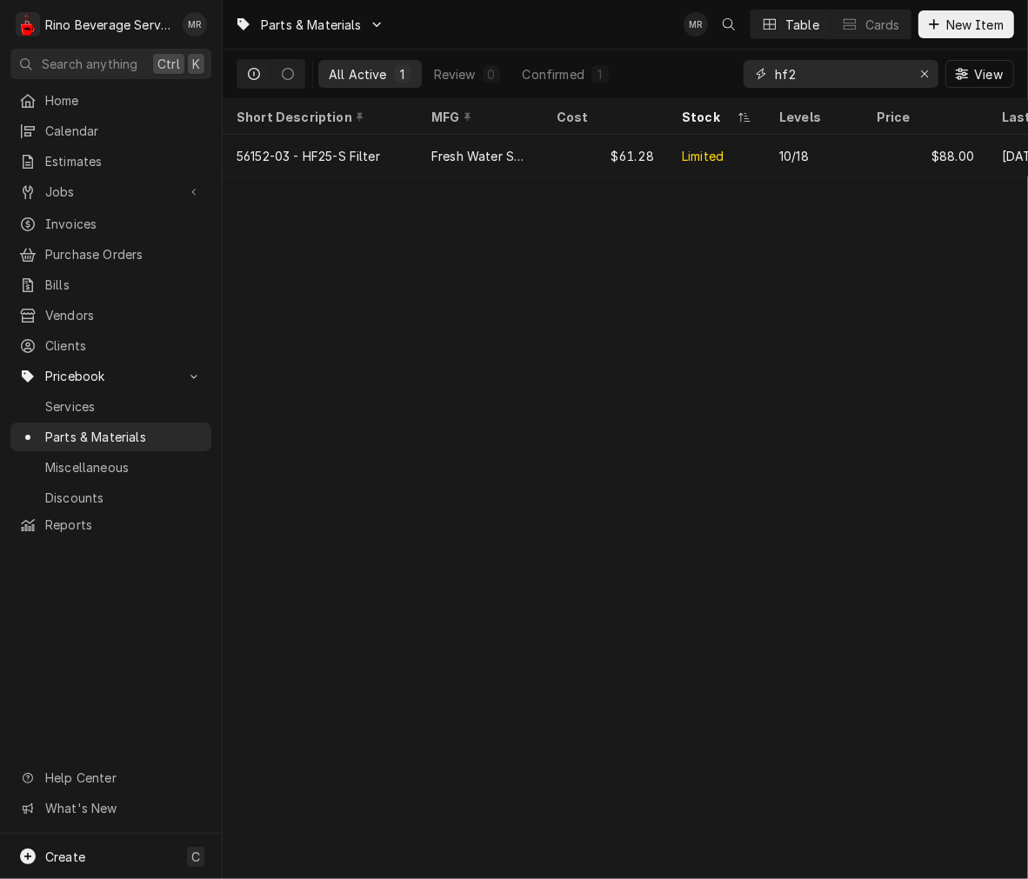
click at [846, 70] on input "hf2" at bounding box center [840, 74] width 130 height 28
type input "h"
type input "mh2"
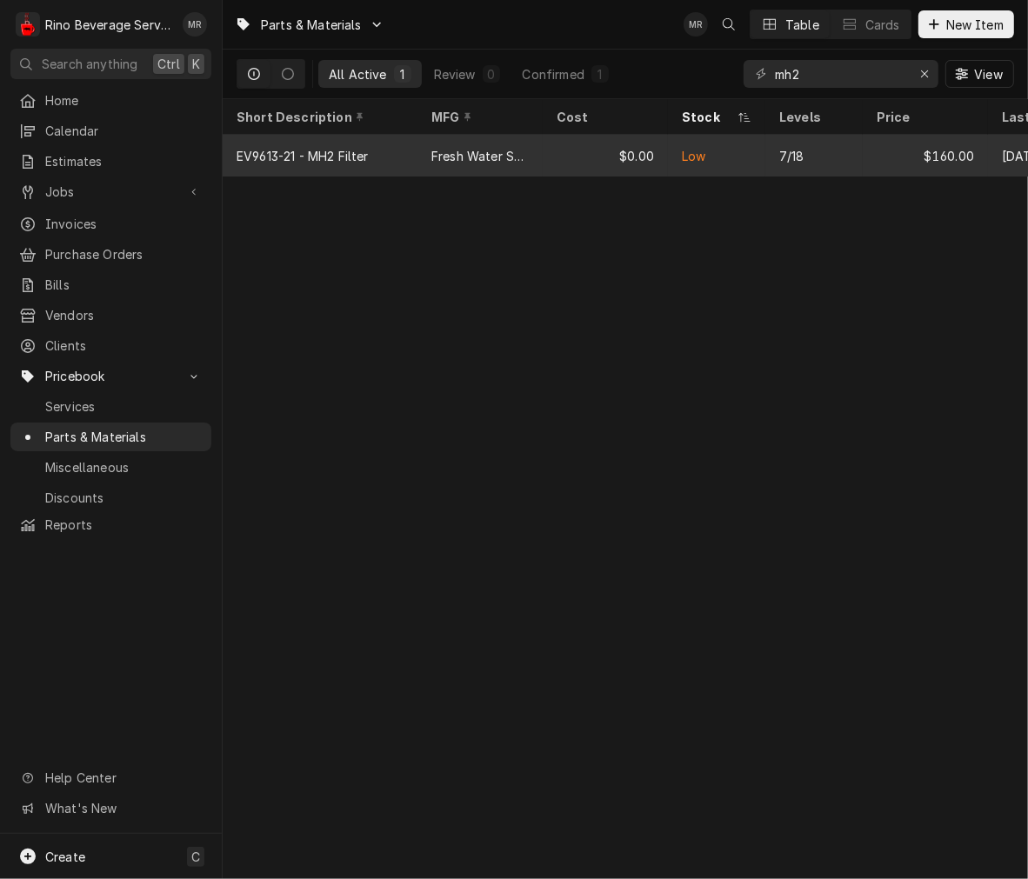
click at [590, 151] on div "$0.00" at bounding box center [605, 156] width 125 height 42
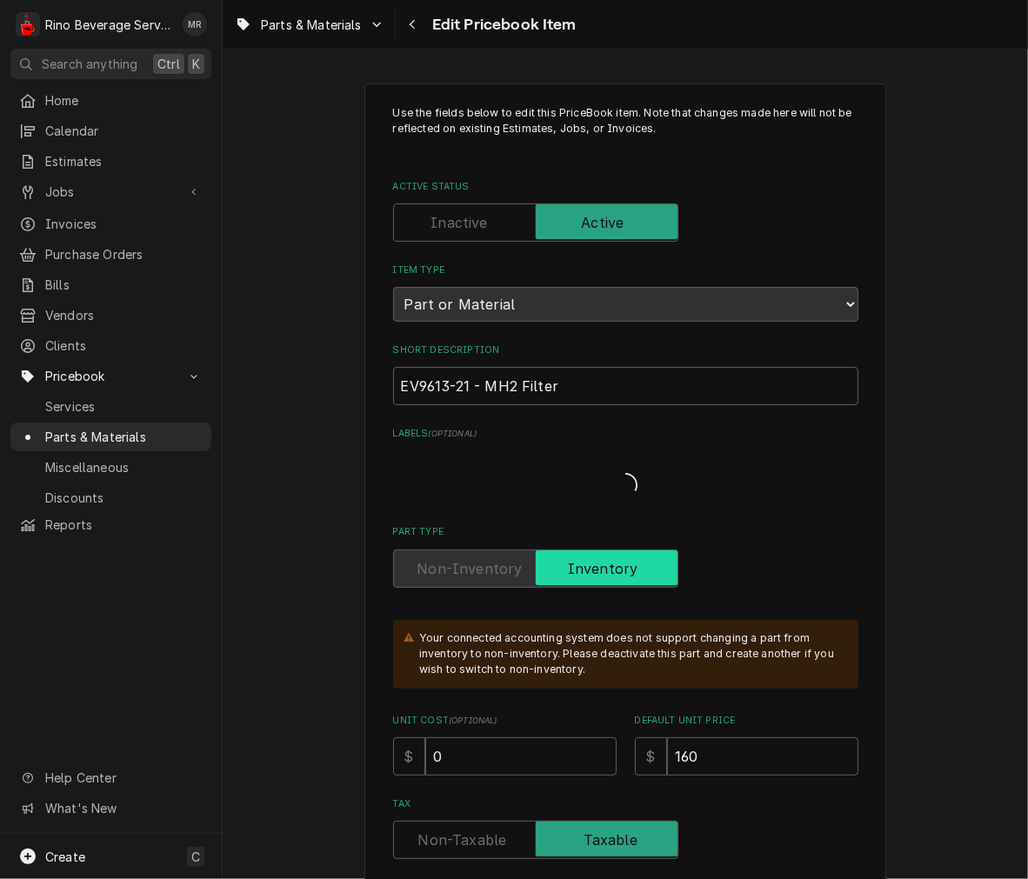
type textarea "x"
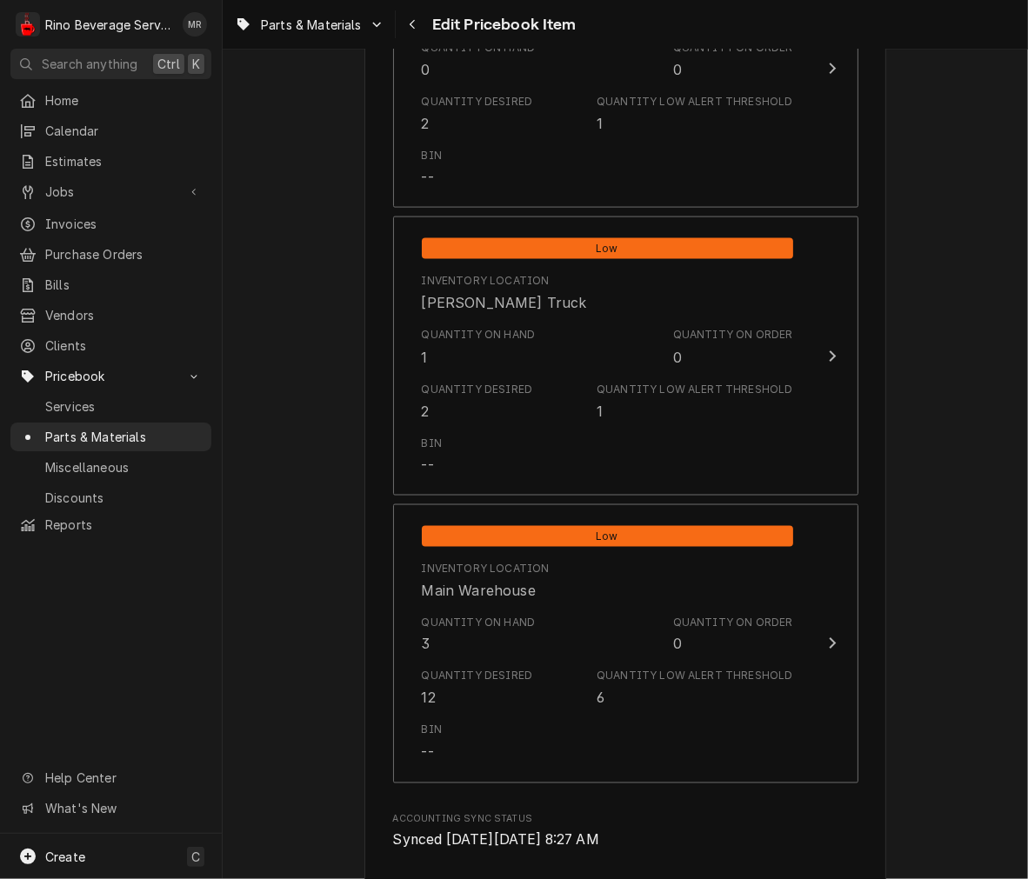
scroll to position [2020, 0]
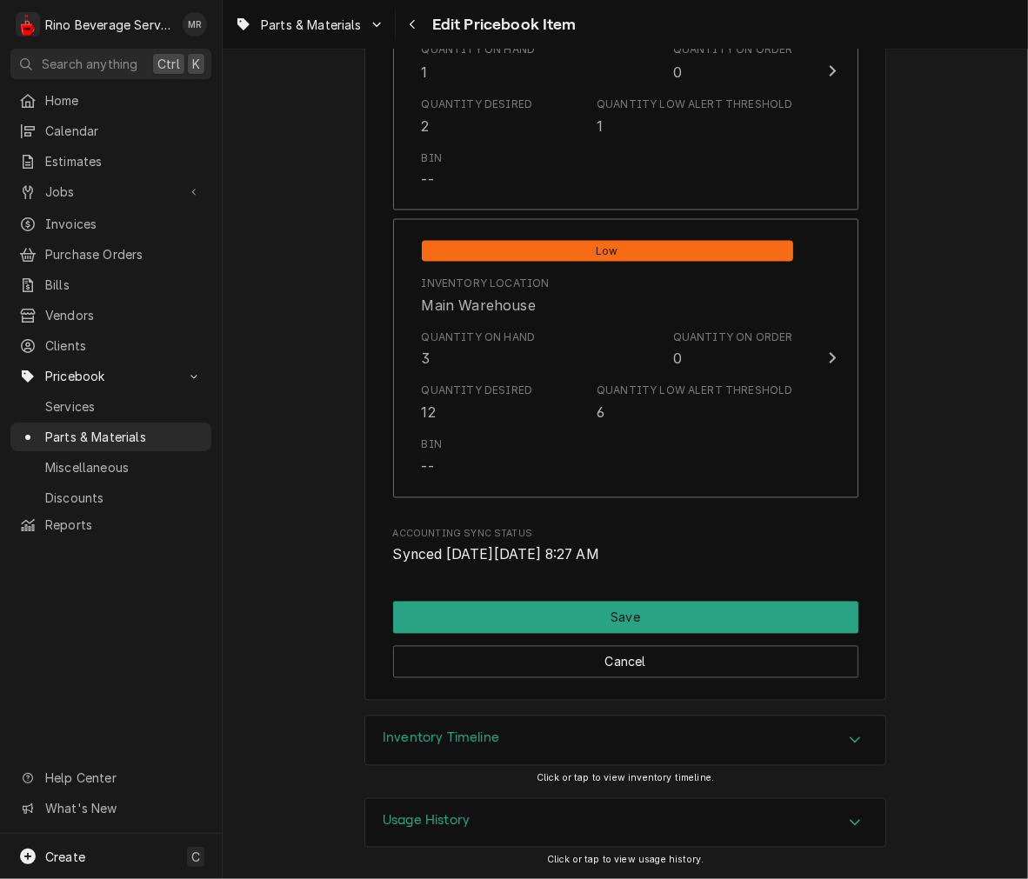
click at [532, 358] on div "Quantity on Hand 3 Quantity on Order 0" at bounding box center [607, 350] width 371 height 54
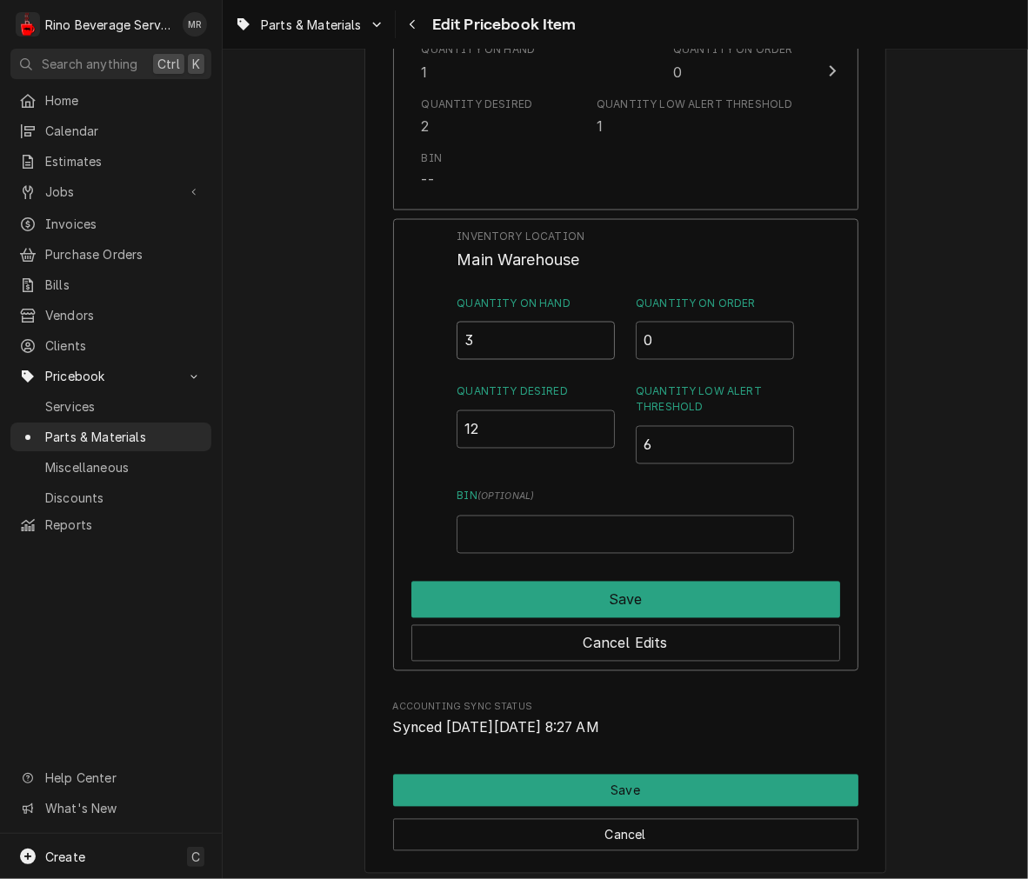
click at [562, 346] on input "3" at bounding box center [536, 341] width 158 height 38
type input "5"
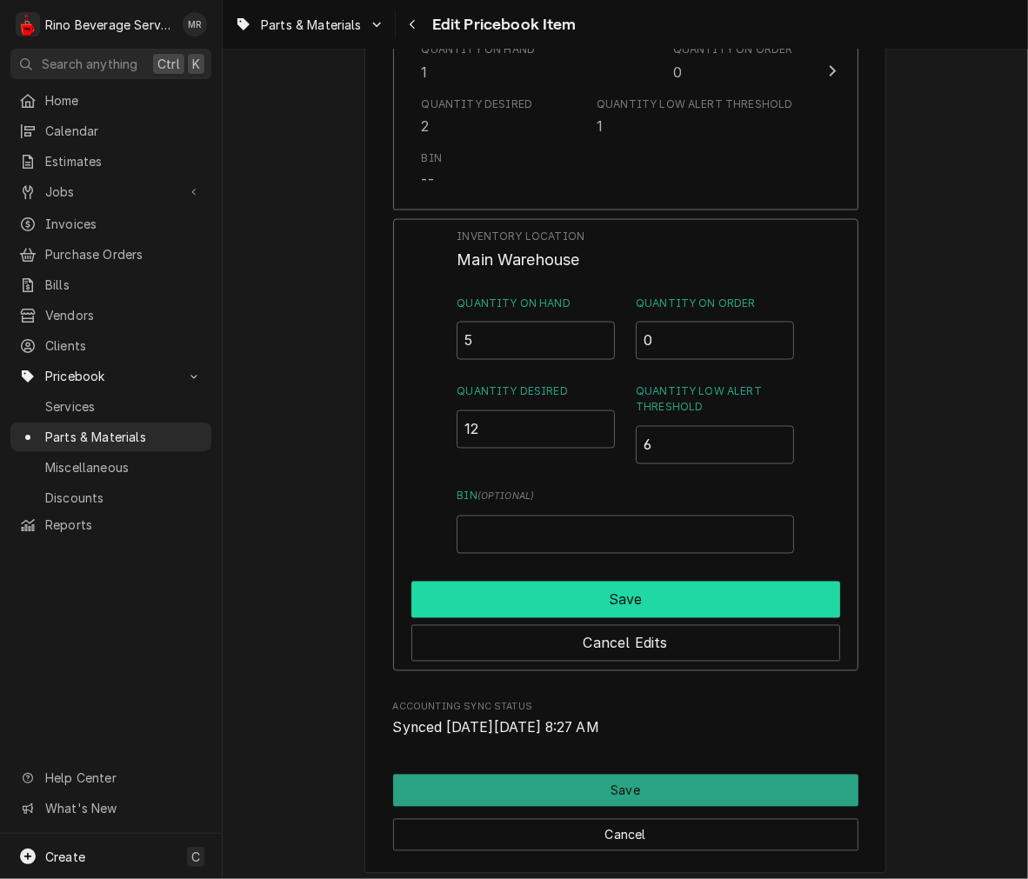
click at [593, 603] on button "Save" at bounding box center [625, 600] width 429 height 37
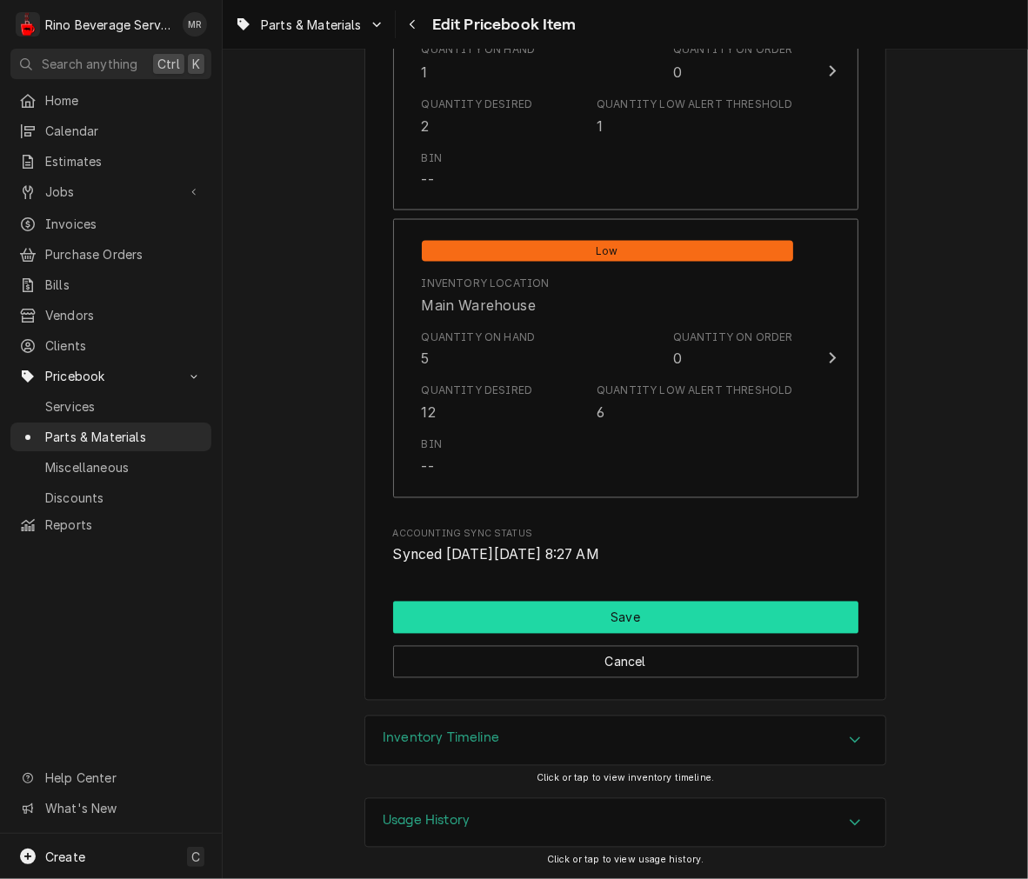
click at [637, 611] on button "Save" at bounding box center [625, 618] width 465 height 32
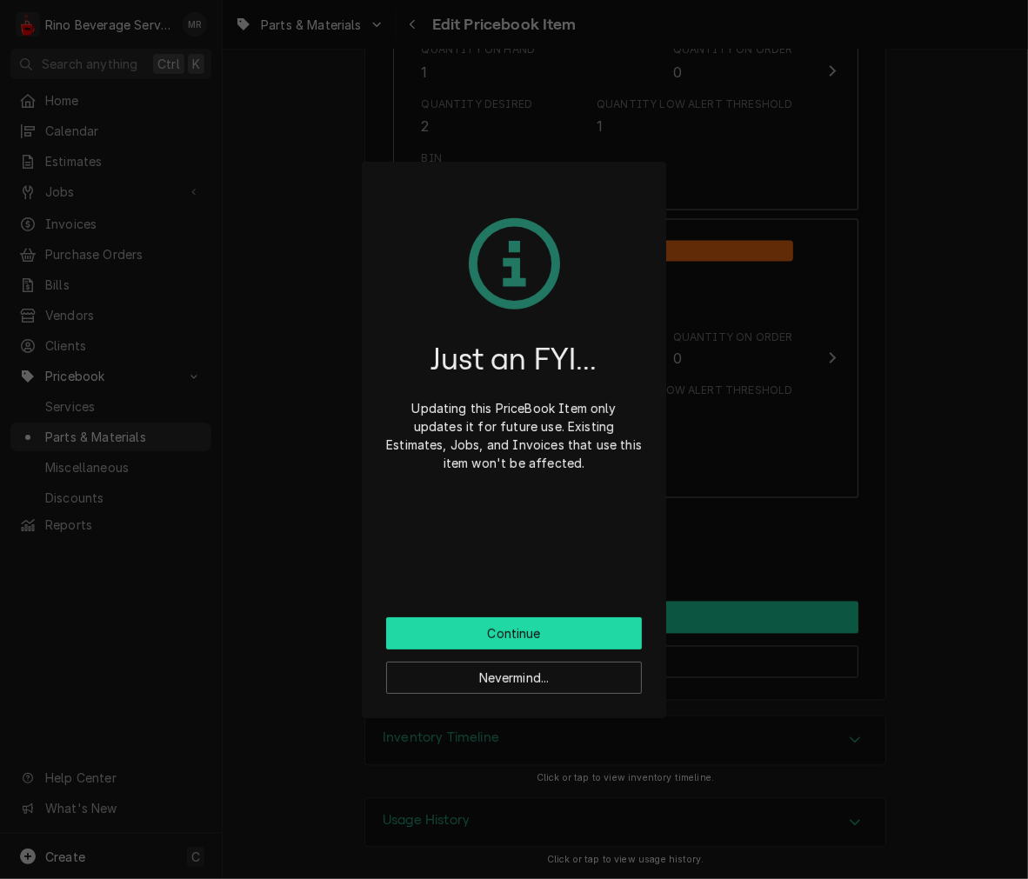
click at [591, 630] on button "Continue" at bounding box center [514, 633] width 256 height 32
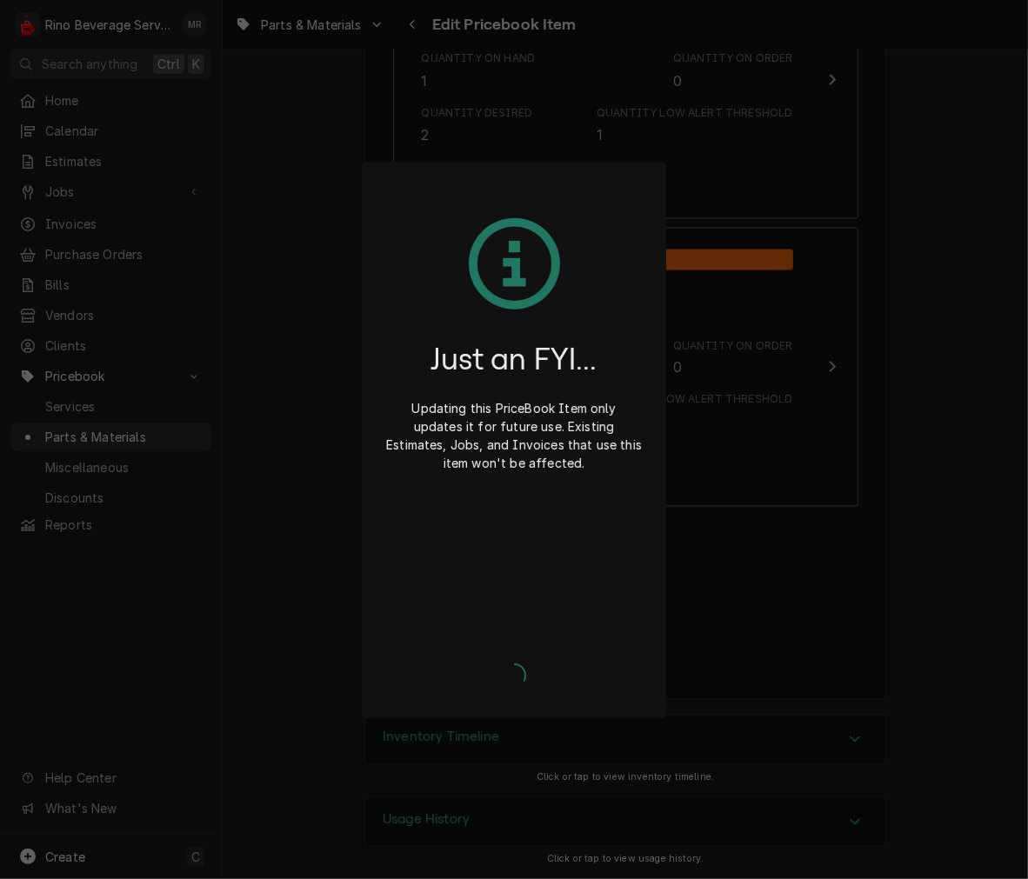
scroll to position [2011, 0]
type textarea "x"
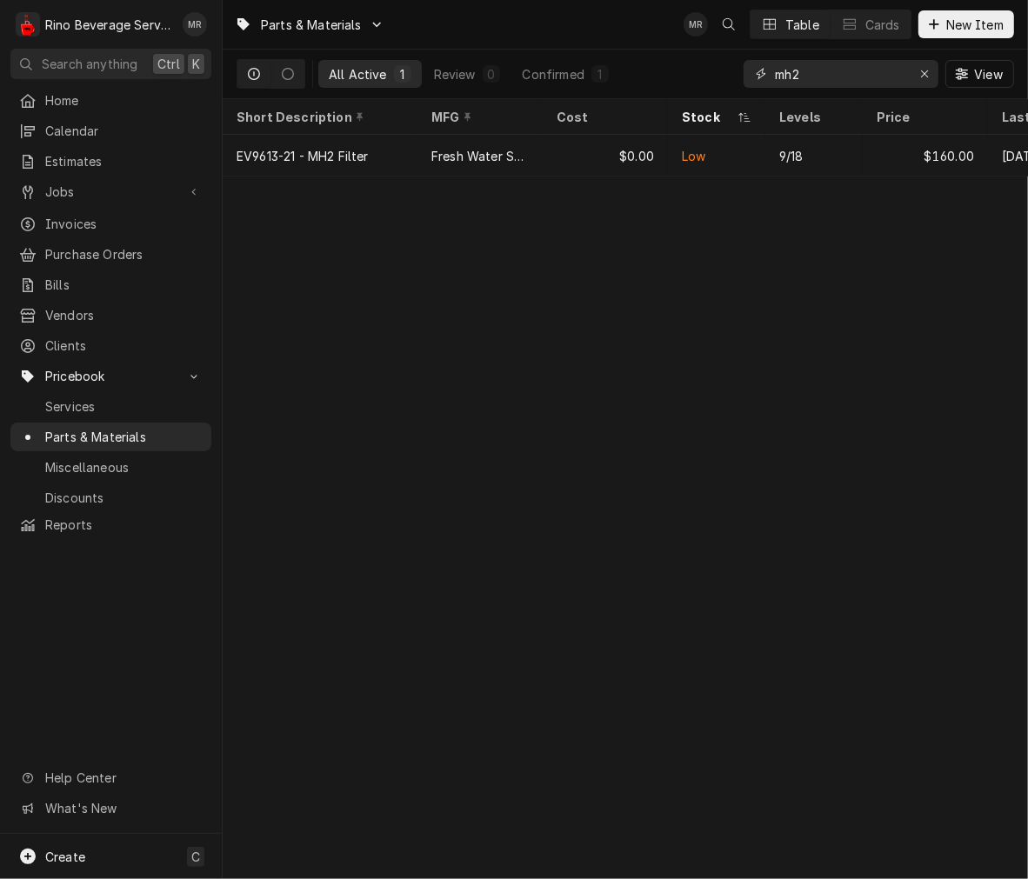
click at [837, 80] on input "mh2" at bounding box center [840, 74] width 130 height 28
type input "m"
type input "mc2"
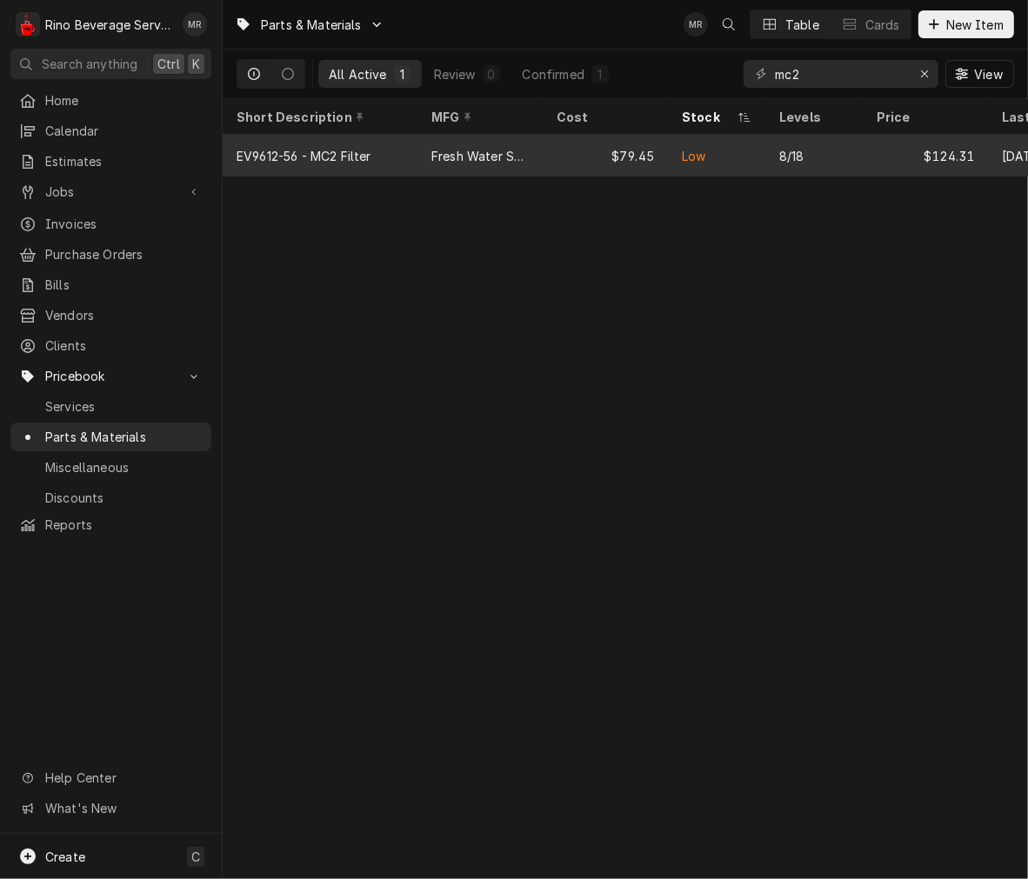
click at [558, 174] on tr "EV9612-56 - MC2 Filter Fresh Water Systems $79.45 Low 8/18 $124.31 Aug 19" at bounding box center [668, 156] width 891 height 42
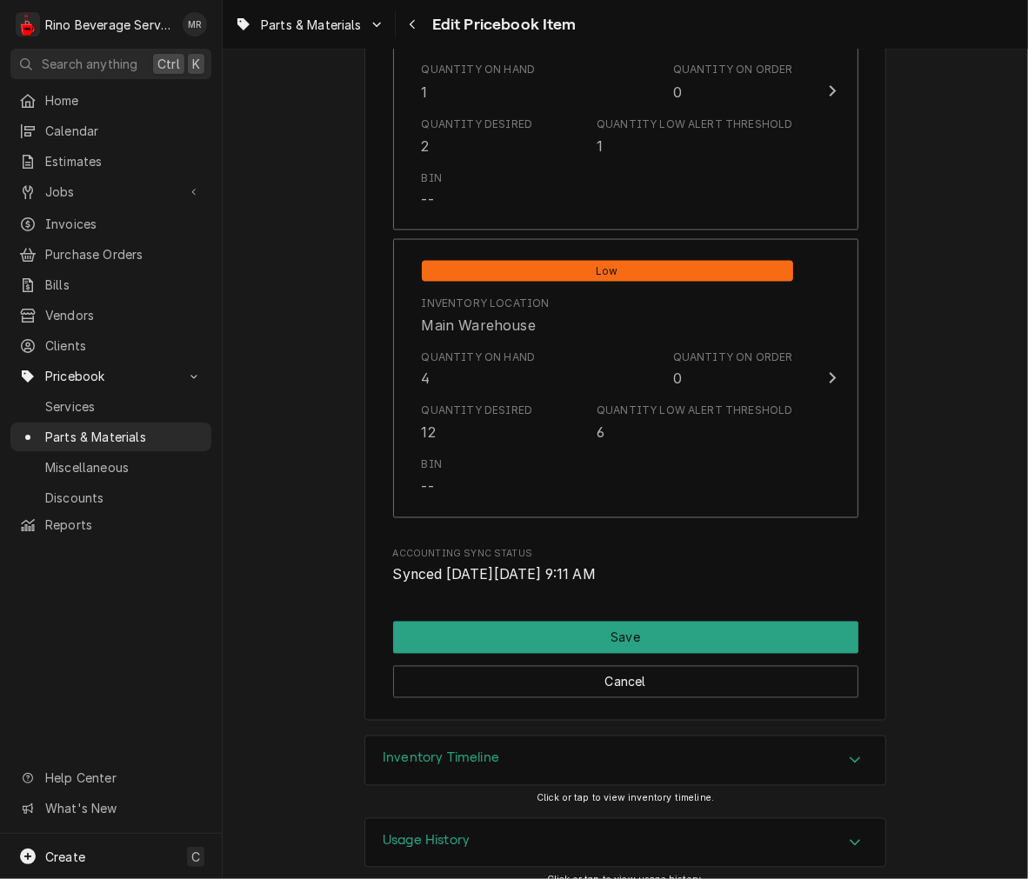
scroll to position [2005, 0]
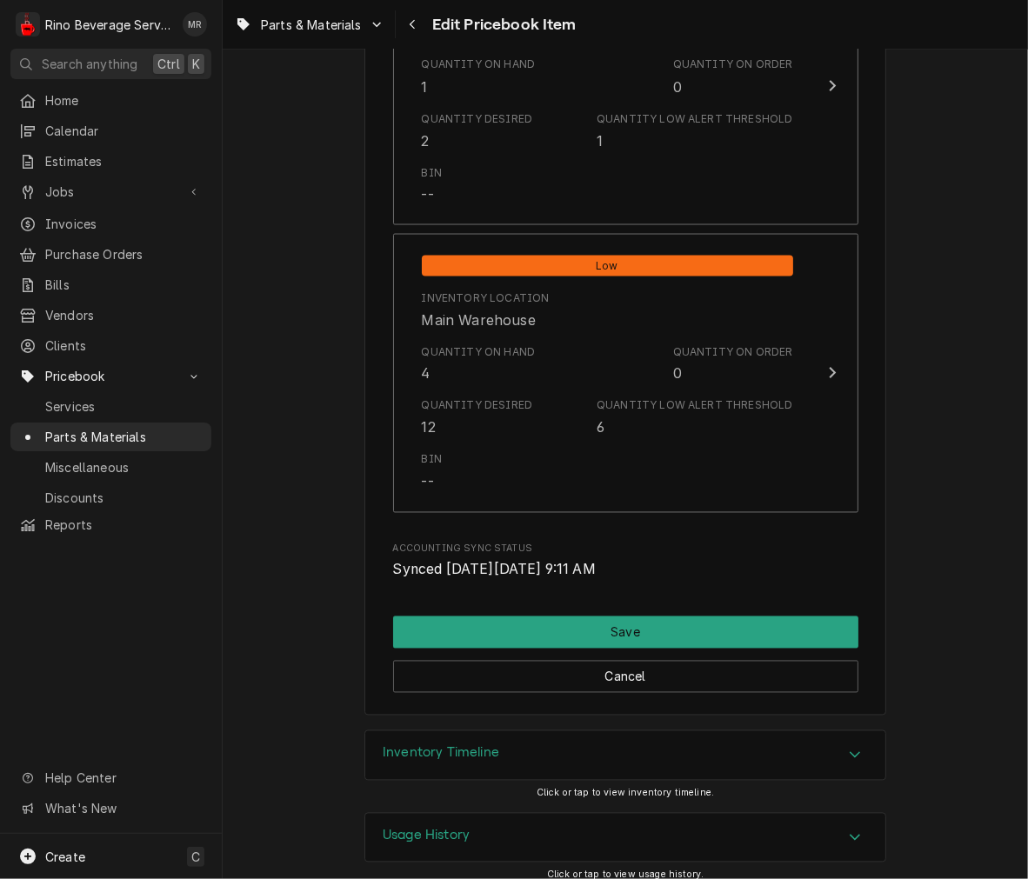
click at [590, 404] on div "Quantity Desired 12 Quantity Low Alert Threshold 6" at bounding box center [607, 418] width 371 height 54
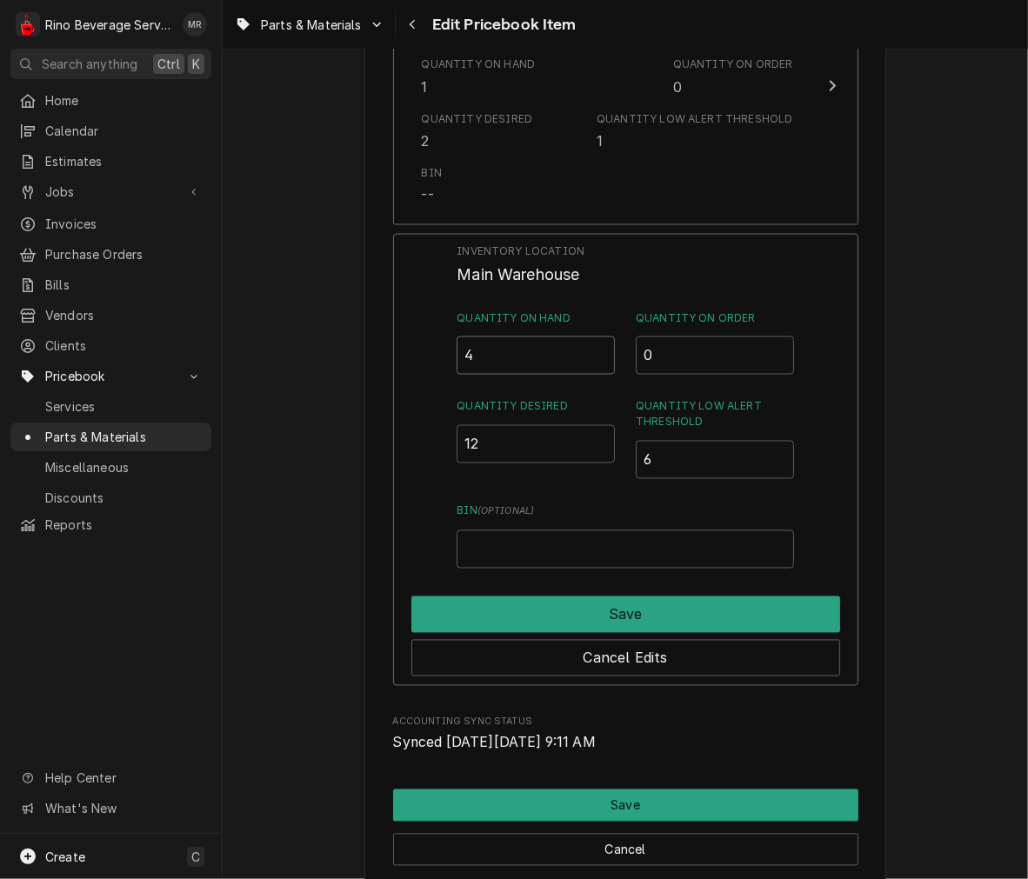
click at [537, 362] on input "4" at bounding box center [536, 356] width 158 height 38
type input "5"
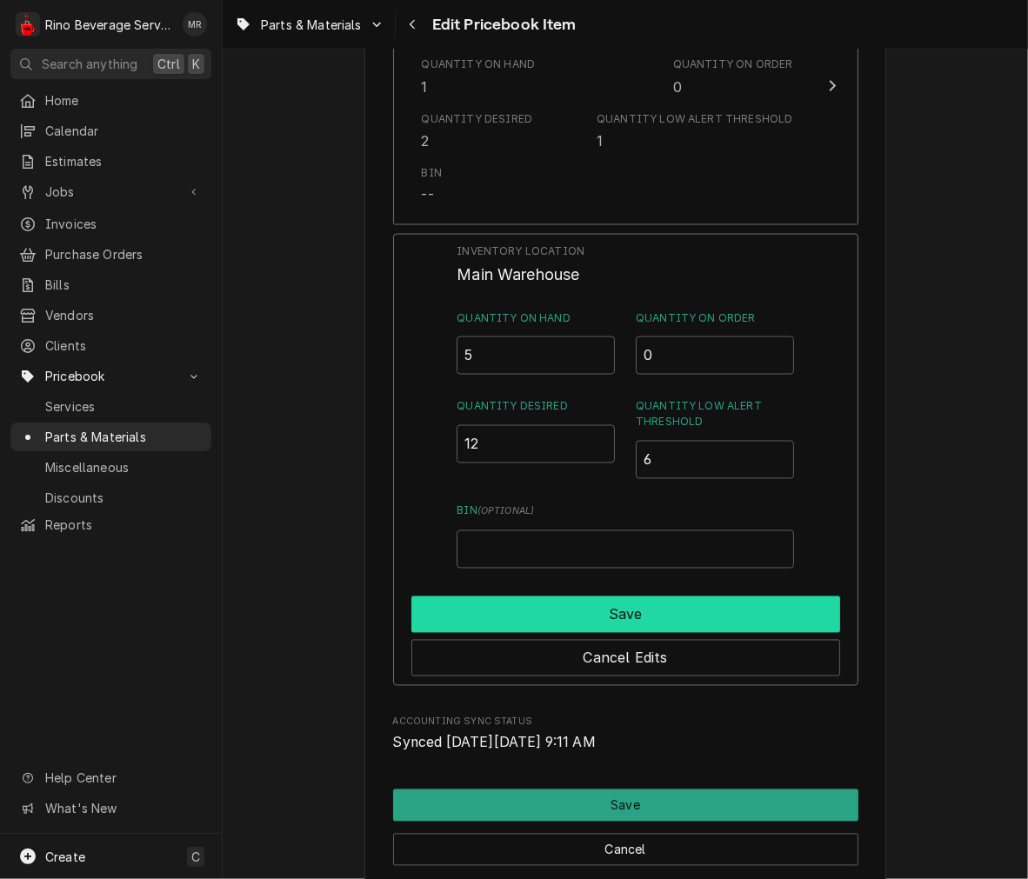
click at [755, 597] on button "Save" at bounding box center [625, 615] width 429 height 37
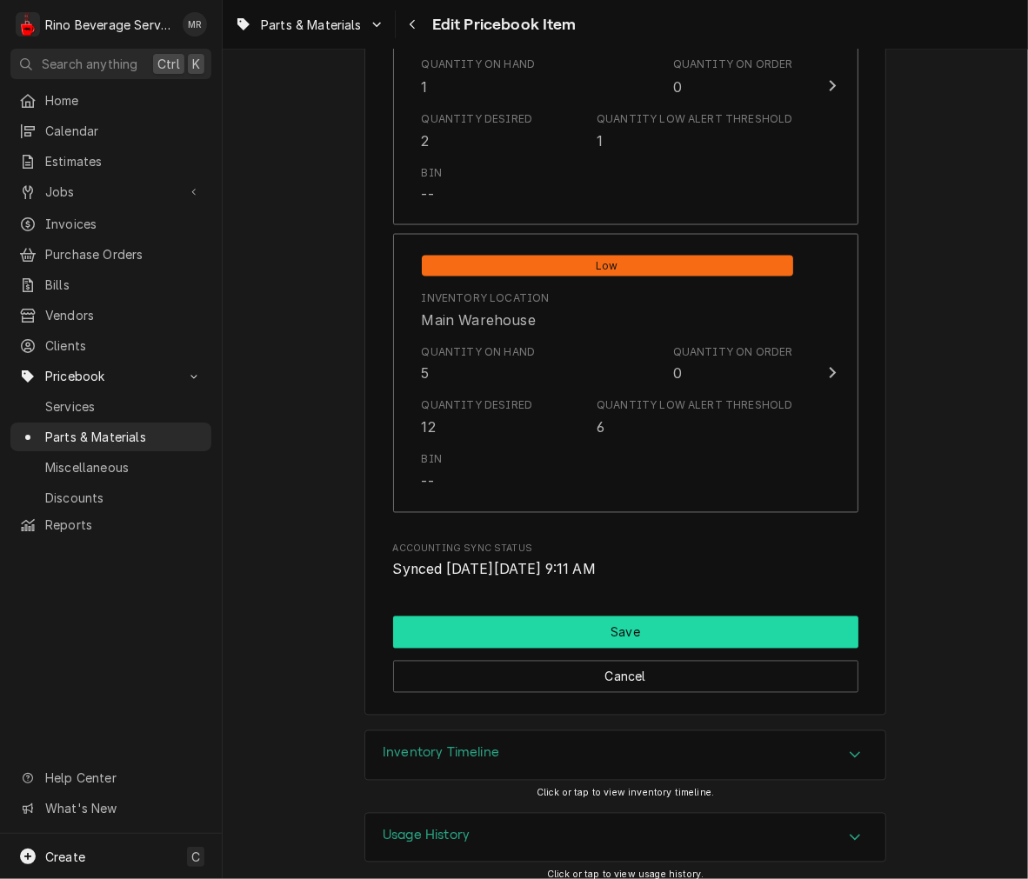
click at [719, 633] on button "Save" at bounding box center [625, 633] width 465 height 32
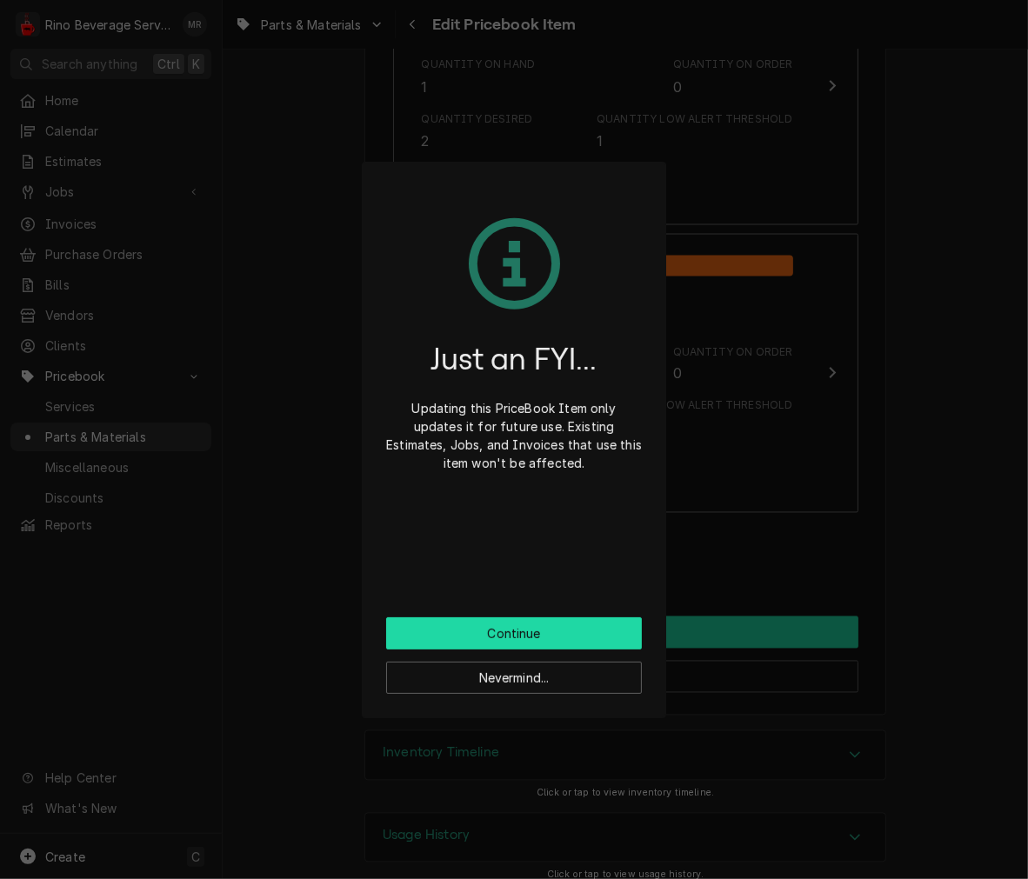
click at [612, 637] on button "Continue" at bounding box center [514, 633] width 256 height 32
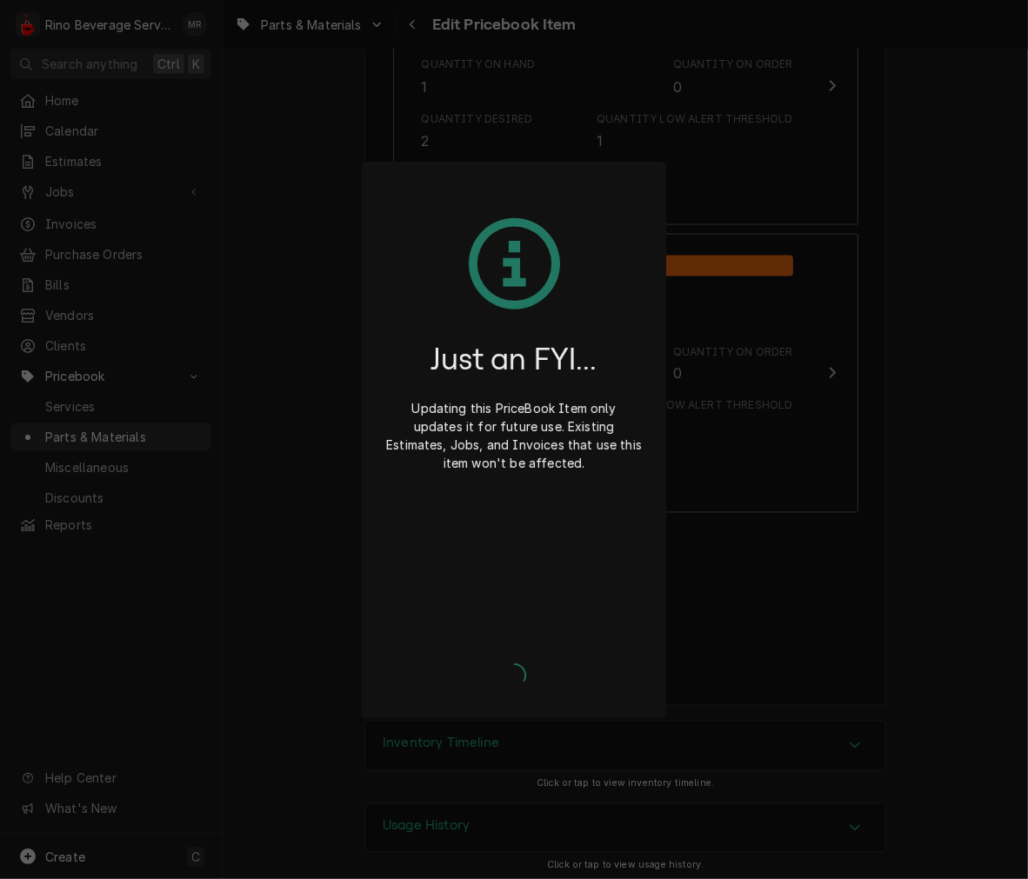
type textarea "x"
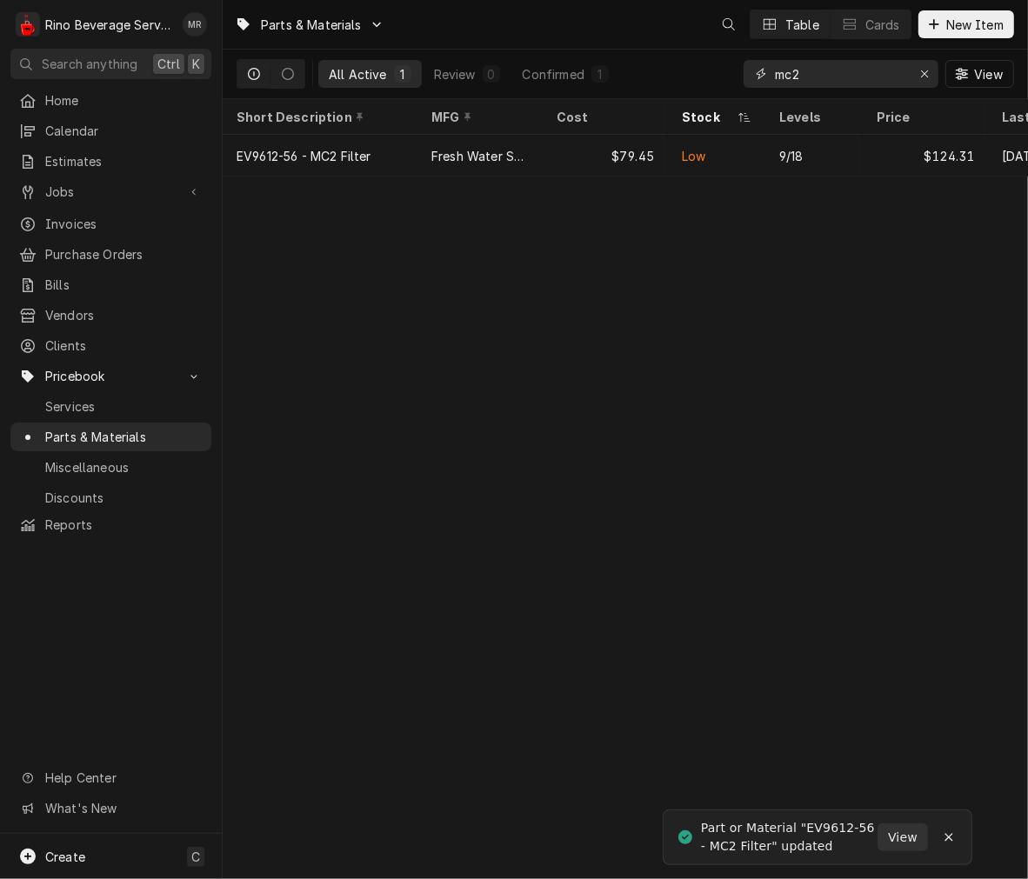
click at [857, 76] on input "mc2" at bounding box center [840, 74] width 130 height 28
type input "m"
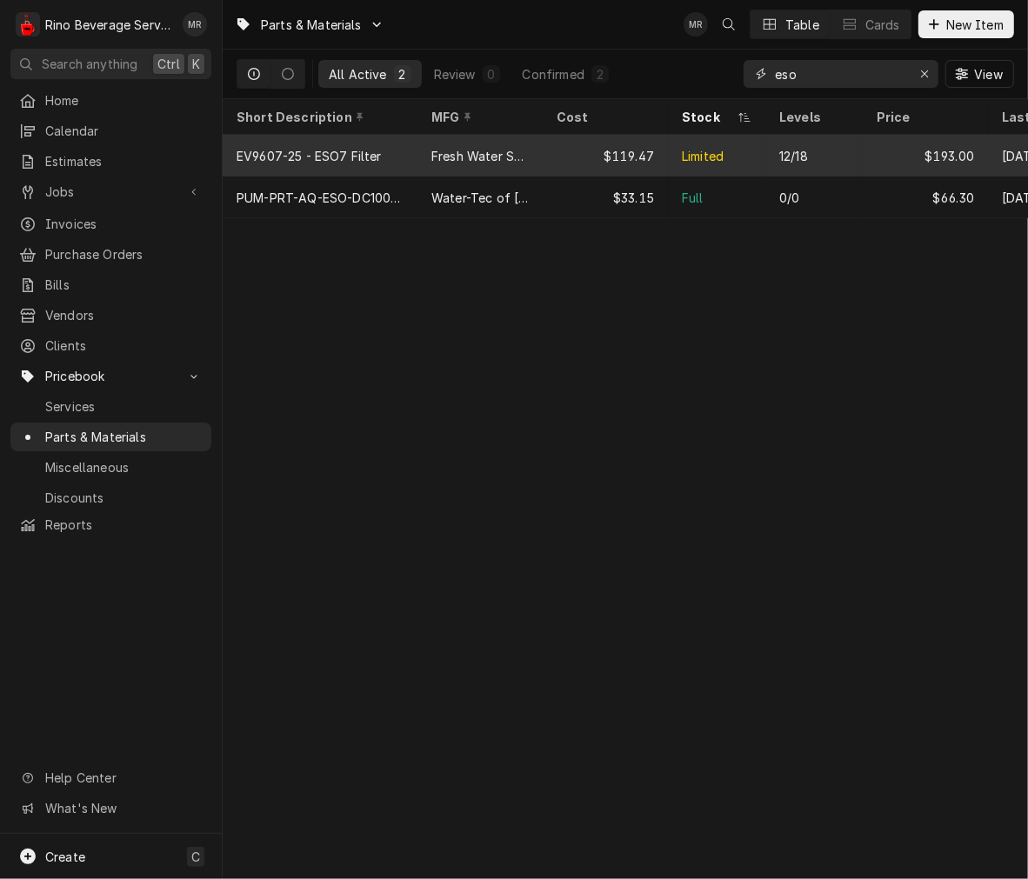
type input "eso"
click at [544, 137] on div "$119.47" at bounding box center [605, 156] width 125 height 42
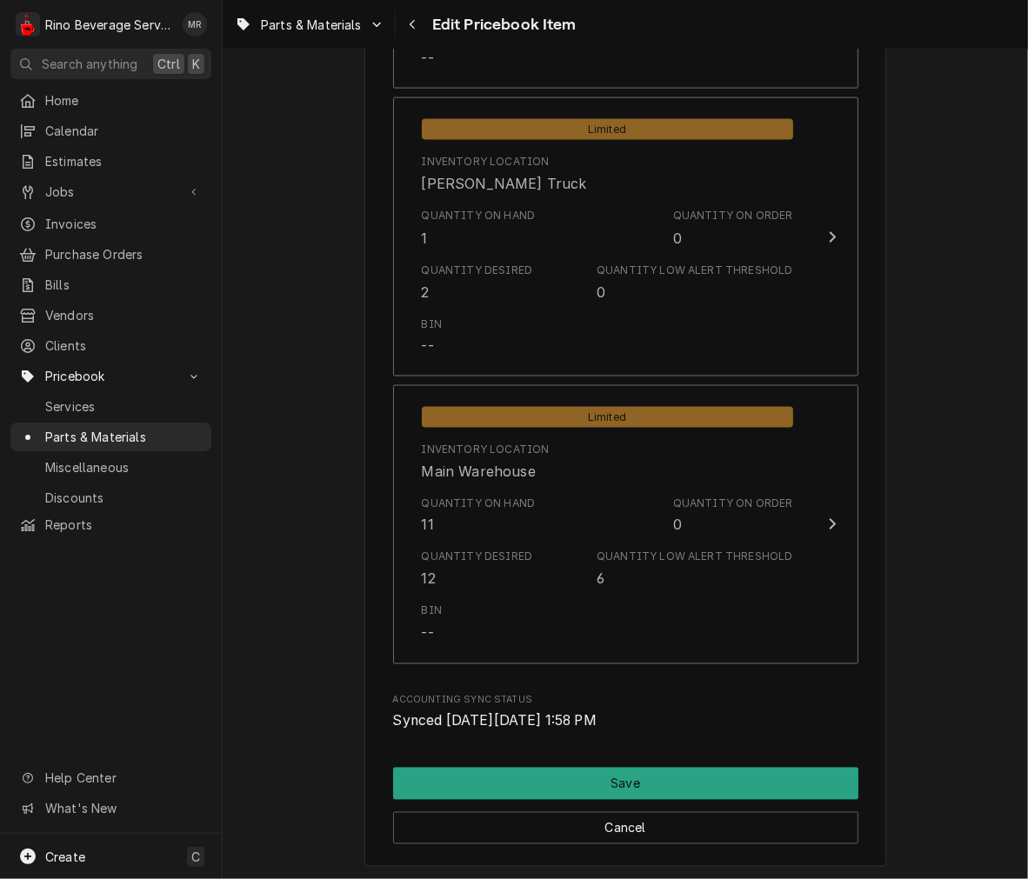
scroll to position [1858, 0]
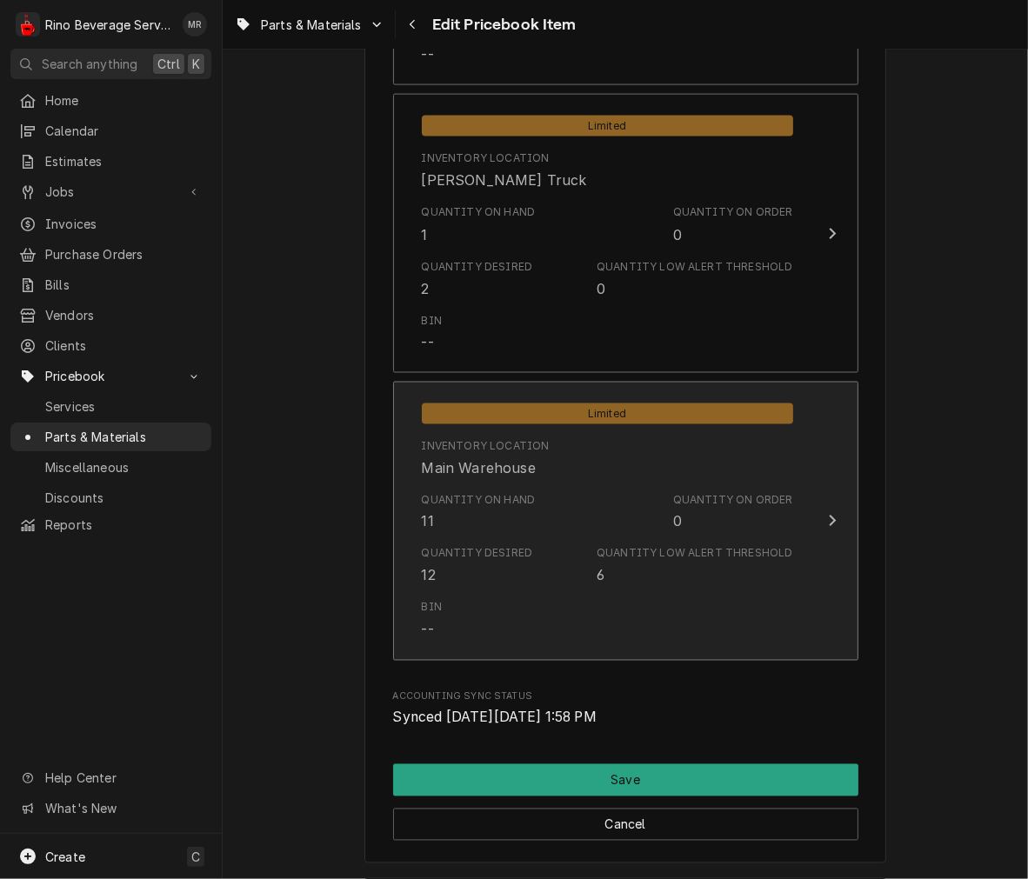
click at [611, 541] on div "Quantity Desired 12 Quantity Low Alert Threshold 6" at bounding box center [607, 566] width 371 height 54
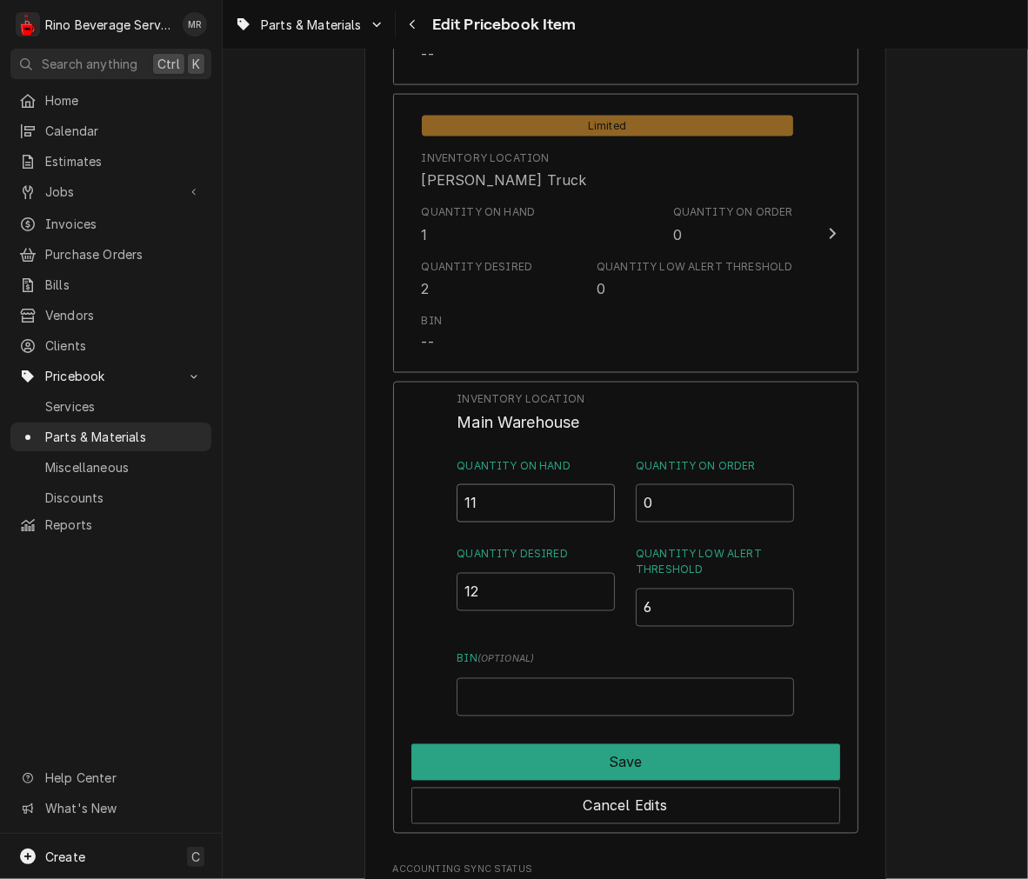
click at [534, 507] on input "11" at bounding box center [536, 503] width 158 height 38
type input "1"
type input "9"
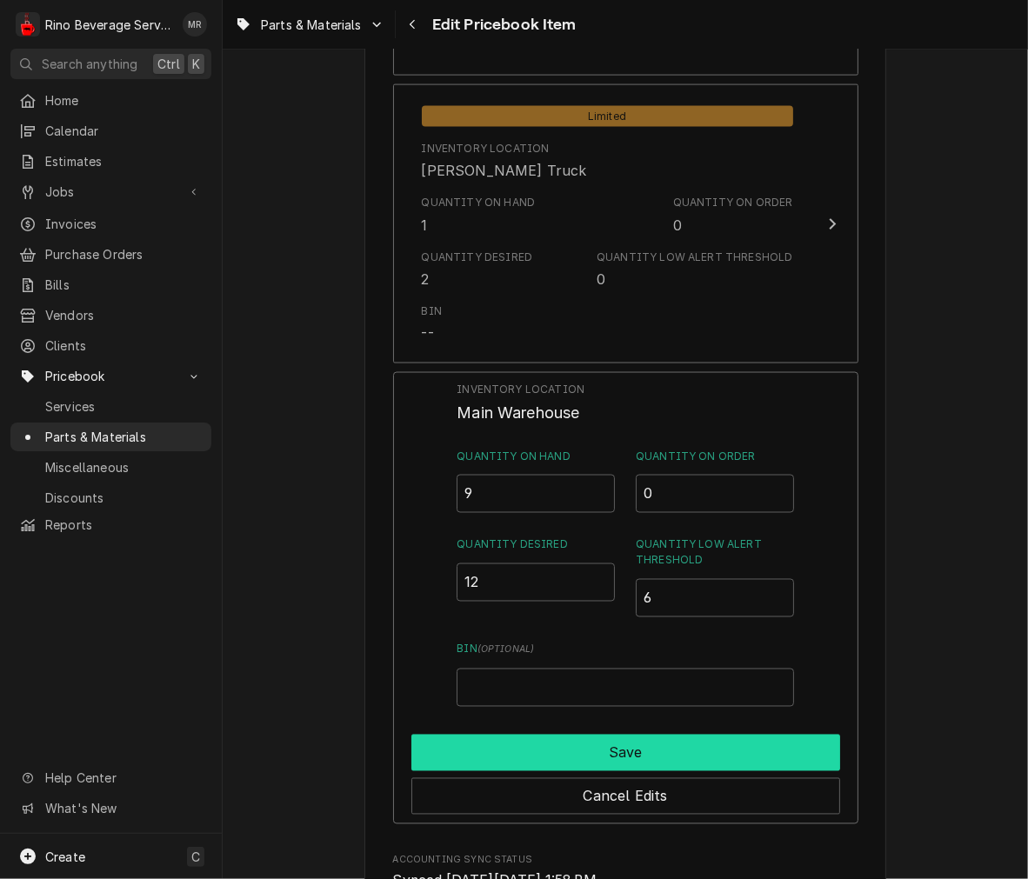
click at [752, 744] on button "Save" at bounding box center [625, 753] width 429 height 37
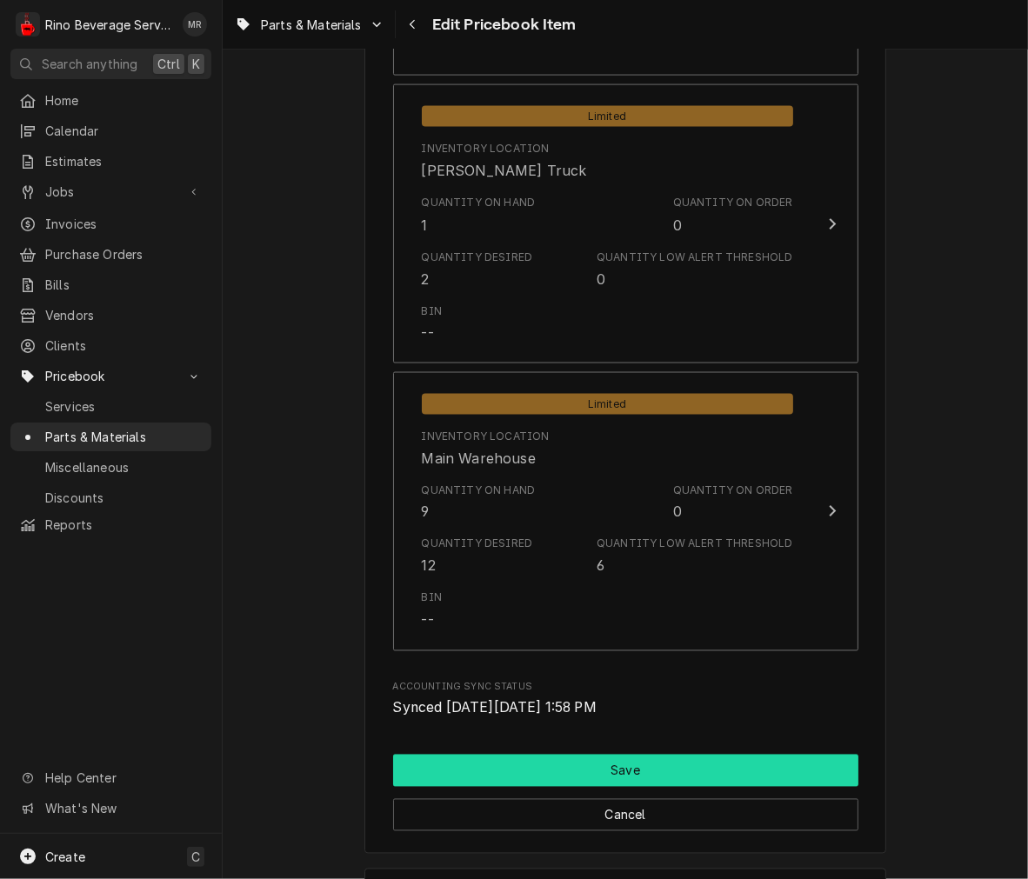
click at [754, 757] on button "Save" at bounding box center [625, 771] width 465 height 32
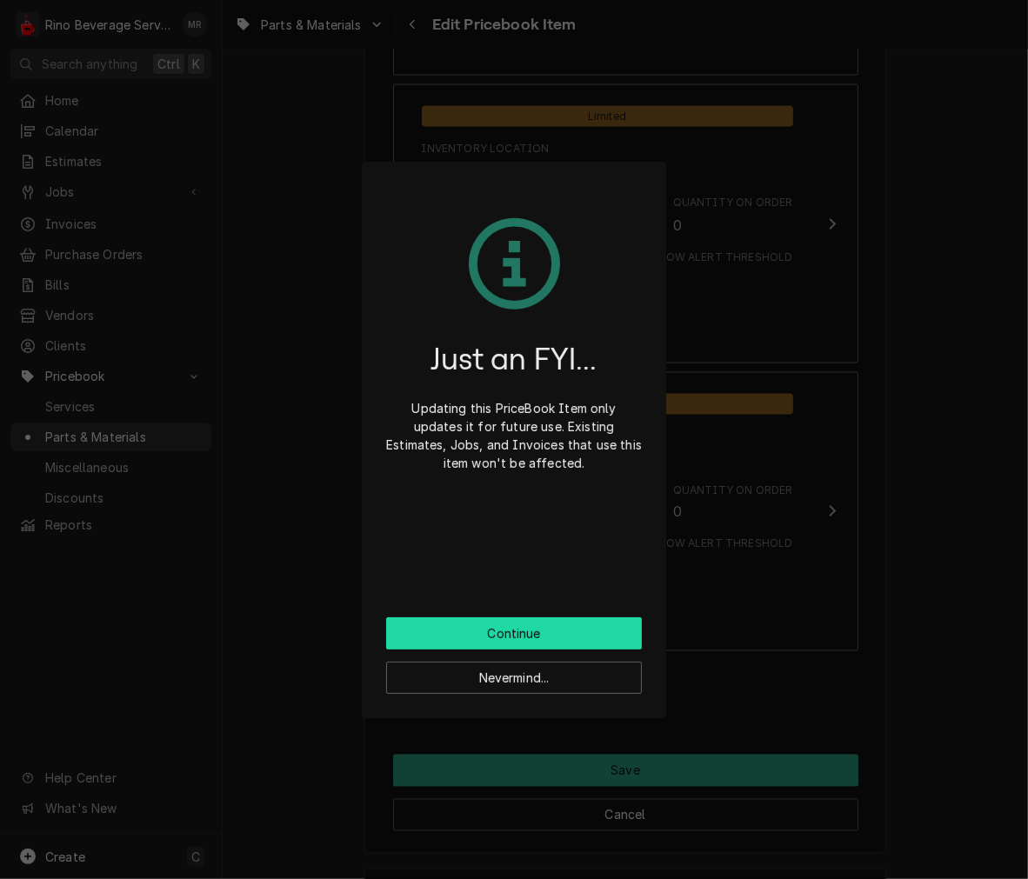
click at [584, 628] on button "Continue" at bounding box center [514, 633] width 256 height 32
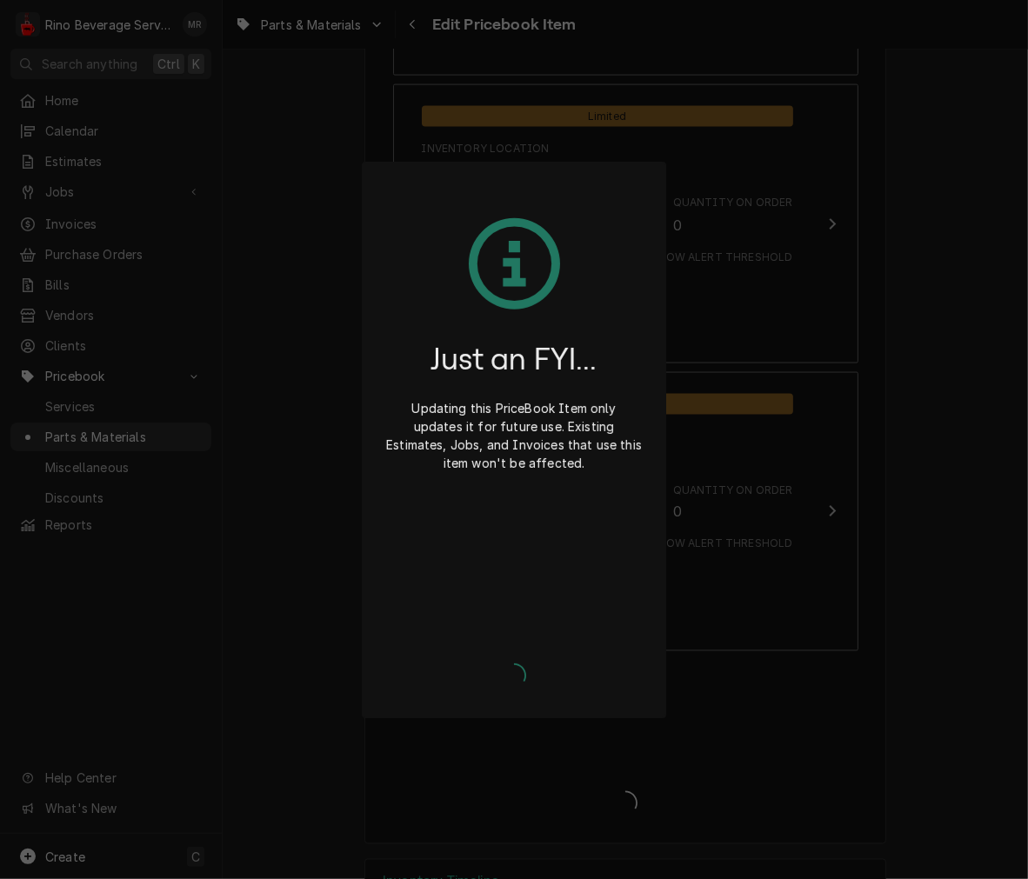
type textarea "x"
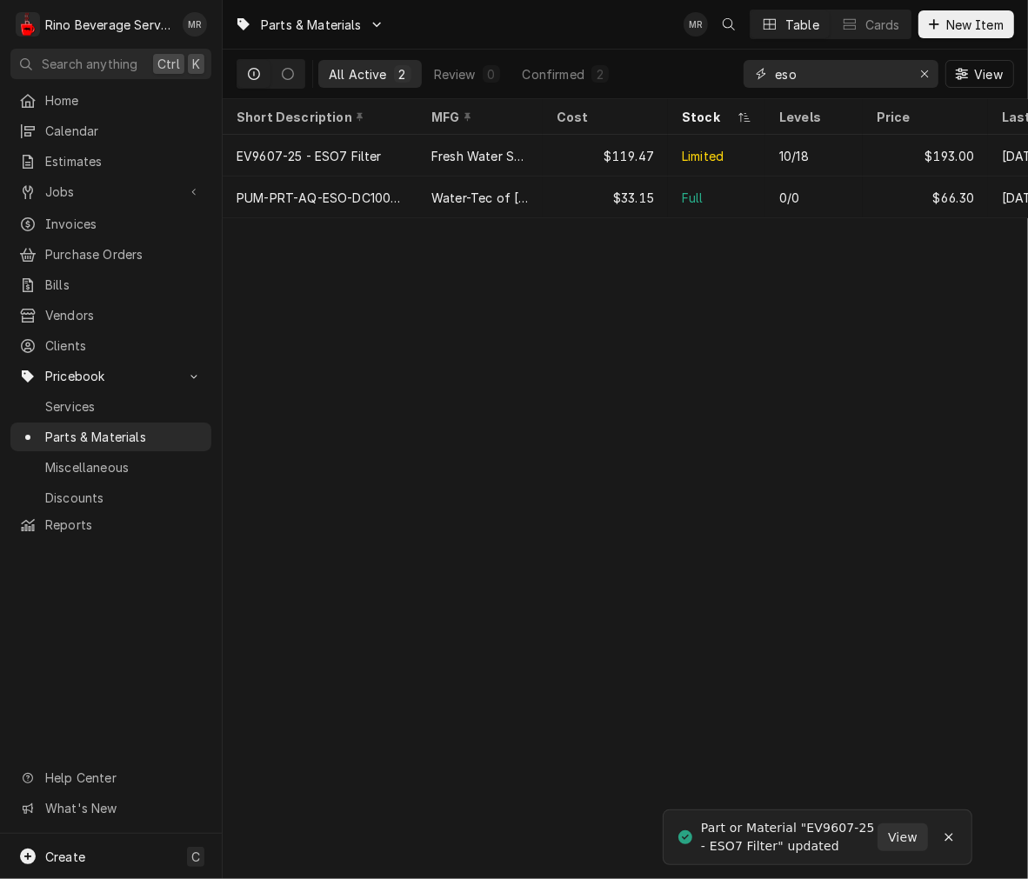
click at [831, 77] on input "eso" at bounding box center [840, 74] width 130 height 28
type input "e"
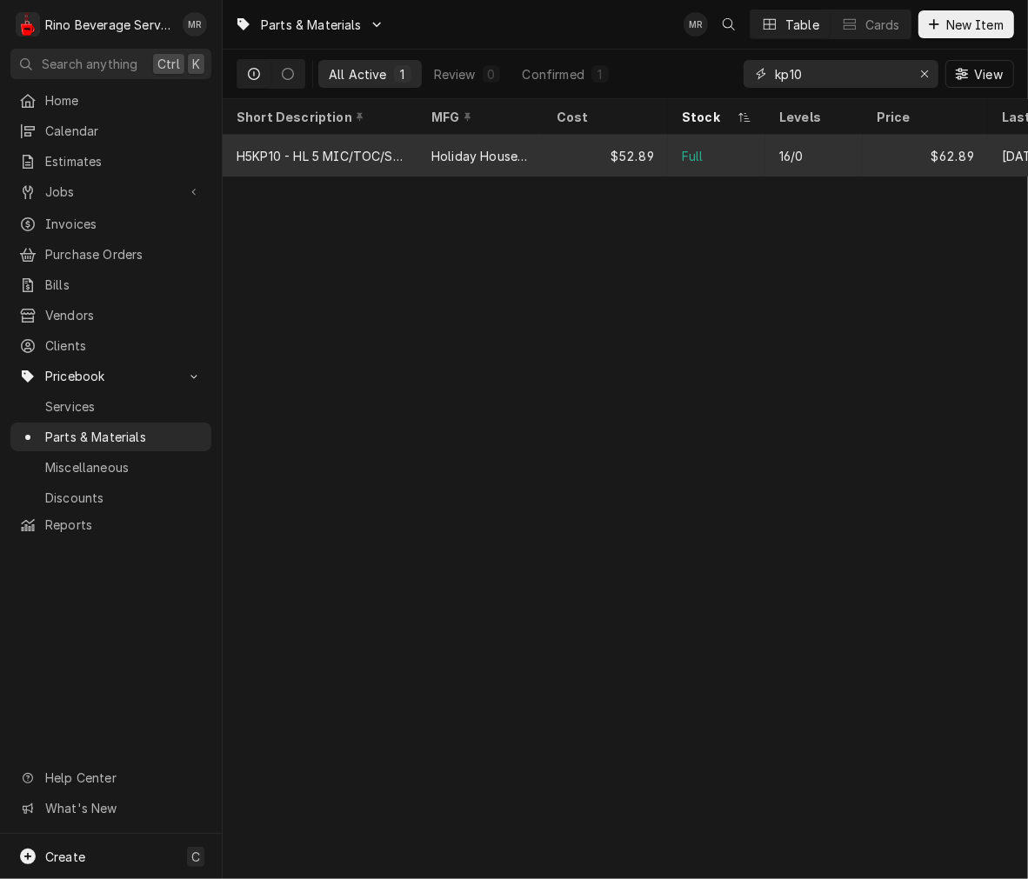
type input "kp10"
click at [513, 157] on div "Holiday House Distributing" at bounding box center [479, 156] width 97 height 18
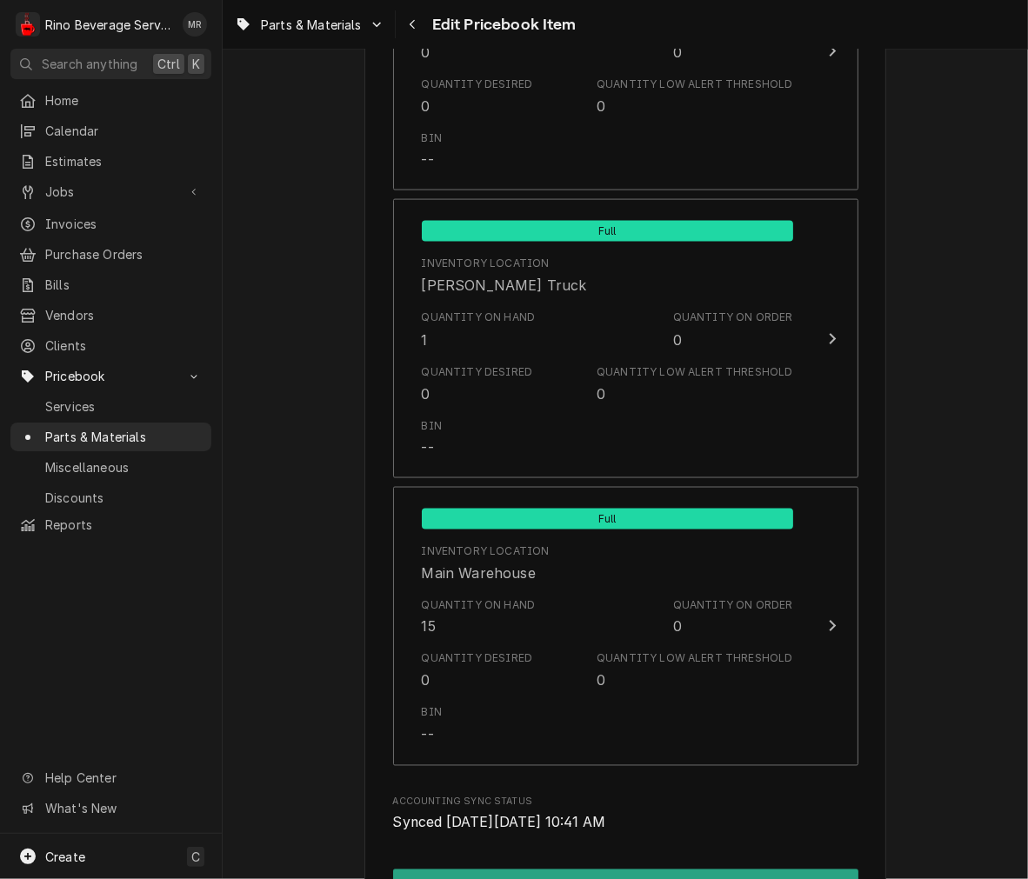
scroll to position [1753, 0]
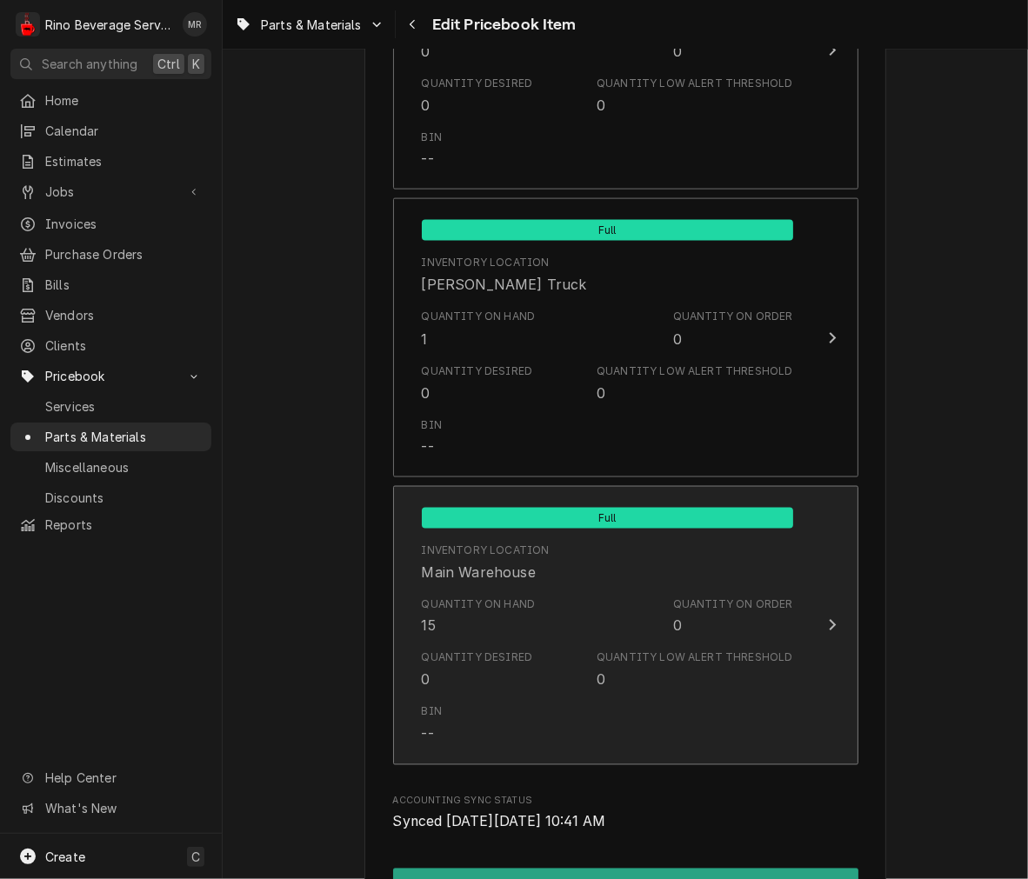
click at [609, 655] on div "Quantity Low Alert Threshold" at bounding box center [695, 658] width 196 height 16
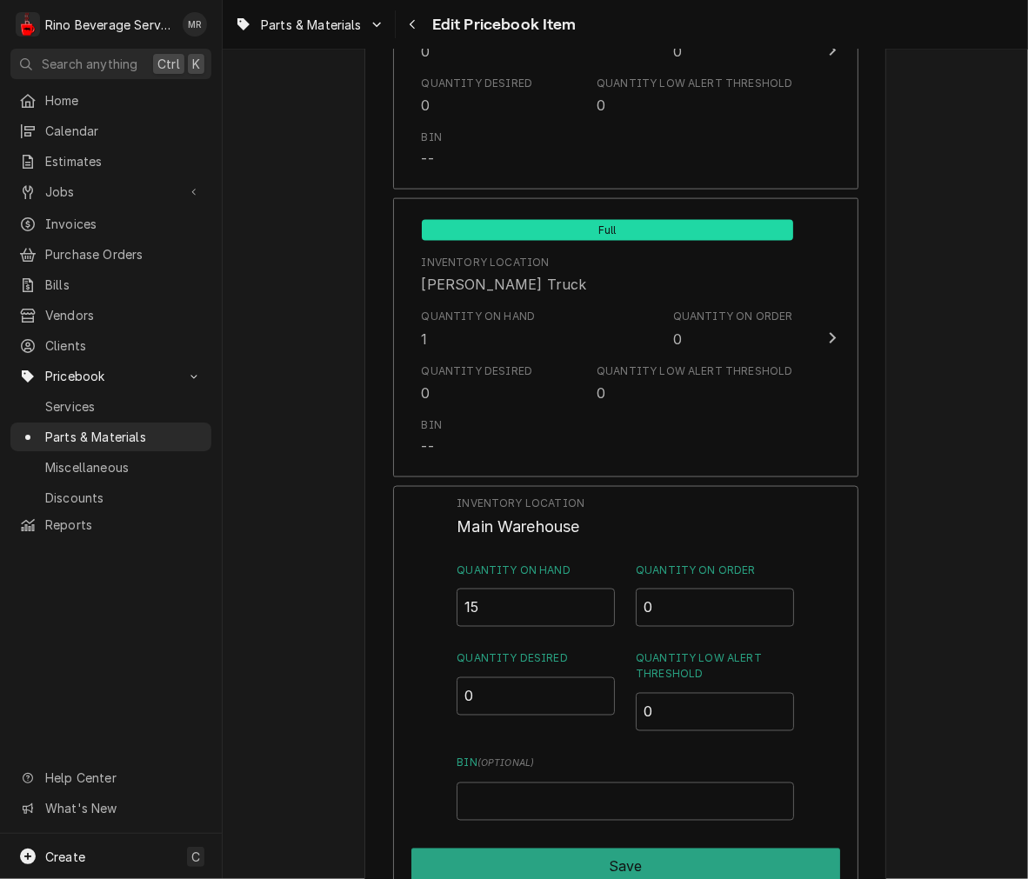
click at [541, 574] on label "Quantity on Hand" at bounding box center [536, 571] width 158 height 16
click at [541, 589] on input "15" at bounding box center [536, 608] width 158 height 38
type input "1"
type input "20"
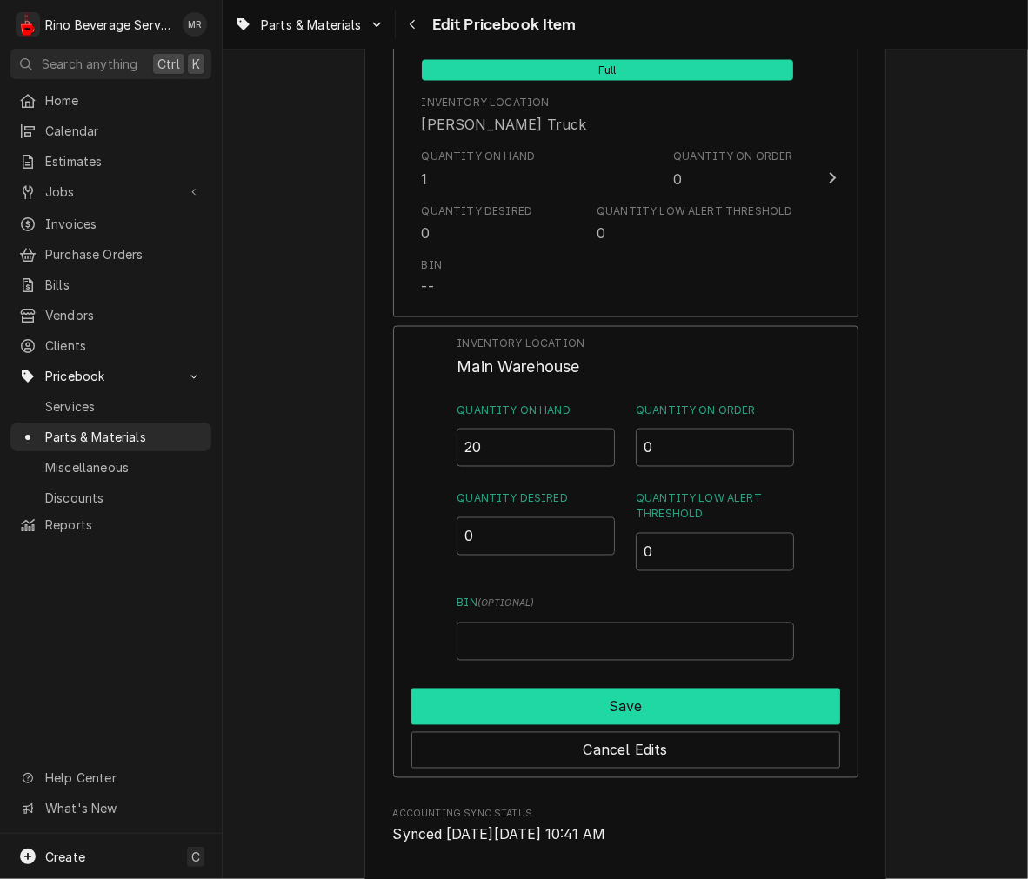
click at [774, 702] on button "Save" at bounding box center [625, 707] width 429 height 37
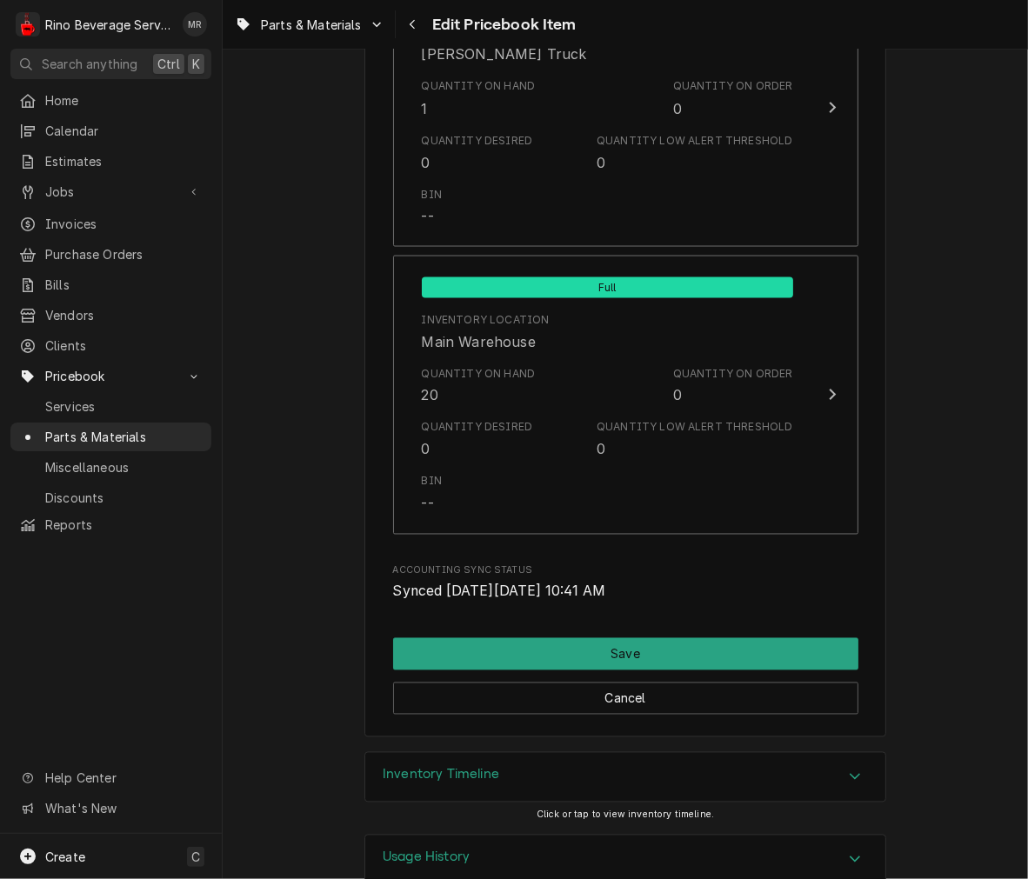
scroll to position [1991, 0]
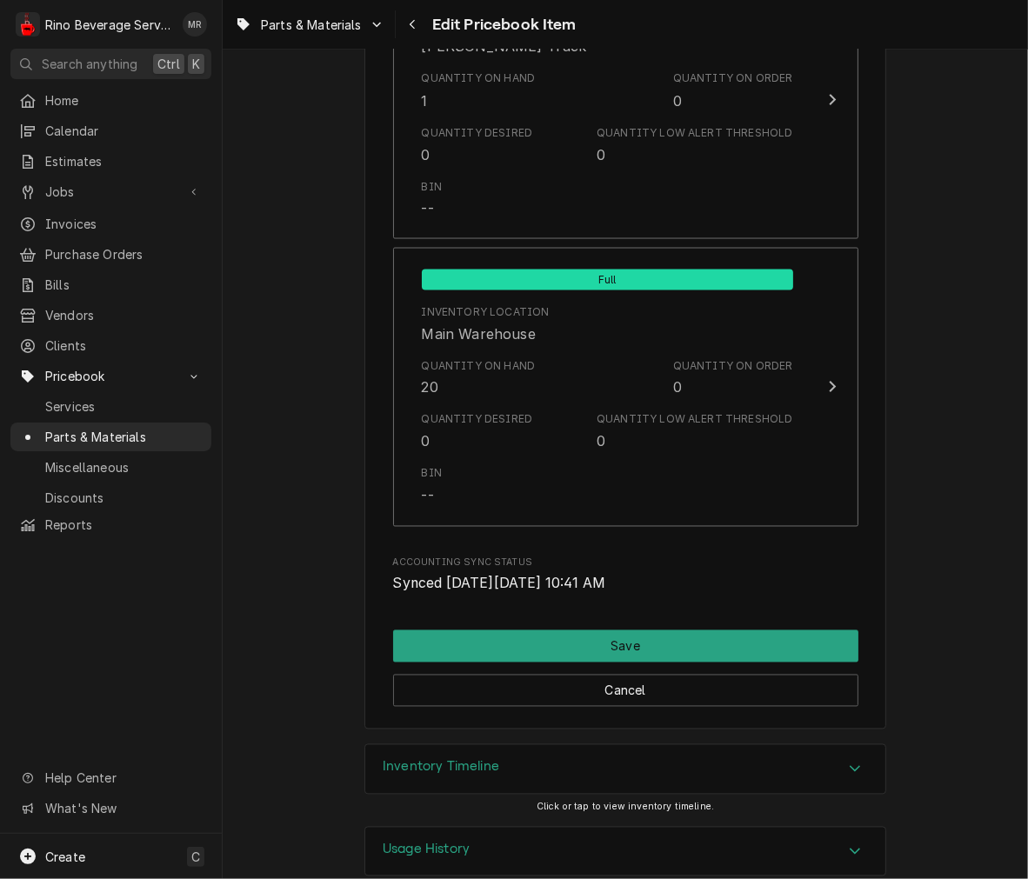
click at [746, 659] on button "Save" at bounding box center [625, 646] width 465 height 32
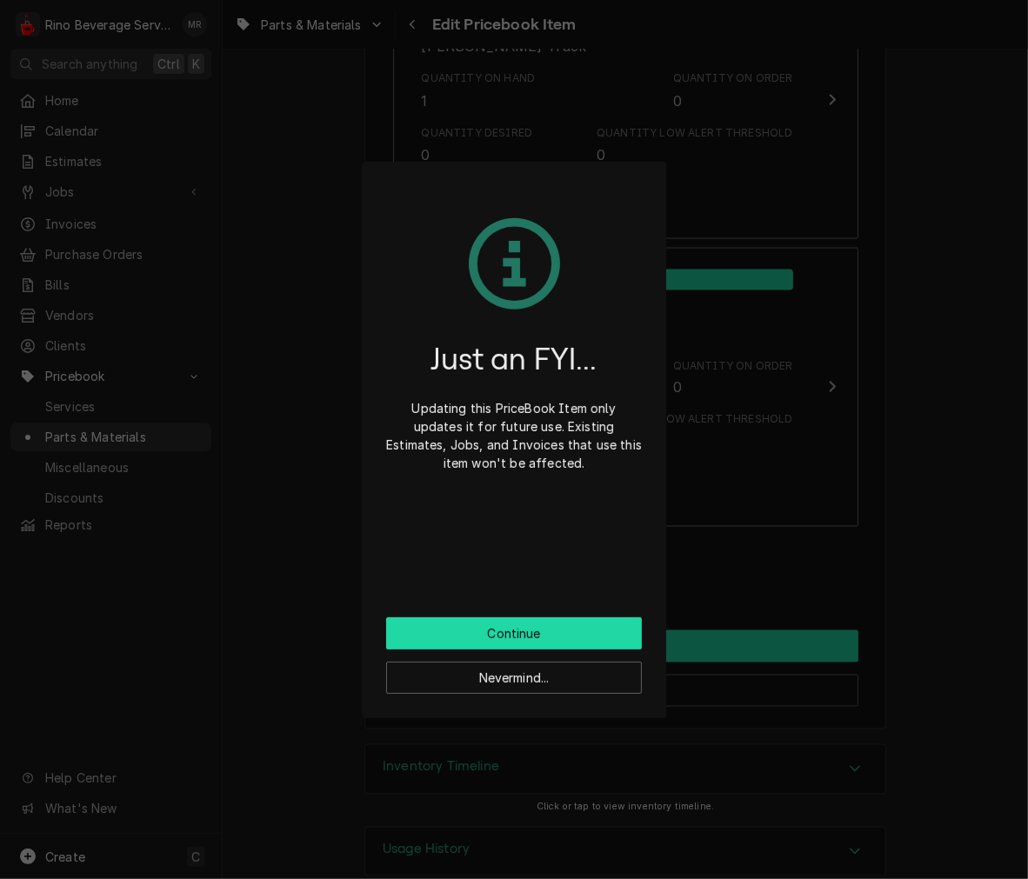
click at [606, 630] on button "Continue" at bounding box center [514, 633] width 256 height 32
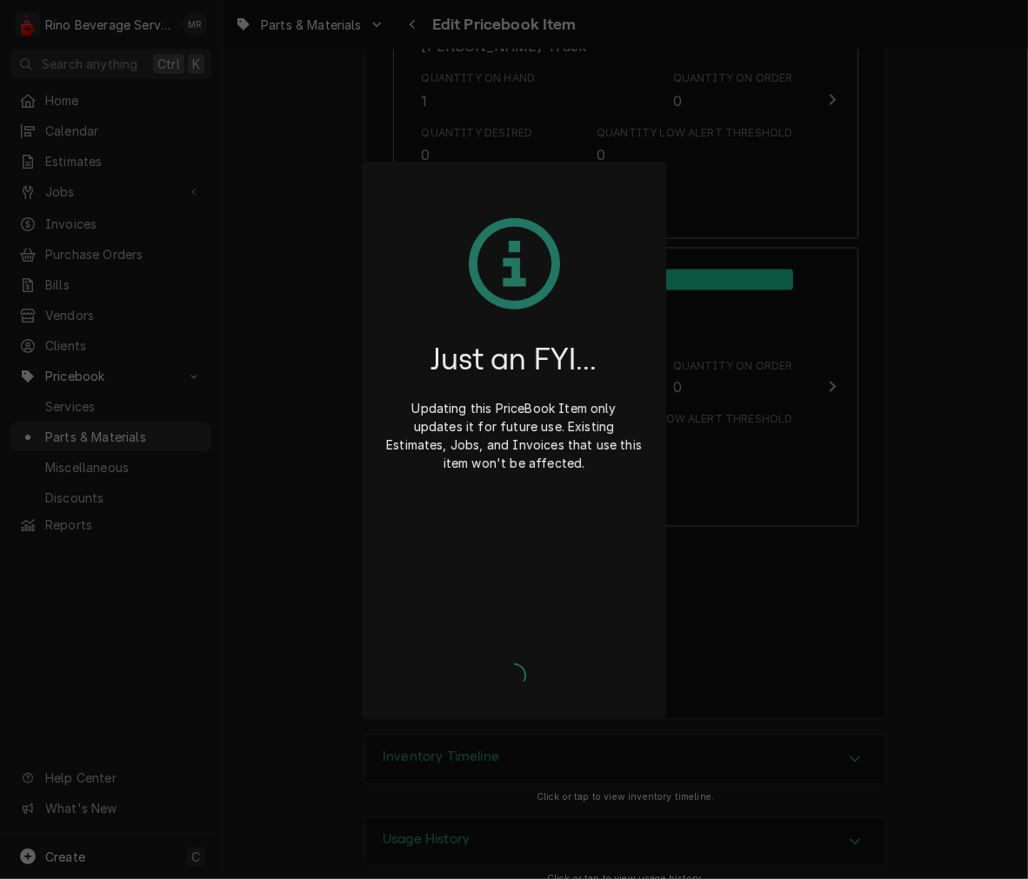
type textarea "x"
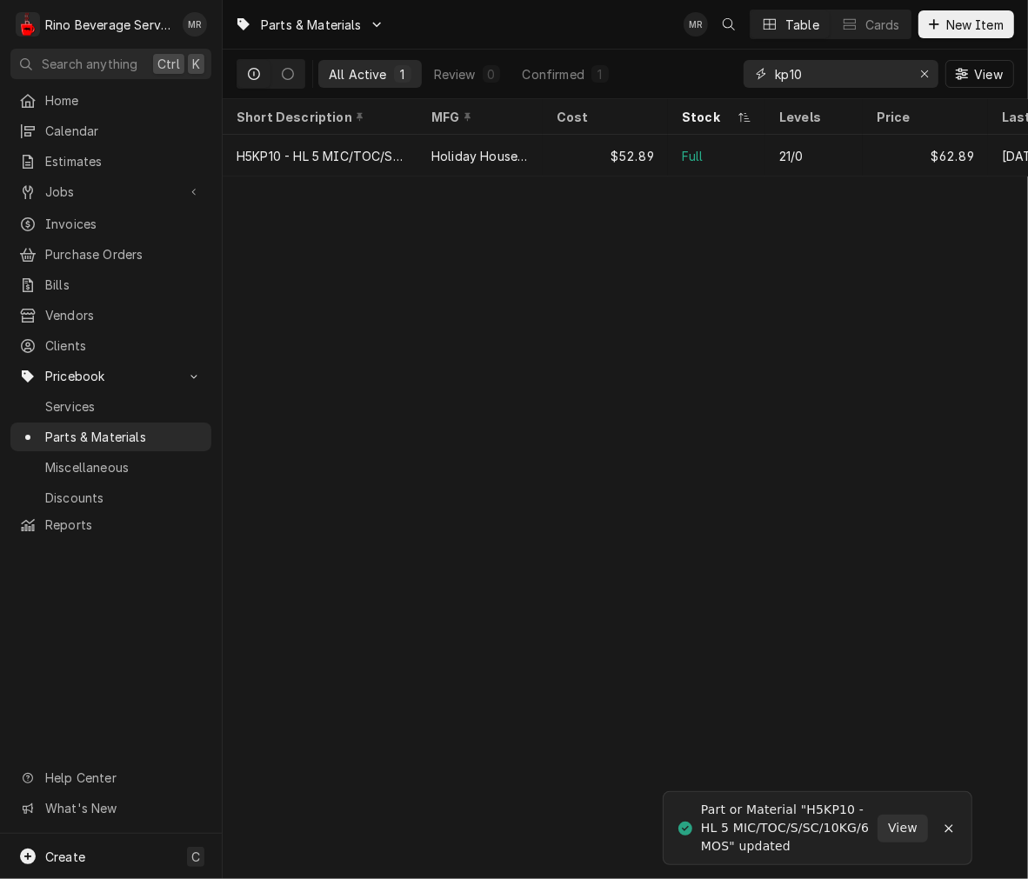
click at [845, 77] on input "kp10" at bounding box center [840, 74] width 130 height 28
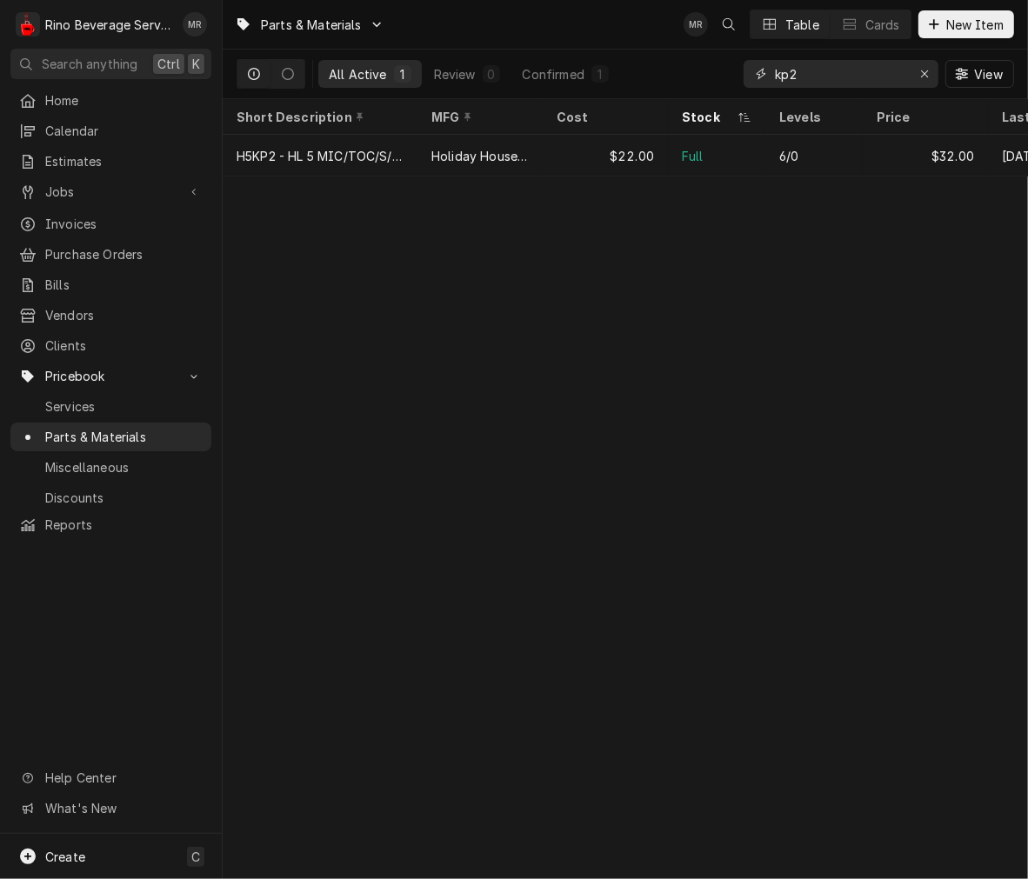
type input "kp2"
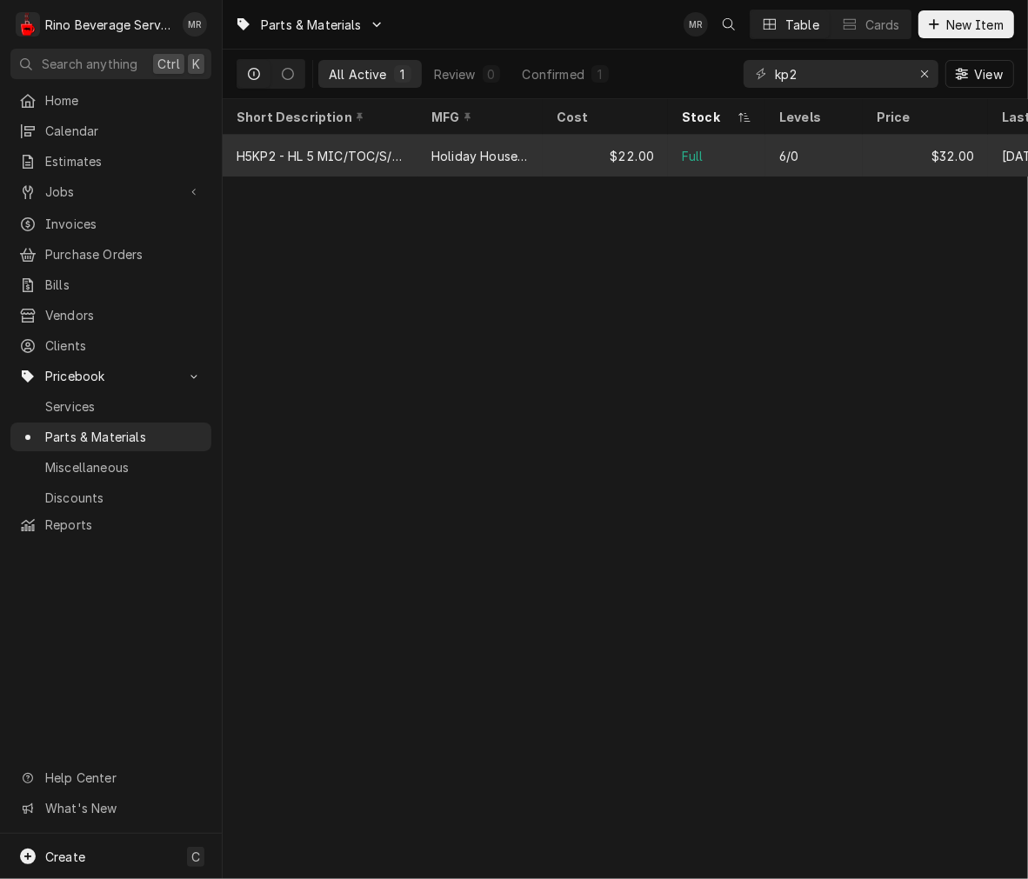
click at [621, 151] on div "$22.00" at bounding box center [605, 156] width 125 height 42
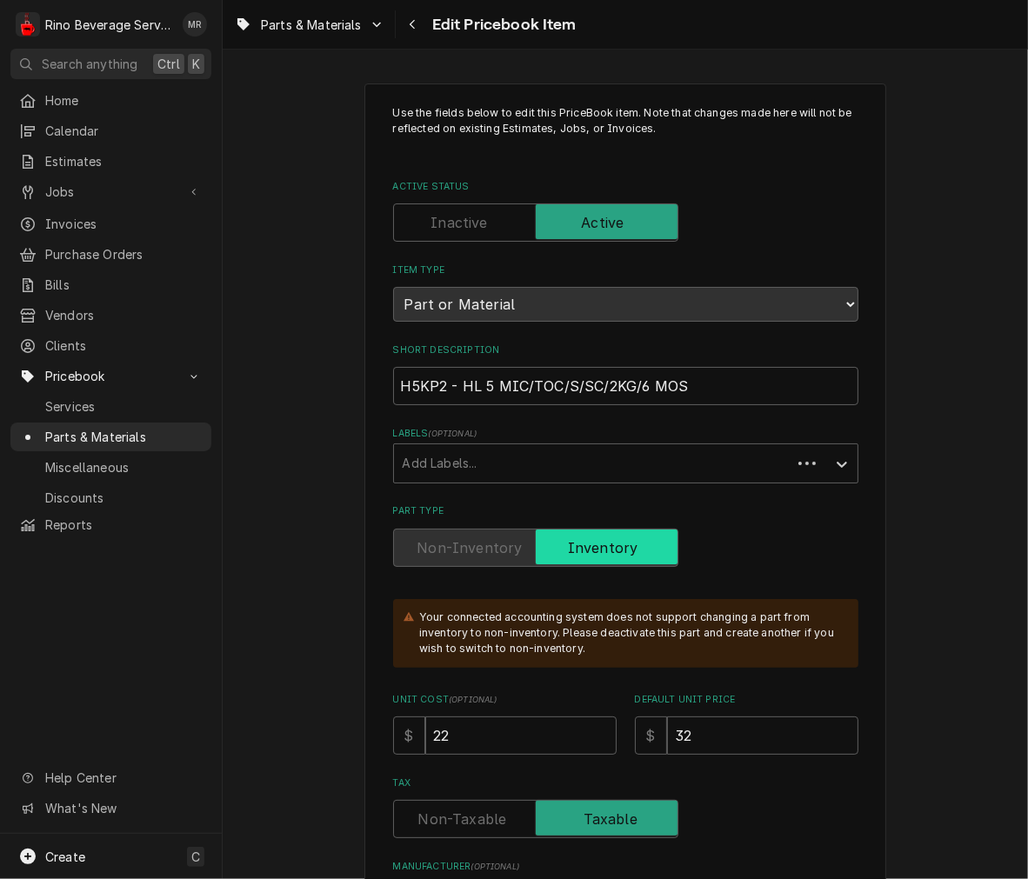
type textarea "x"
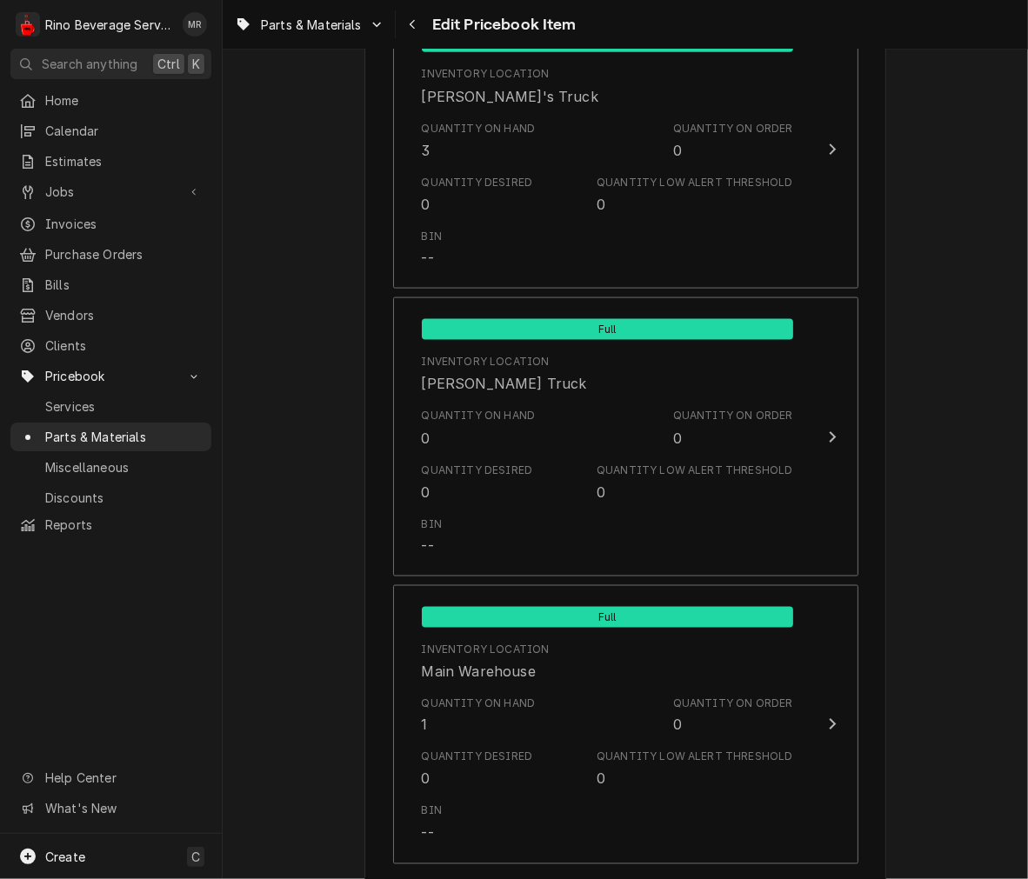
scroll to position [1673, 0]
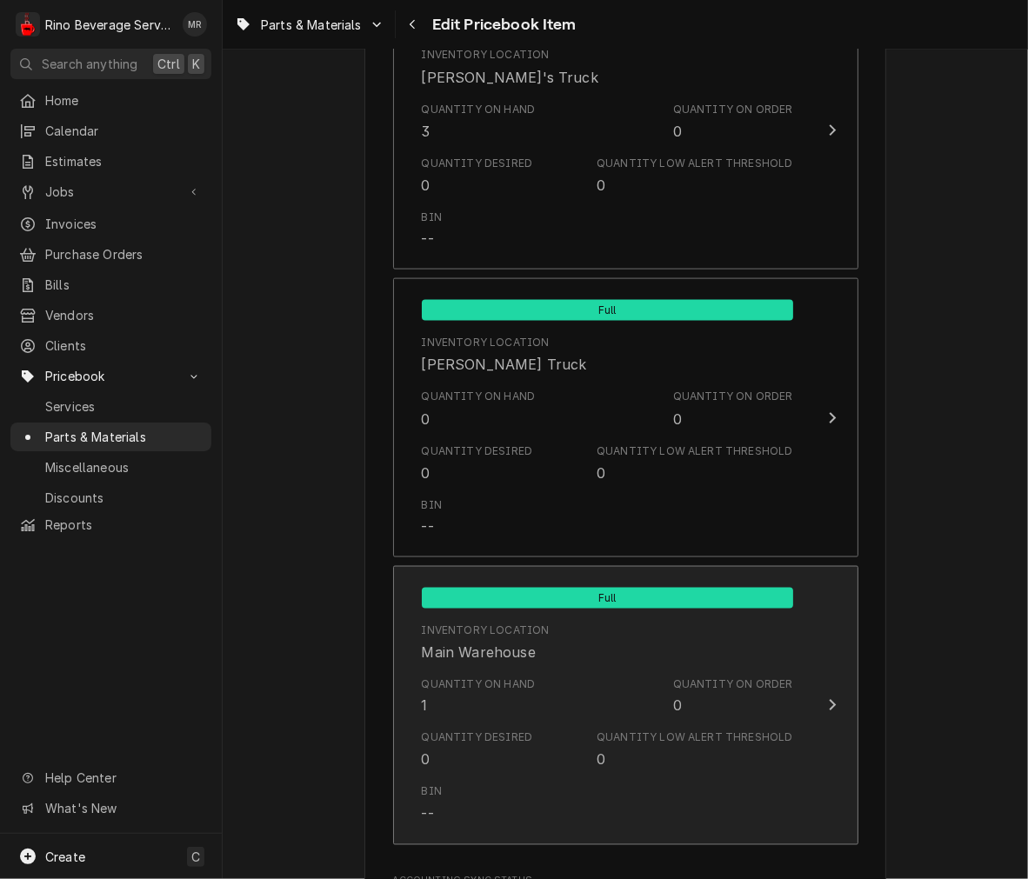
click at [489, 697] on div "Quantity on Hand 1" at bounding box center [479, 697] width 114 height 40
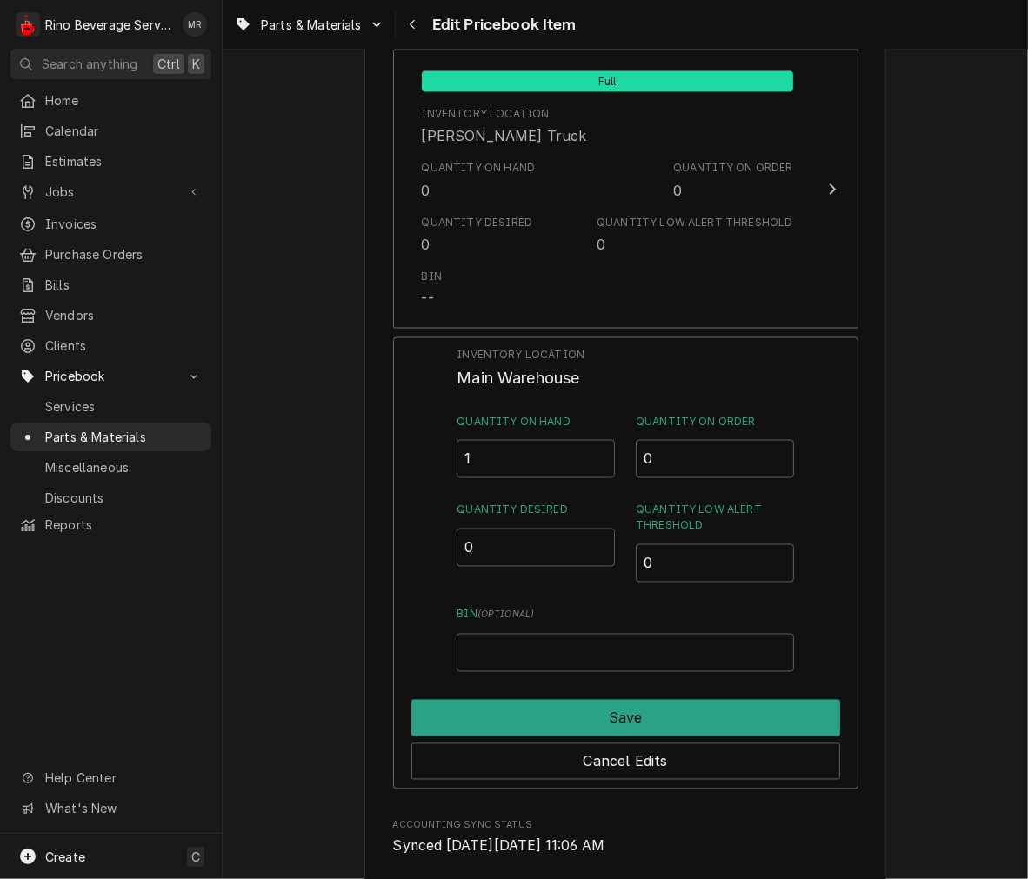
scroll to position [1907, 0]
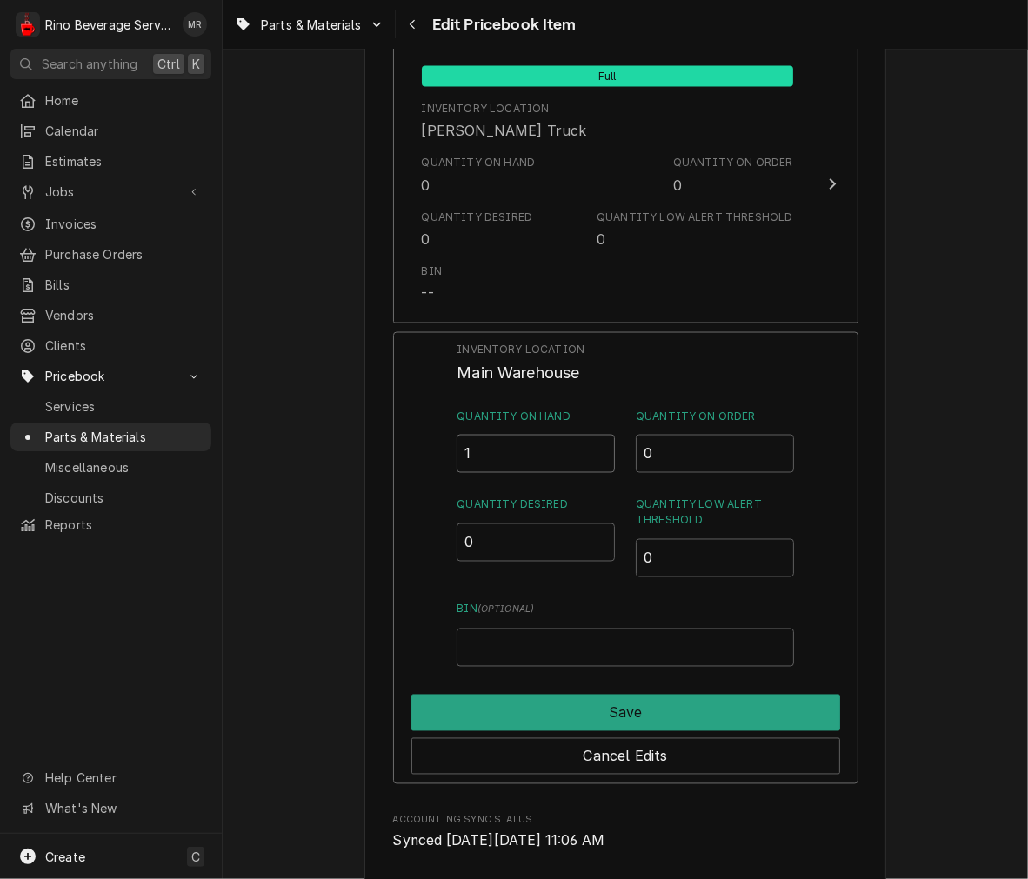
click at [568, 458] on input "1" at bounding box center [536, 454] width 158 height 38
type input "3"
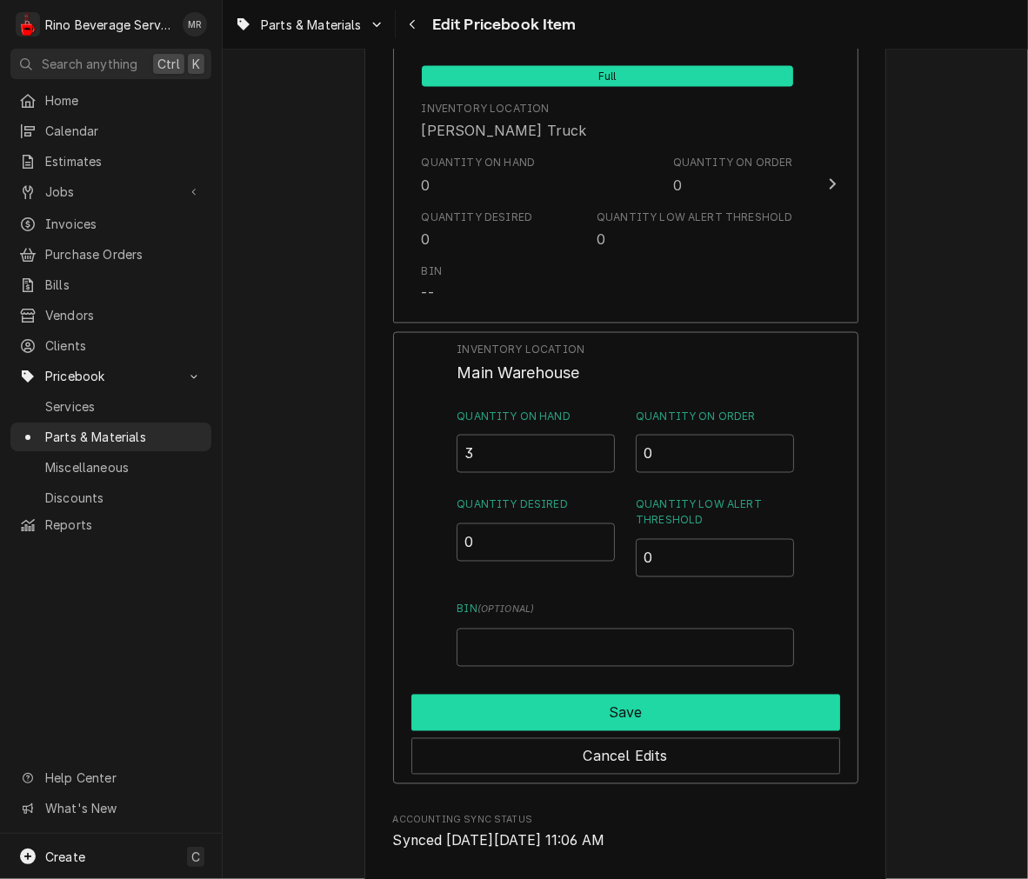
click at [754, 713] on button "Save" at bounding box center [625, 713] width 429 height 37
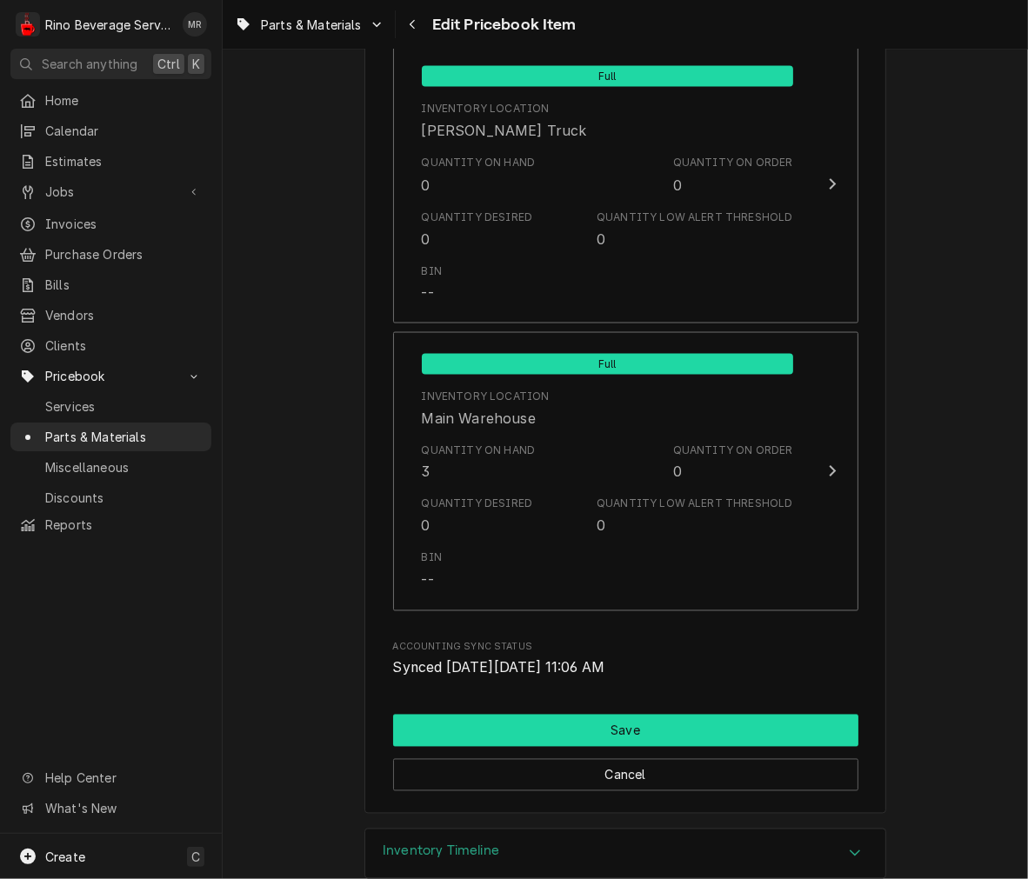
click at [743, 715] on button "Save" at bounding box center [625, 731] width 465 height 32
click at [594, 724] on button "Save" at bounding box center [625, 731] width 465 height 32
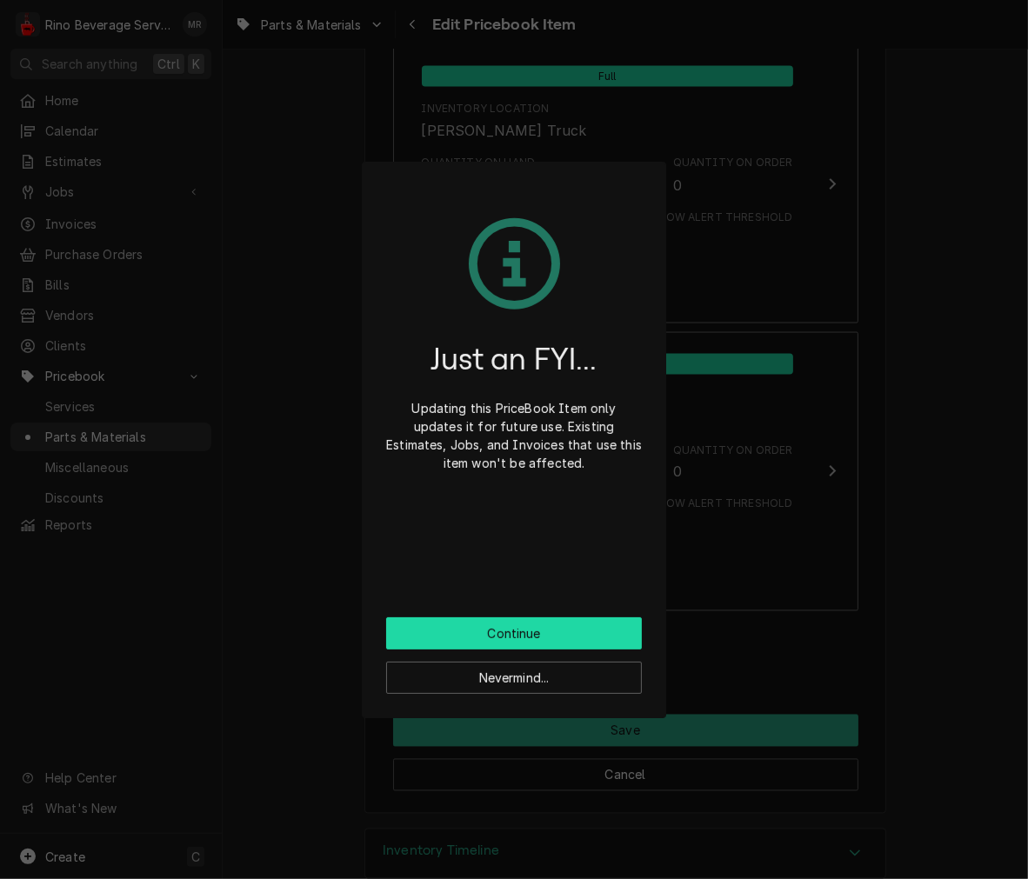
click at [597, 633] on button "Continue" at bounding box center [514, 633] width 256 height 32
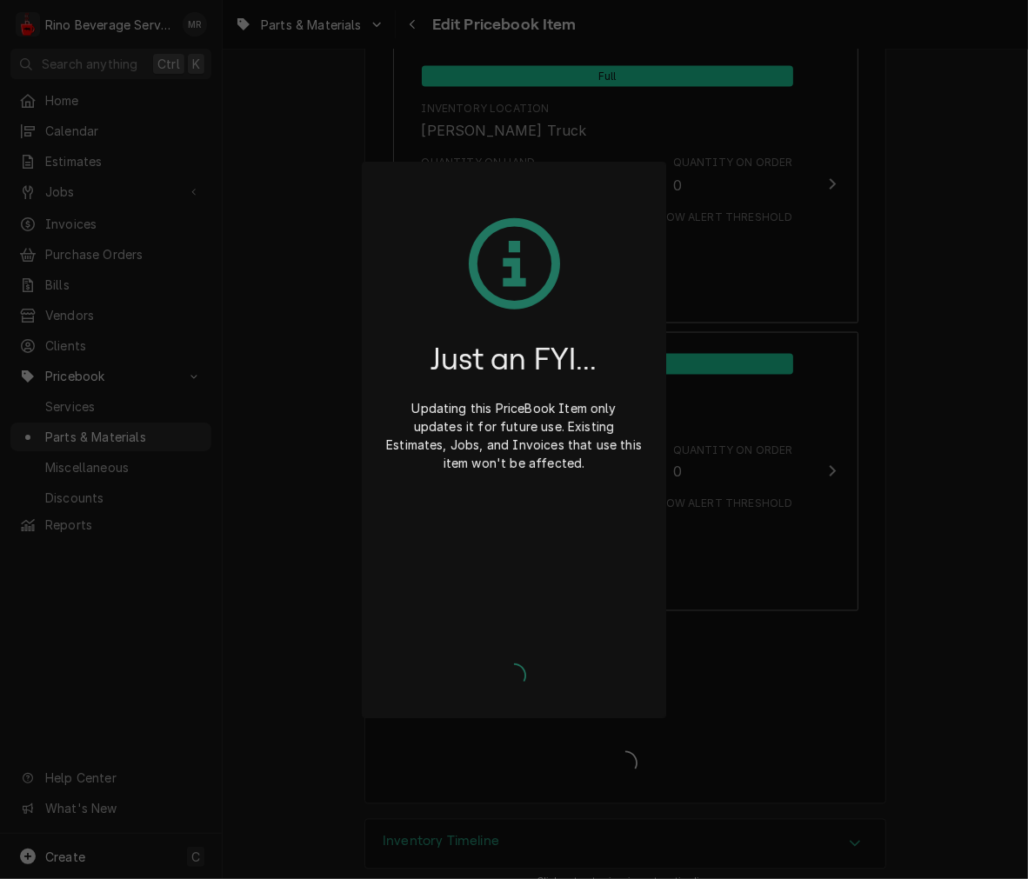
type textarea "x"
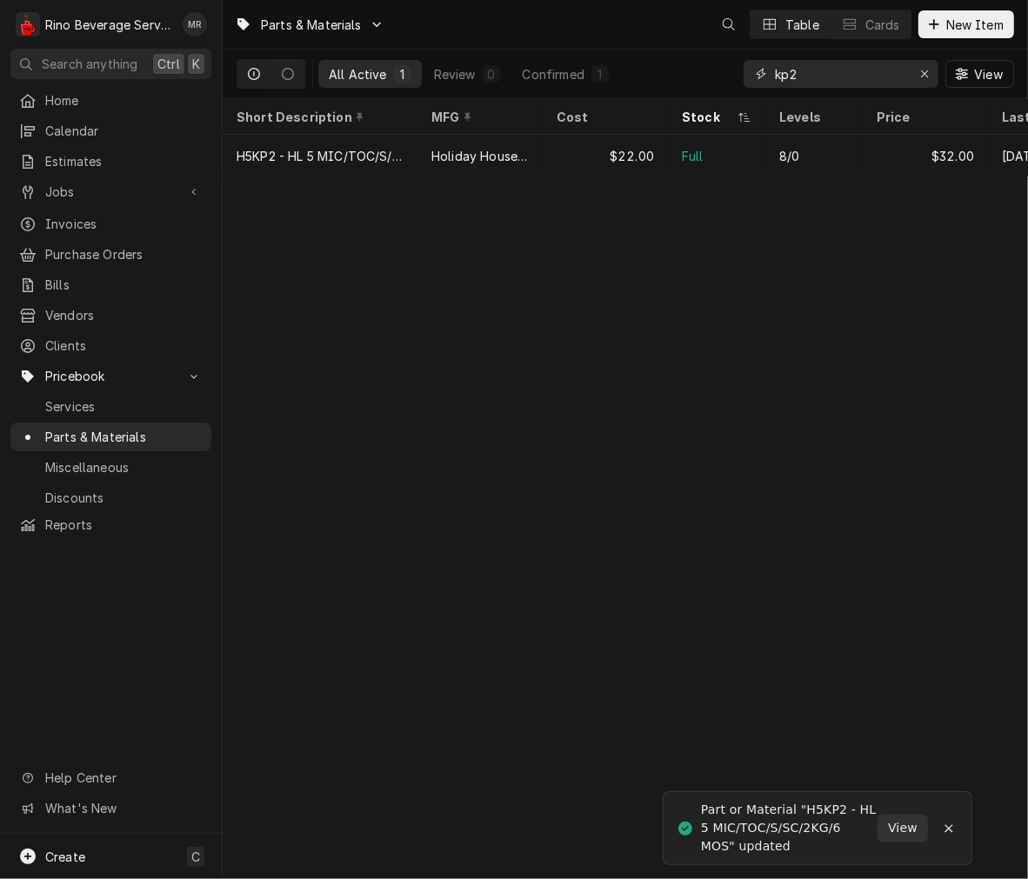
click at [873, 73] on input "kp2" at bounding box center [840, 74] width 130 height 28
click at [919, 84] on button "Erase input" at bounding box center [925, 74] width 28 height 28
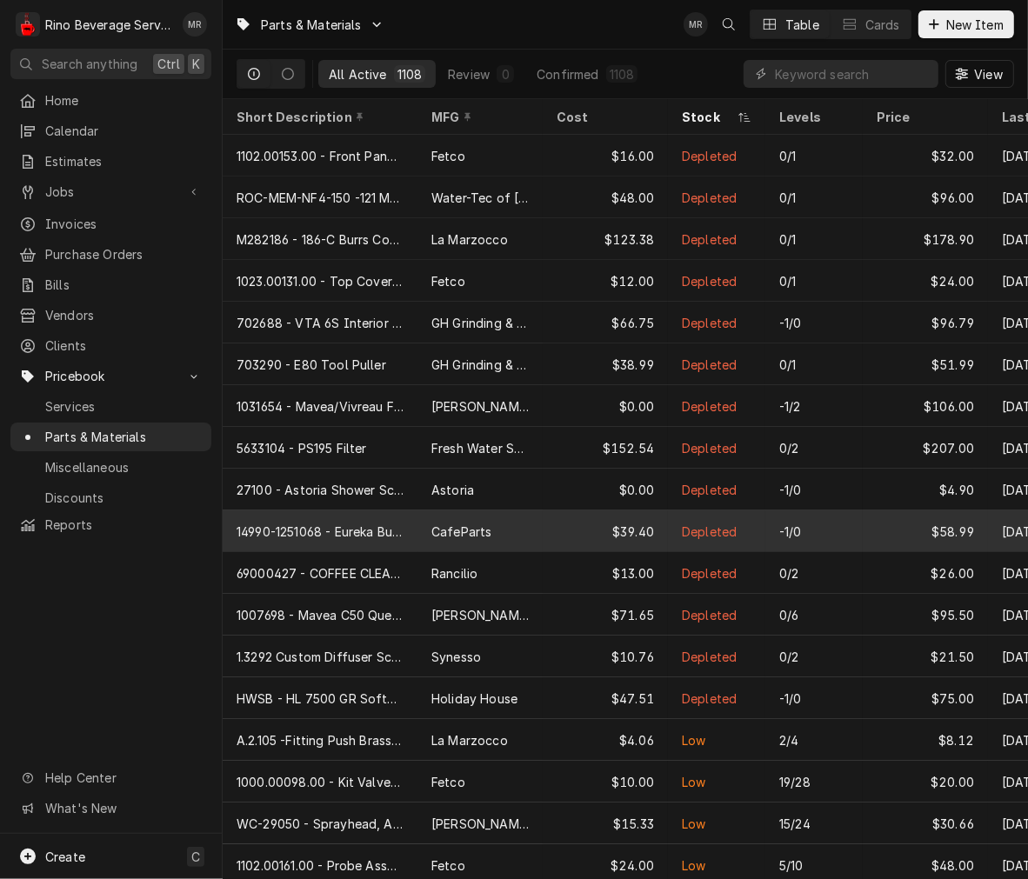
click at [442, 532] on div "CafeParts" at bounding box center [461, 532] width 60 height 18
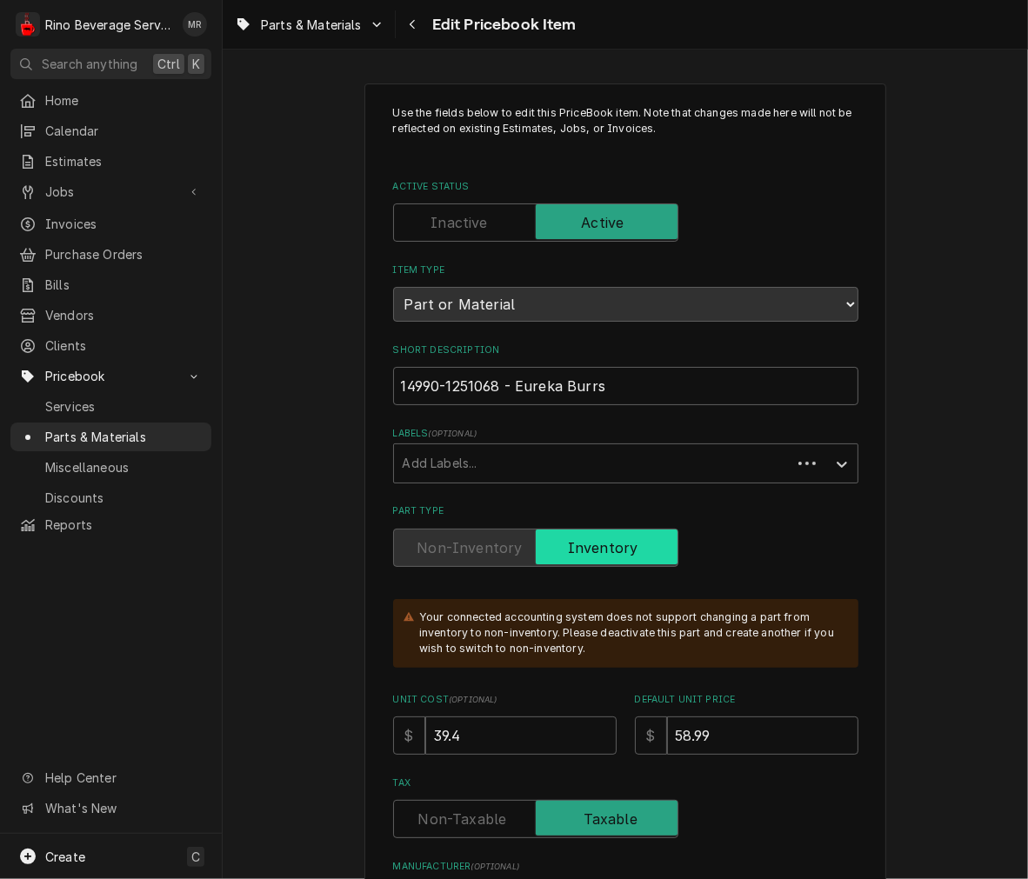
type textarea "x"
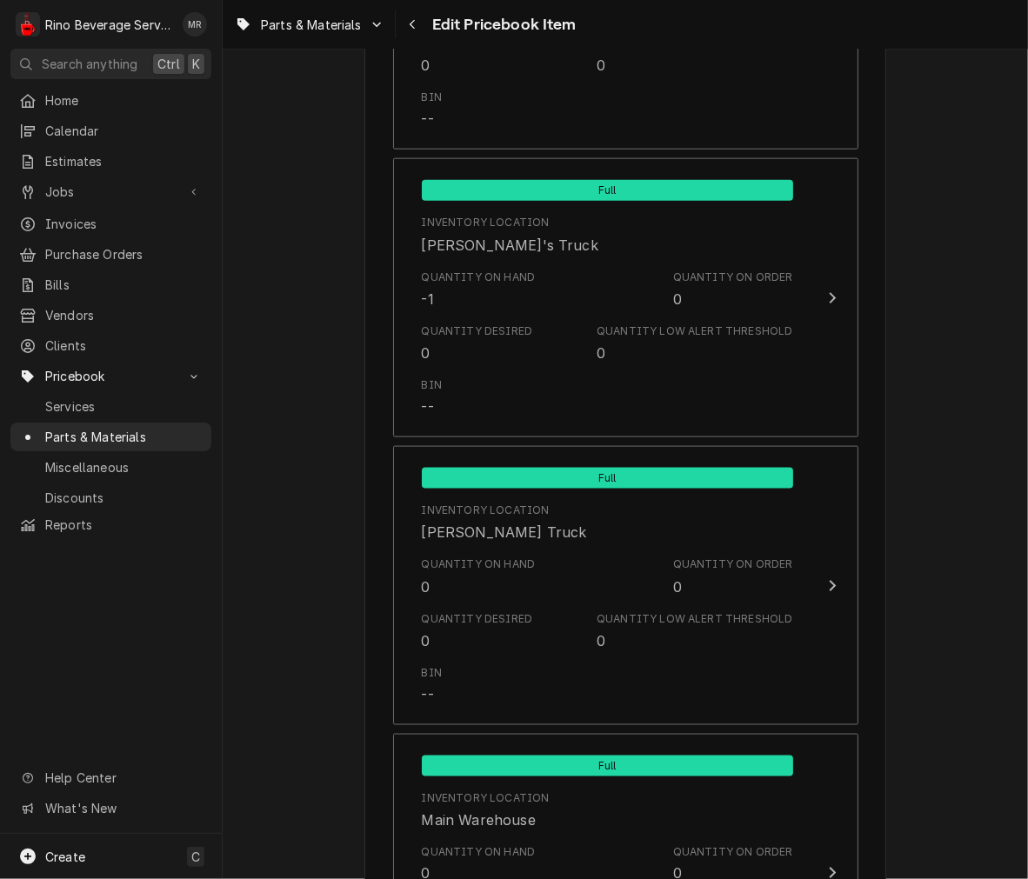
scroll to position [1437, 0]
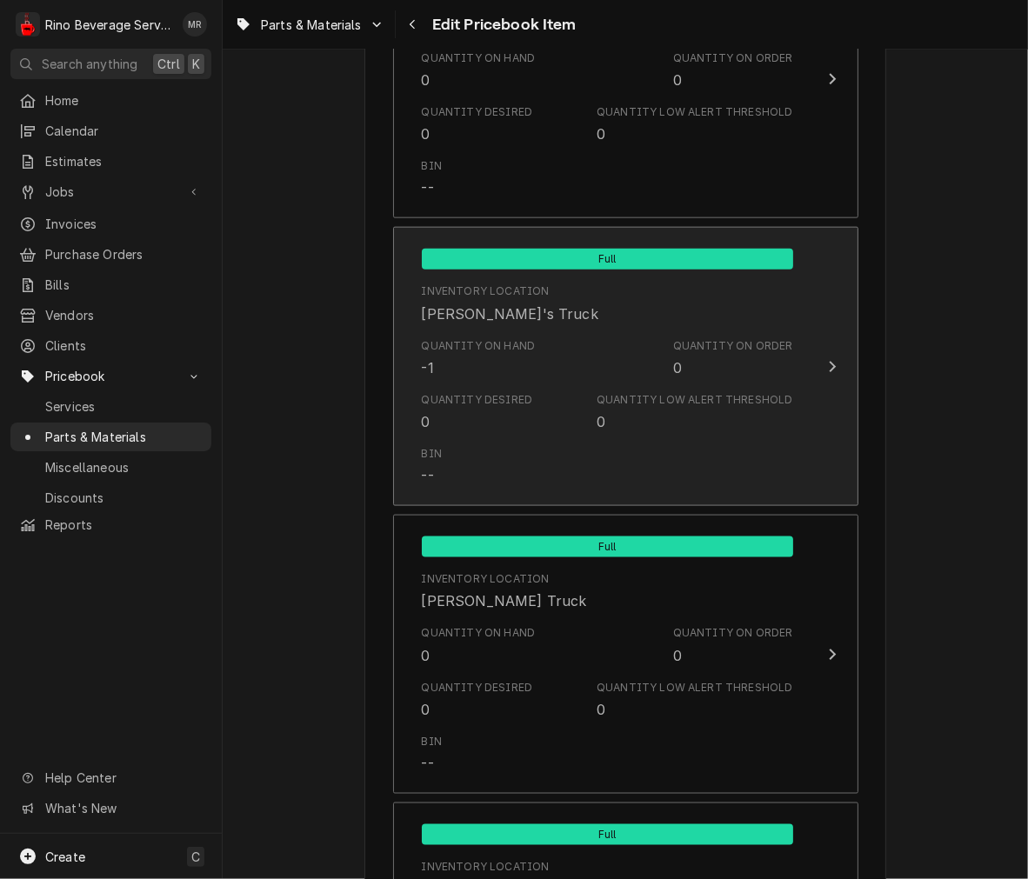
click at [737, 386] on div "Quantity Desired 0 Quantity Low Alert Threshold 0" at bounding box center [607, 412] width 371 height 54
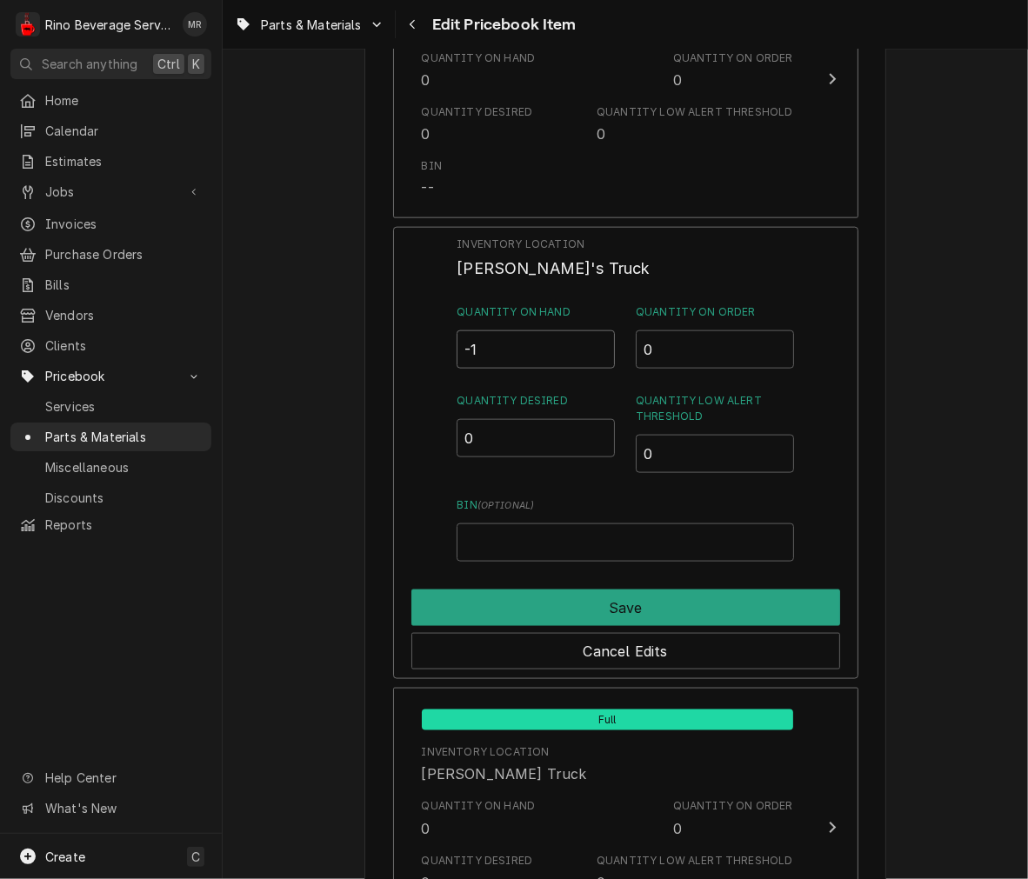
click at [558, 351] on input "-1" at bounding box center [536, 349] width 158 height 38
type input "0"
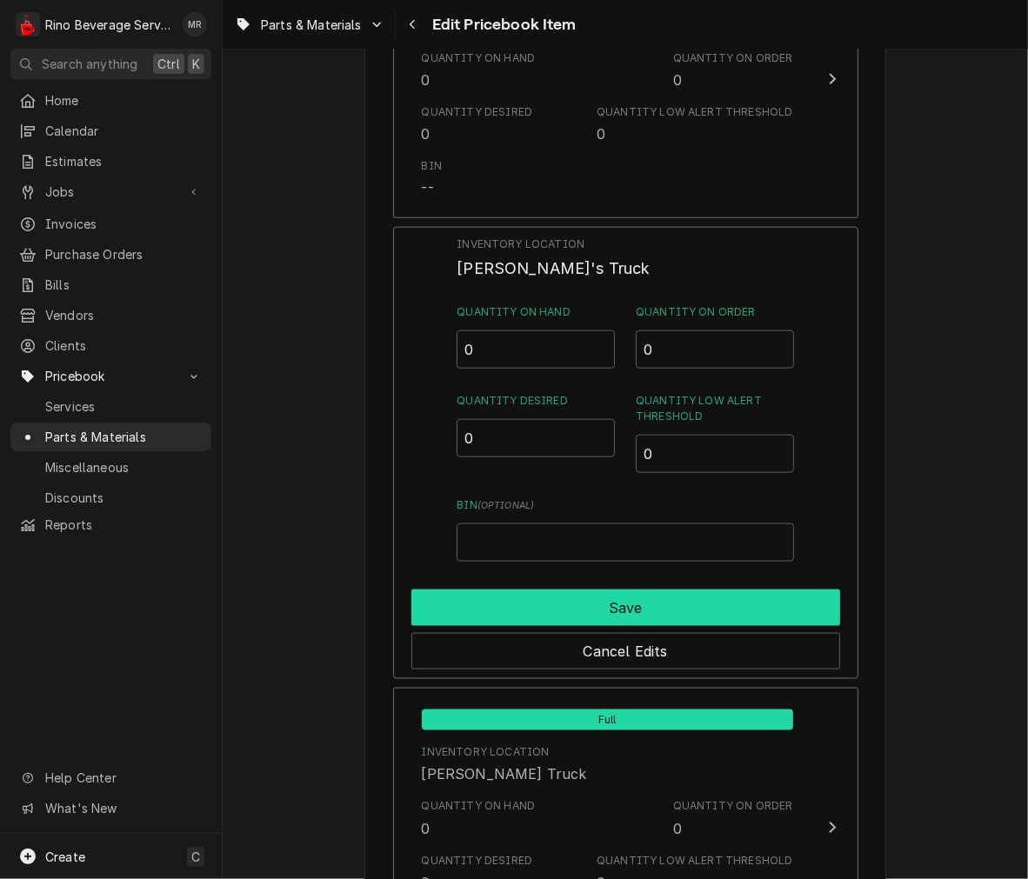
click at [630, 603] on button "Save" at bounding box center [625, 608] width 429 height 37
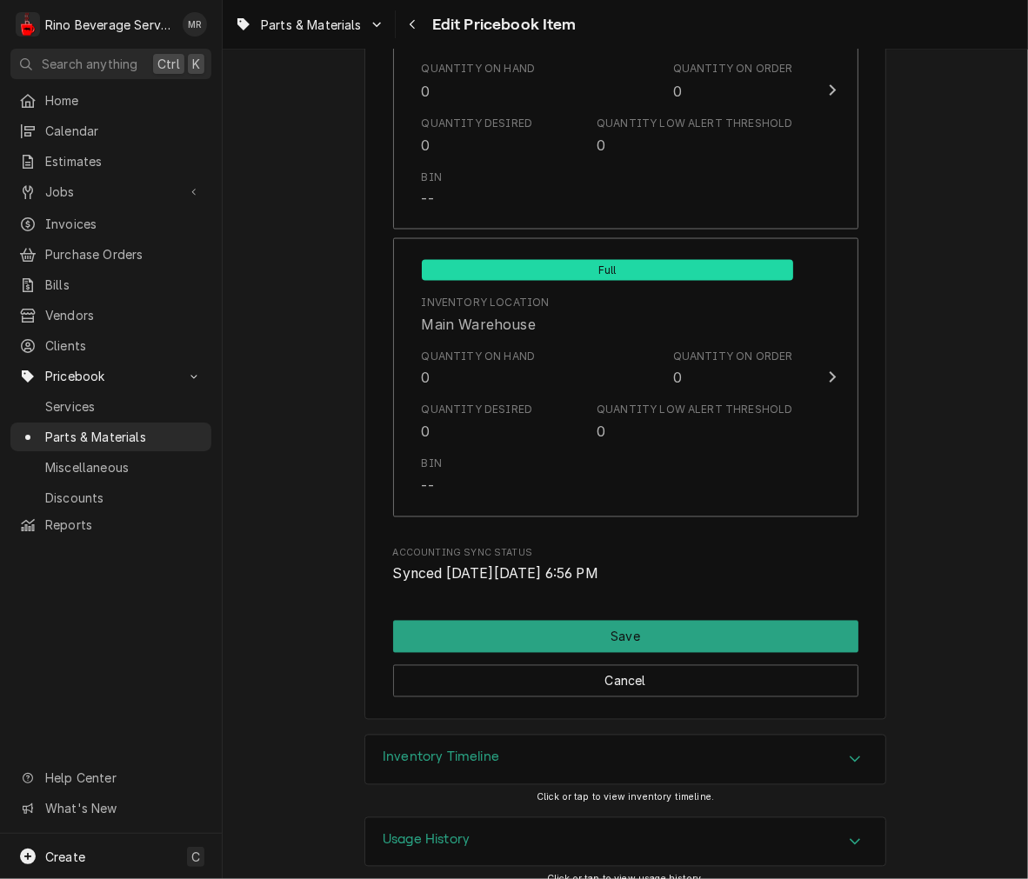
scroll to position [2002, 0]
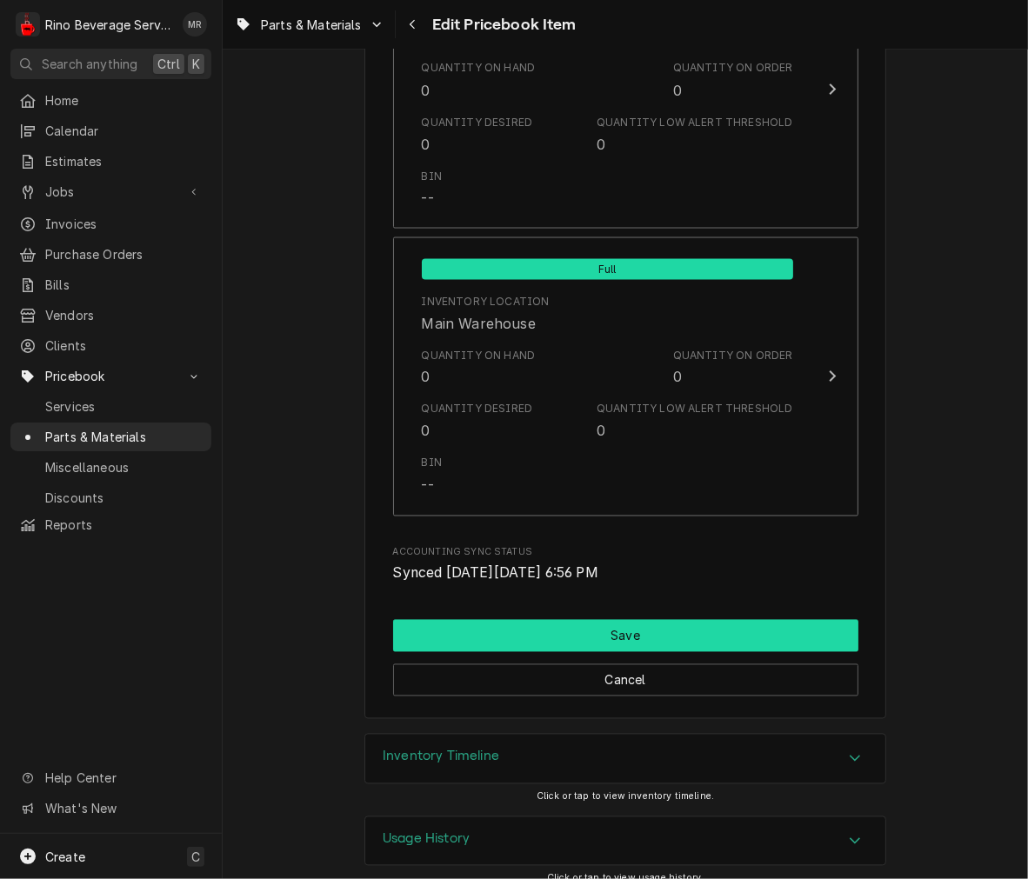
click at [623, 649] on button "Save" at bounding box center [625, 636] width 465 height 32
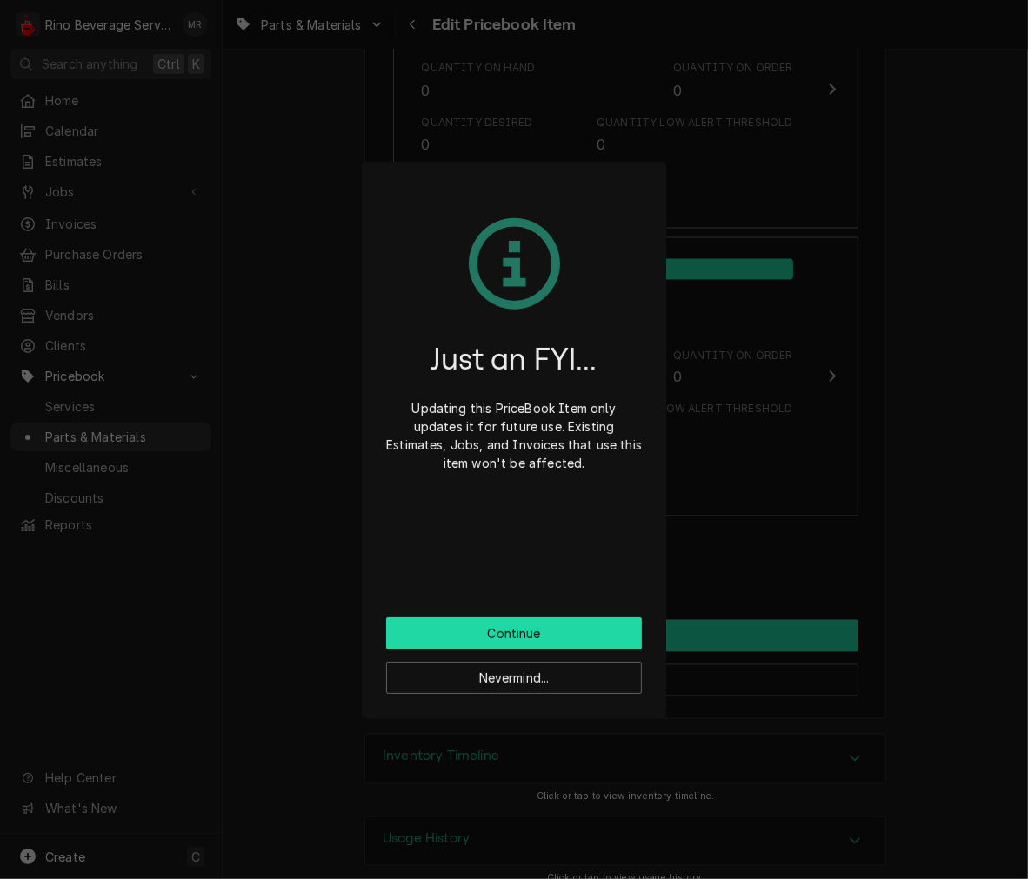
click at [617, 623] on button "Continue" at bounding box center [514, 633] width 256 height 32
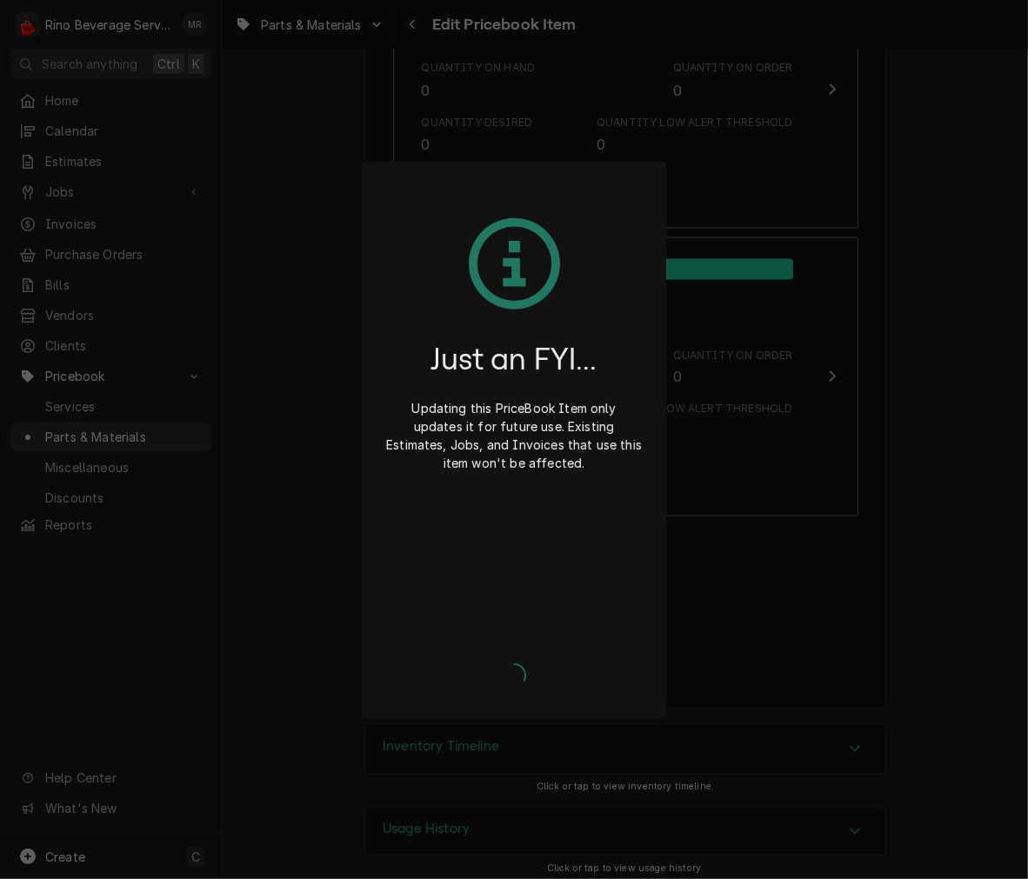
type textarea "x"
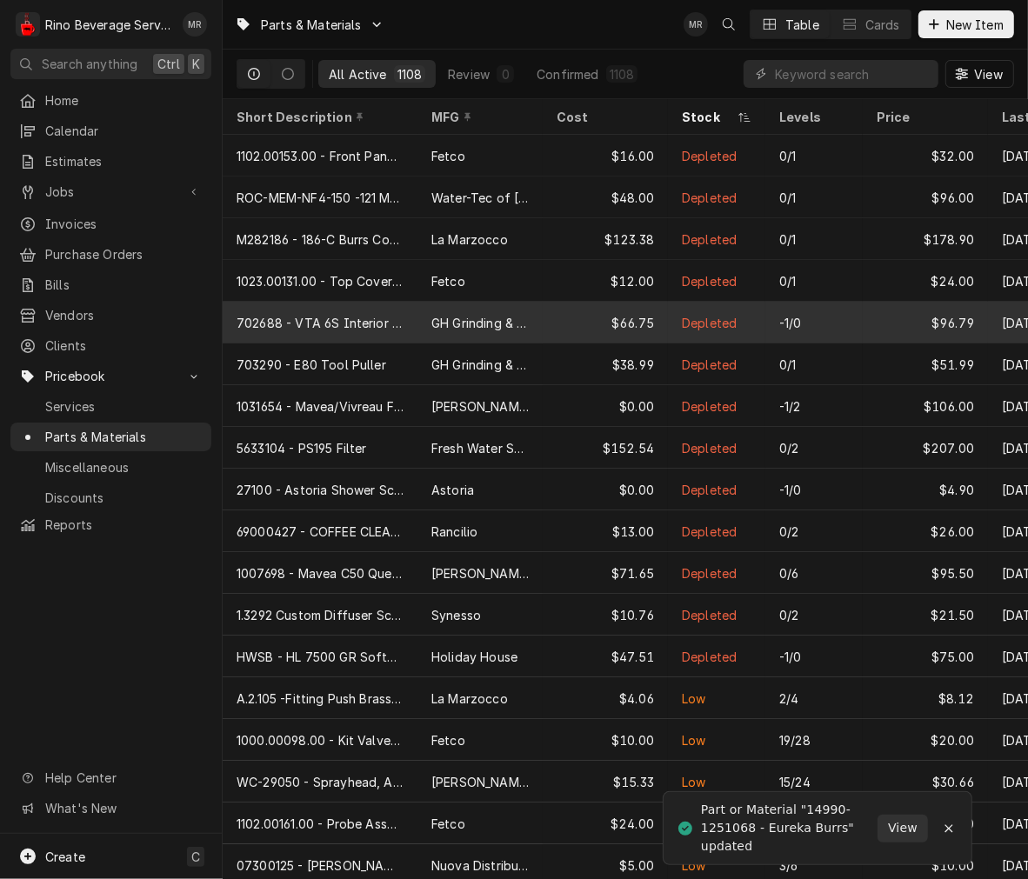
click at [837, 317] on div "-1/0" at bounding box center [813, 323] width 97 height 42
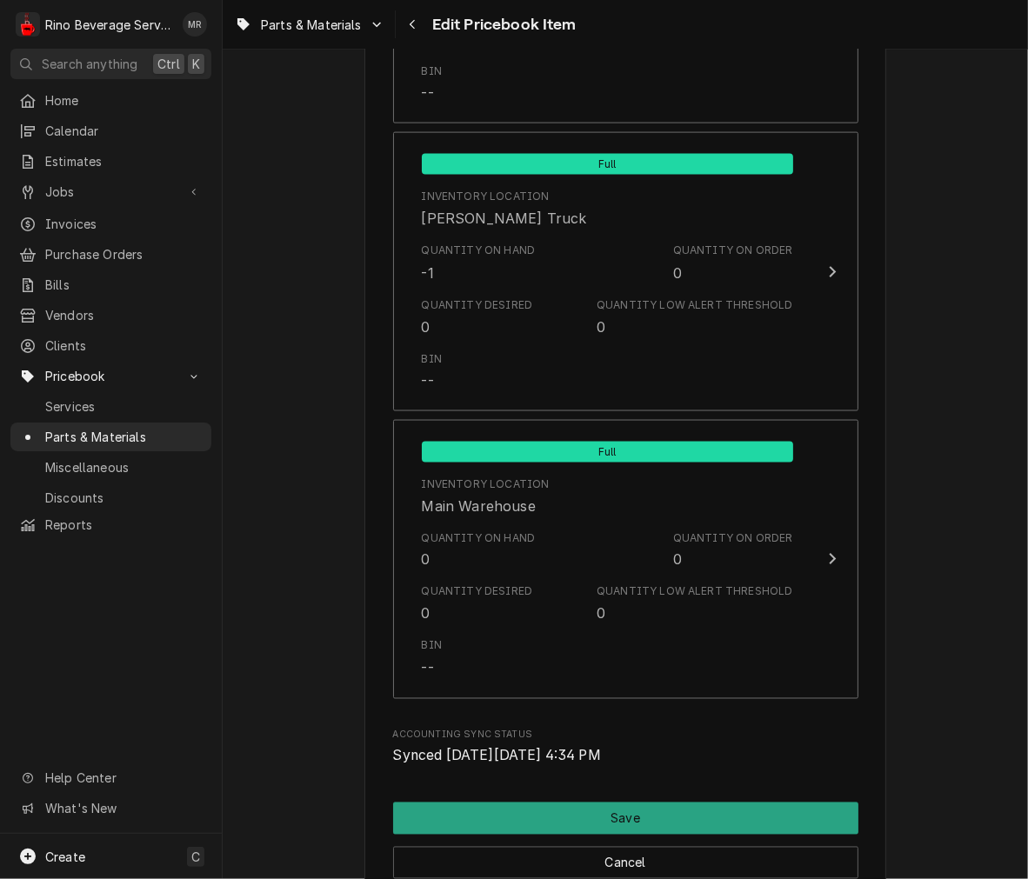
scroll to position [1816, 0]
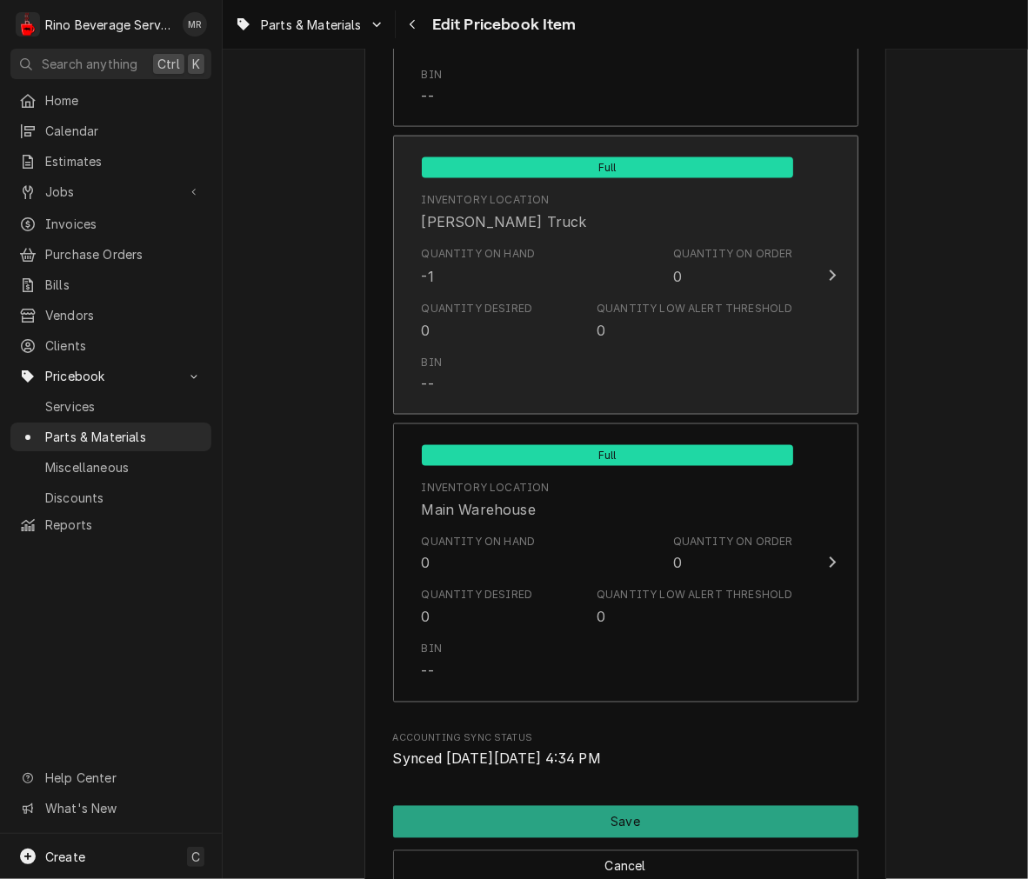
click at [736, 305] on div "Quantity Low Alert Threshold" at bounding box center [695, 309] width 196 height 16
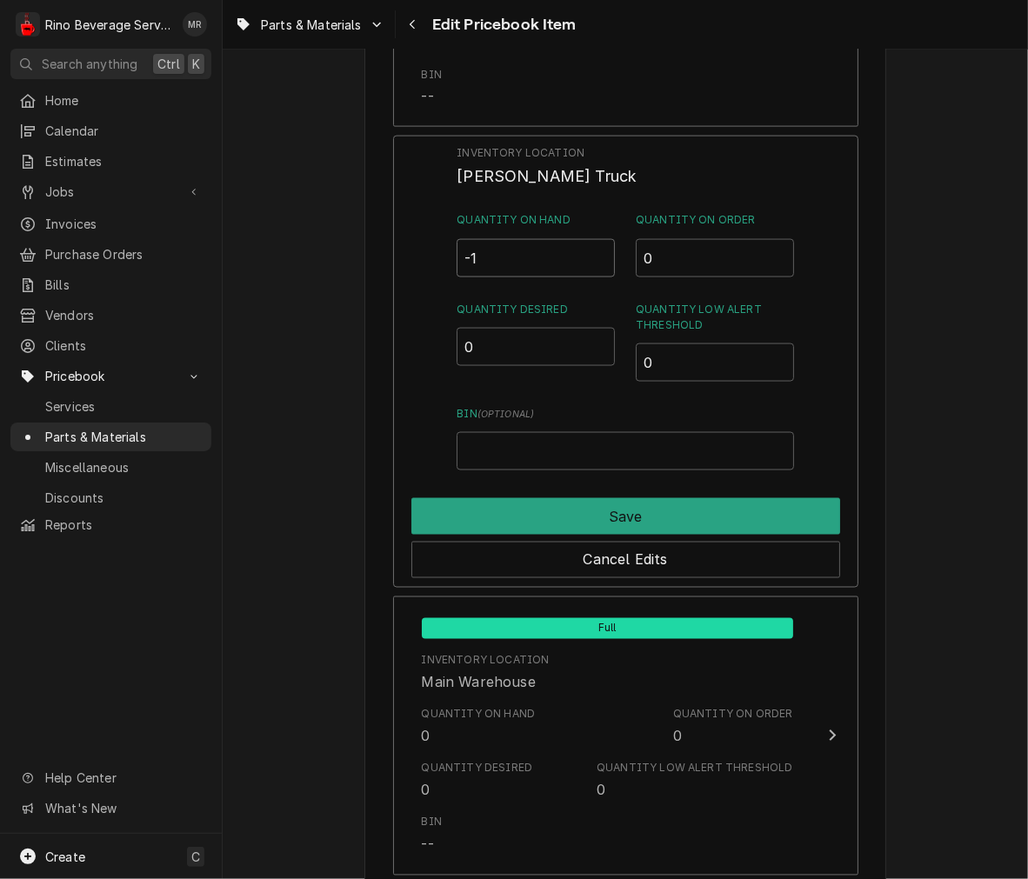
click at [529, 247] on input "-1" at bounding box center [536, 258] width 158 height 38
type input "0"
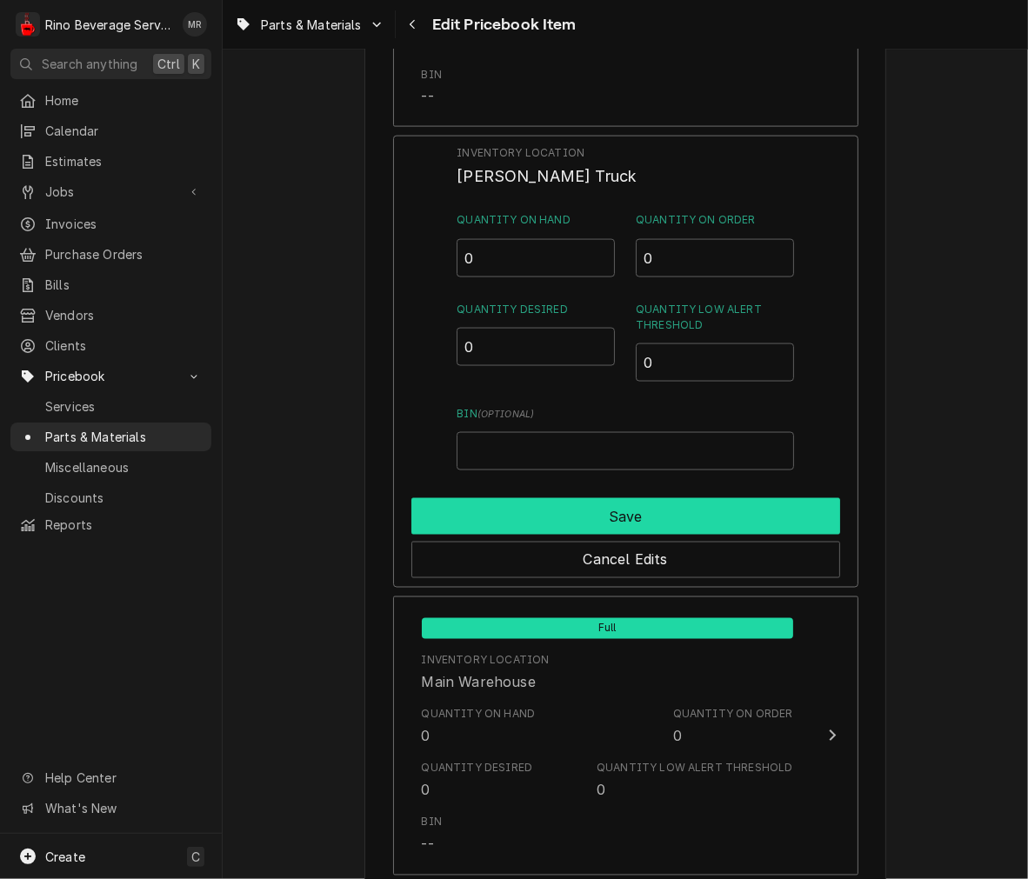
click at [444, 513] on button "Save" at bounding box center [625, 516] width 429 height 37
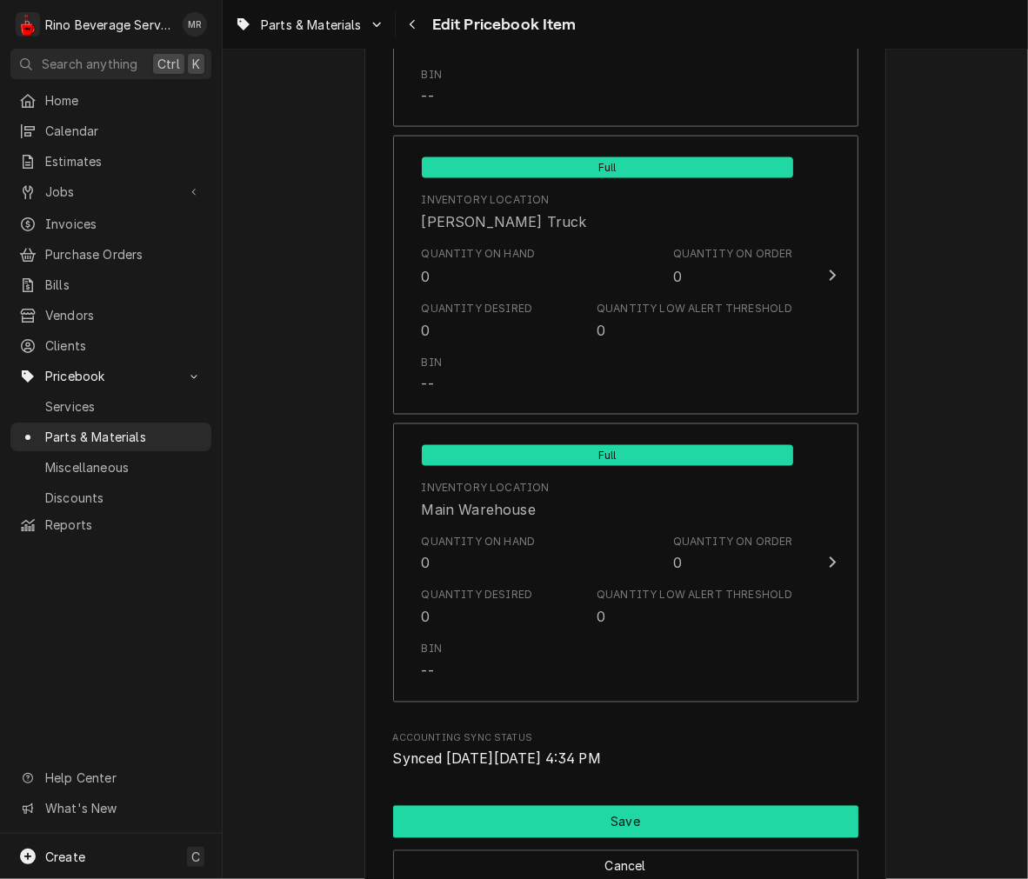
click at [697, 822] on button "Save" at bounding box center [625, 822] width 465 height 32
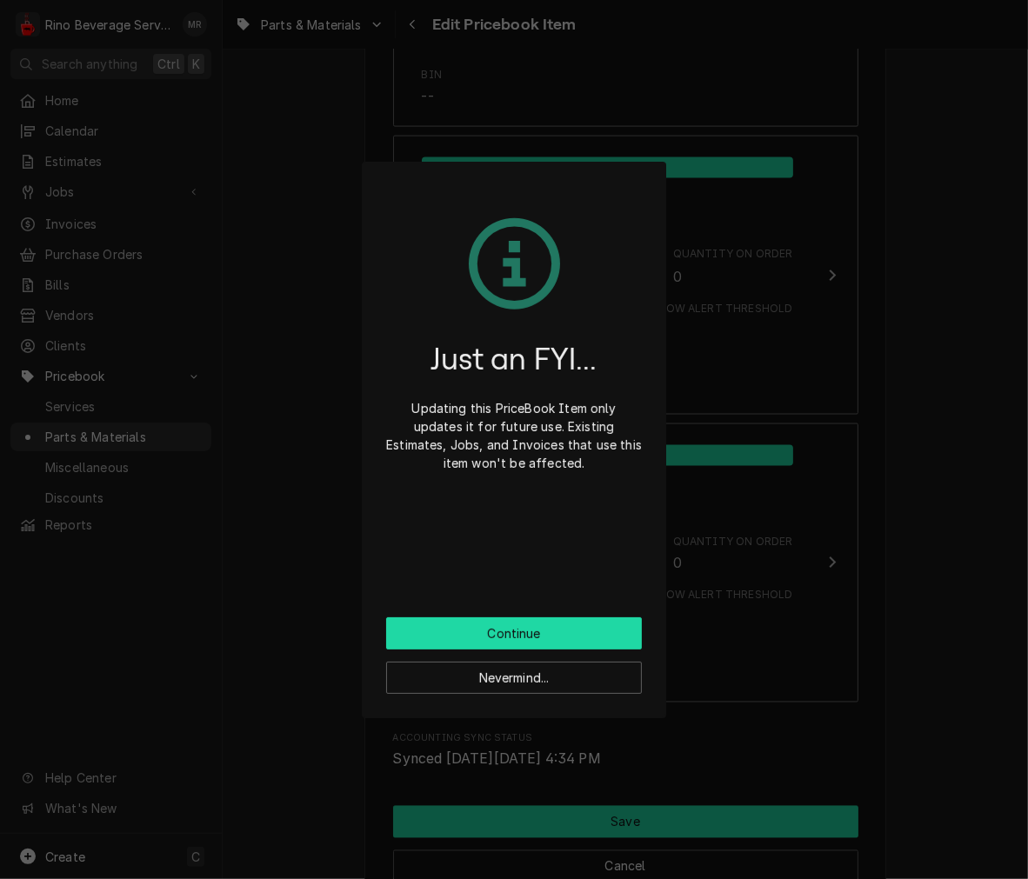
click at [611, 640] on button "Continue" at bounding box center [514, 633] width 256 height 32
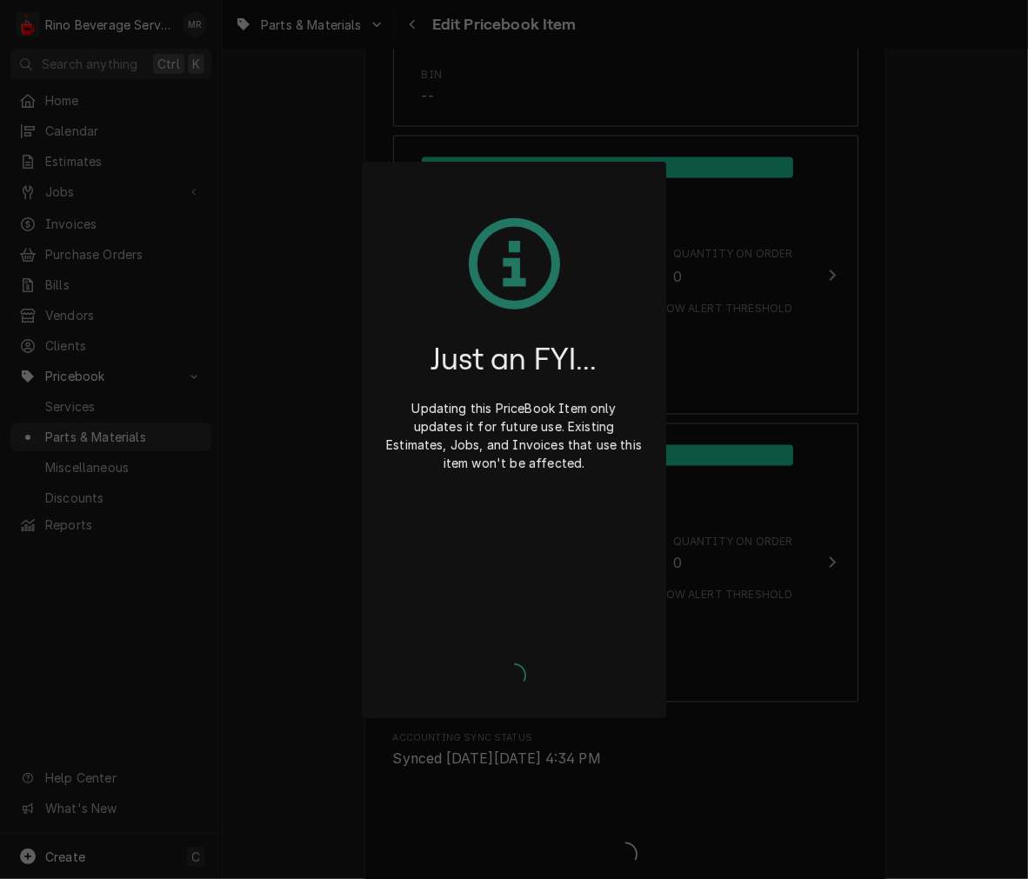
type textarea "x"
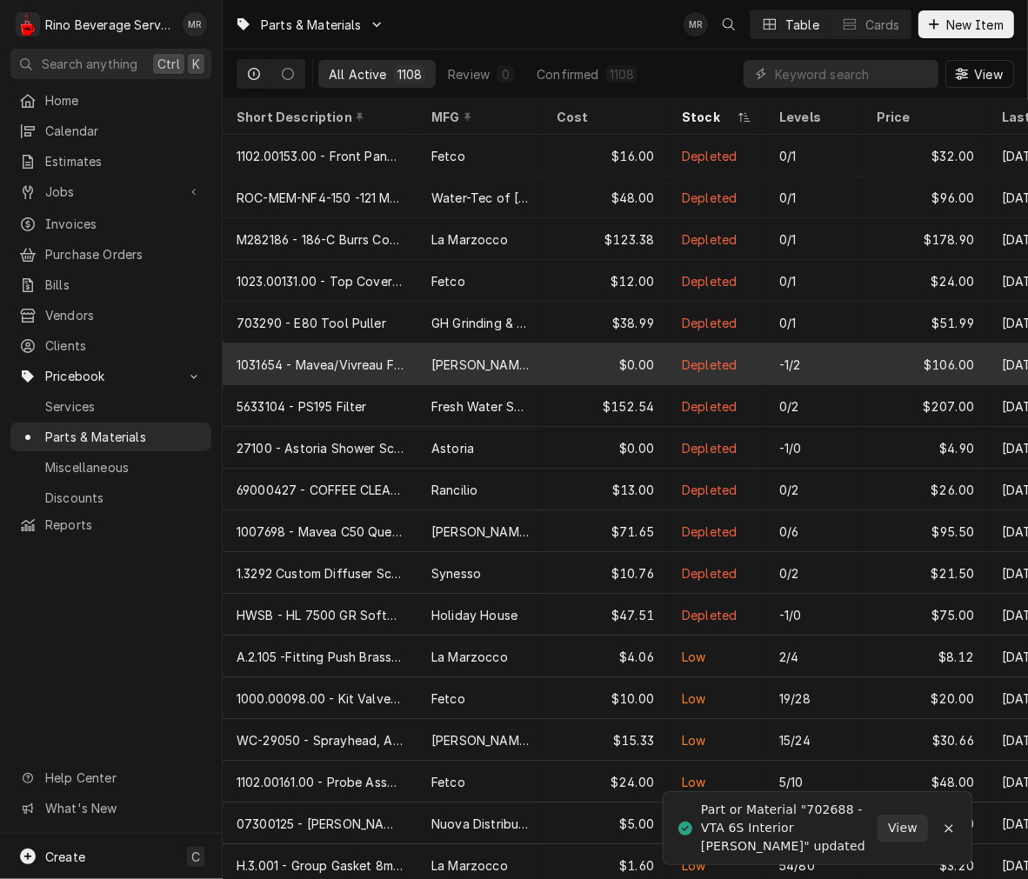
click at [777, 366] on div "-1/2" at bounding box center [813, 365] width 97 height 42
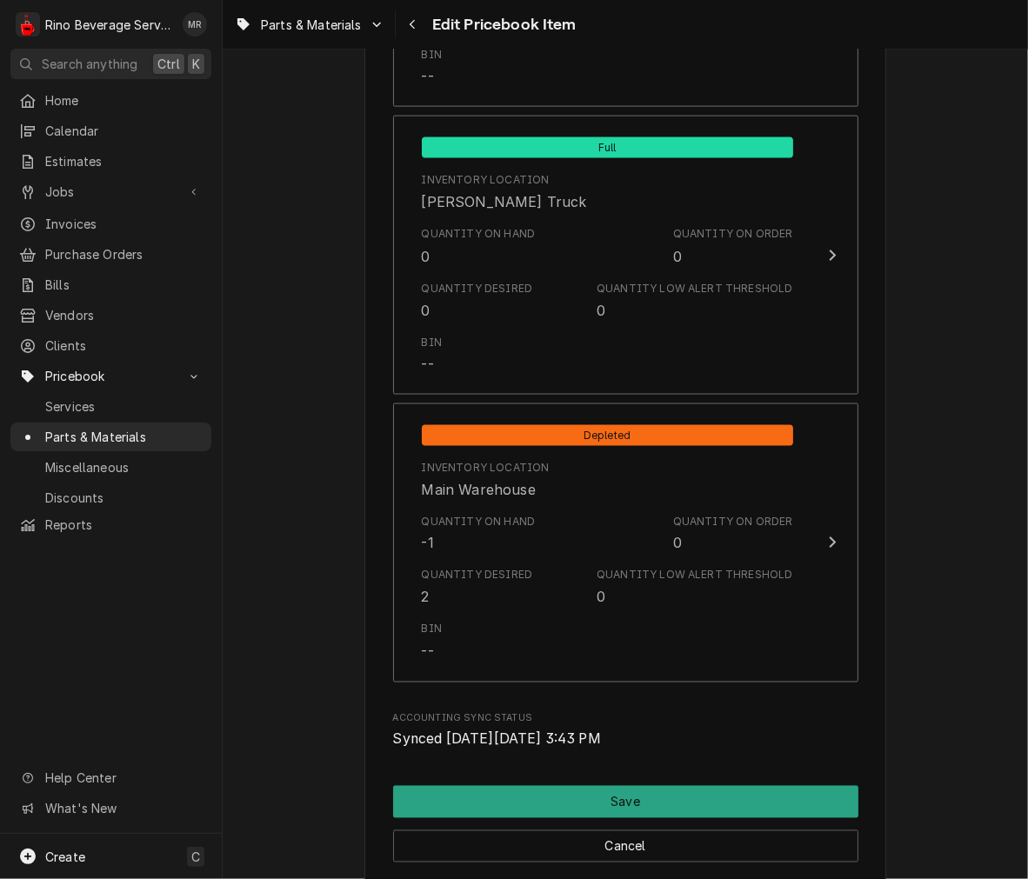
scroll to position [1838, 0]
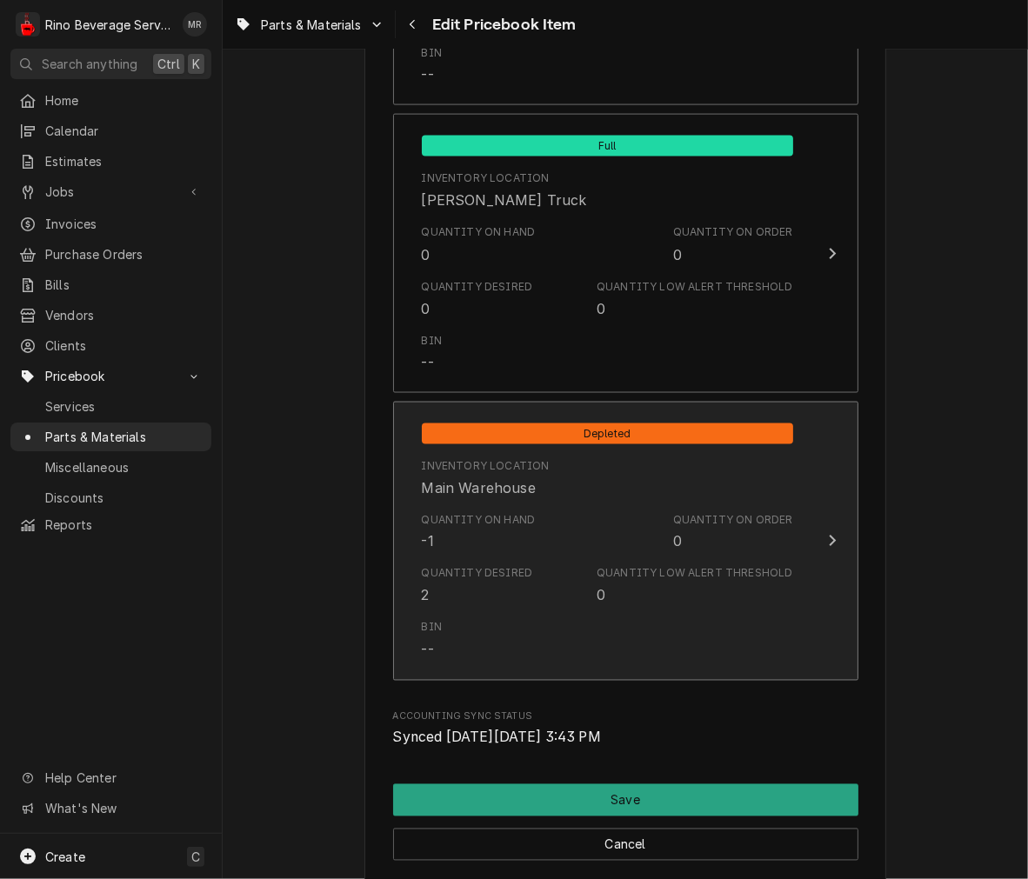
click at [531, 562] on div "Quantity Desired 2 Quantity Low Alert Threshold 0" at bounding box center [607, 586] width 371 height 54
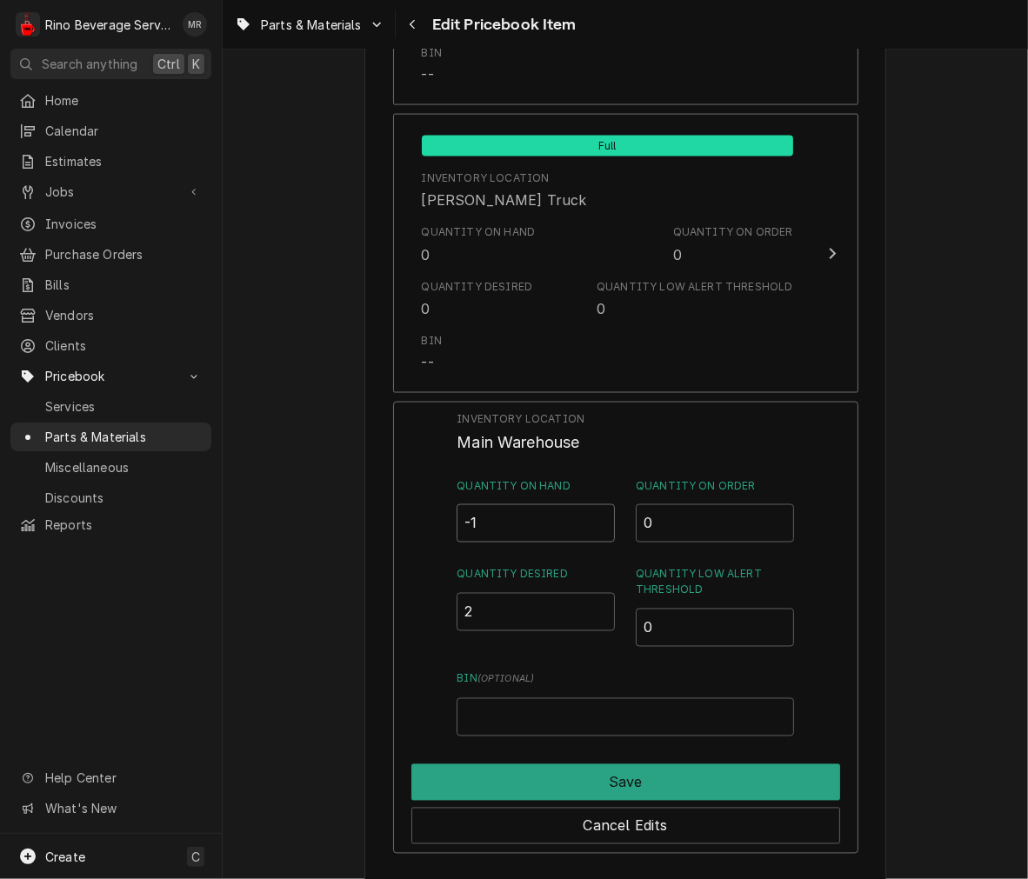
click at [540, 515] on input "-1" at bounding box center [536, 523] width 158 height 38
type input "0"
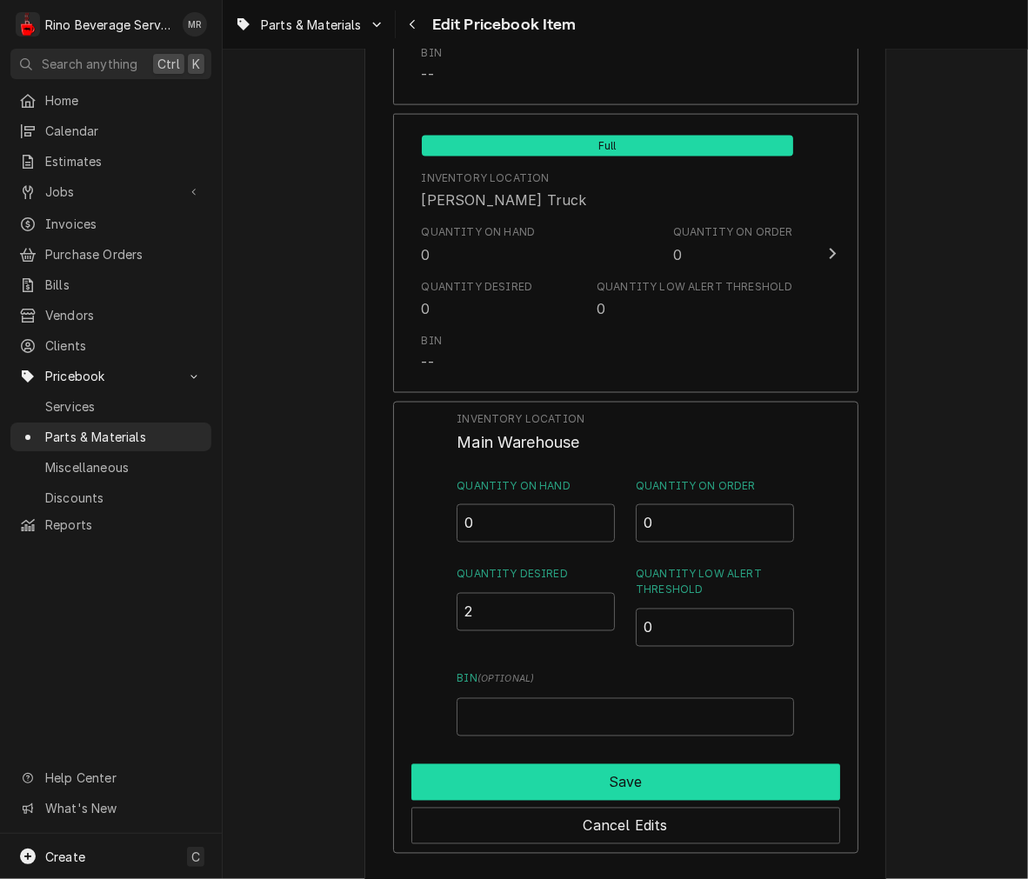
click at [620, 775] on button "Save" at bounding box center [625, 782] width 429 height 37
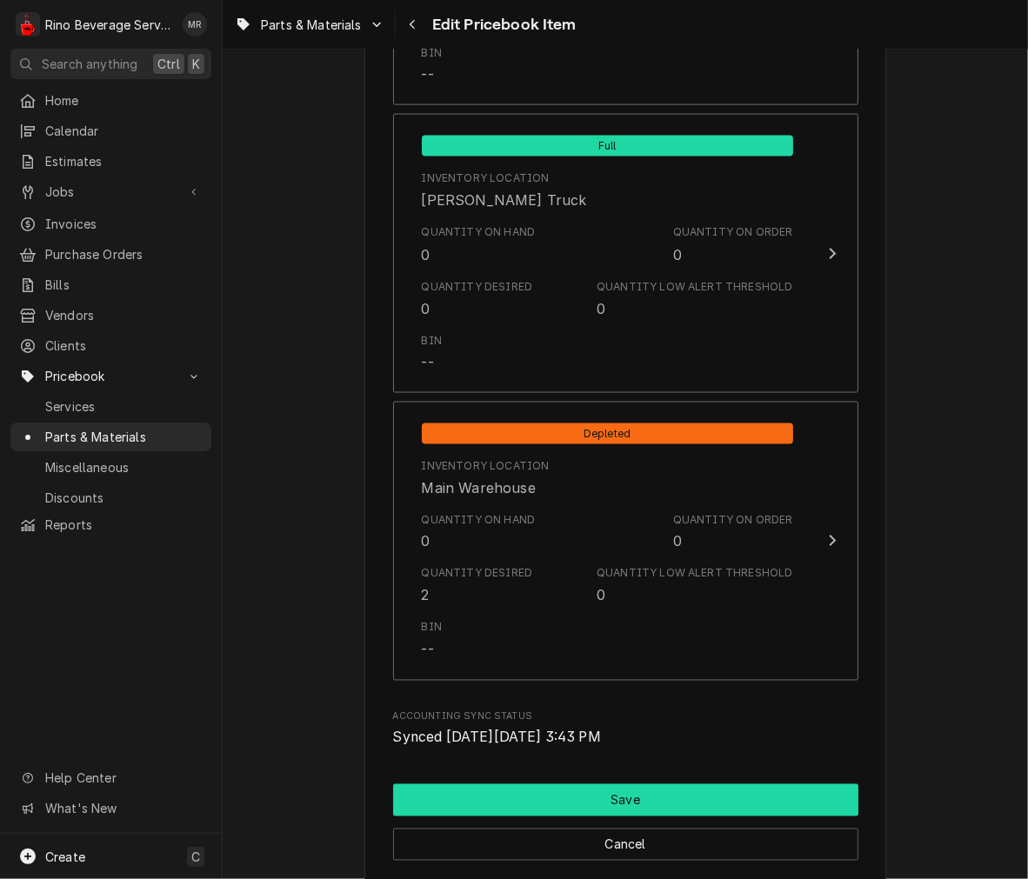
click at [577, 797] on button "Save" at bounding box center [625, 800] width 465 height 32
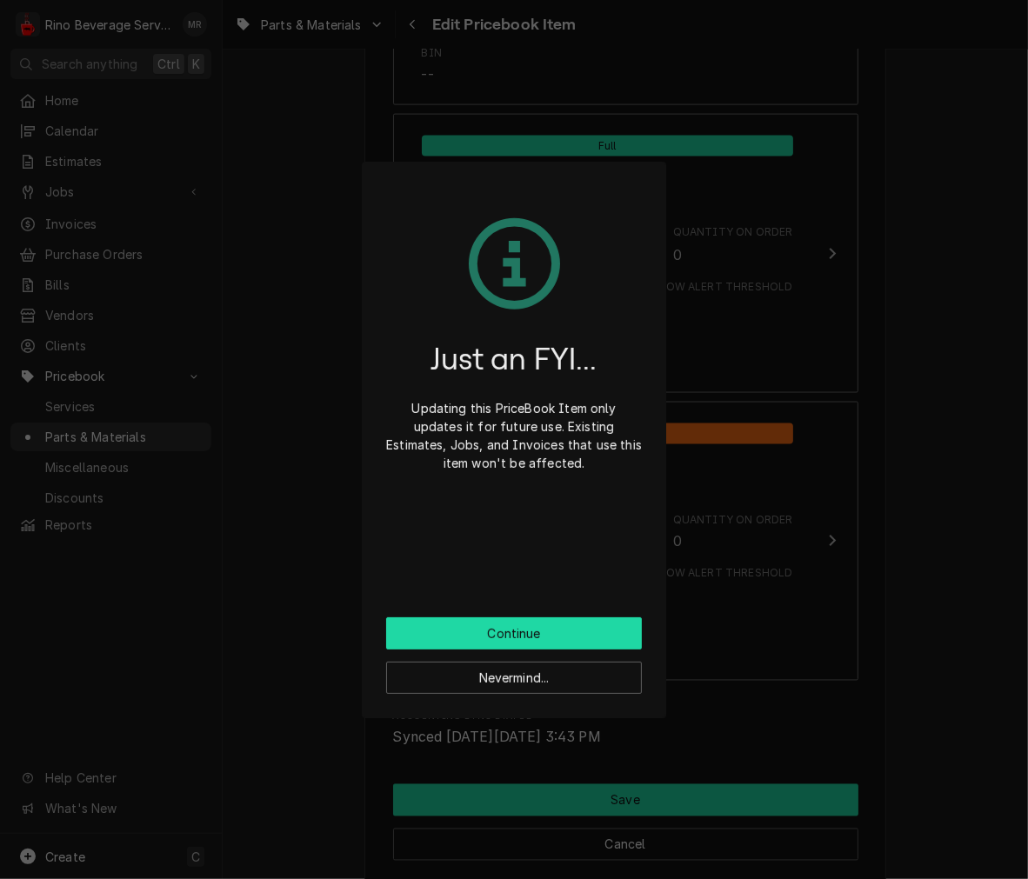
click at [584, 621] on button "Continue" at bounding box center [514, 633] width 256 height 32
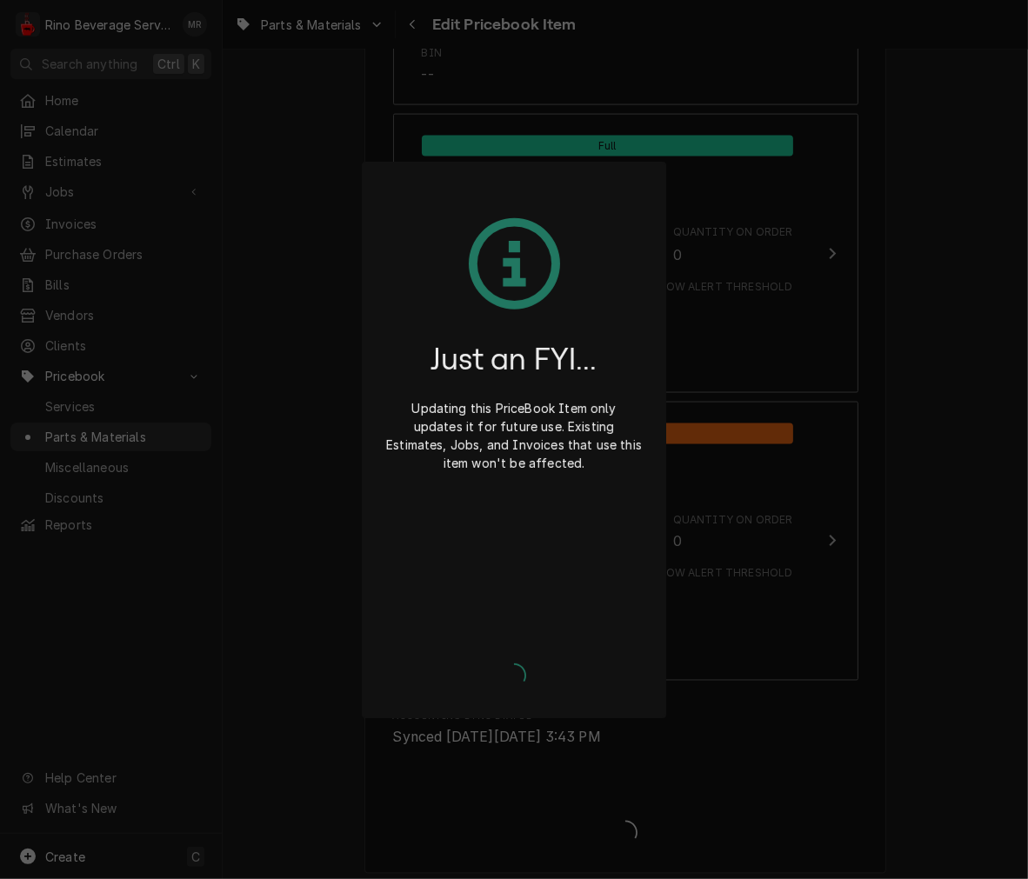
type textarea "x"
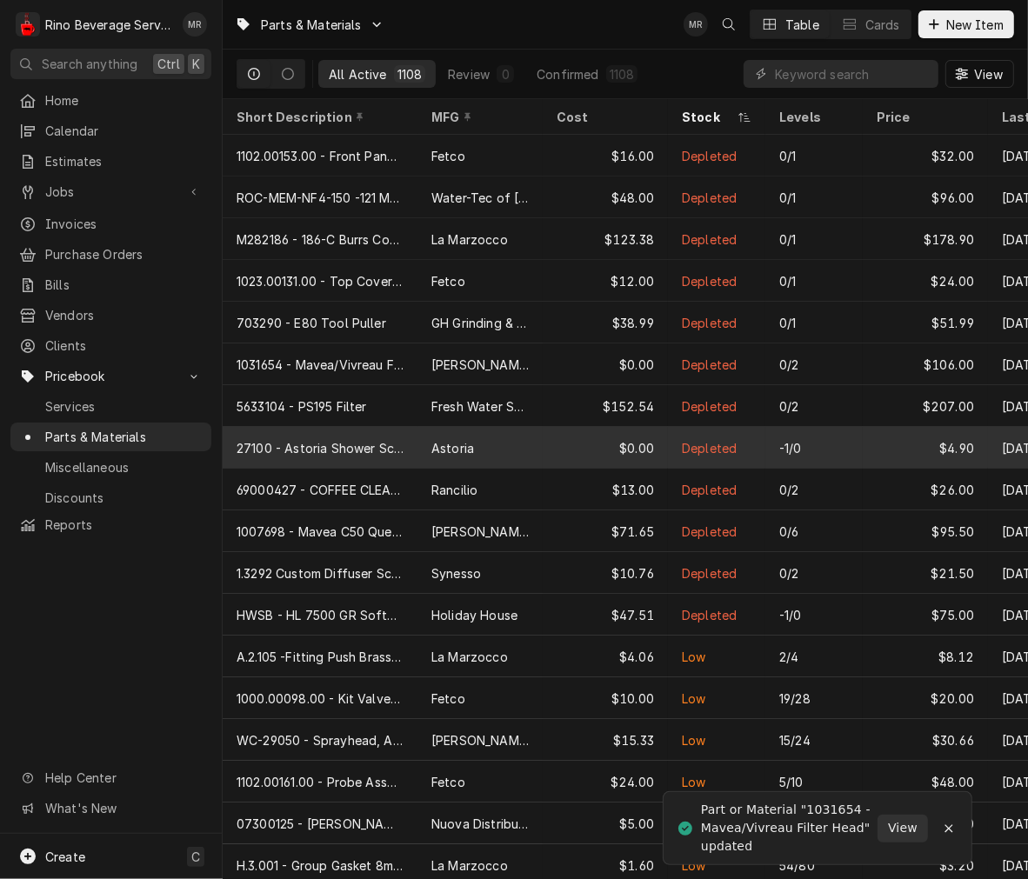
click at [824, 444] on div "-1/0" at bounding box center [813, 448] width 97 height 42
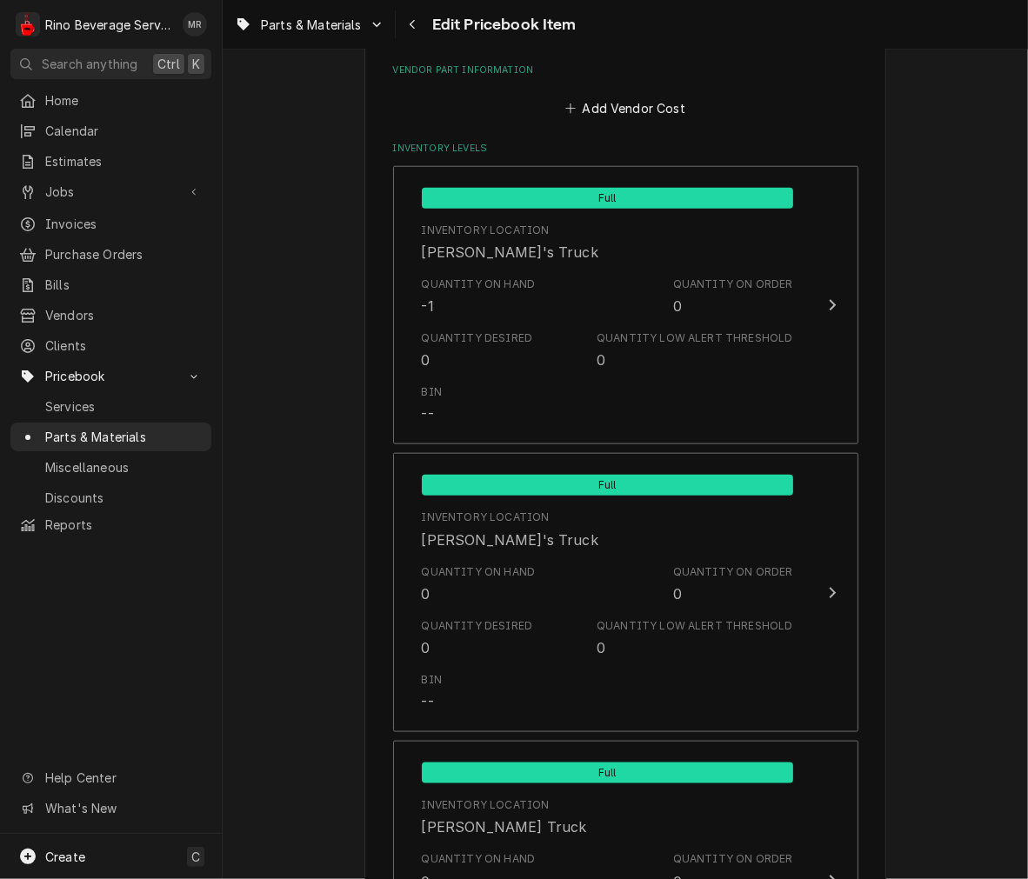
scroll to position [1206, 0]
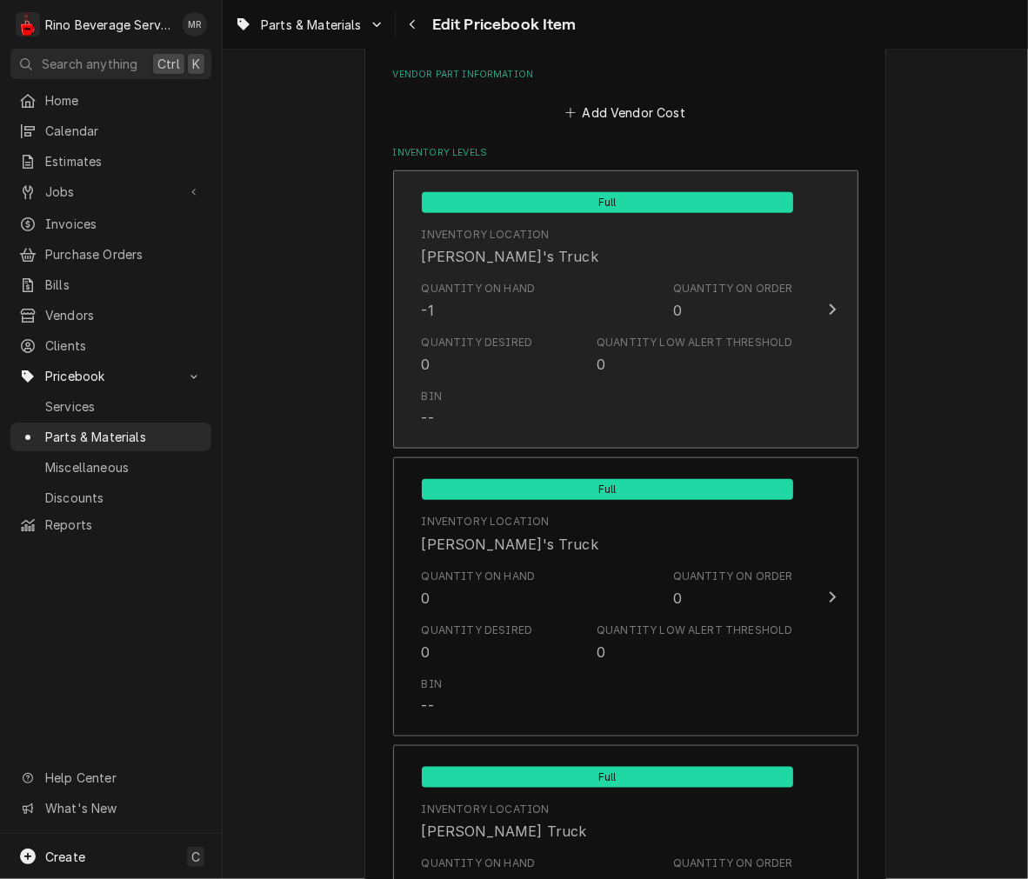
click at [704, 377] on div "Quantity Desired 0 Quantity Low Alert Threshold 0" at bounding box center [607, 355] width 371 height 54
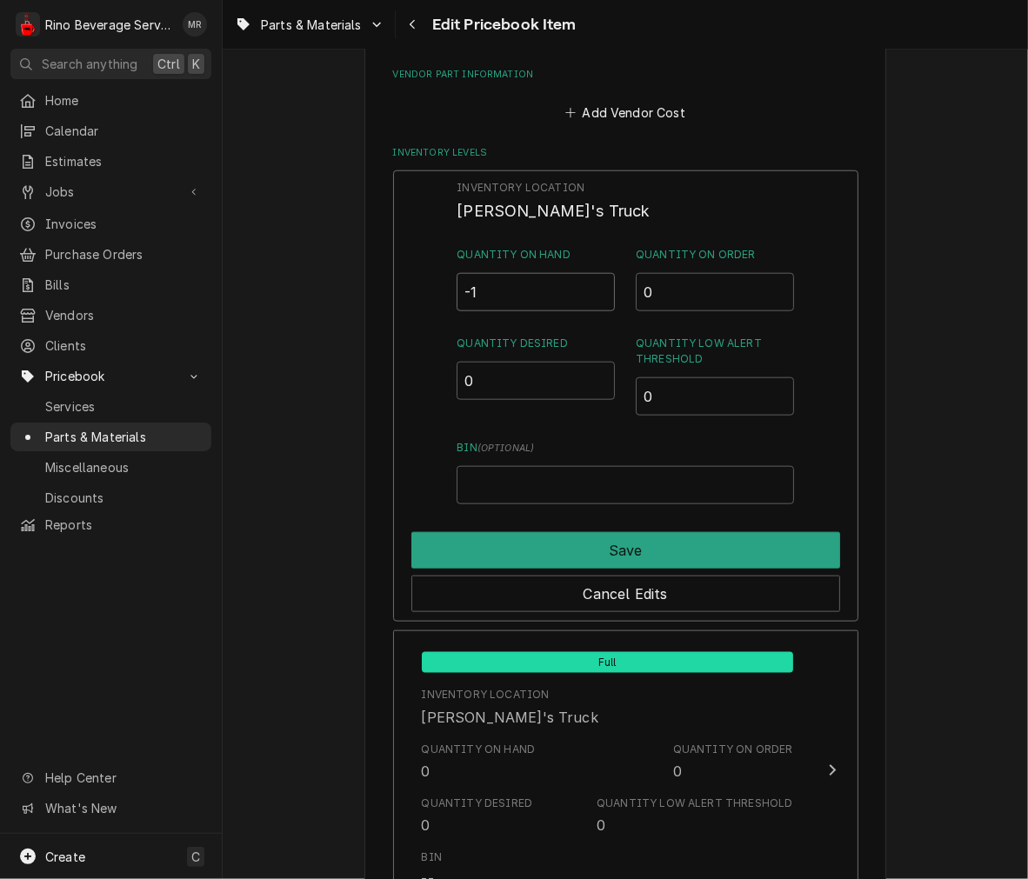
click at [544, 294] on input "-1" at bounding box center [536, 292] width 158 height 38
type input "0"
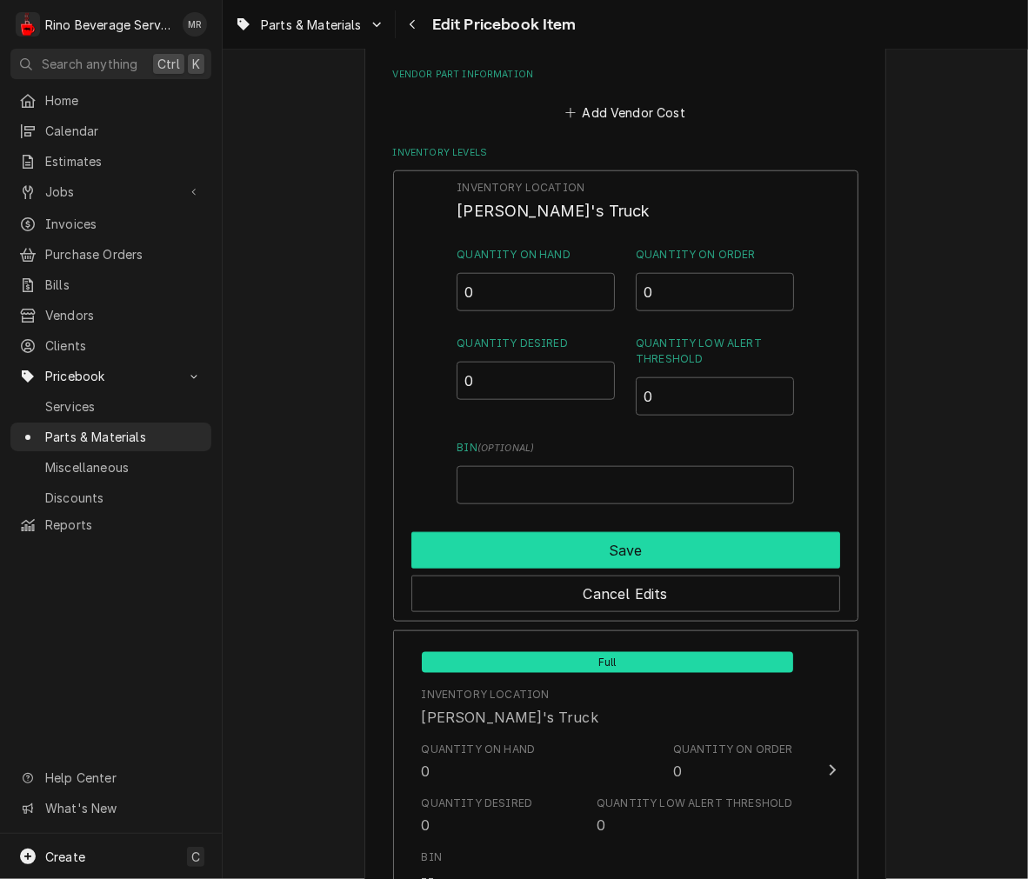
click at [654, 536] on button "Save" at bounding box center [625, 550] width 429 height 37
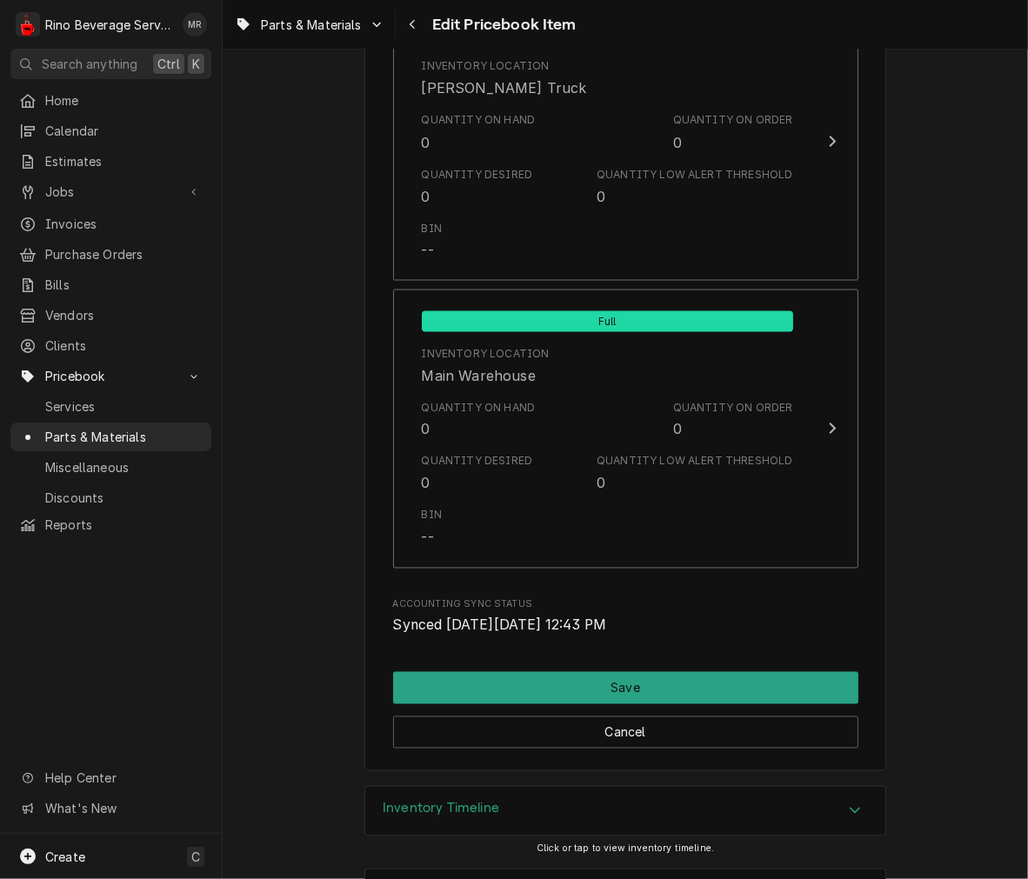
scroll to position [1960, 0]
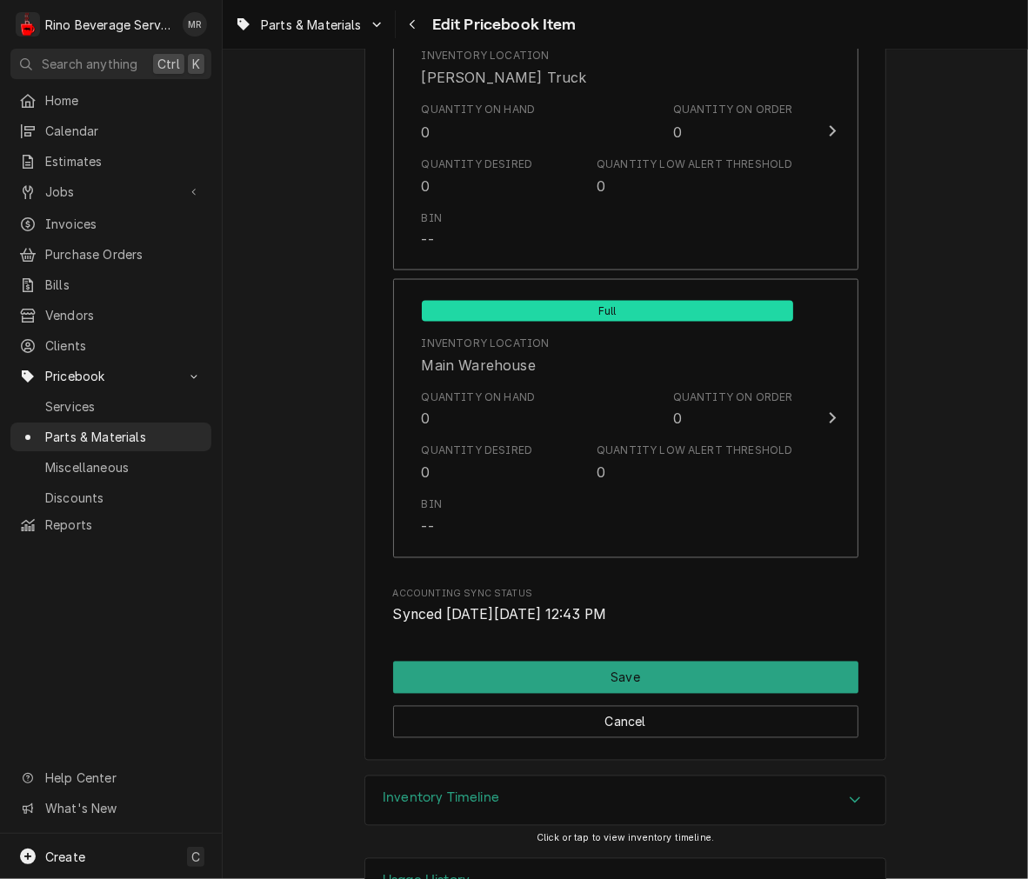
click at [760, 668] on button "Save" at bounding box center [625, 678] width 465 height 32
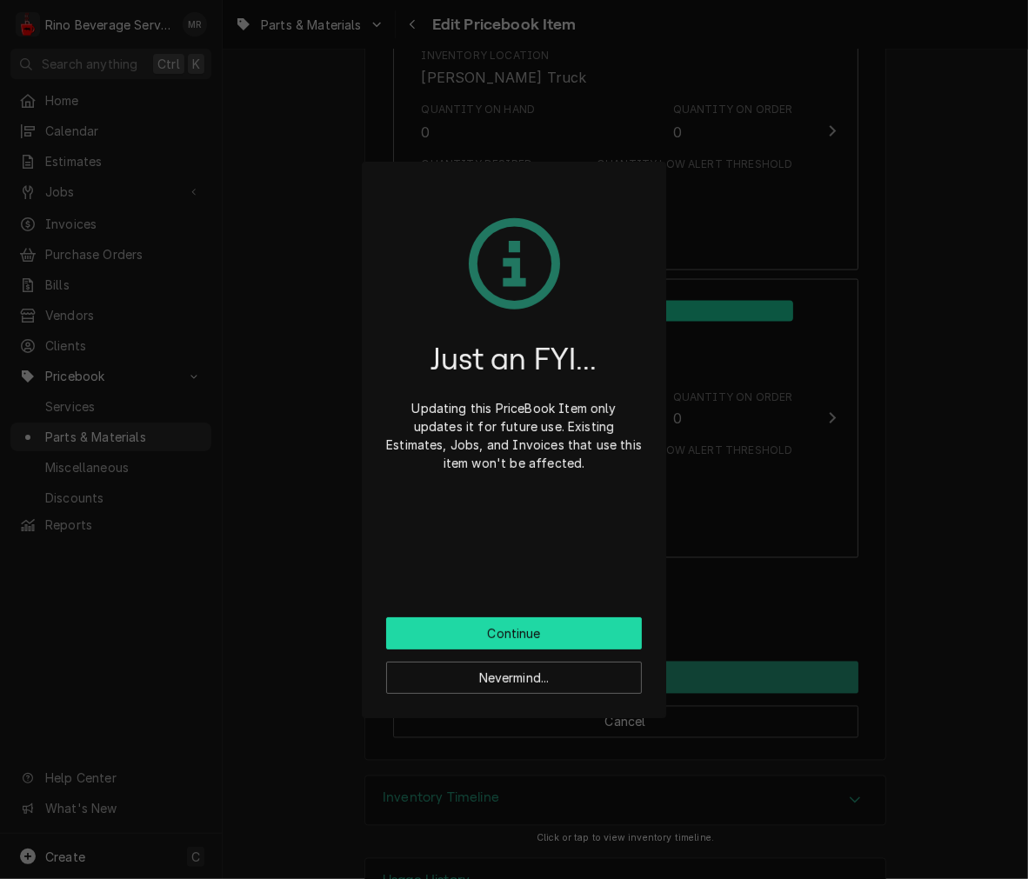
click at [591, 631] on button "Continue" at bounding box center [514, 633] width 256 height 32
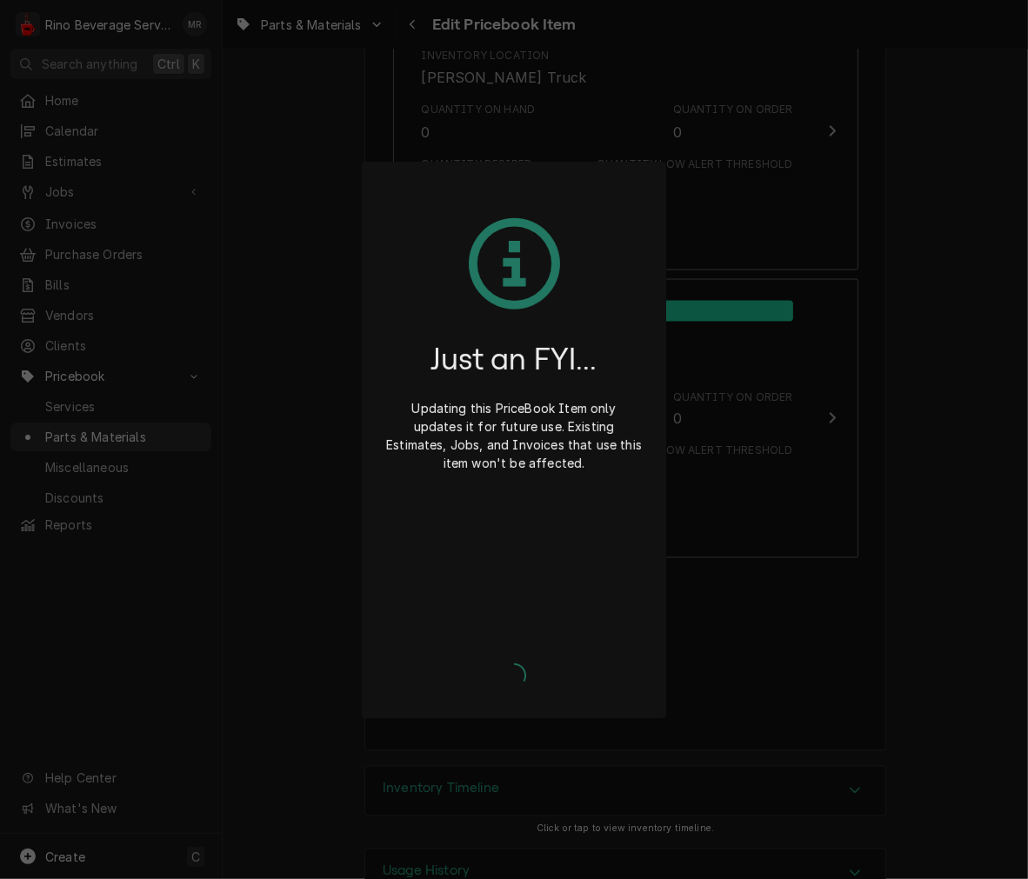
type textarea "x"
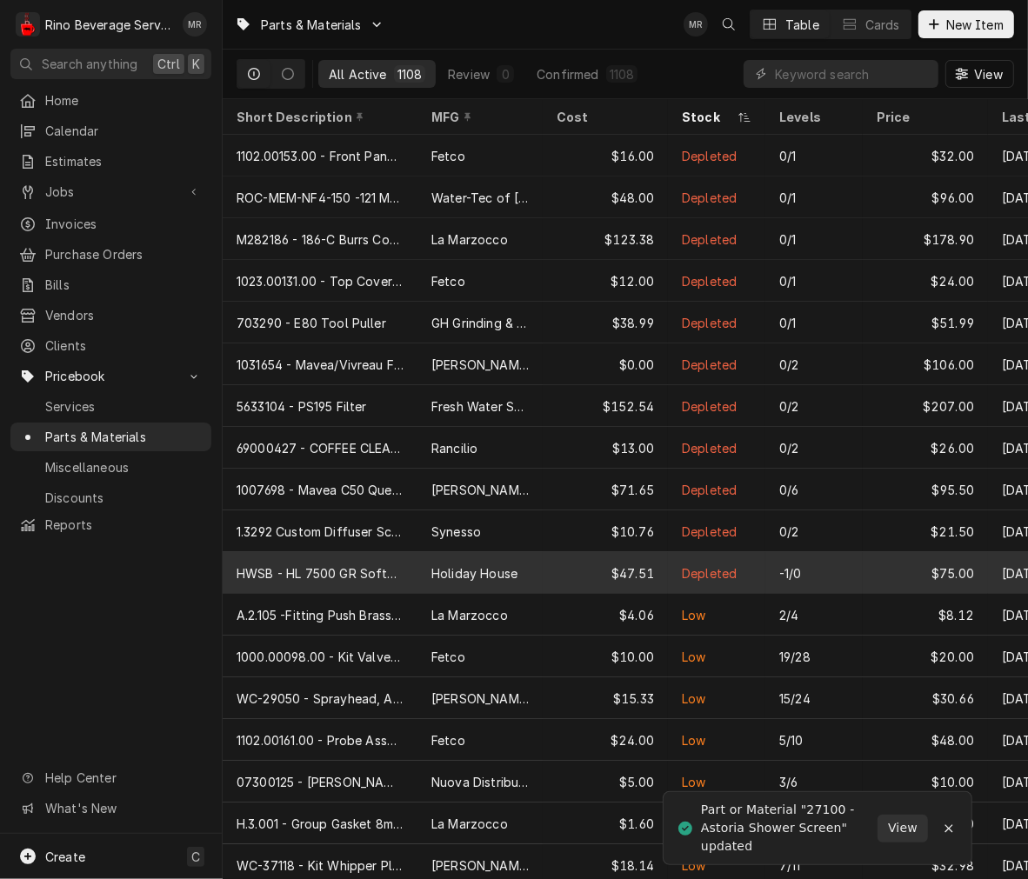
click at [796, 565] on div "-1/0" at bounding box center [790, 573] width 23 height 18
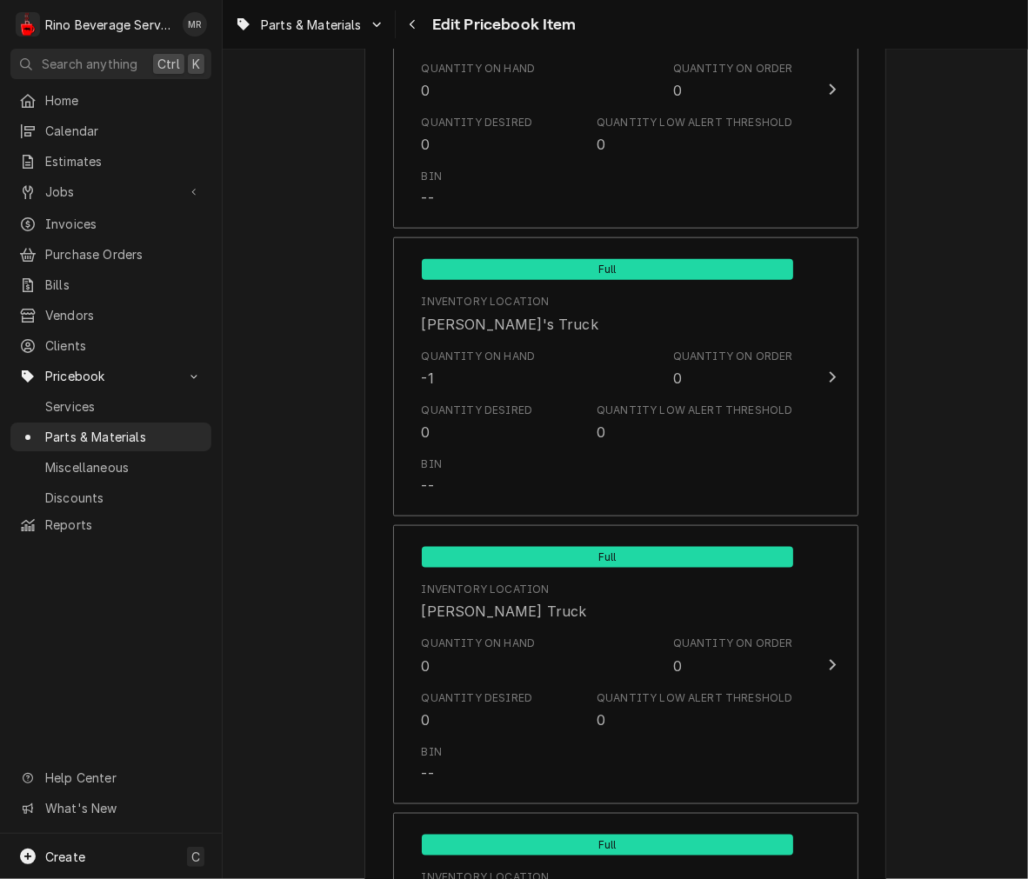
scroll to position [1474, 0]
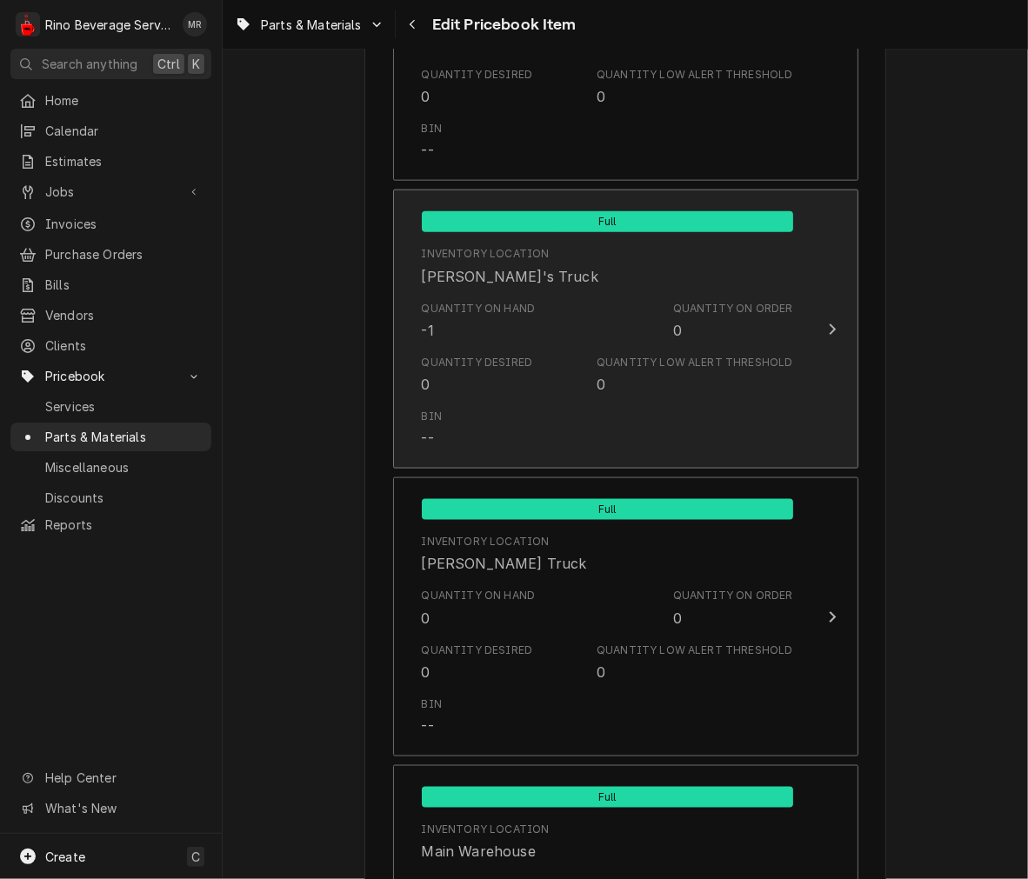
click at [672, 348] on div "Quantity Desired 0 Quantity Low Alert Threshold 0" at bounding box center [607, 375] width 371 height 54
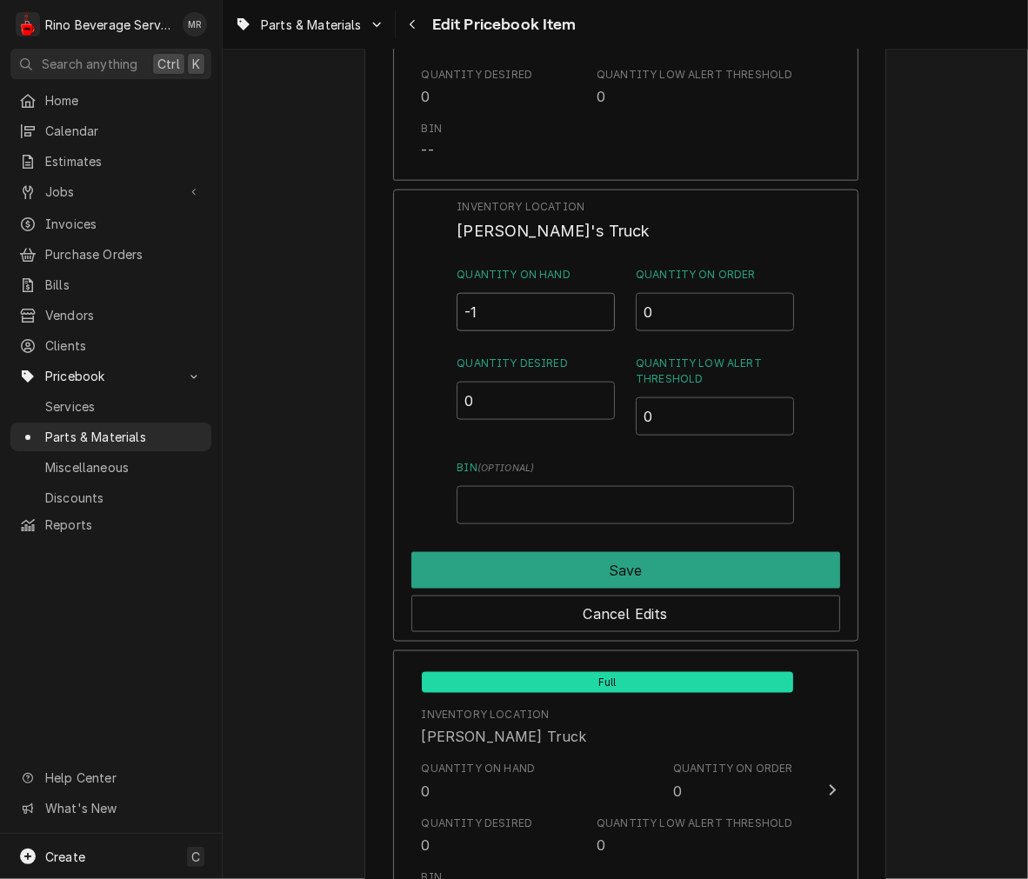
click at [535, 317] on input "-1" at bounding box center [536, 312] width 158 height 38
type input "0"
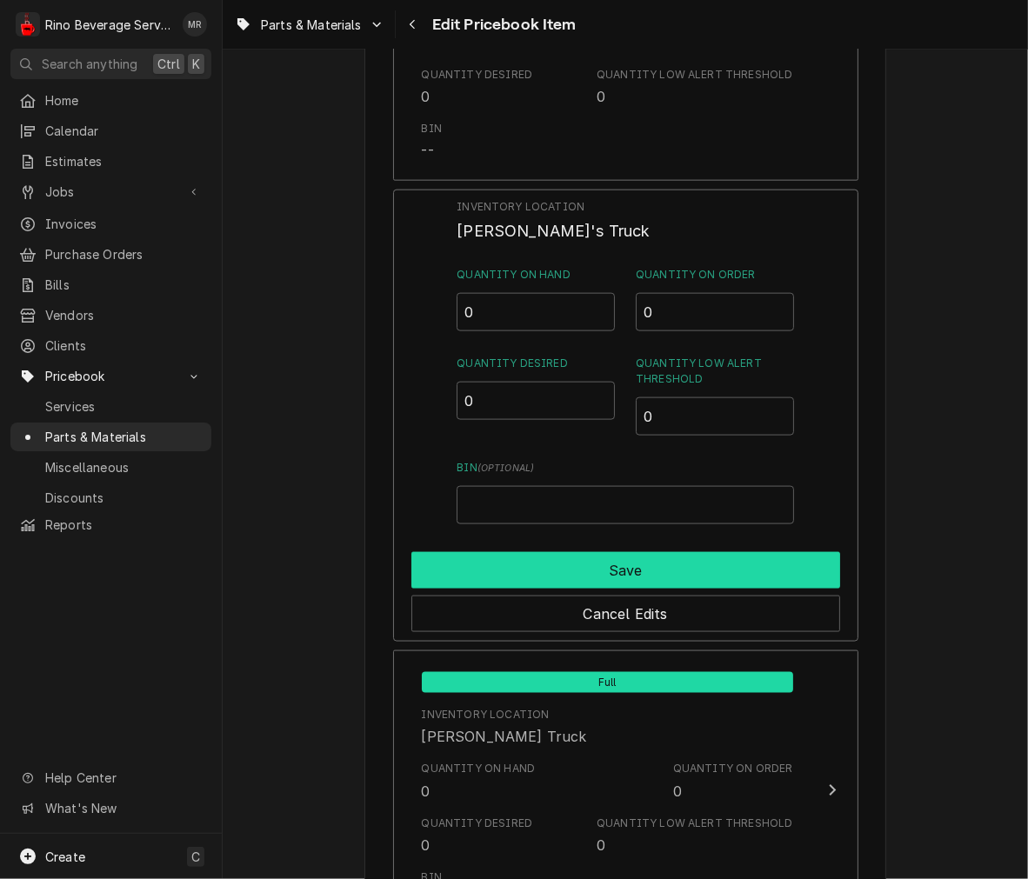
click at [609, 553] on button "Save" at bounding box center [625, 570] width 429 height 37
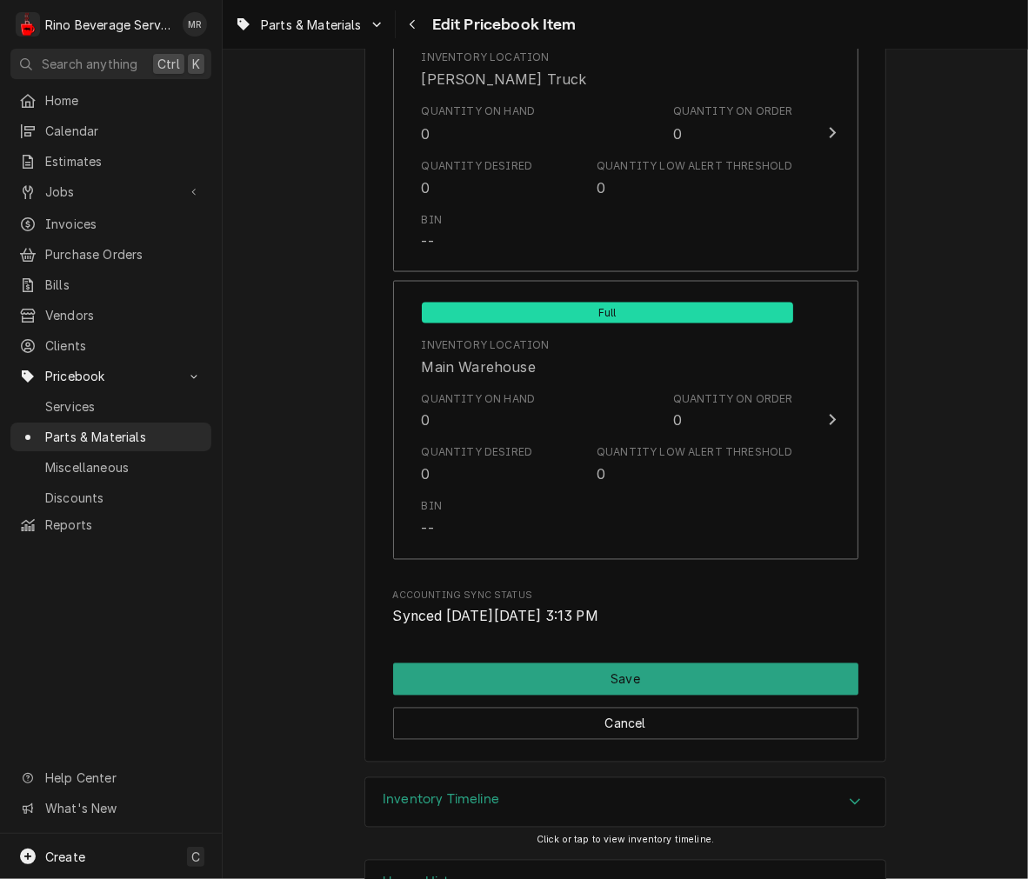
scroll to position [1966, 0]
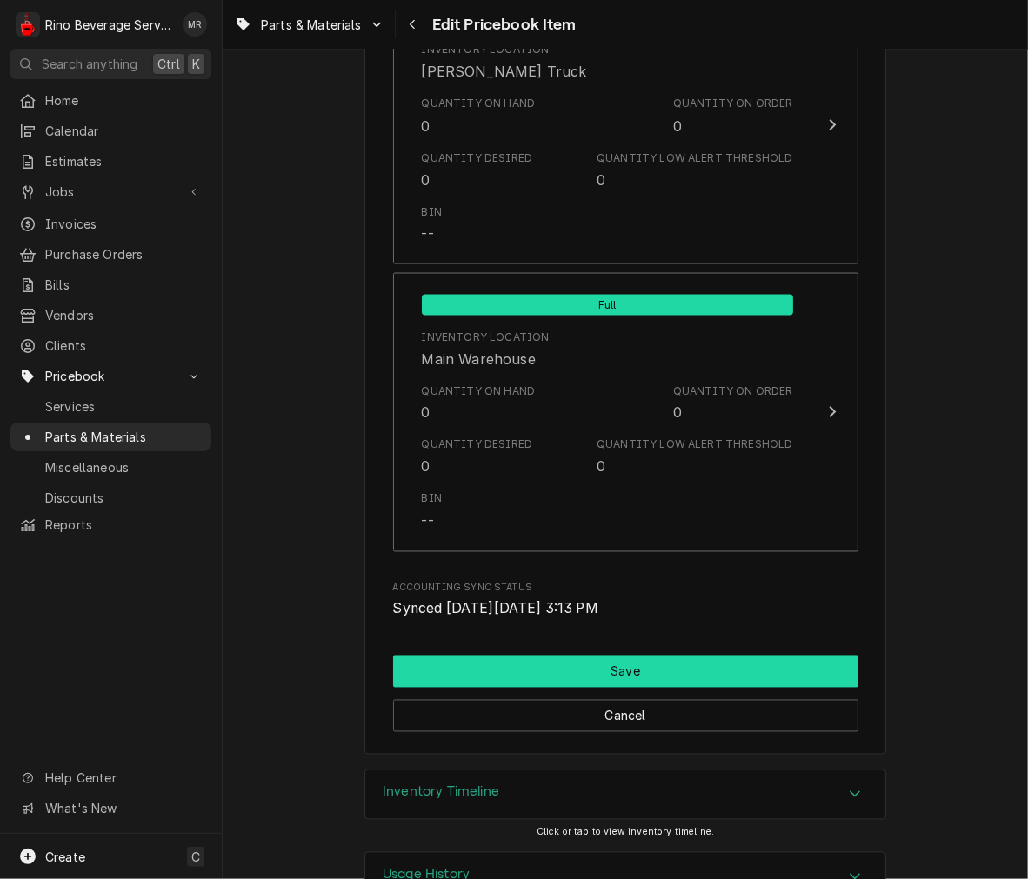
click at [616, 665] on button "Save" at bounding box center [625, 672] width 465 height 32
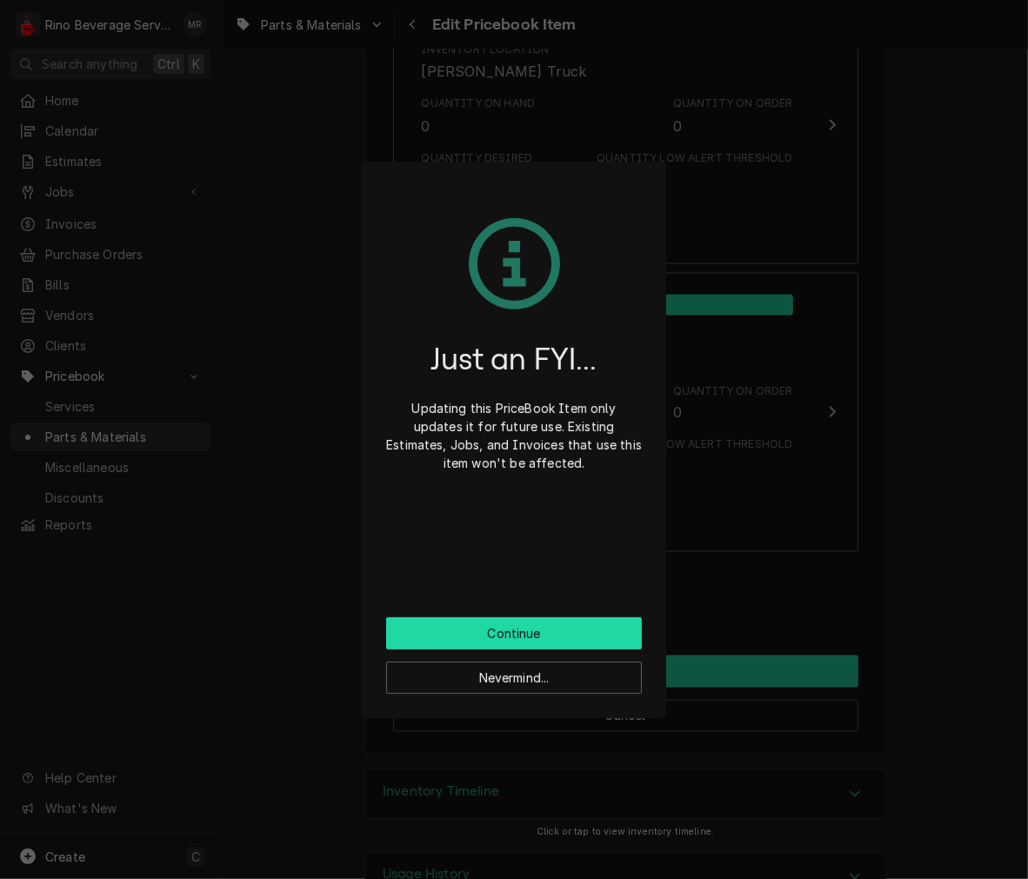
click at [610, 627] on button "Continue" at bounding box center [514, 633] width 256 height 32
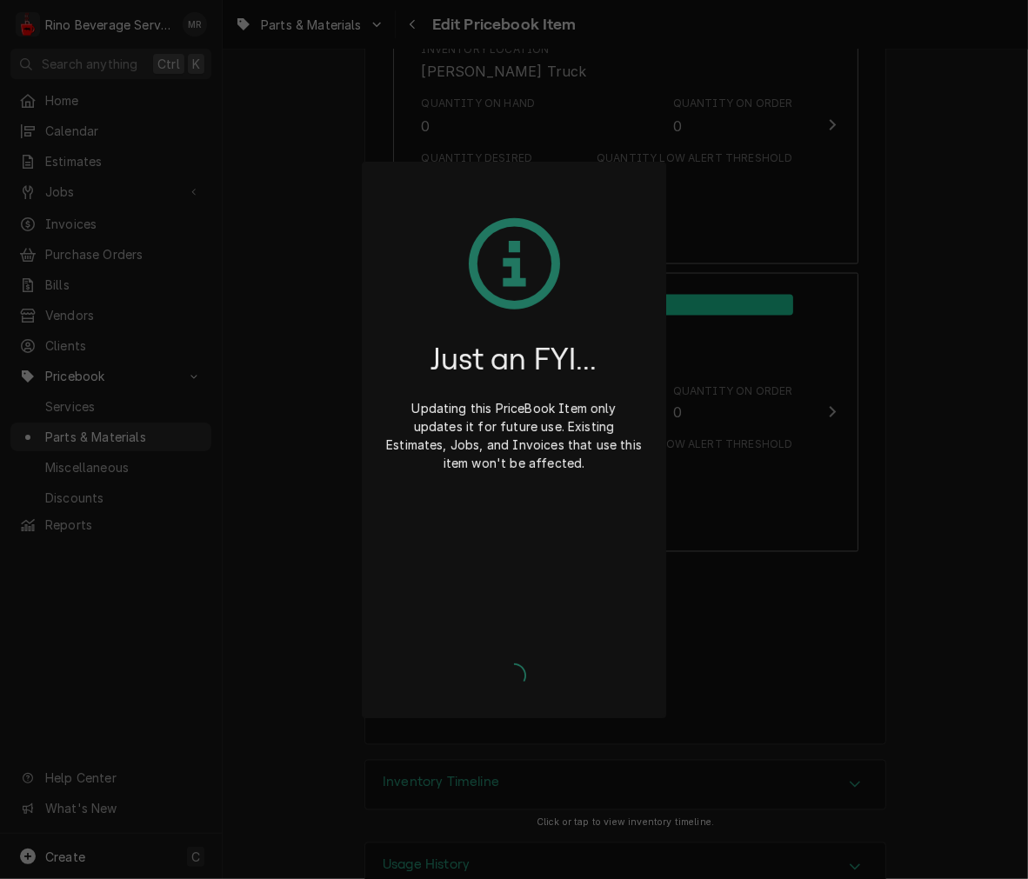
type textarea "x"
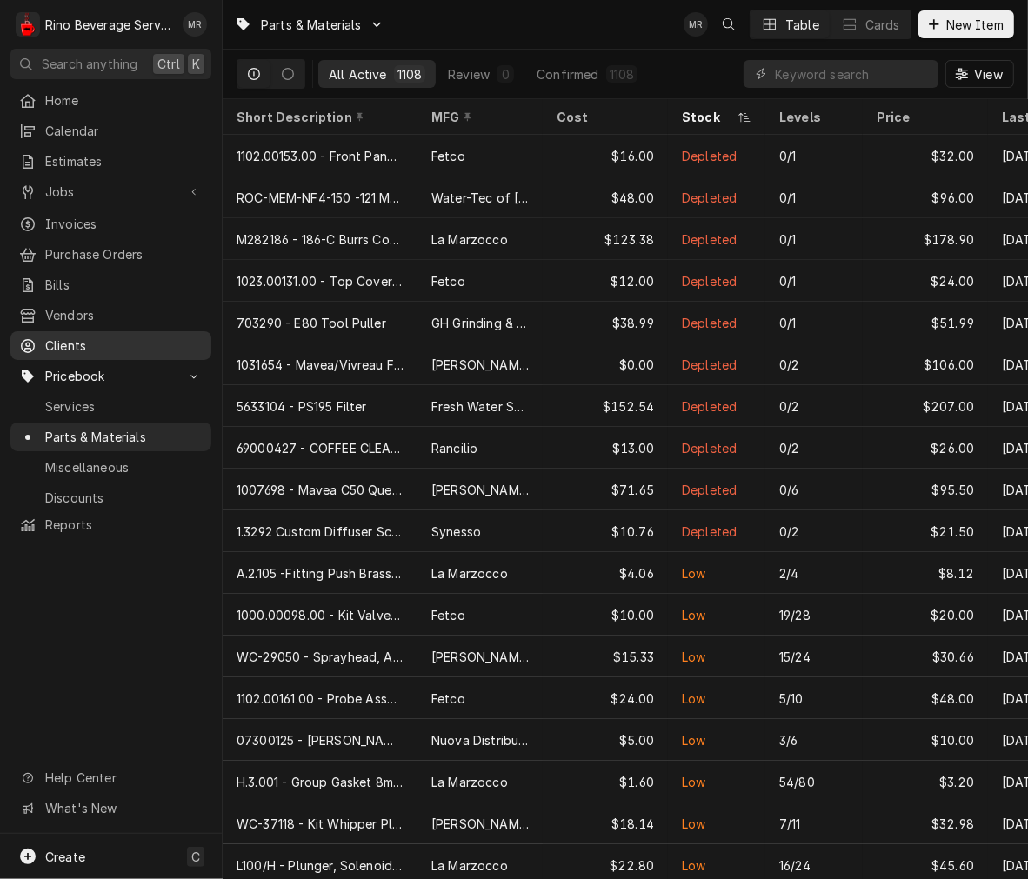
click at [88, 335] on div "Clients" at bounding box center [111, 346] width 194 height 22
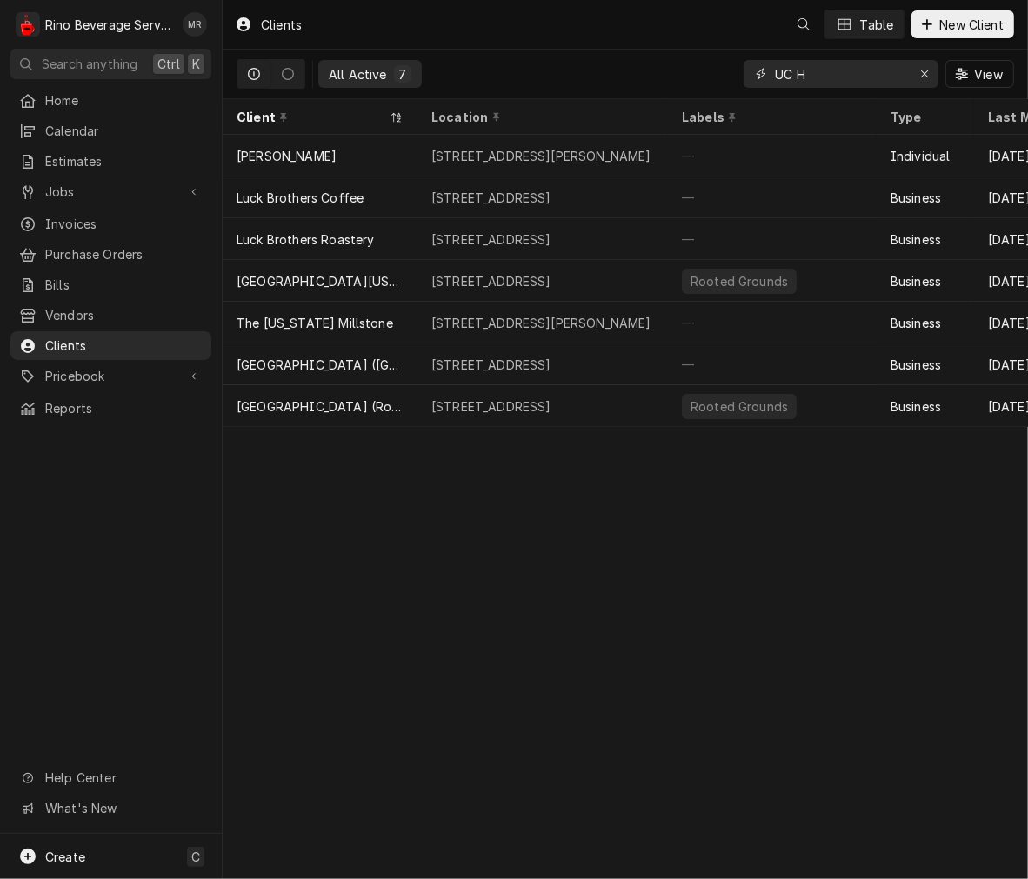
click at [831, 79] on input "UC H" at bounding box center [840, 74] width 130 height 28
type input "U"
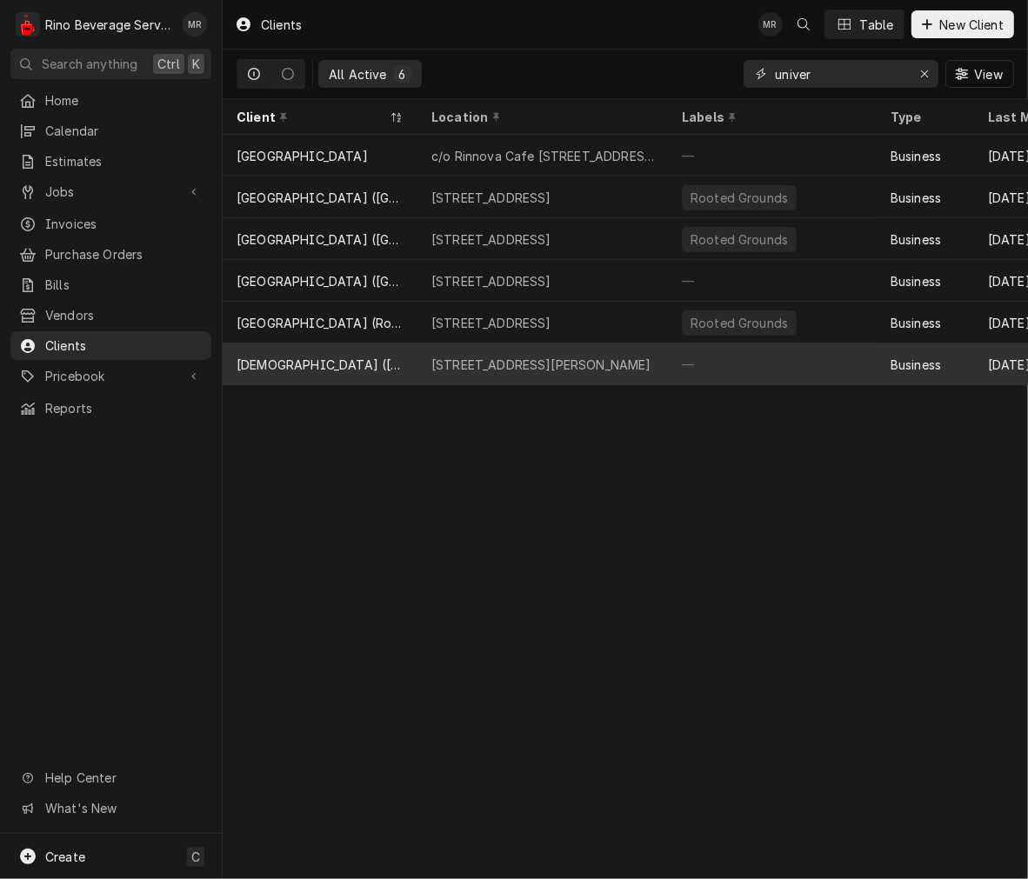
type input "univer"
click at [369, 368] on div "[DEMOGRAPHIC_DATA] ([GEOGRAPHIC_DATA])" at bounding box center [320, 365] width 167 height 18
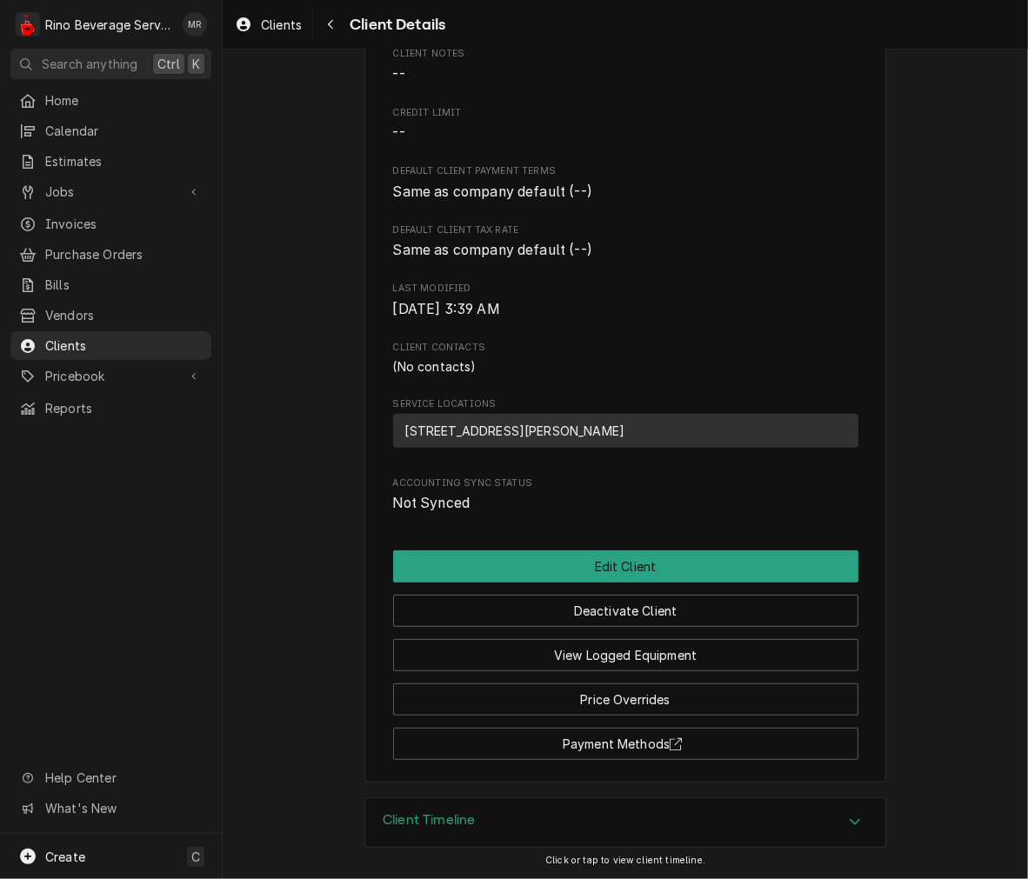
scroll to position [296, 0]
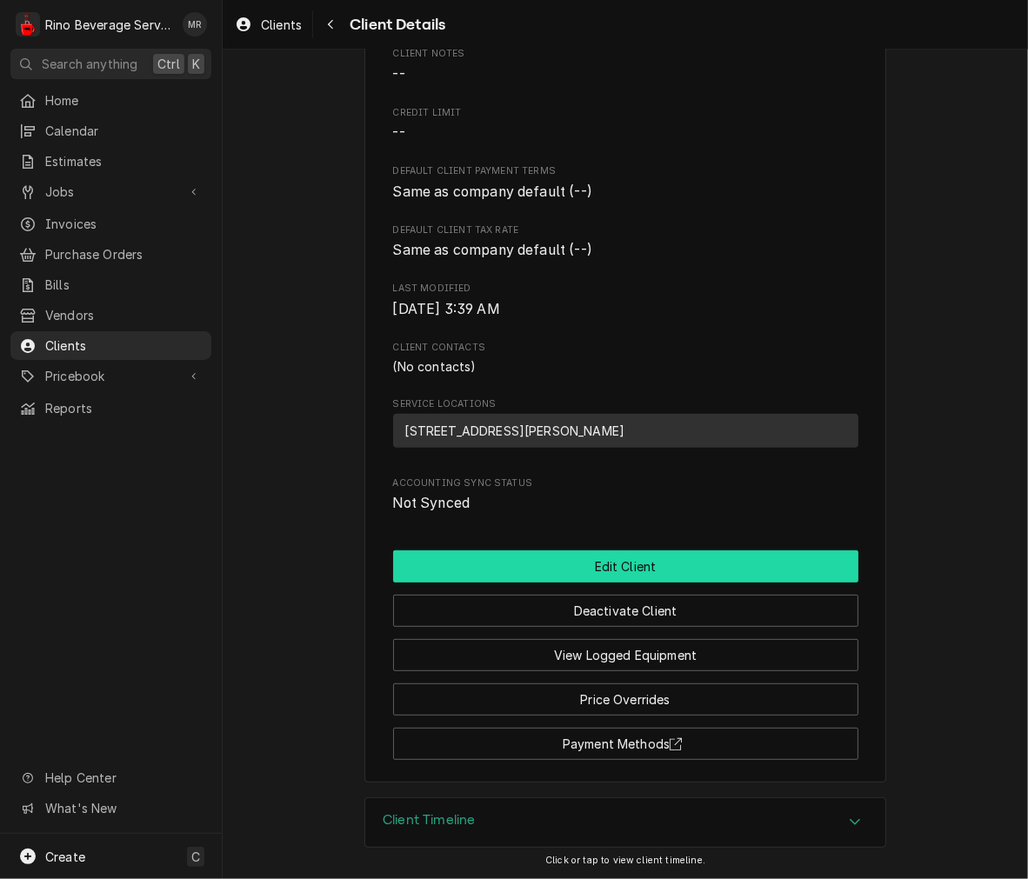
click at [723, 571] on button "Edit Client" at bounding box center [625, 566] width 465 height 32
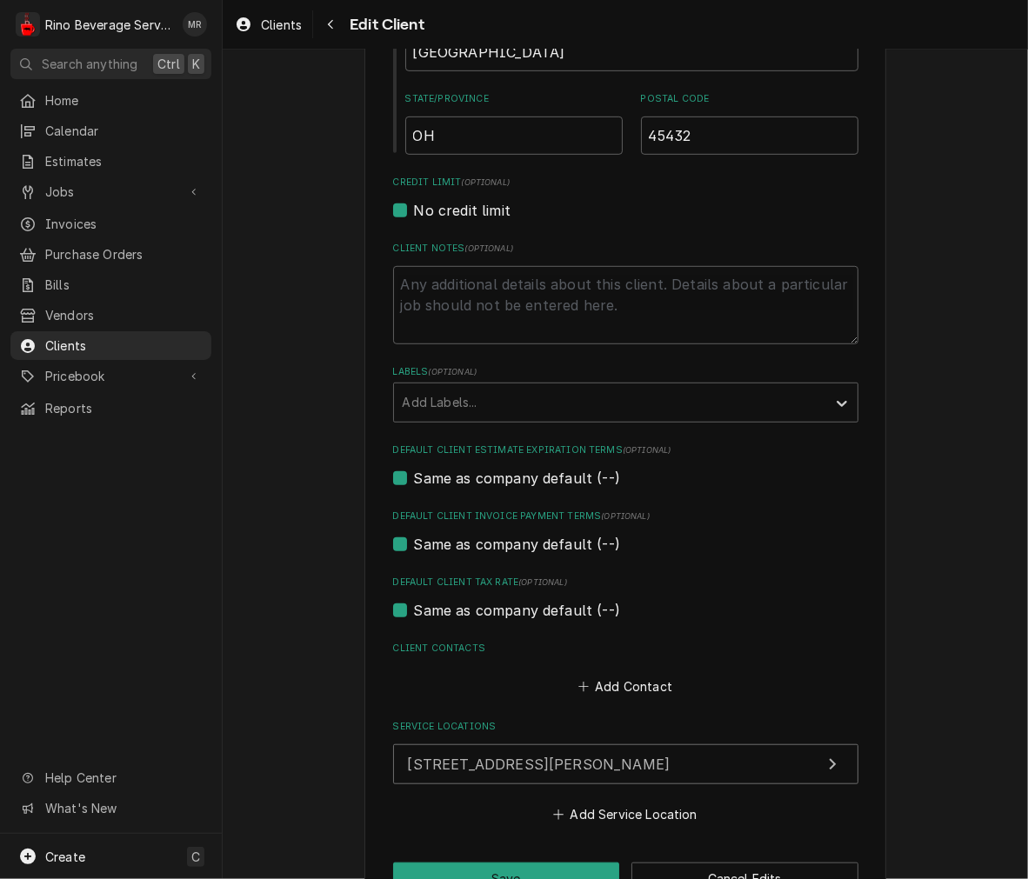
scroll to position [706, 0]
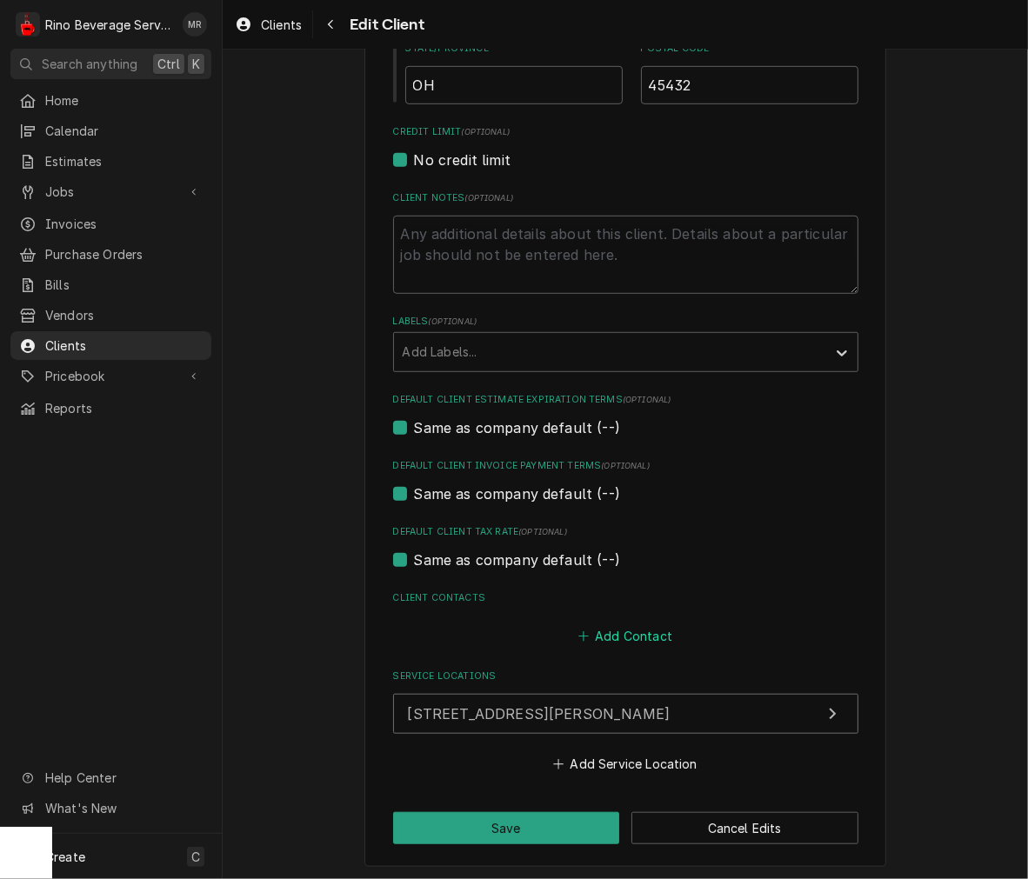
click at [662, 630] on button "Add Contact" at bounding box center [625, 636] width 100 height 24
type textarea "x"
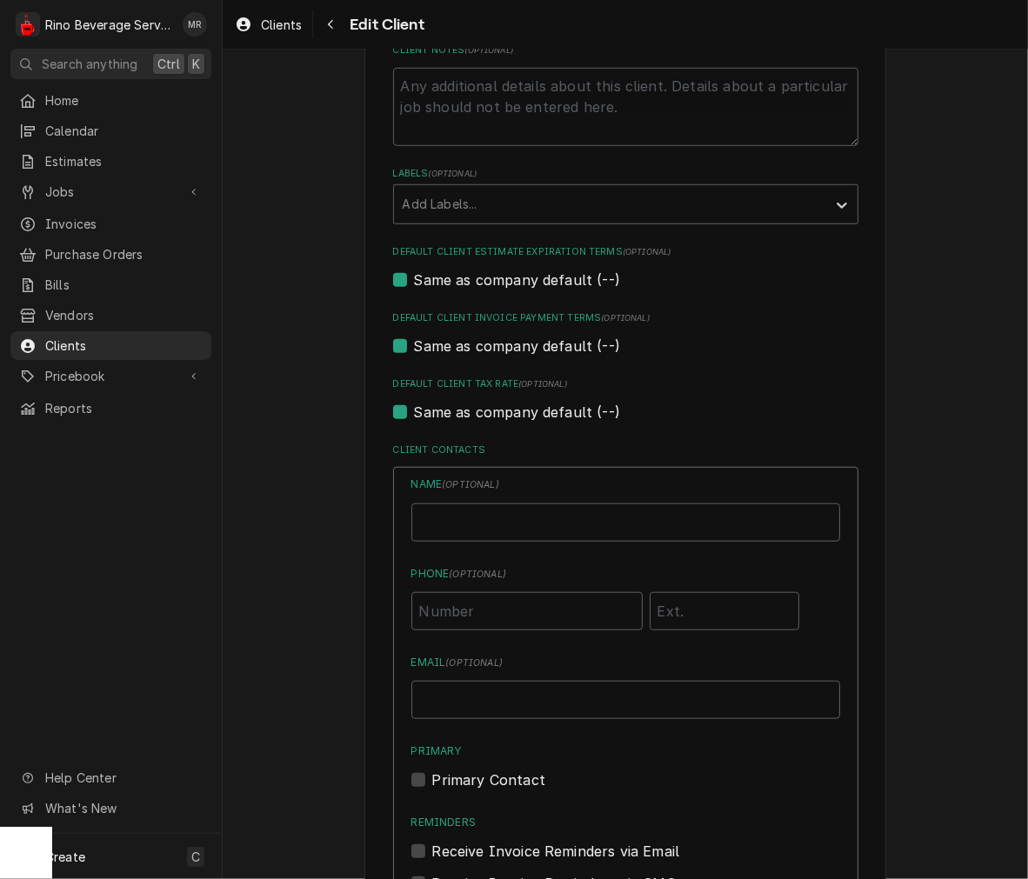
scroll to position [861, 0]
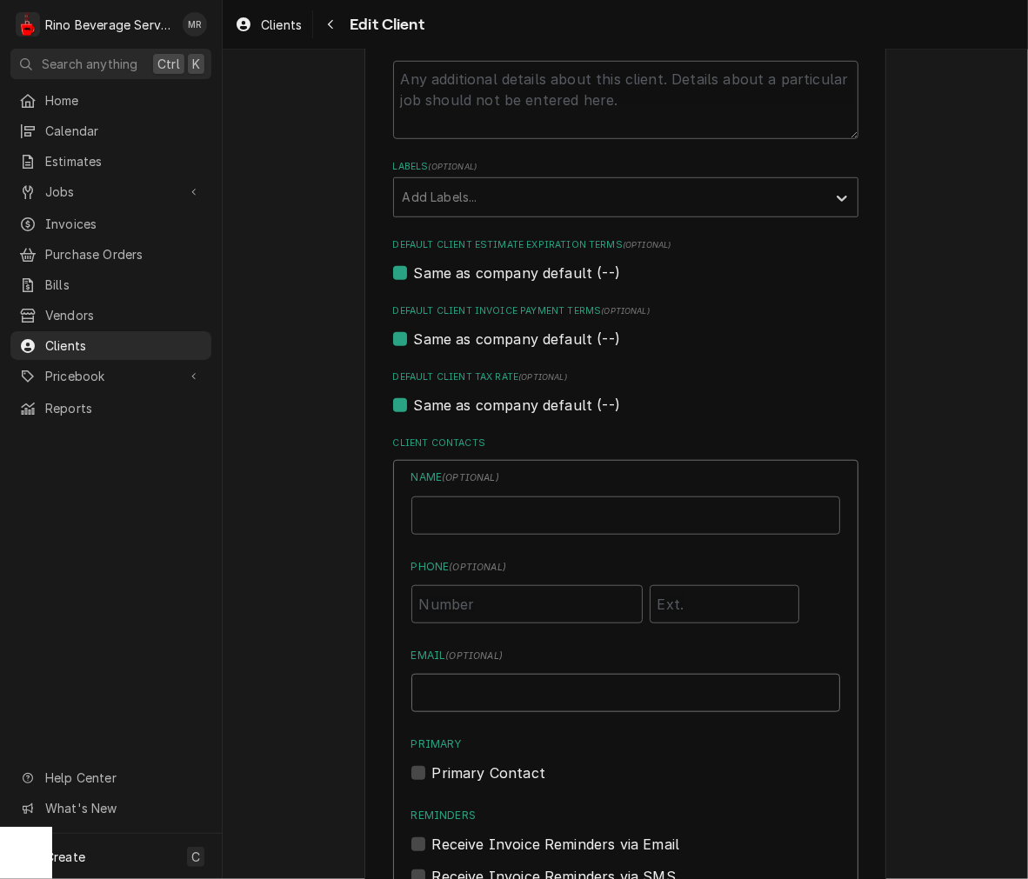
click at [655, 684] on input "Email ( optional )" at bounding box center [625, 693] width 429 height 38
click at [647, 691] on input "Email ( optional )" at bounding box center [625, 693] width 429 height 38
click at [438, 688] on input "Email ( optional )" at bounding box center [625, 693] width 429 height 38
click at [455, 688] on input "Email ( optional )" at bounding box center [625, 693] width 429 height 38
paste input "[EMAIL_ADDRESS][DOMAIN_NAME]"
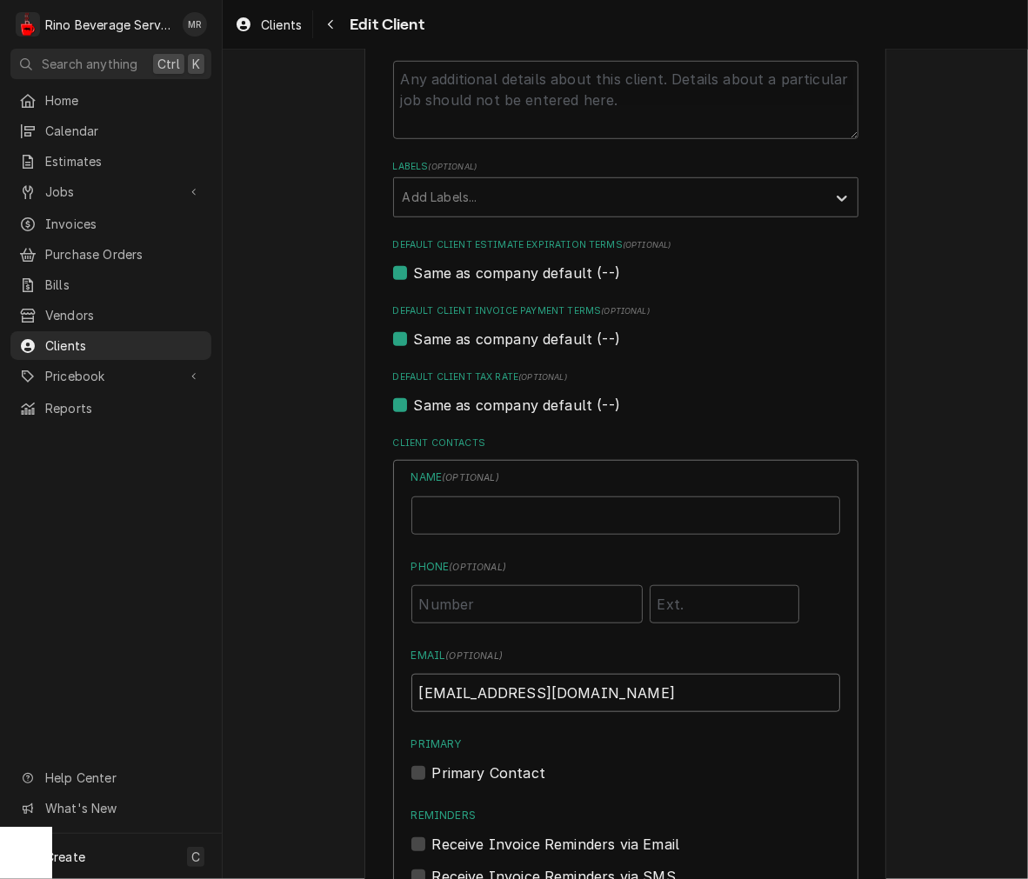
type input "[EMAIL_ADDRESS][DOMAIN_NAME]"
click at [494, 517] on input "Business Name" at bounding box center [625, 516] width 429 height 38
type input "[PERSON_NAME]"
click at [600, 744] on label "Primary" at bounding box center [625, 745] width 429 height 16
click at [600, 763] on input "Primary" at bounding box center [646, 782] width 429 height 38
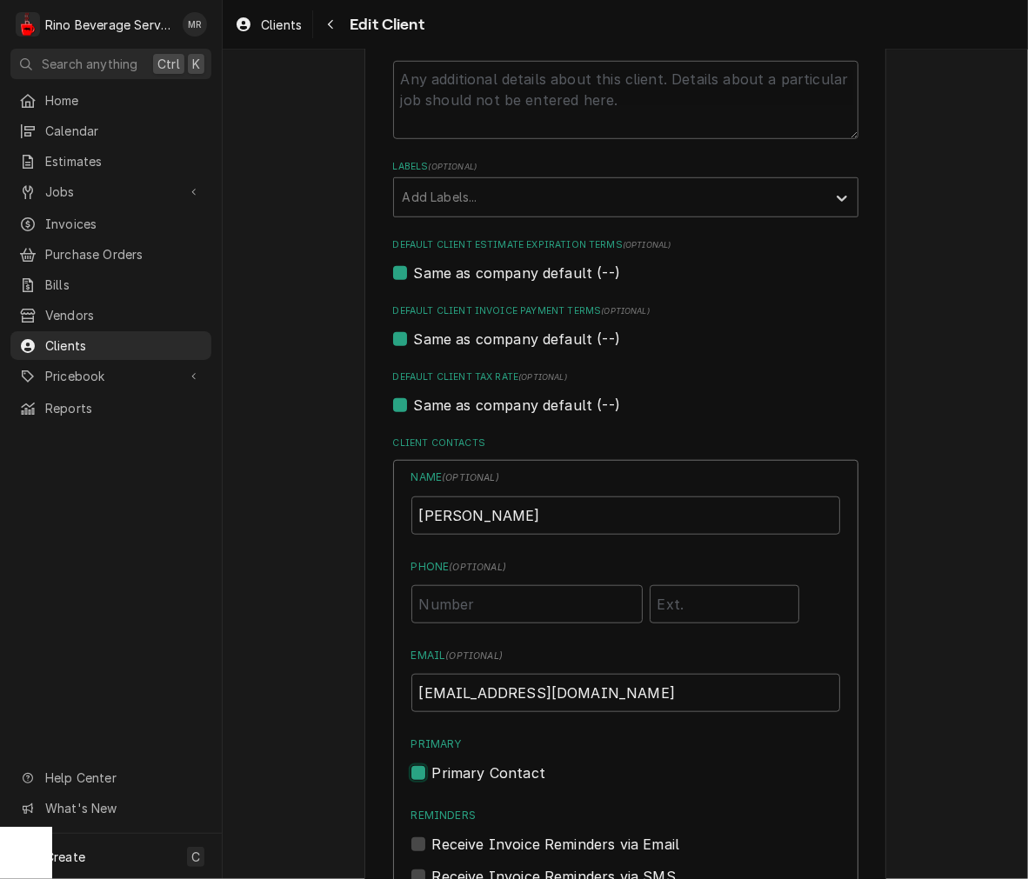
checkbox input "true"
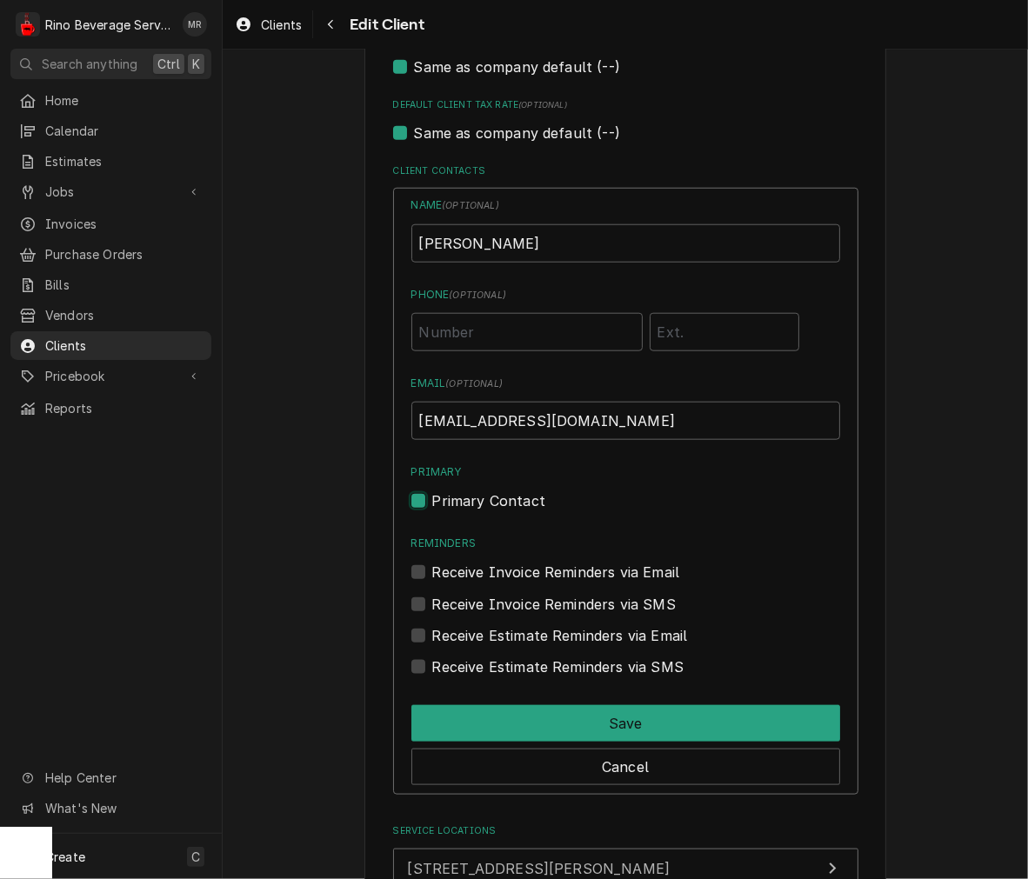
scroll to position [1135, 0]
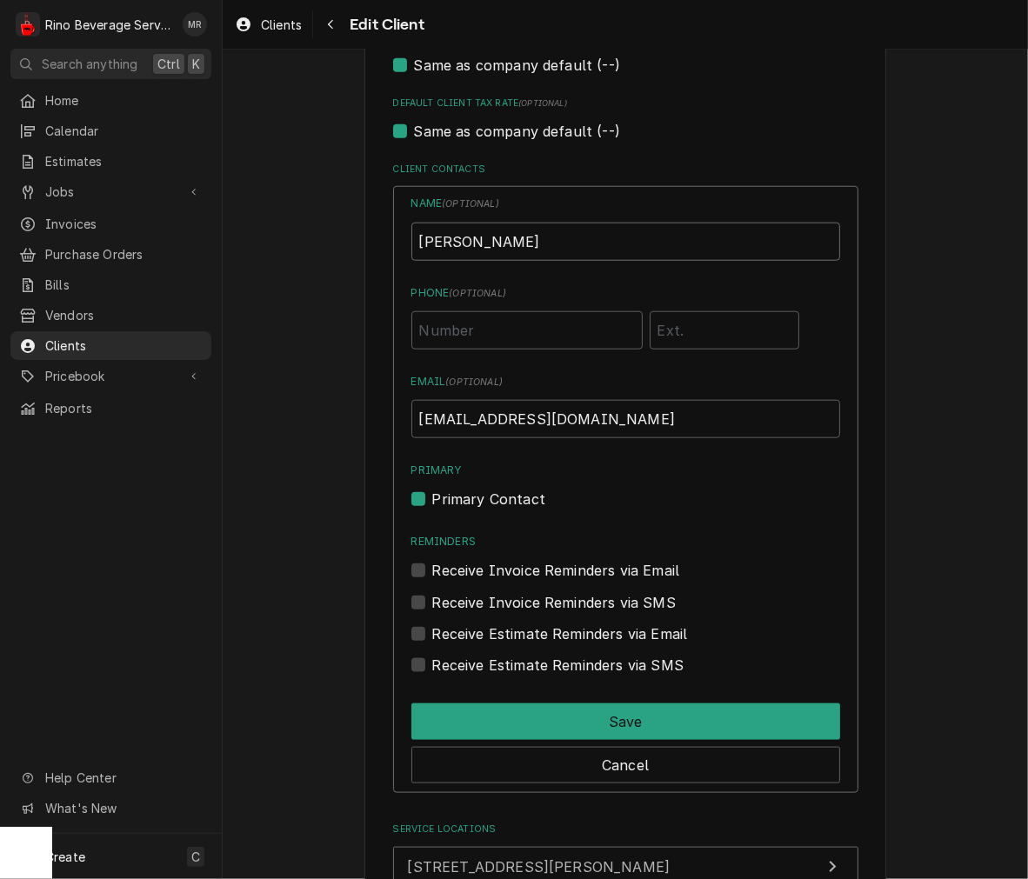
click at [657, 231] on input "[PERSON_NAME]" at bounding box center [625, 242] width 429 height 38
type input "[PERSON_NAME]"
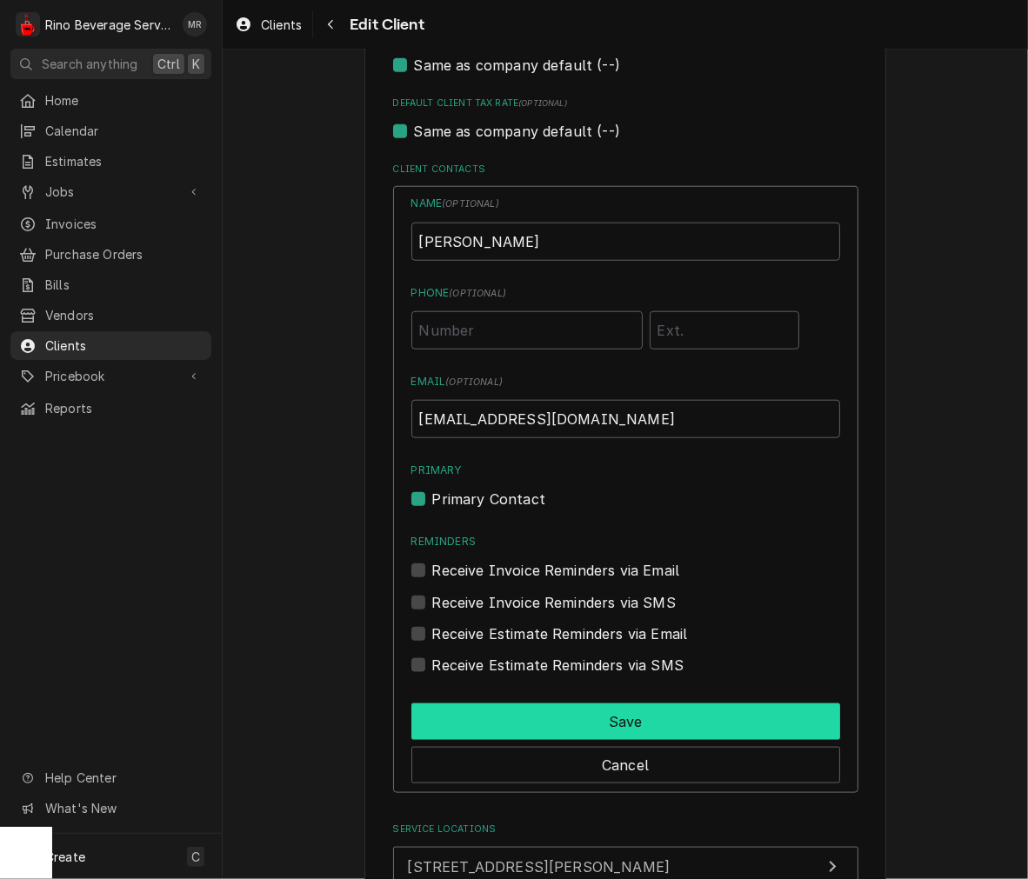
click at [652, 709] on button "Save" at bounding box center [625, 722] width 429 height 37
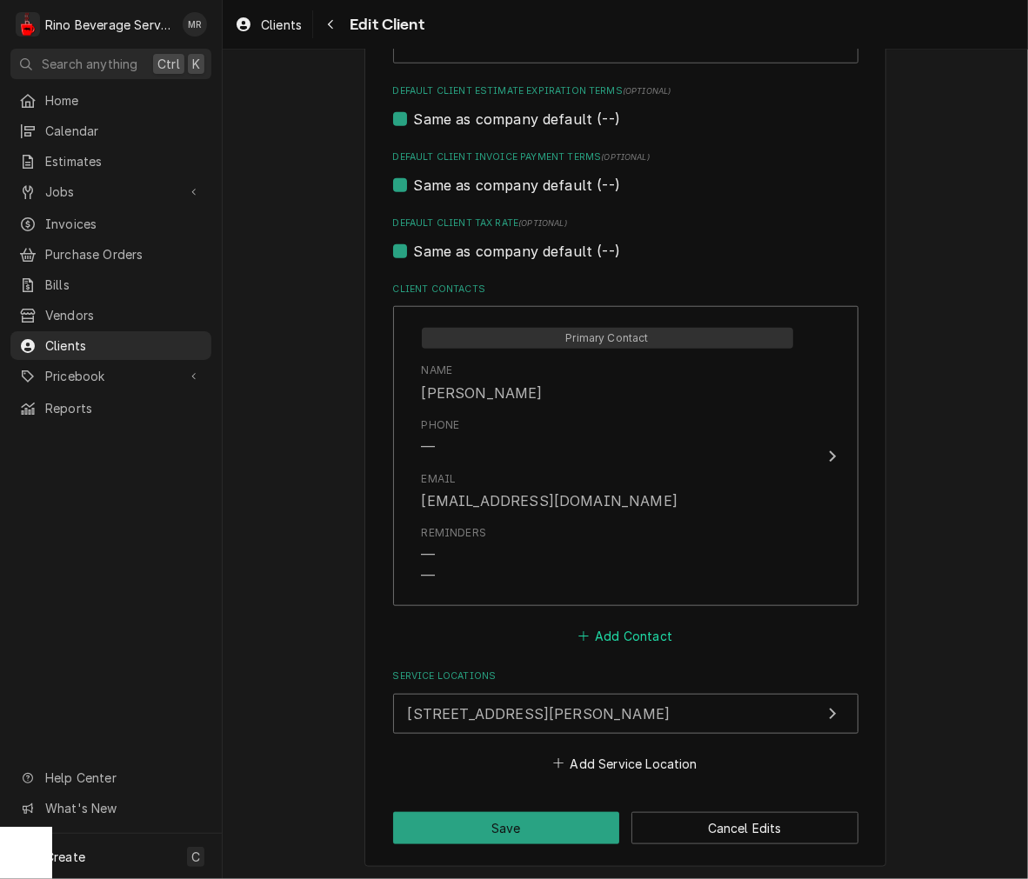
click at [647, 642] on button "Add Contact" at bounding box center [625, 636] width 100 height 24
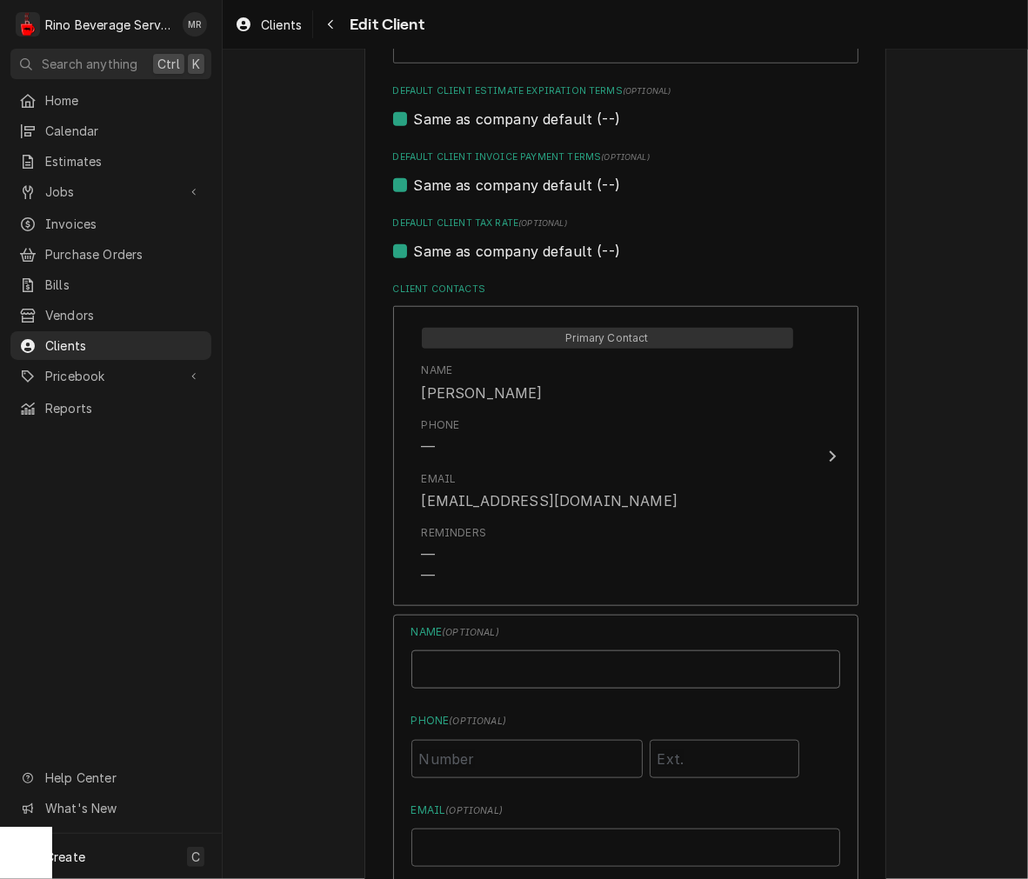
click at [586, 663] on input "Business Name" at bounding box center [625, 669] width 429 height 38
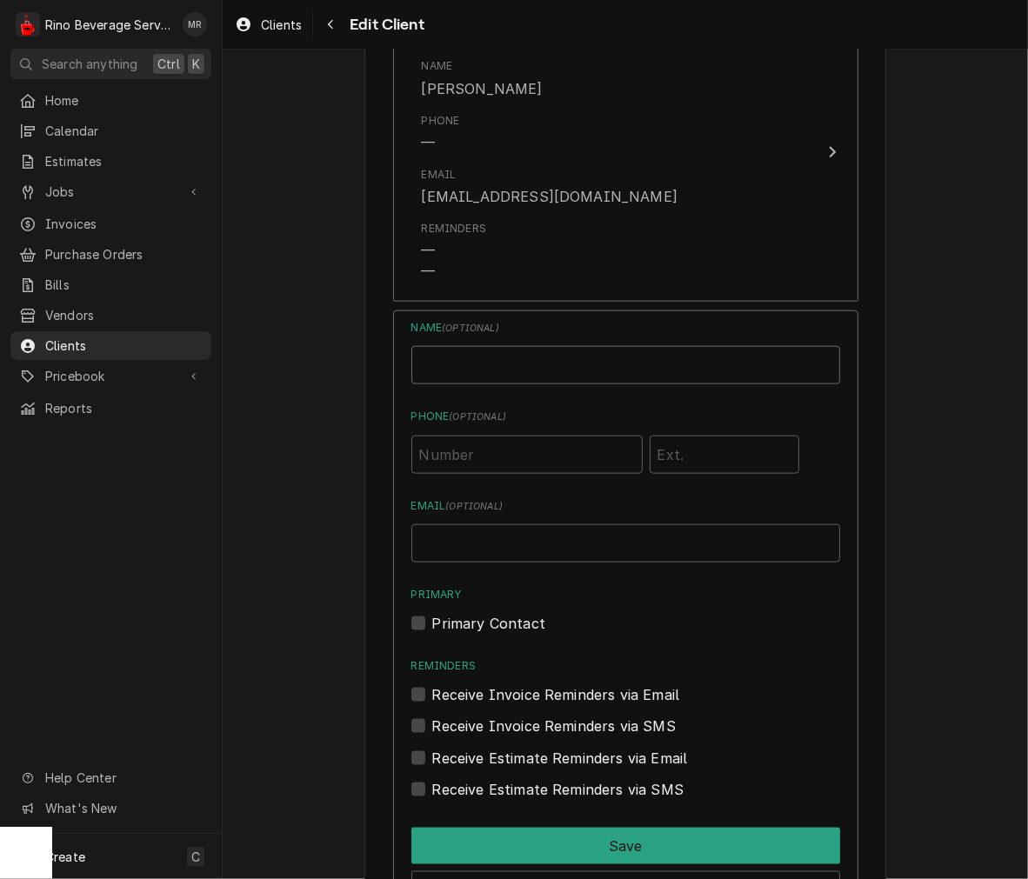
scroll to position [1344, 0]
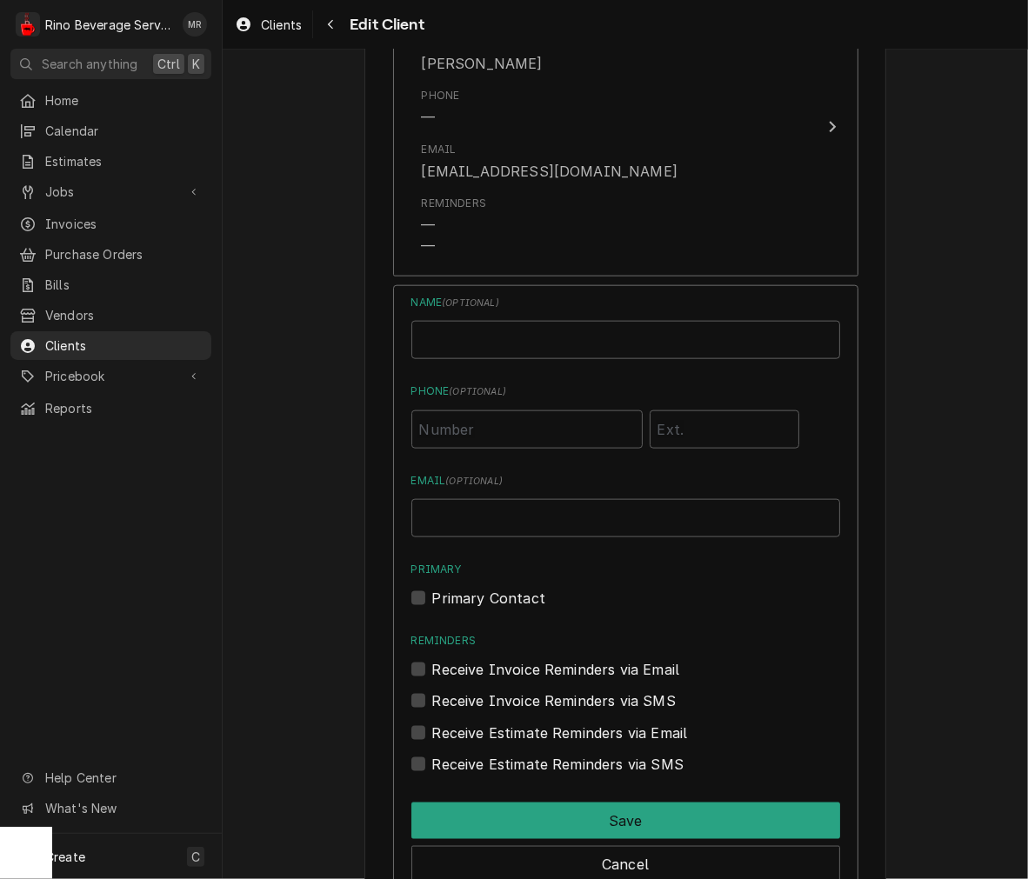
click at [784, 676] on div "Receive Invoice Reminders via Email" at bounding box center [625, 669] width 429 height 21
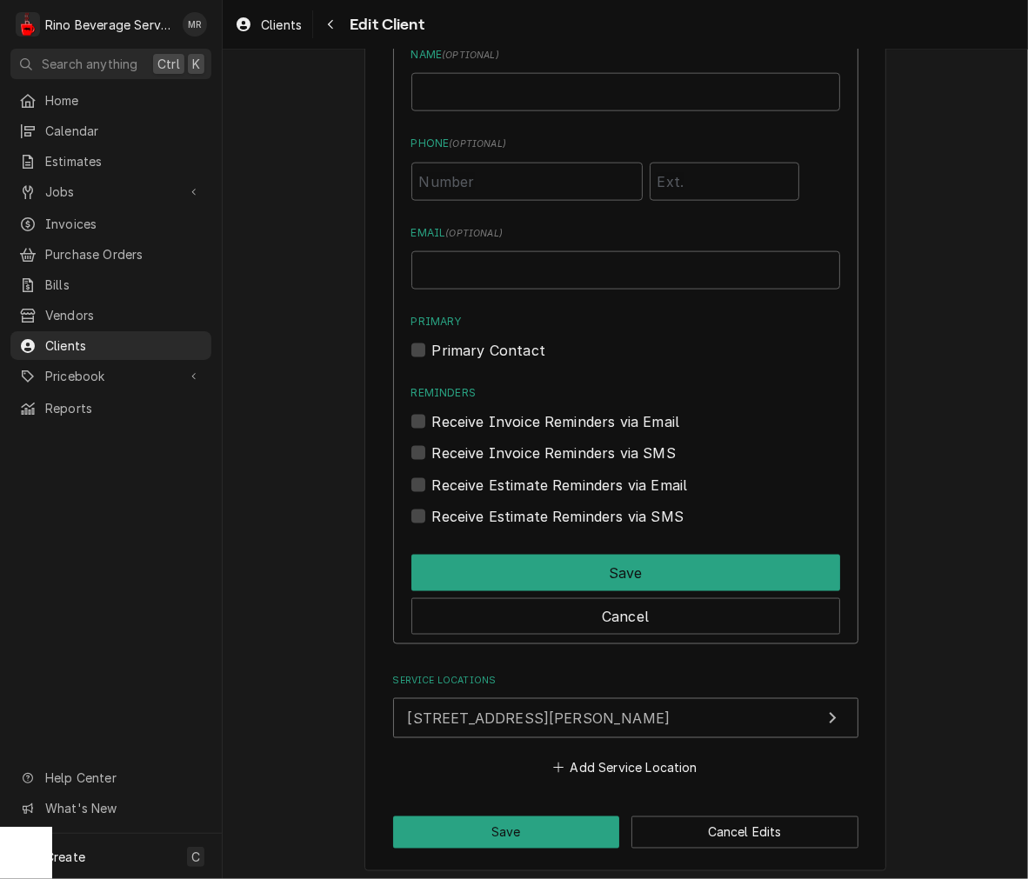
click at [737, 610] on button "Cancel" at bounding box center [625, 616] width 429 height 37
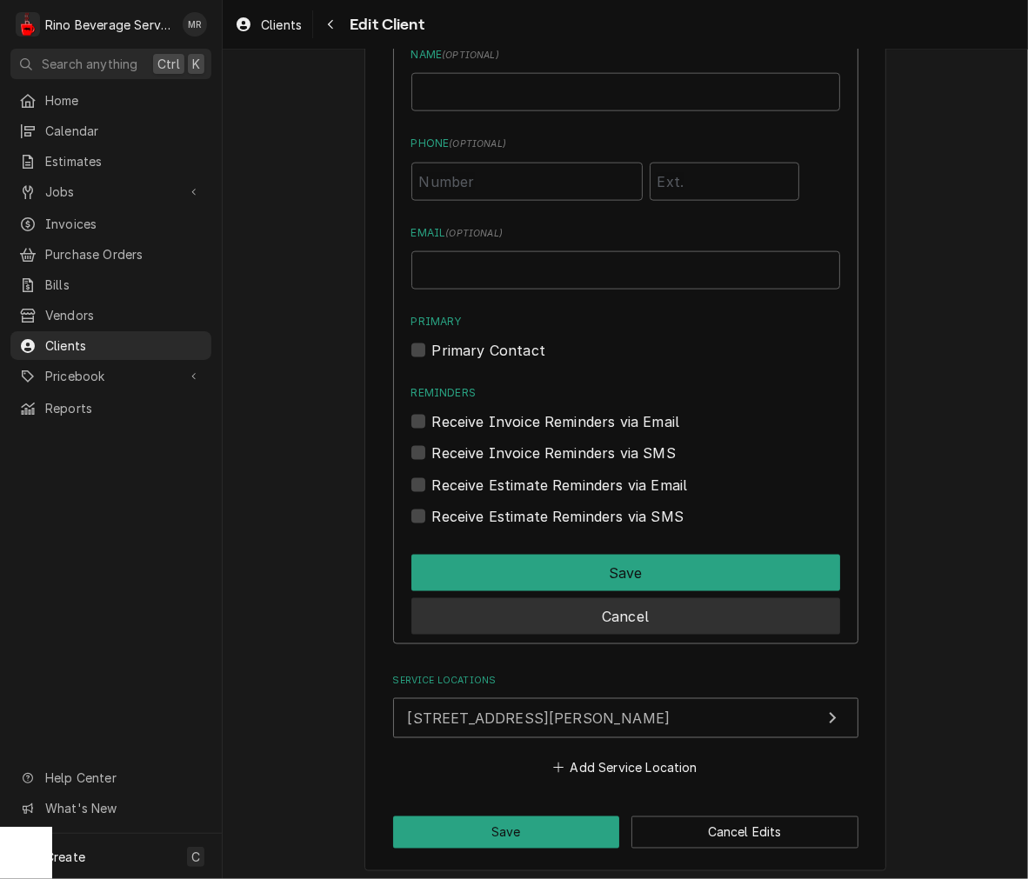
scroll to position [1015, 0]
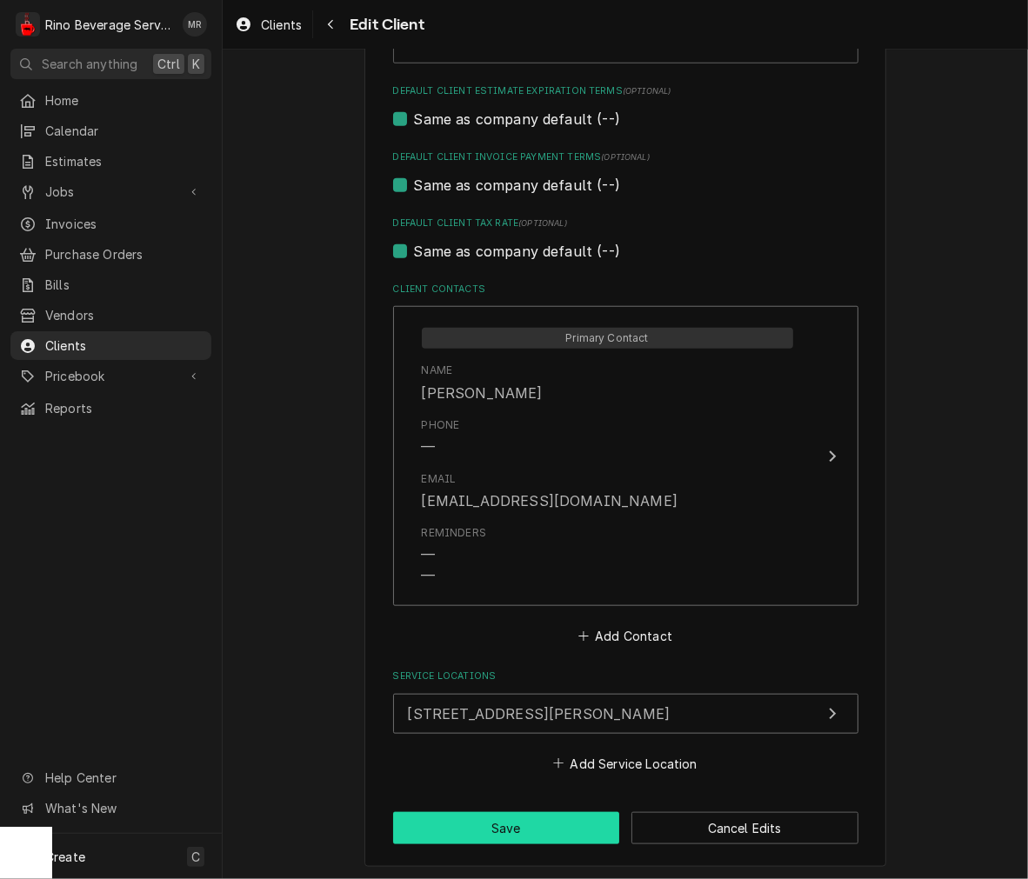
click at [555, 822] on button "Save" at bounding box center [506, 828] width 227 height 32
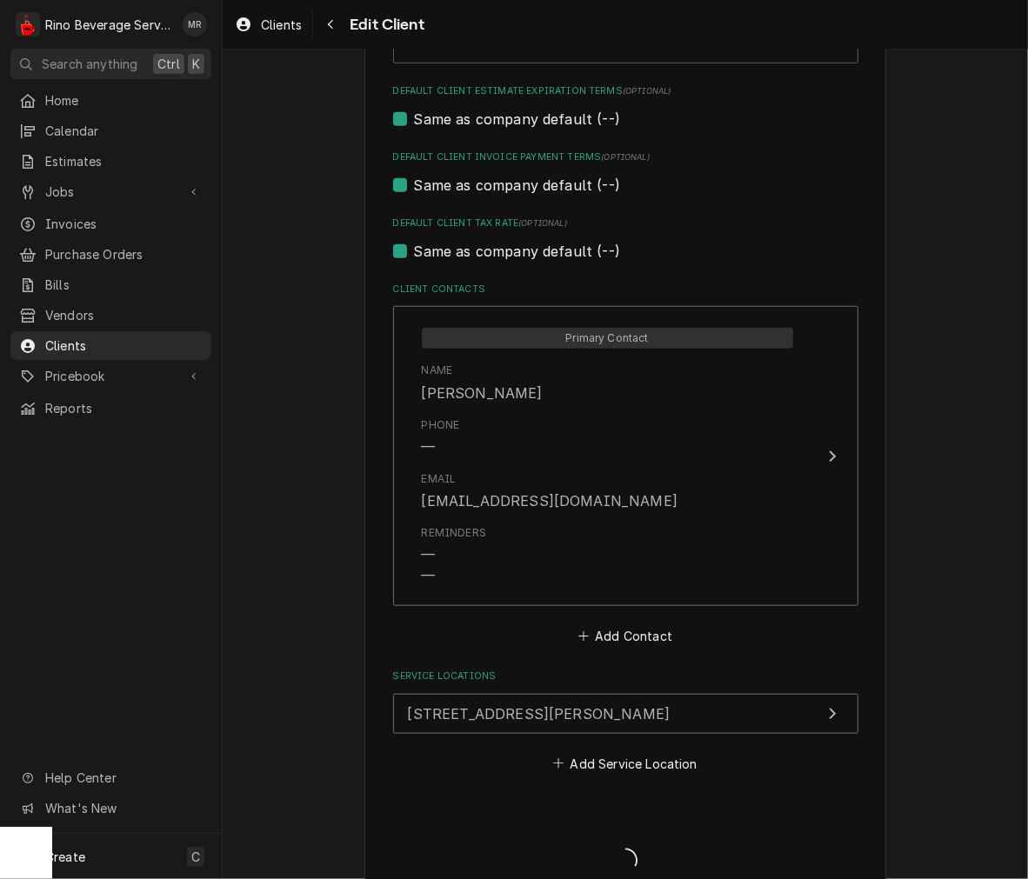
type textarea "x"
